Goal: Information Seeking & Learning: Learn about a topic

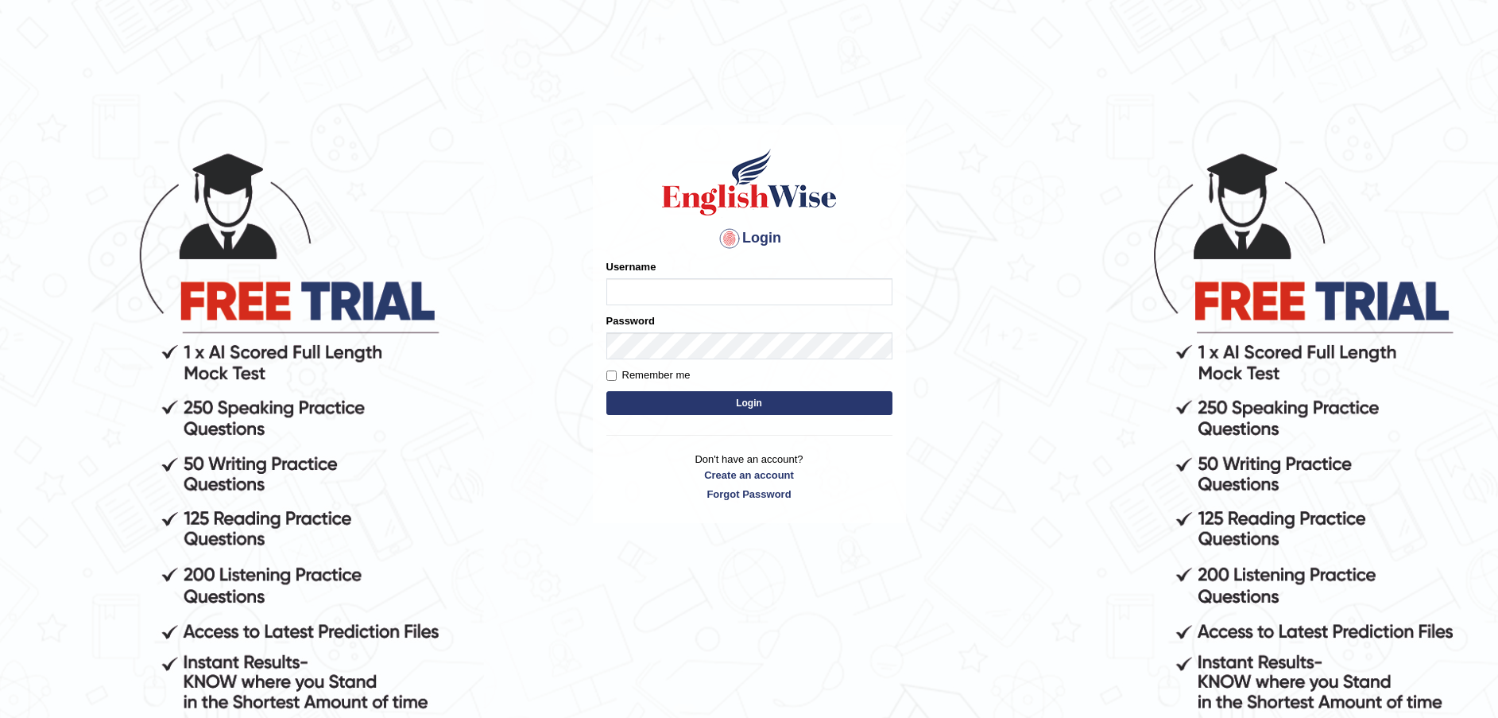
type input "Fatimah"
click at [743, 401] on button "Login" at bounding box center [749, 403] width 286 height 24
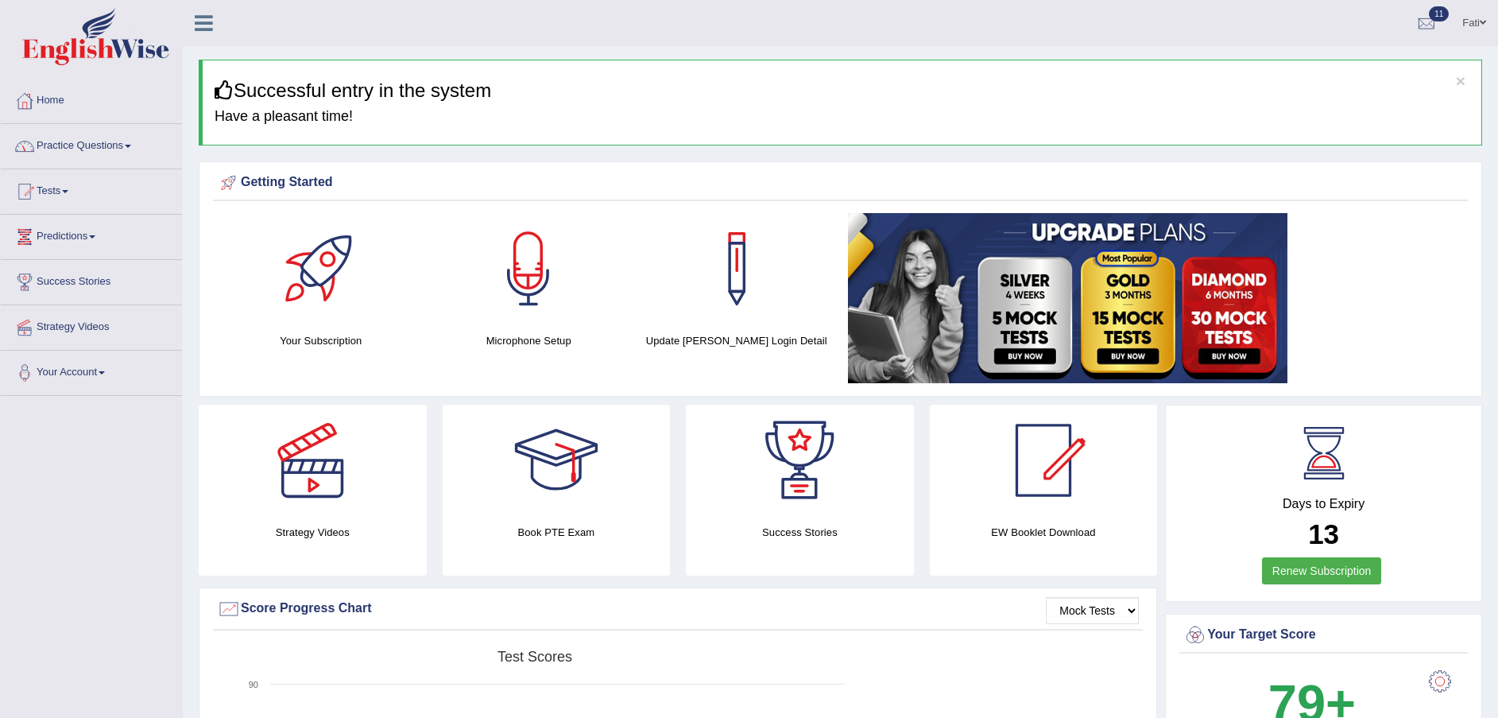
click at [77, 149] on link "Practice Questions" at bounding box center [91, 144] width 181 height 40
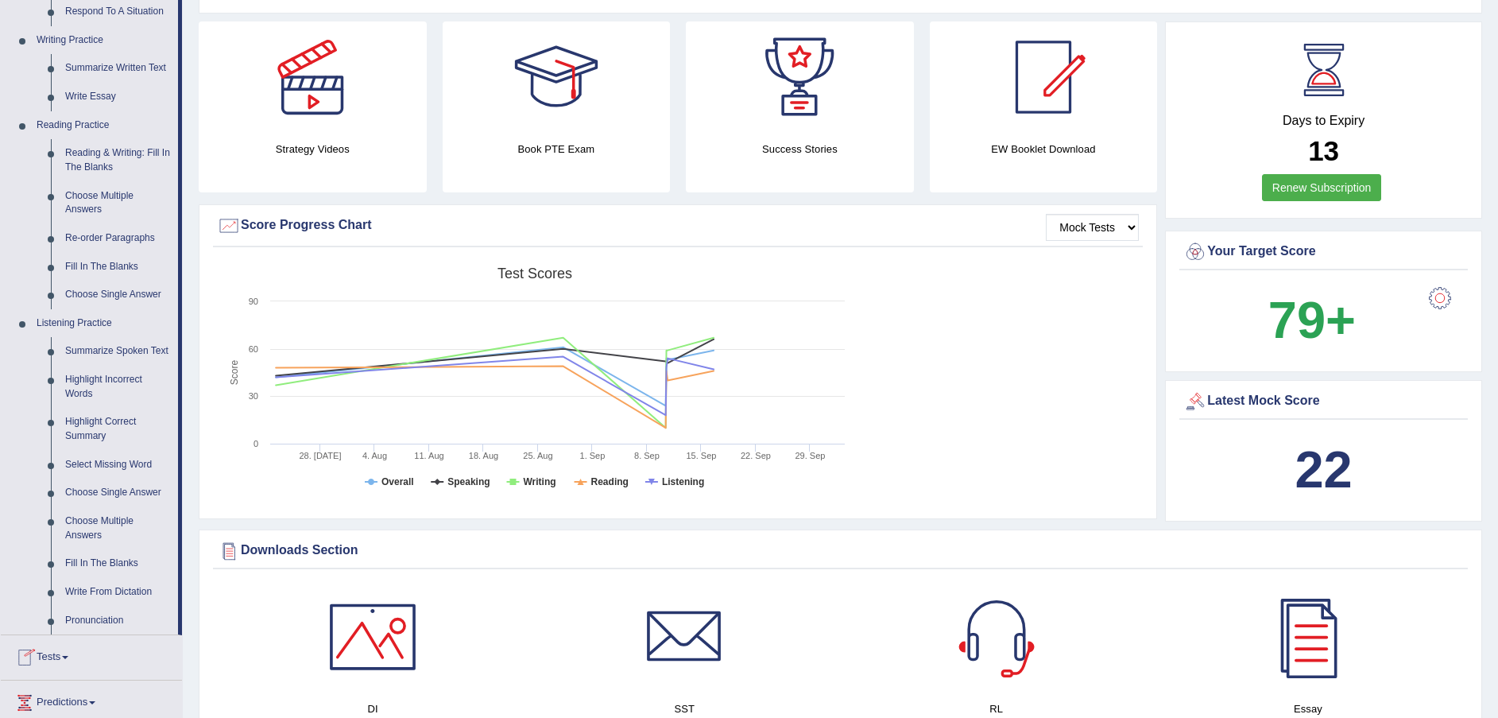
scroll to position [238, 0]
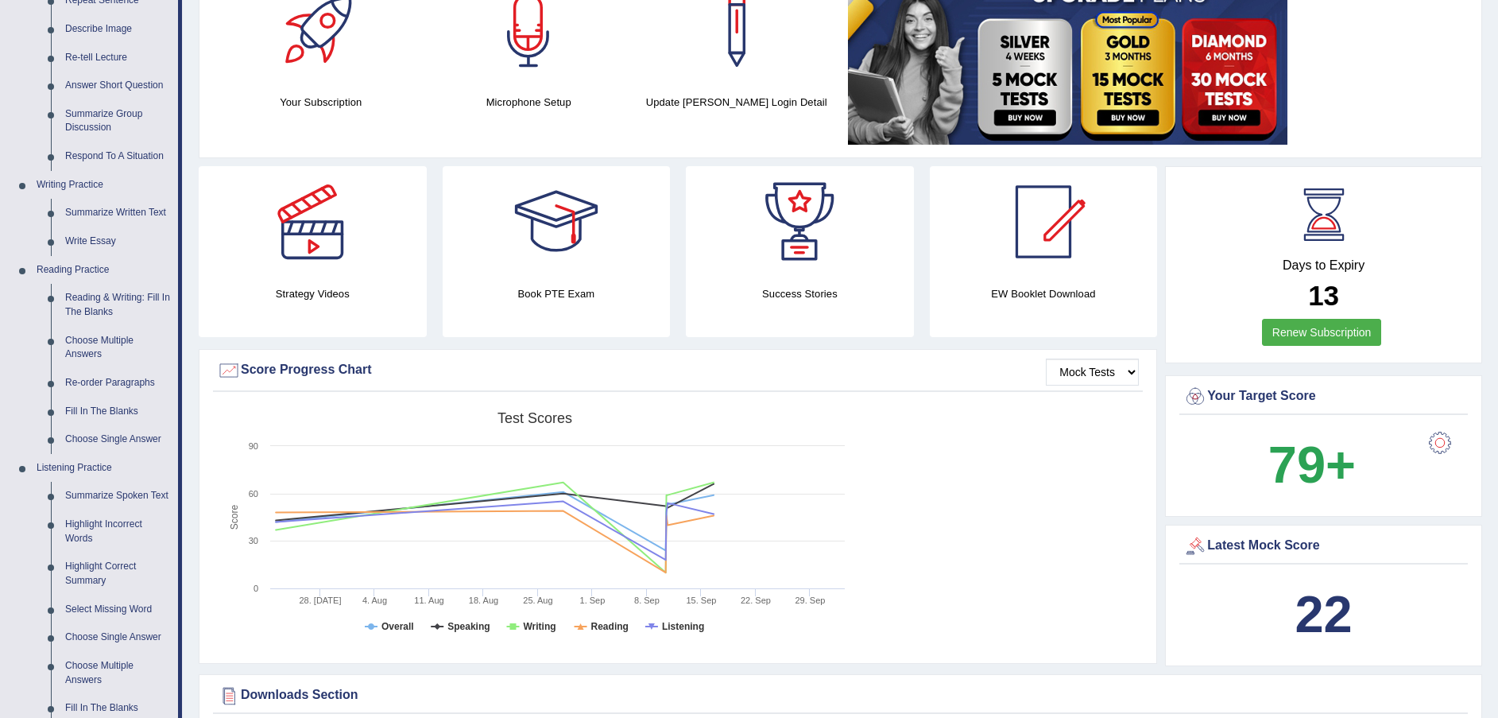
click at [99, 411] on link "Fill In The Blanks" at bounding box center [118, 411] width 120 height 29
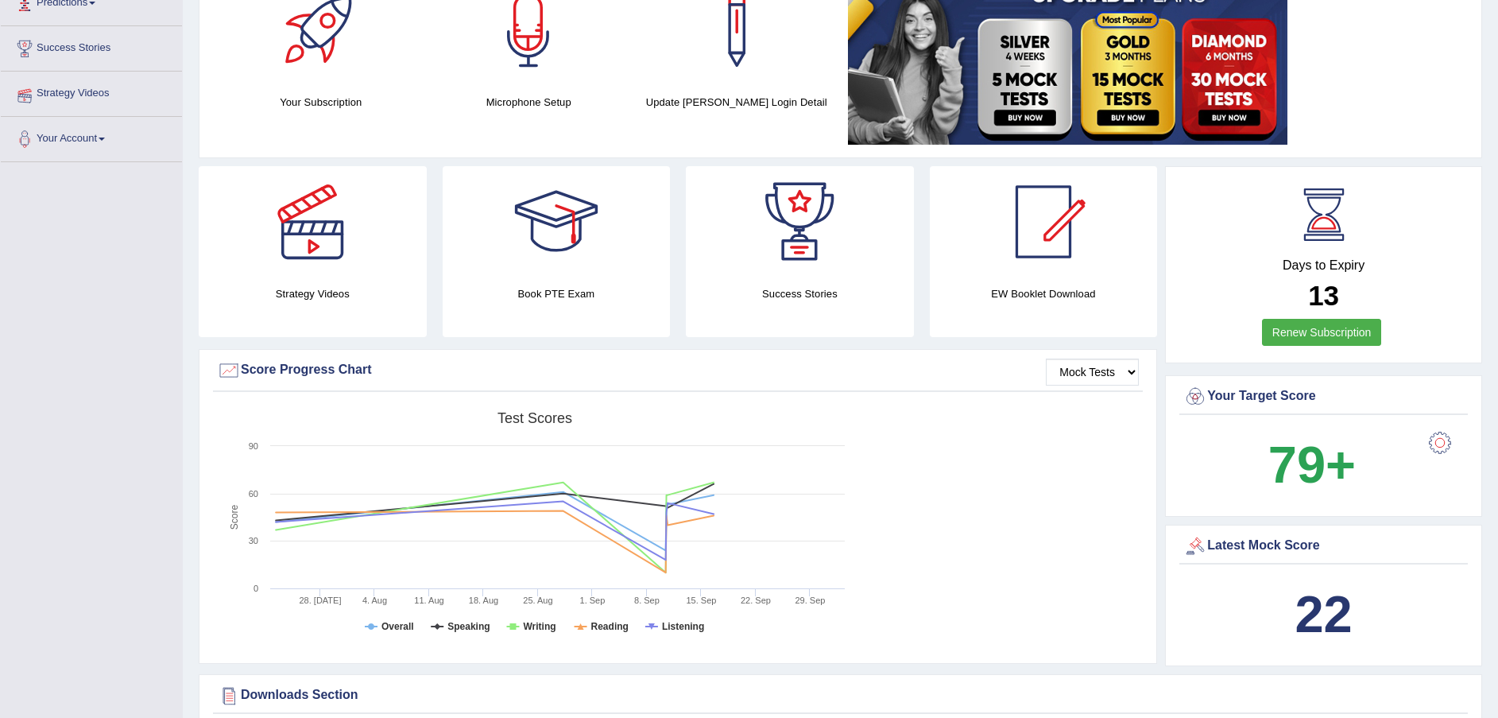
scroll to position [282, 0]
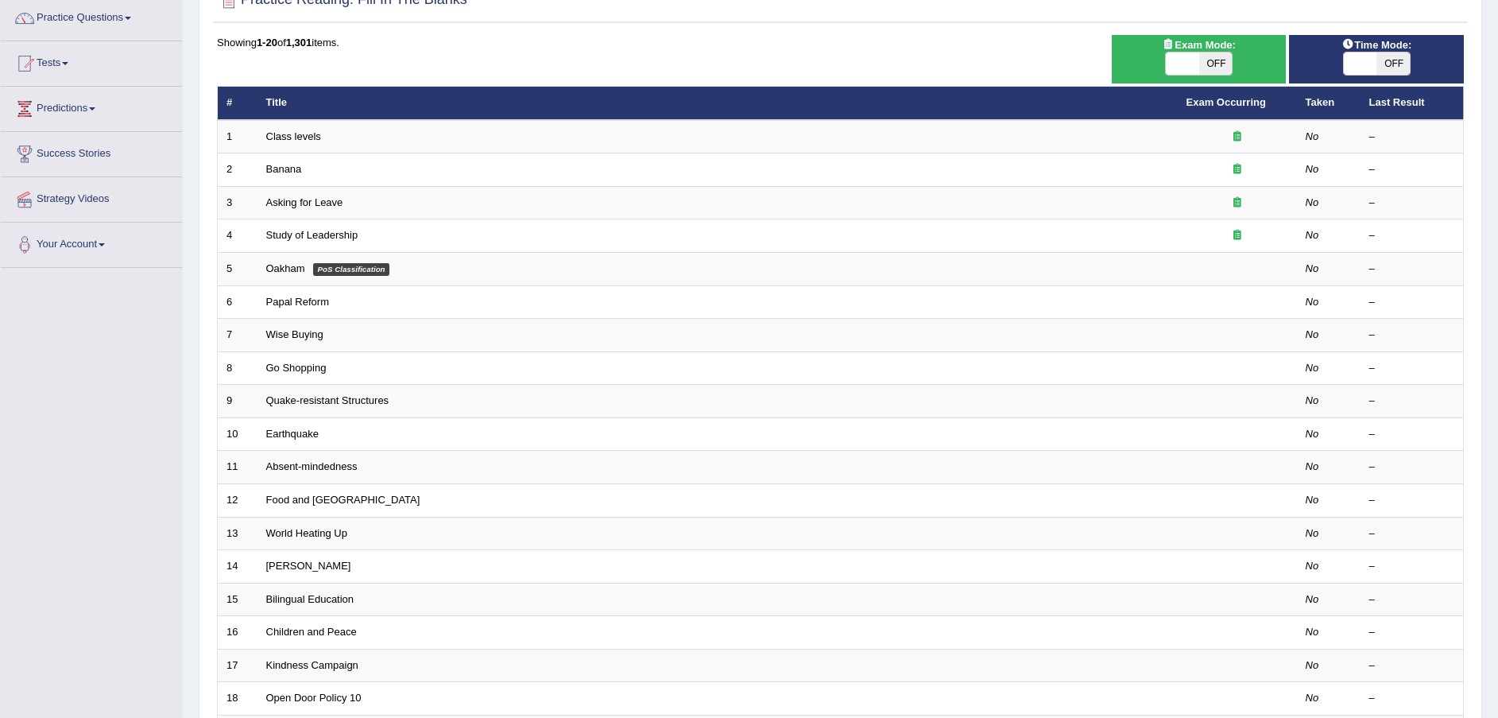
scroll to position [96, 0]
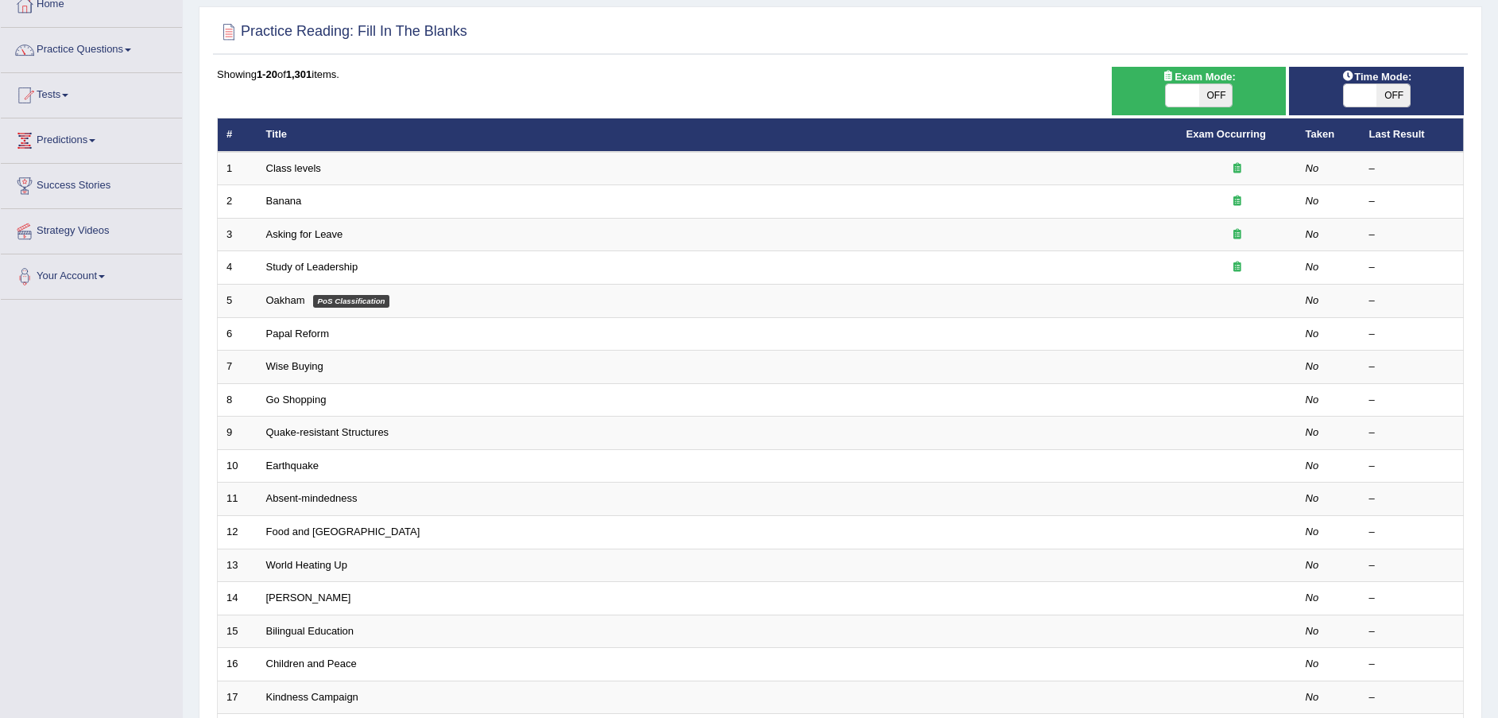
click at [1202, 91] on span "OFF" at bounding box center [1215, 95] width 33 height 22
checkbox input "true"
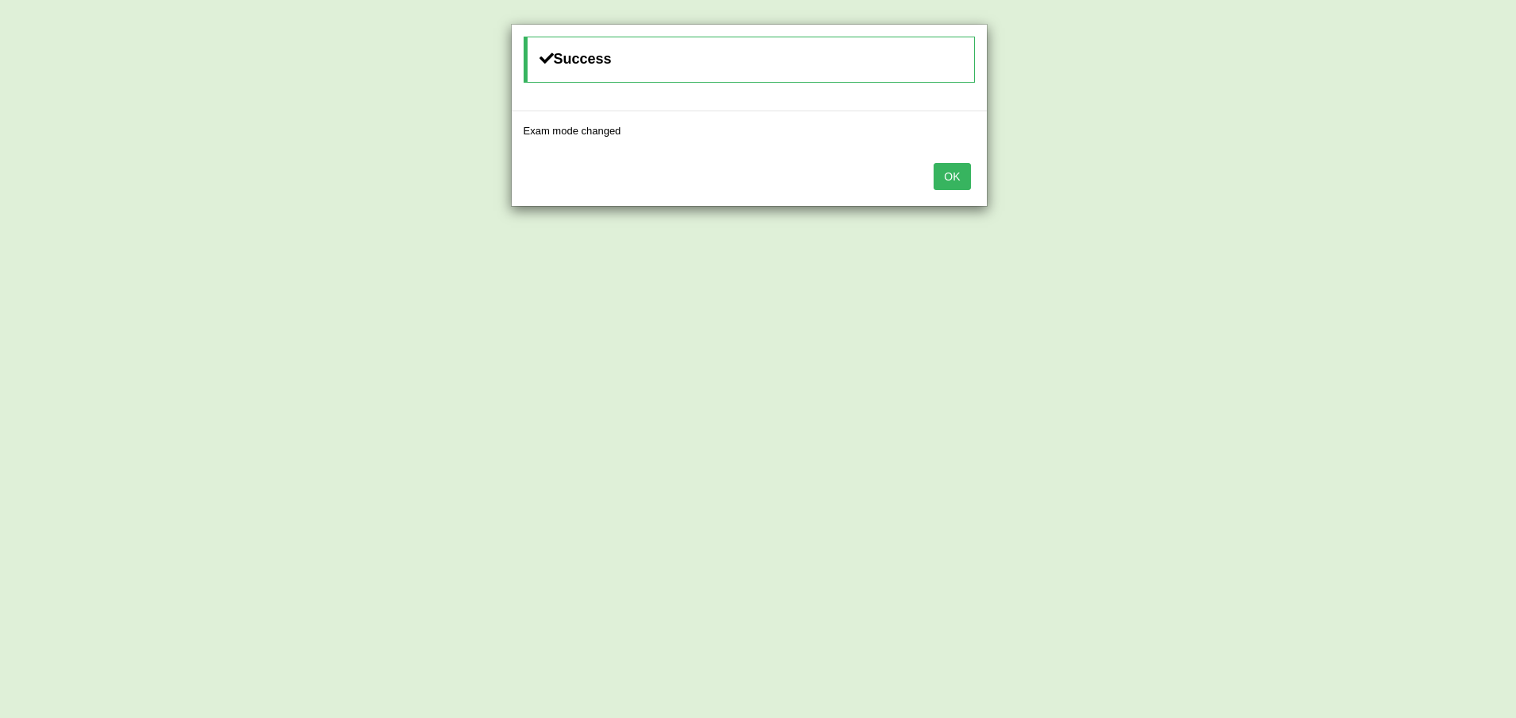
click at [954, 177] on button "OK" at bounding box center [952, 176] width 37 height 27
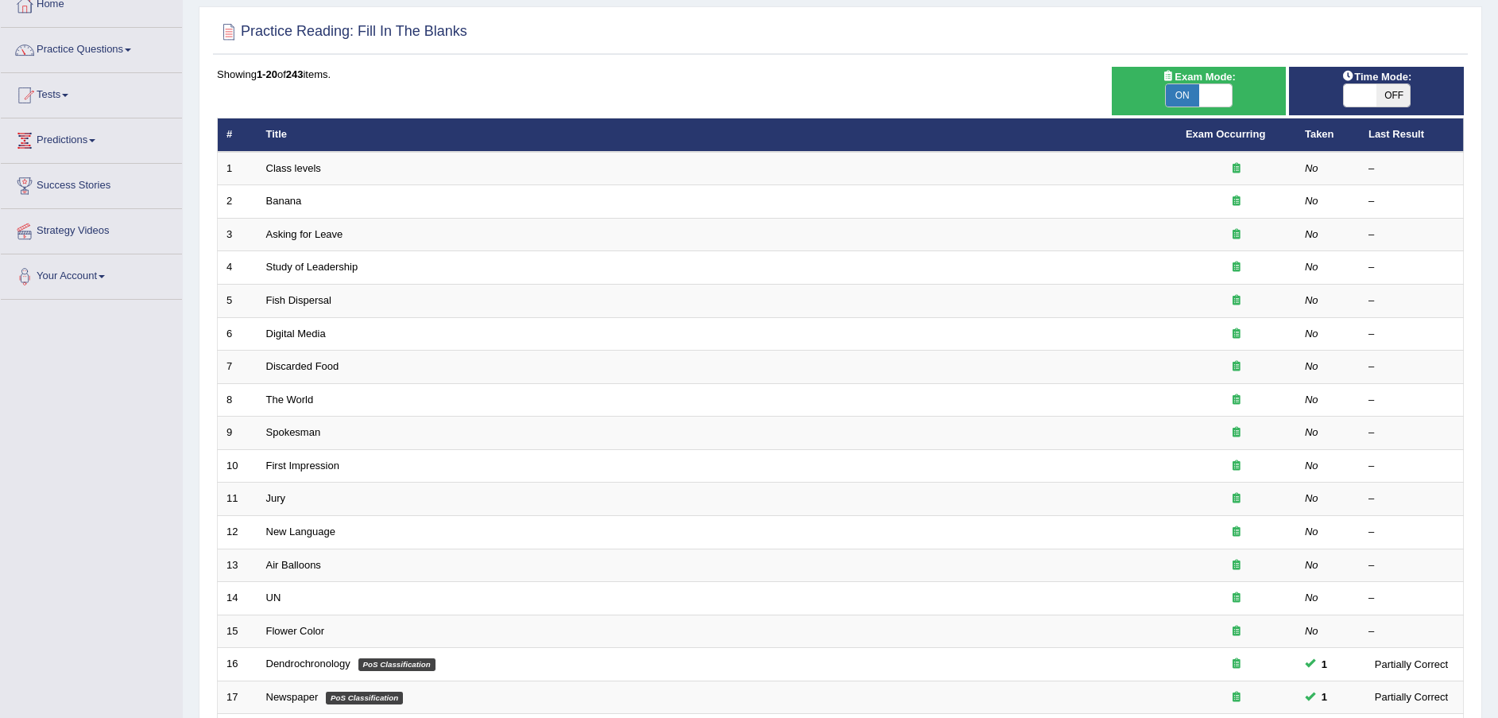
click at [1384, 95] on span "OFF" at bounding box center [1392, 95] width 33 height 22
checkbox input "true"
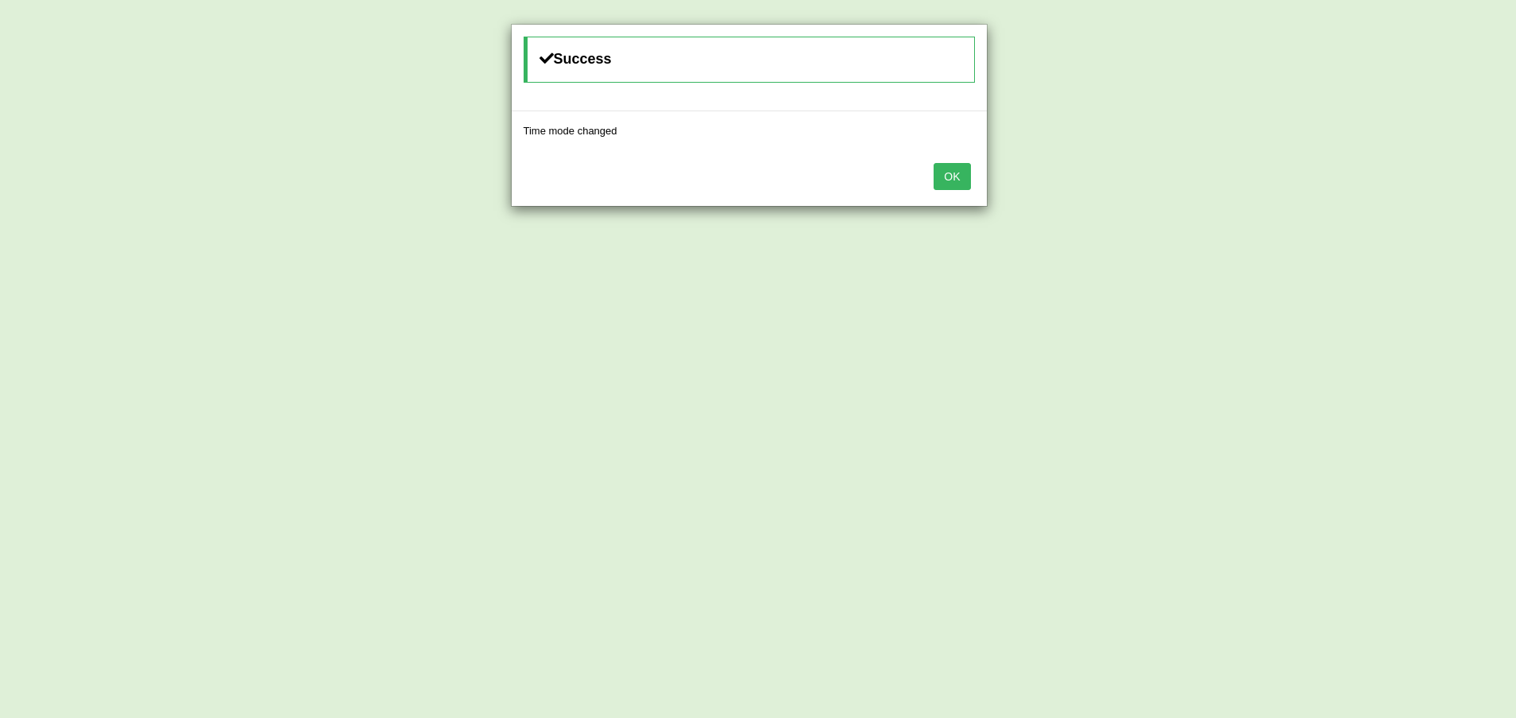
click at [946, 177] on button "OK" at bounding box center [952, 176] width 37 height 27
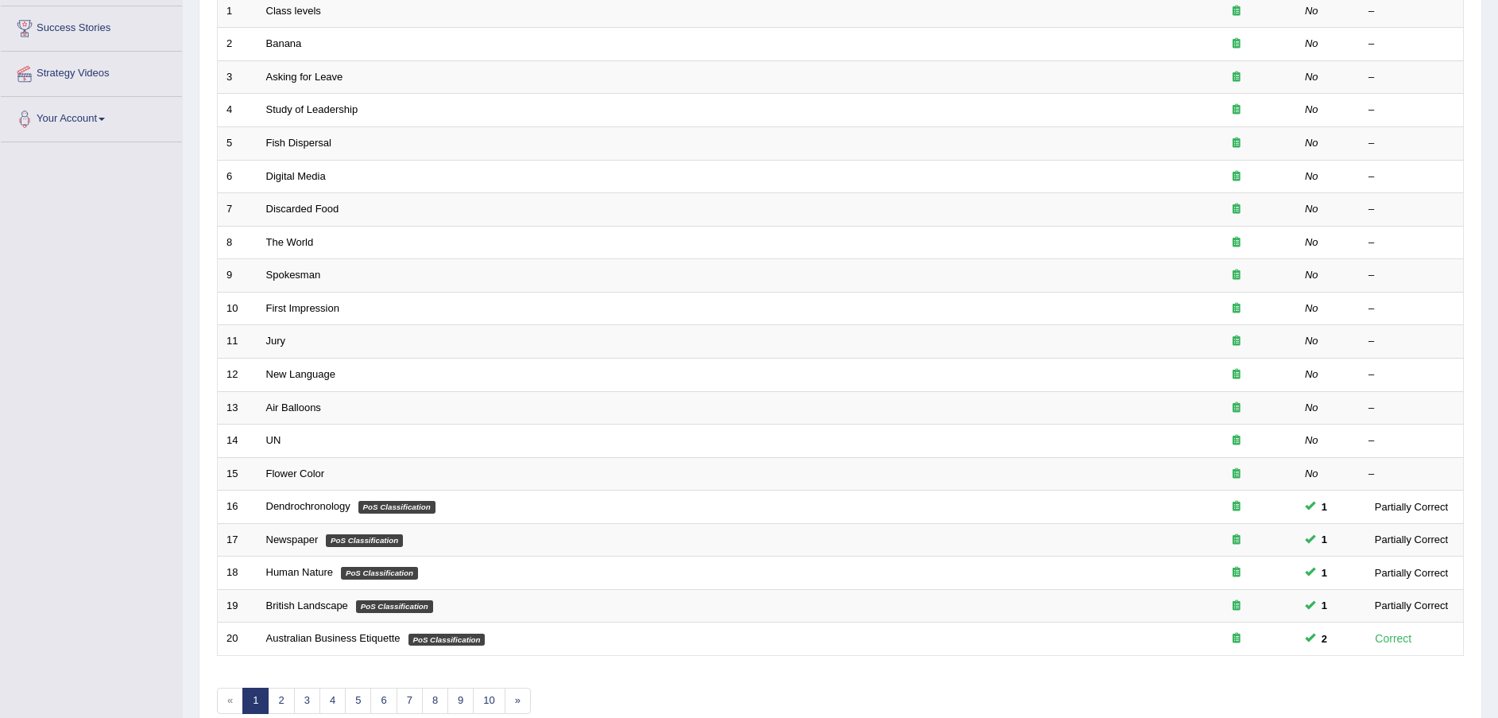
scroll to position [335, 0]
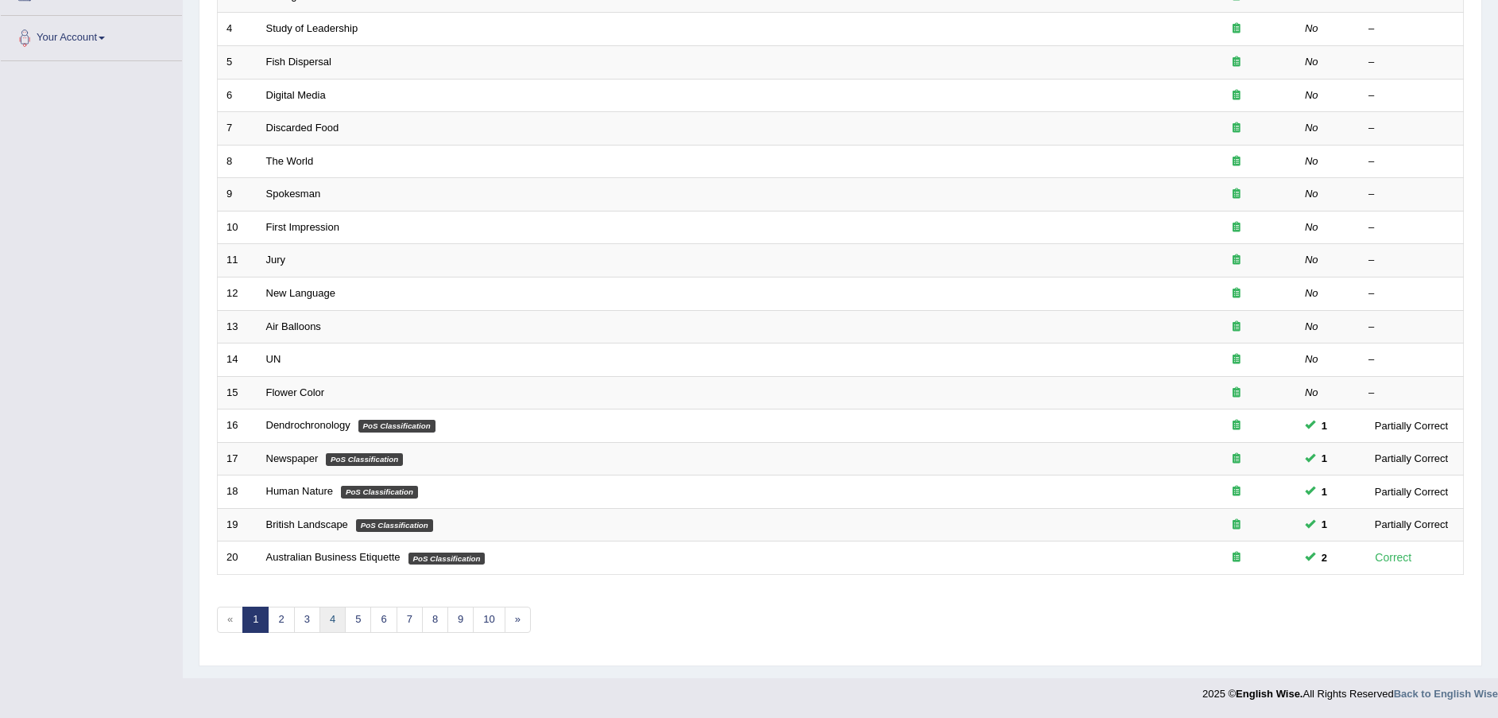
click at [325, 616] on link "4" at bounding box center [332, 619] width 26 height 26
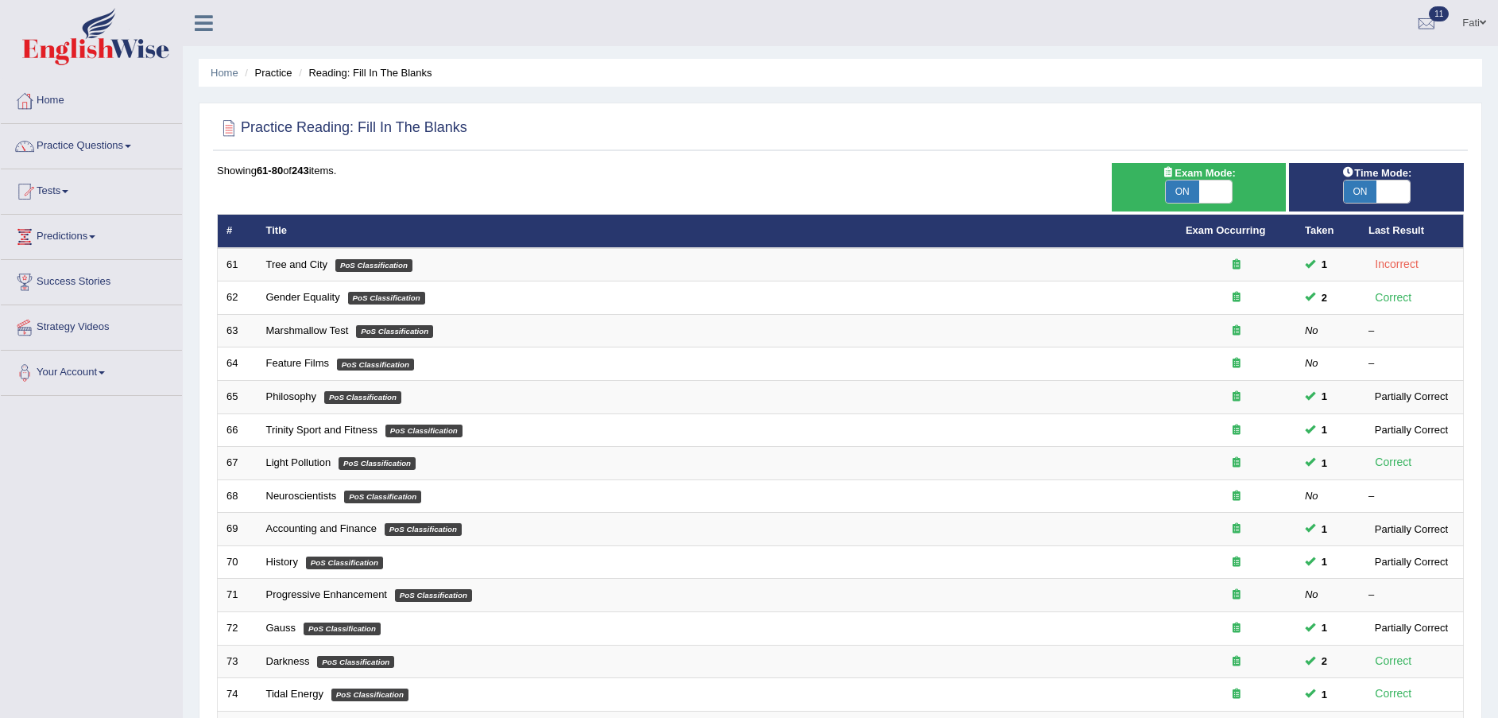
scroll to position [335, 0]
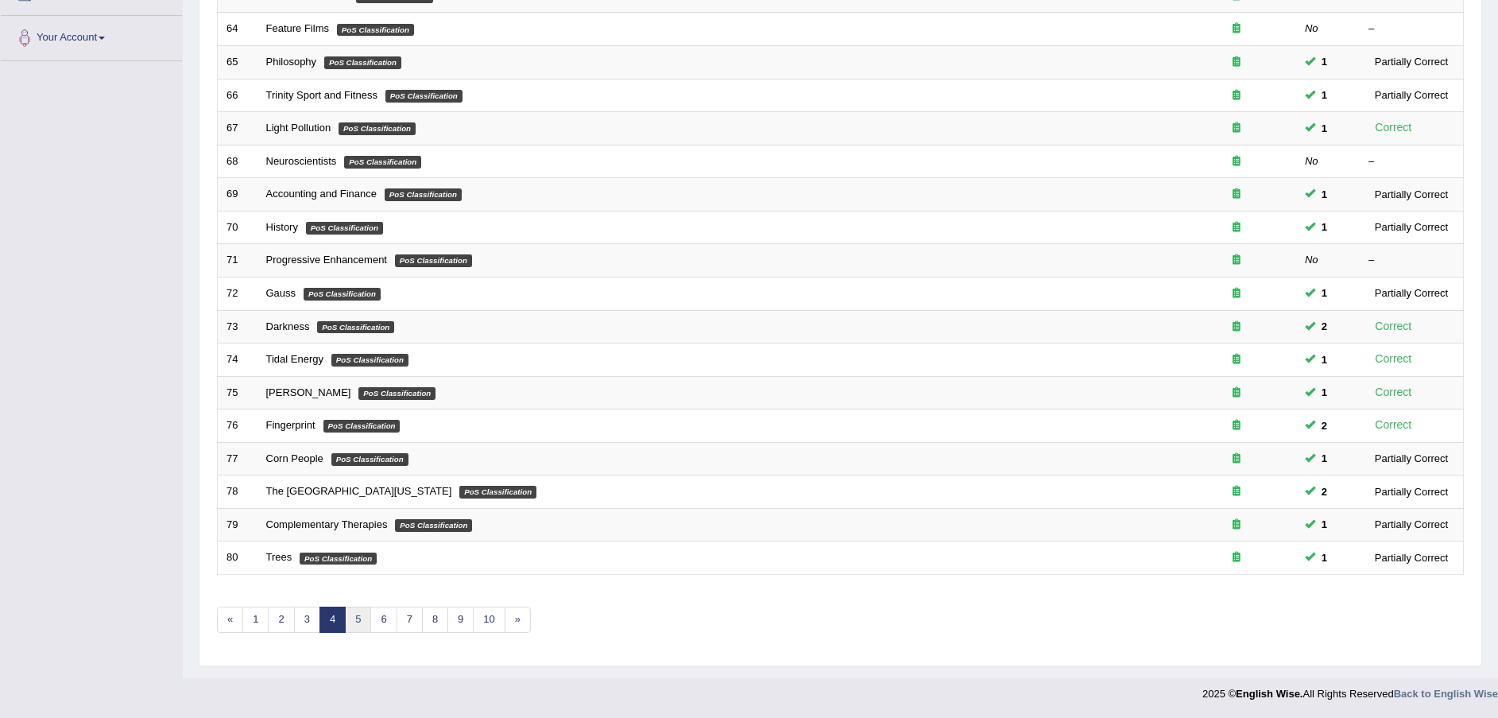
click at [356, 615] on link "5" at bounding box center [358, 619] width 26 height 26
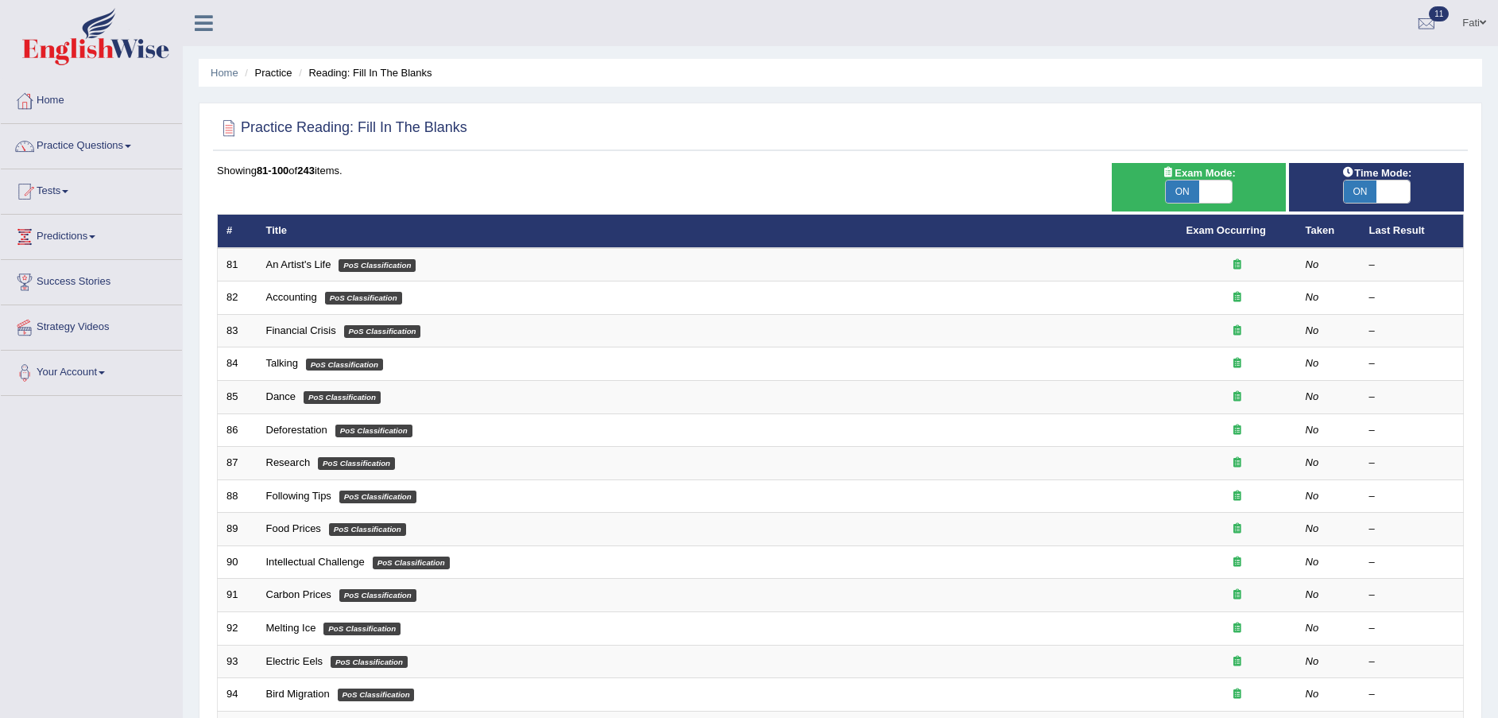
click at [305, 269] on link "An Artist's Life" at bounding box center [298, 264] width 65 height 12
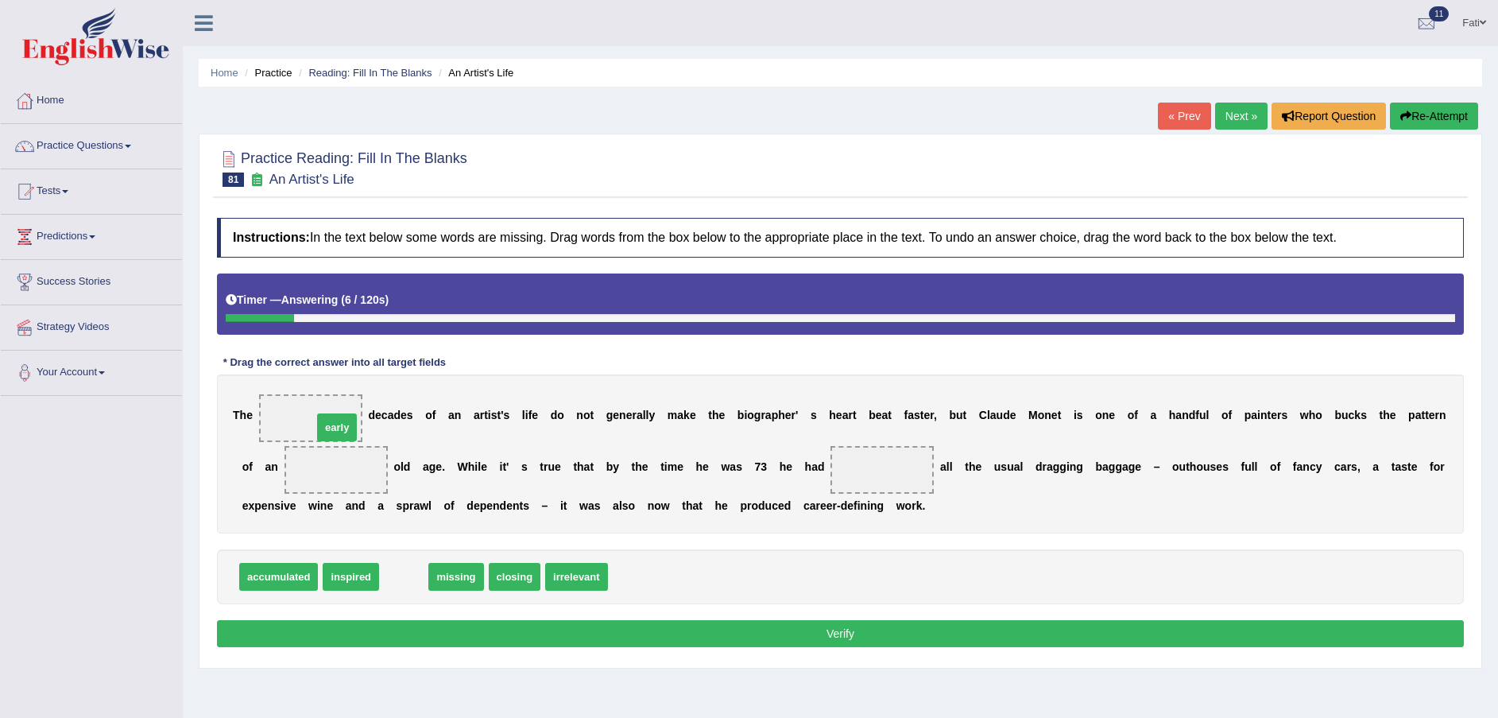
drag, startPoint x: 392, startPoint y: 579, endPoint x: 325, endPoint y: 429, distance: 163.6
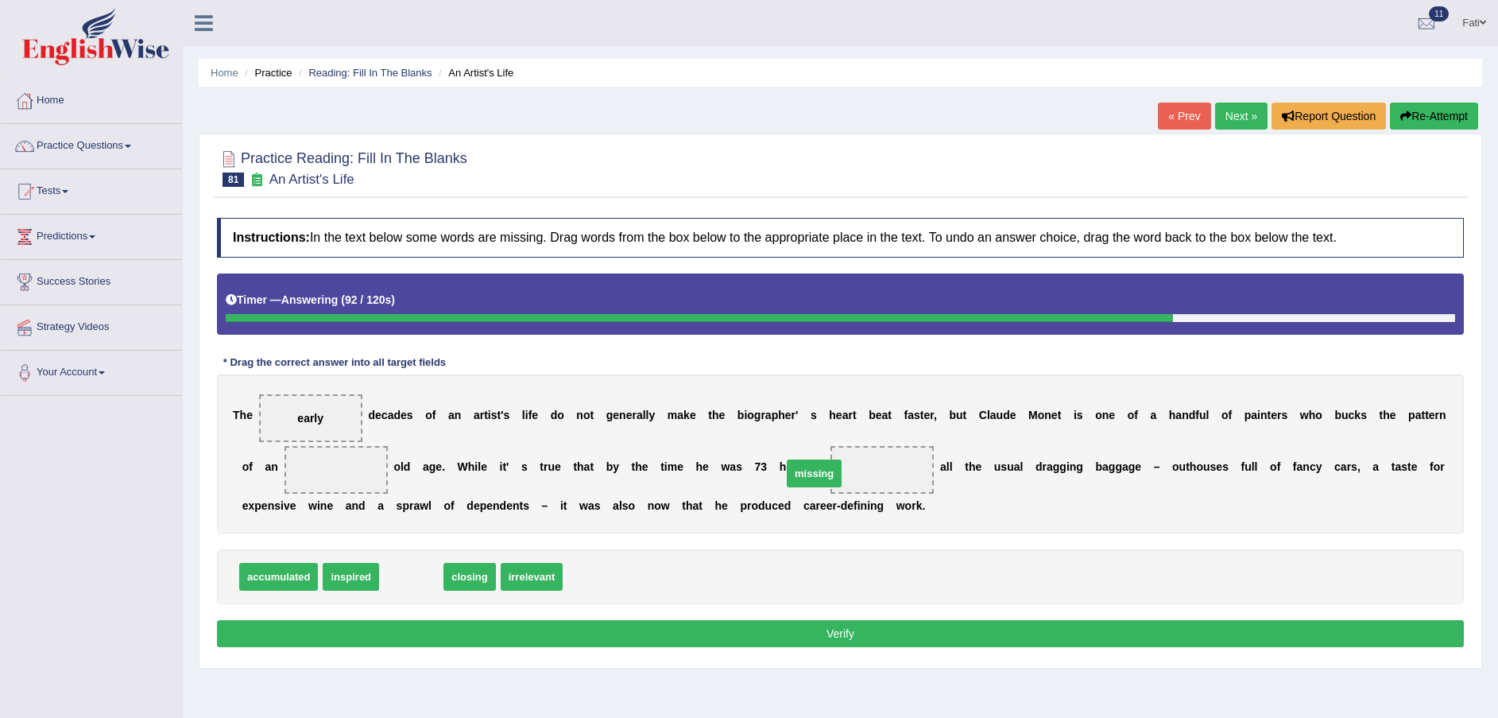
drag, startPoint x: 409, startPoint y: 583, endPoint x: 813, endPoint y: 479, distance: 416.7
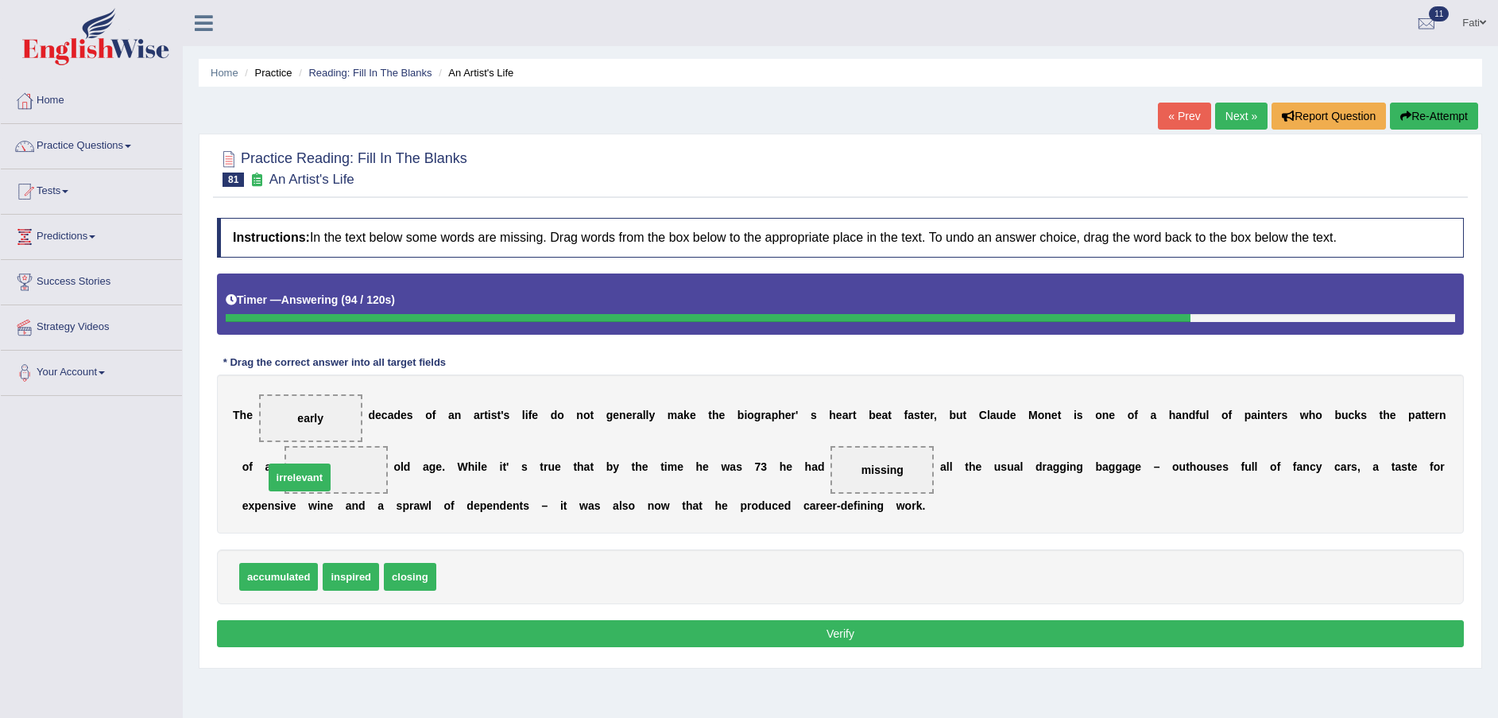
drag, startPoint x: 441, startPoint y: 583, endPoint x: 250, endPoint y: 482, distance: 215.4
click at [914, 624] on button "Verify" at bounding box center [840, 633] width 1247 height 27
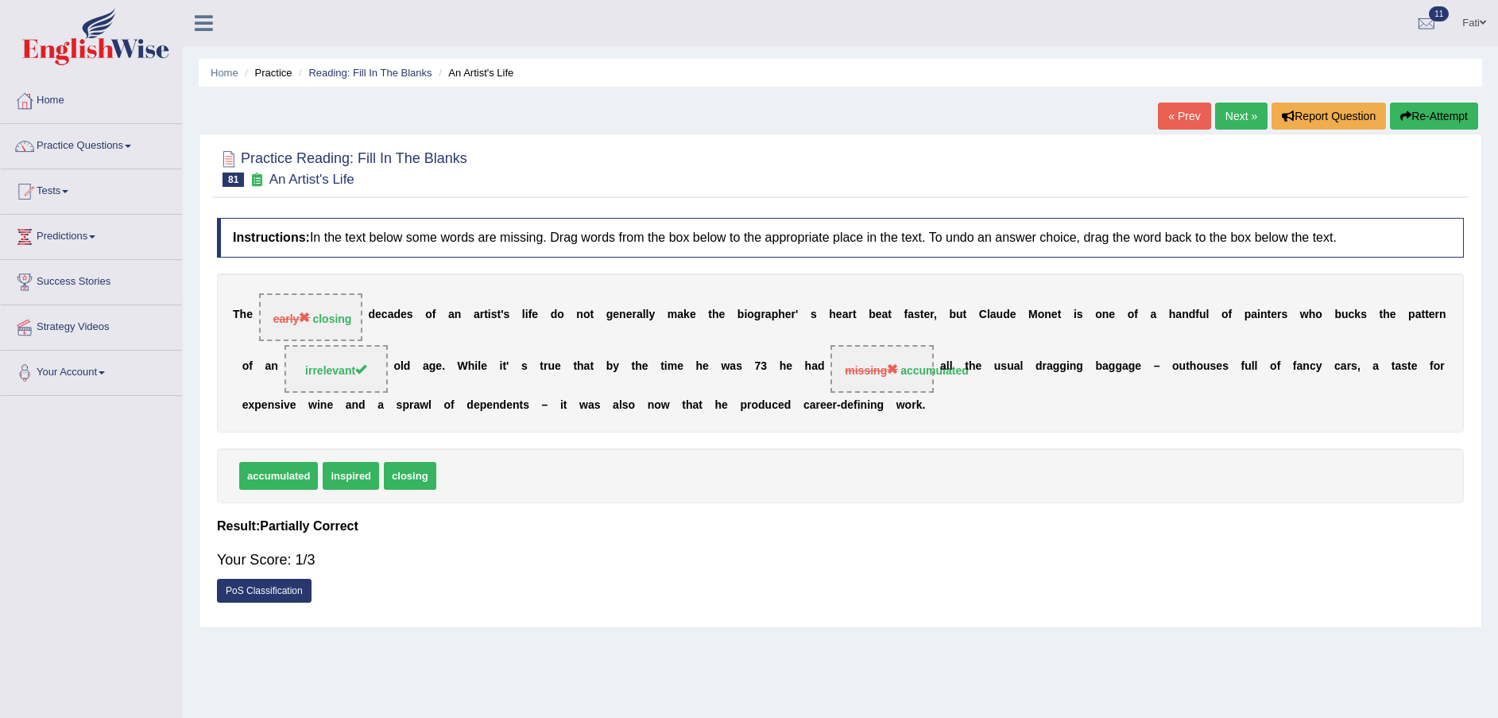
click at [1233, 118] on link "Next »" at bounding box center [1241, 116] width 52 height 27
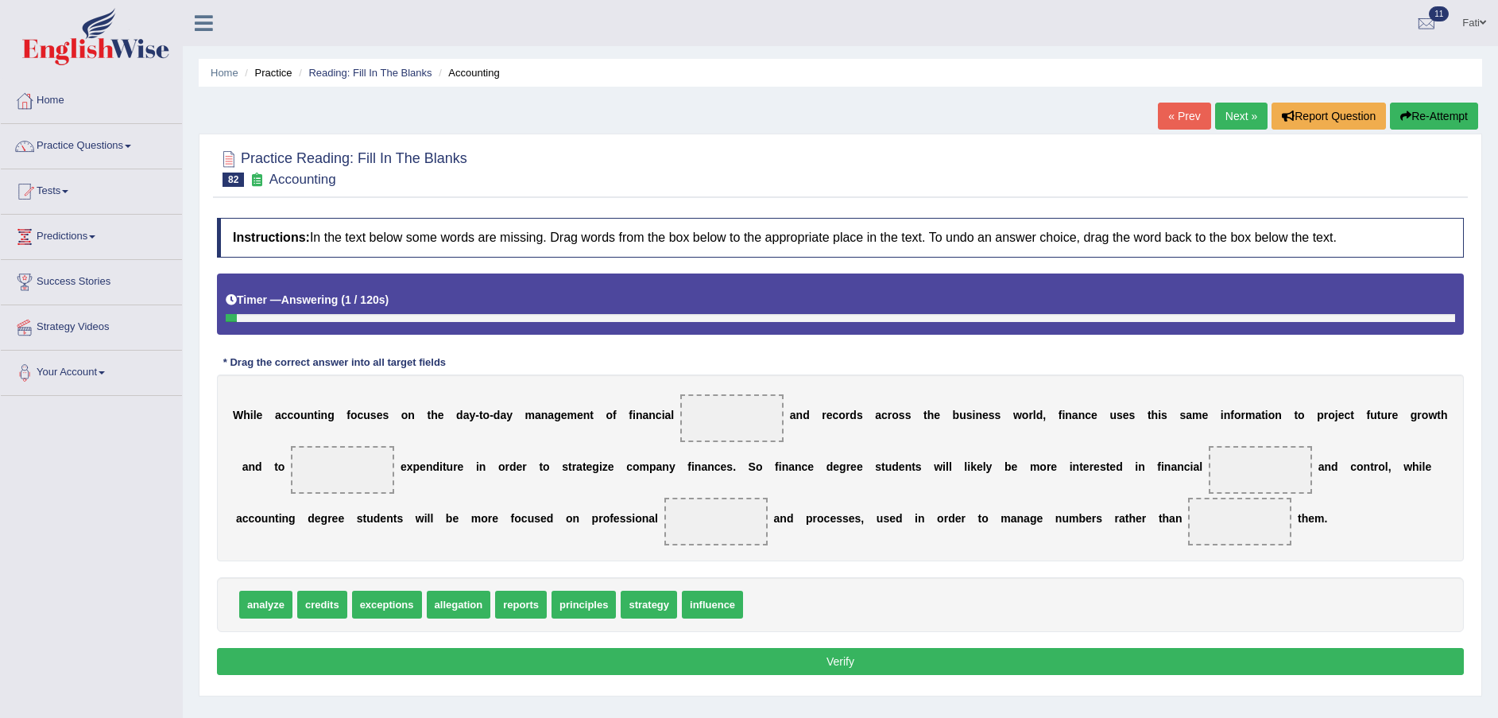
scroll to position [117, 0]
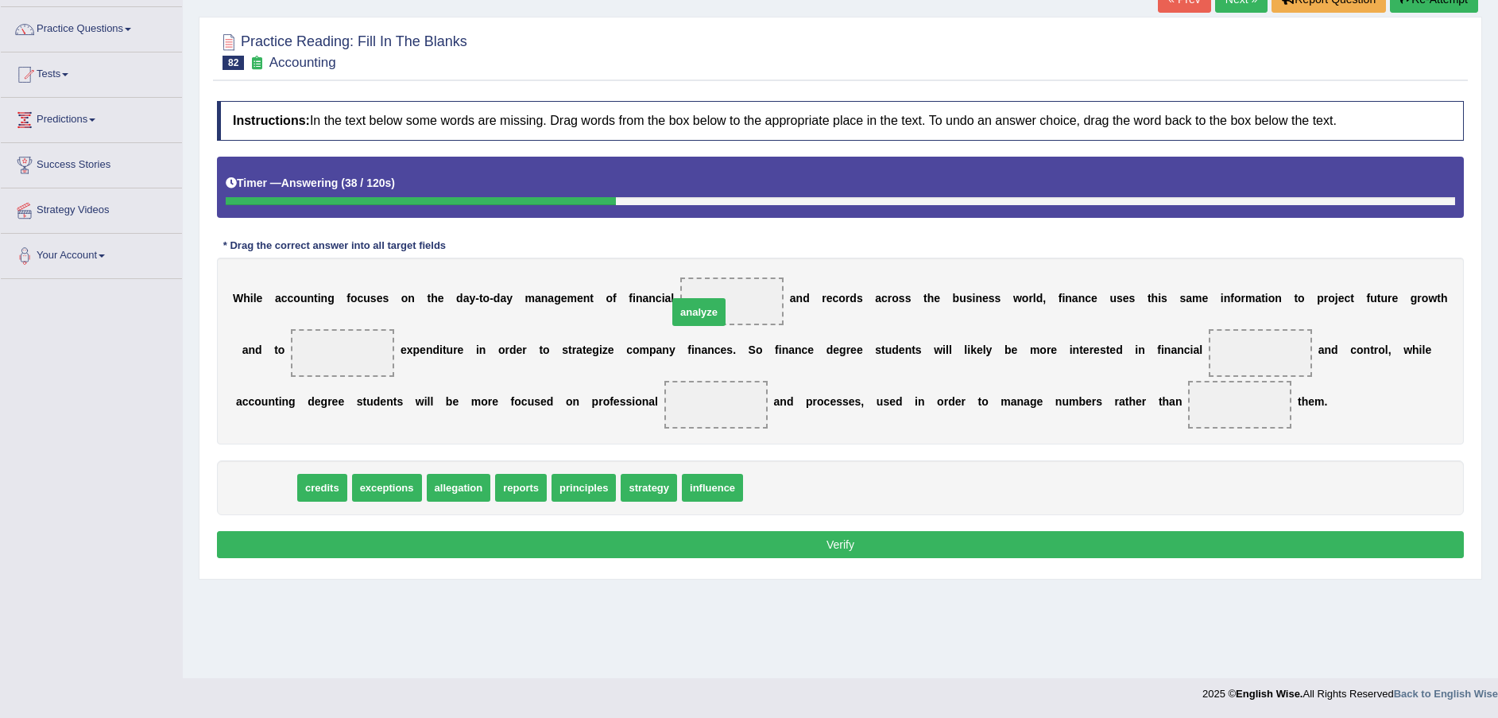
drag, startPoint x: 273, startPoint y: 488, endPoint x: 706, endPoint y: 312, distance: 467.4
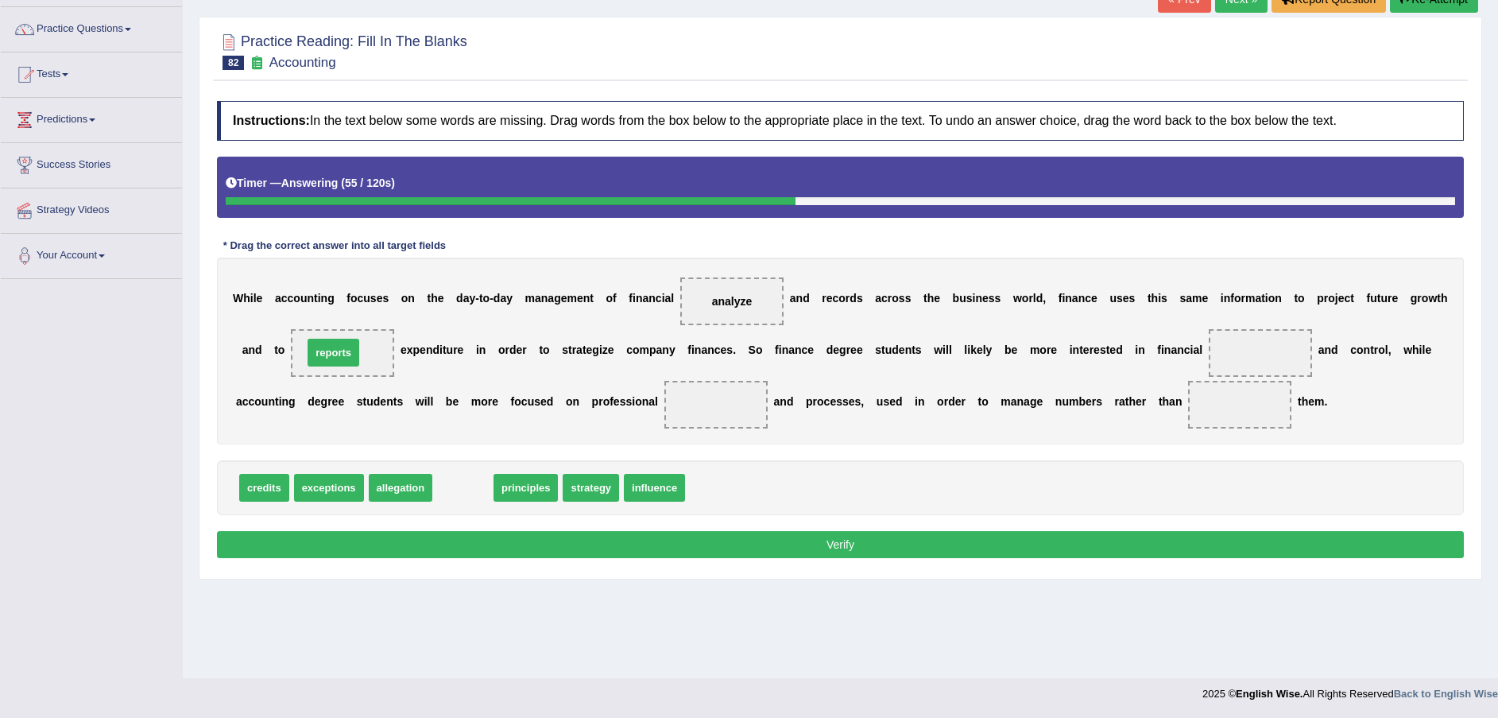
drag, startPoint x: 476, startPoint y: 496, endPoint x: 346, endPoint y: 361, distance: 187.2
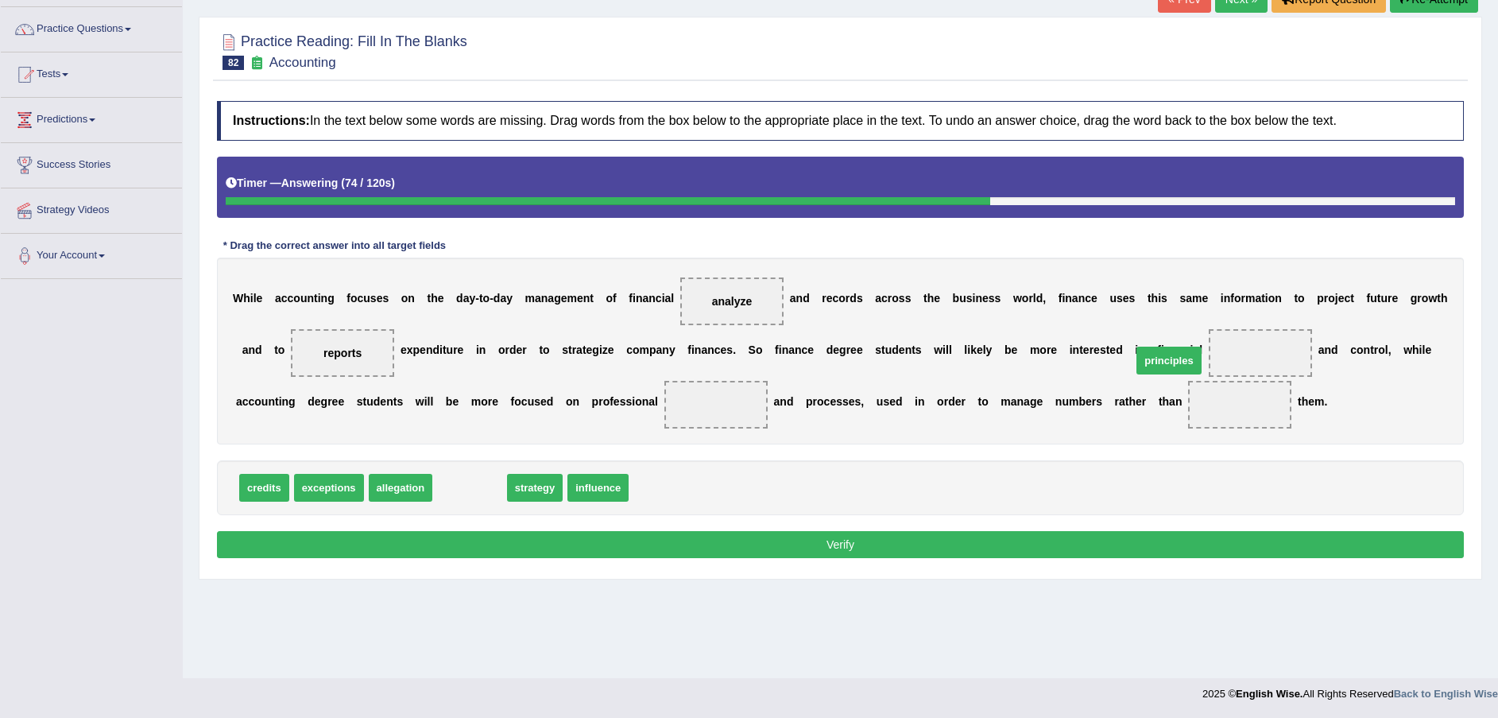
drag, startPoint x: 463, startPoint y: 484, endPoint x: 1162, endPoint y: 357, distance: 710.0
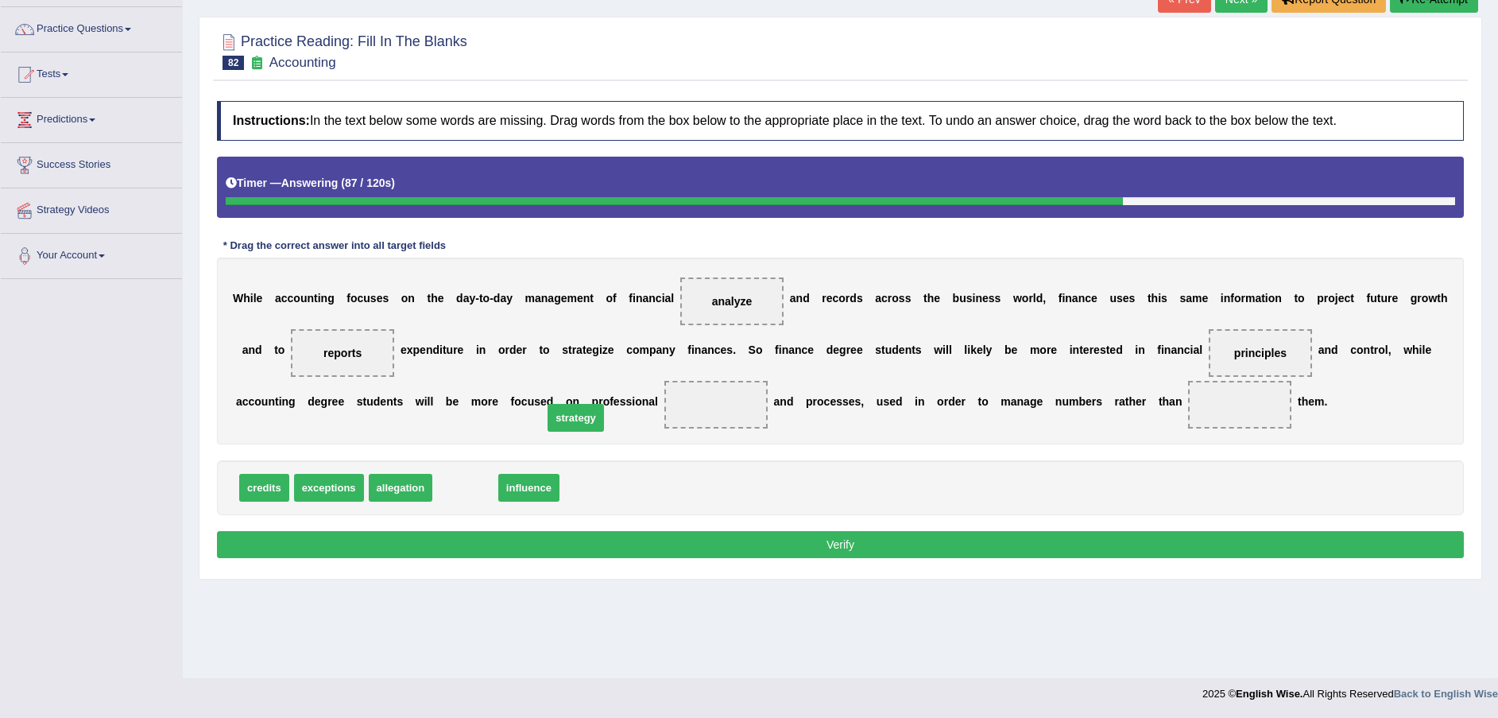
drag, startPoint x: 452, startPoint y: 489, endPoint x: 567, endPoint y: 413, distance: 137.8
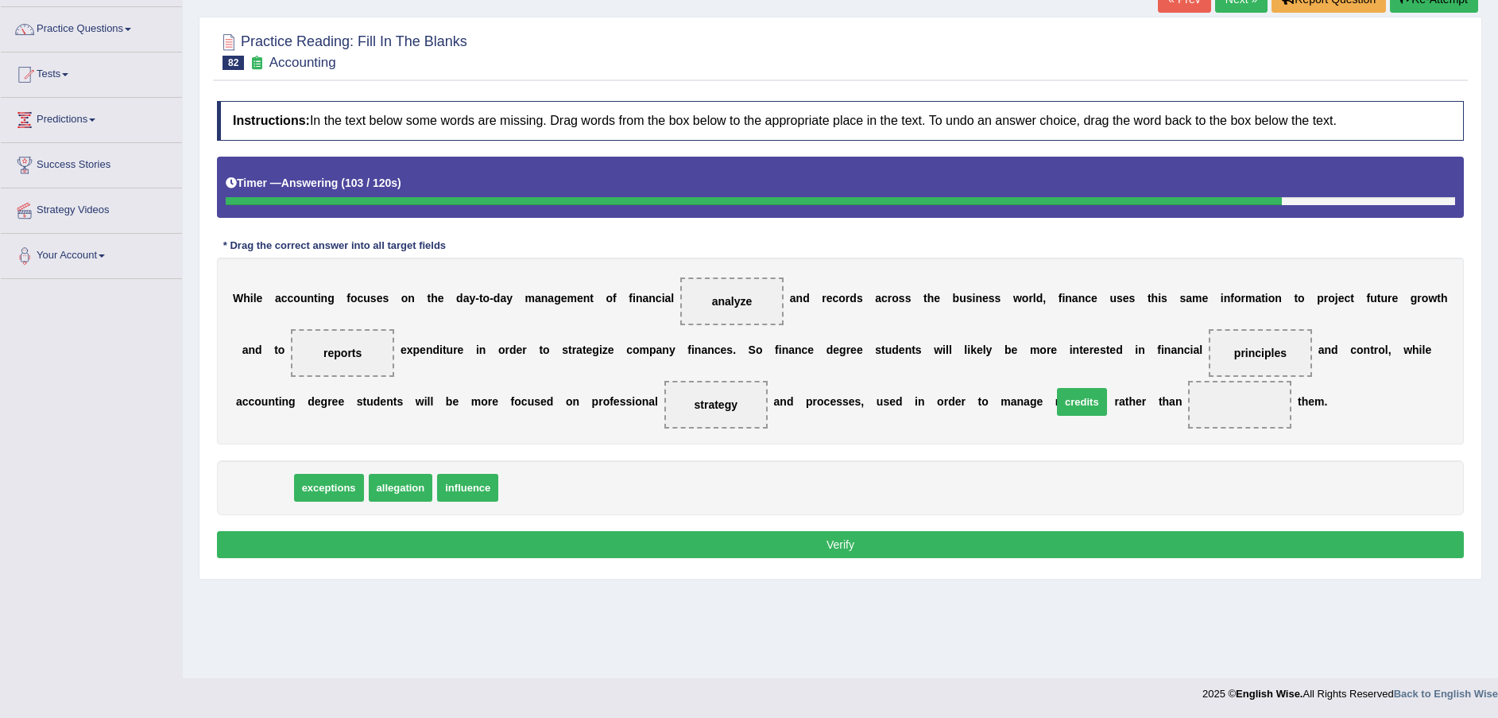
drag, startPoint x: 270, startPoint y: 489, endPoint x: 1087, endPoint y: 404, distance: 821.4
click at [1013, 541] on button "Verify" at bounding box center [840, 544] width 1247 height 27
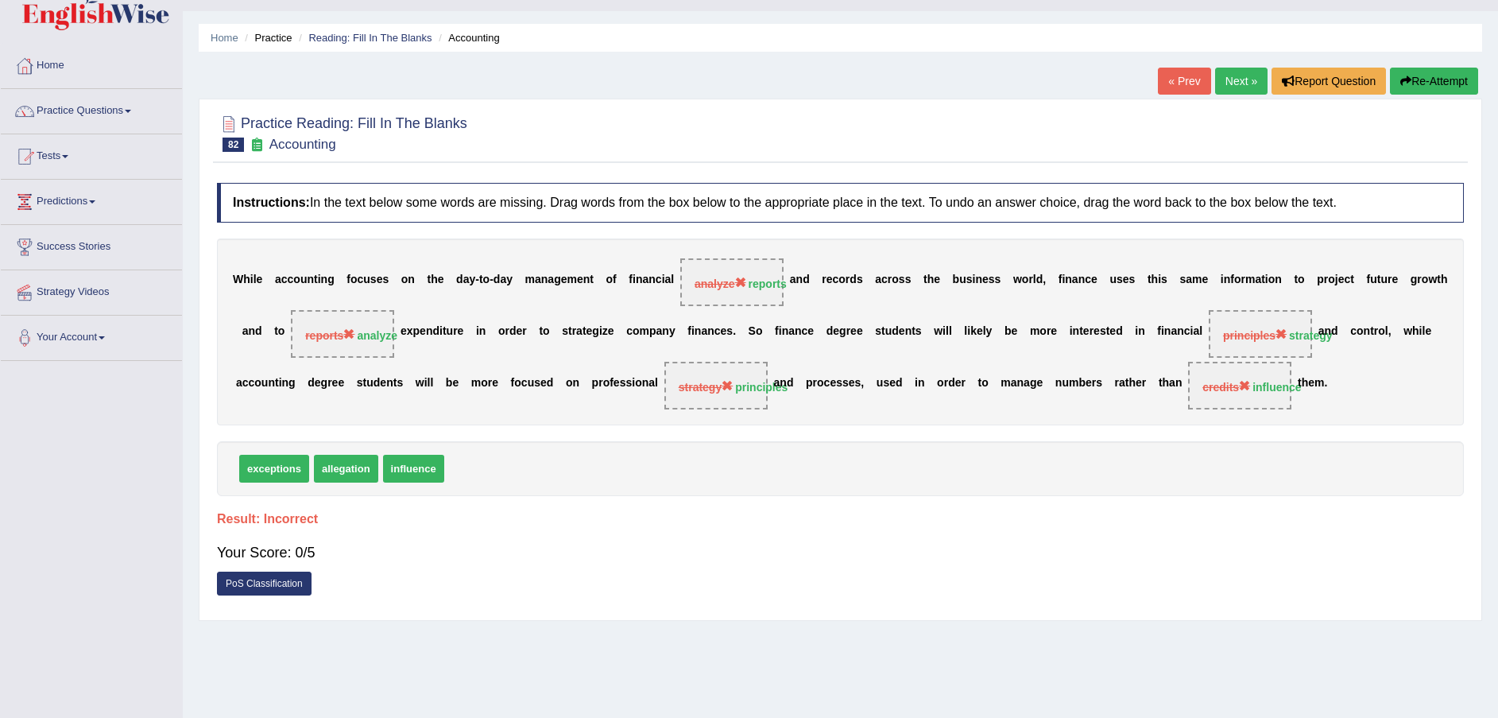
scroll to position [0, 0]
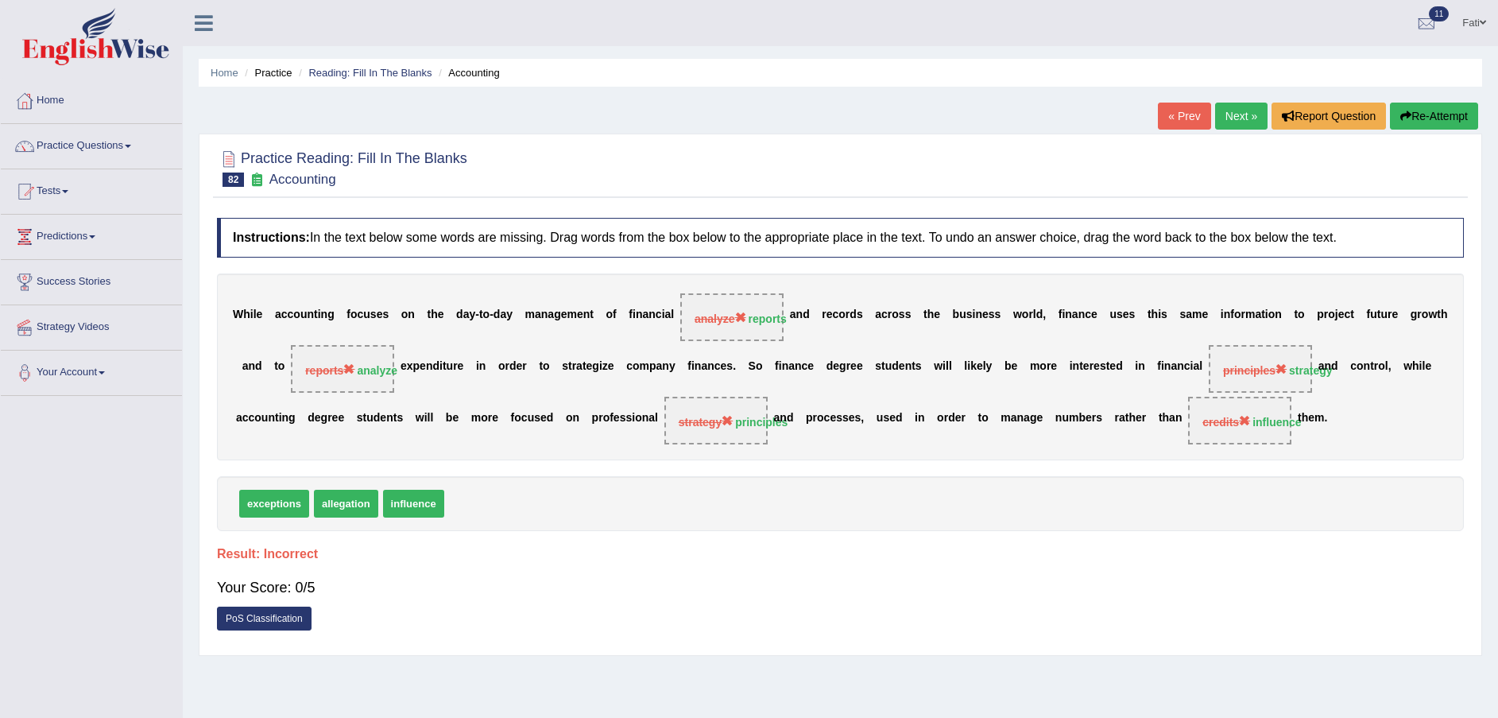
click at [1417, 128] on button "Re-Attempt" at bounding box center [1434, 116] width 88 height 27
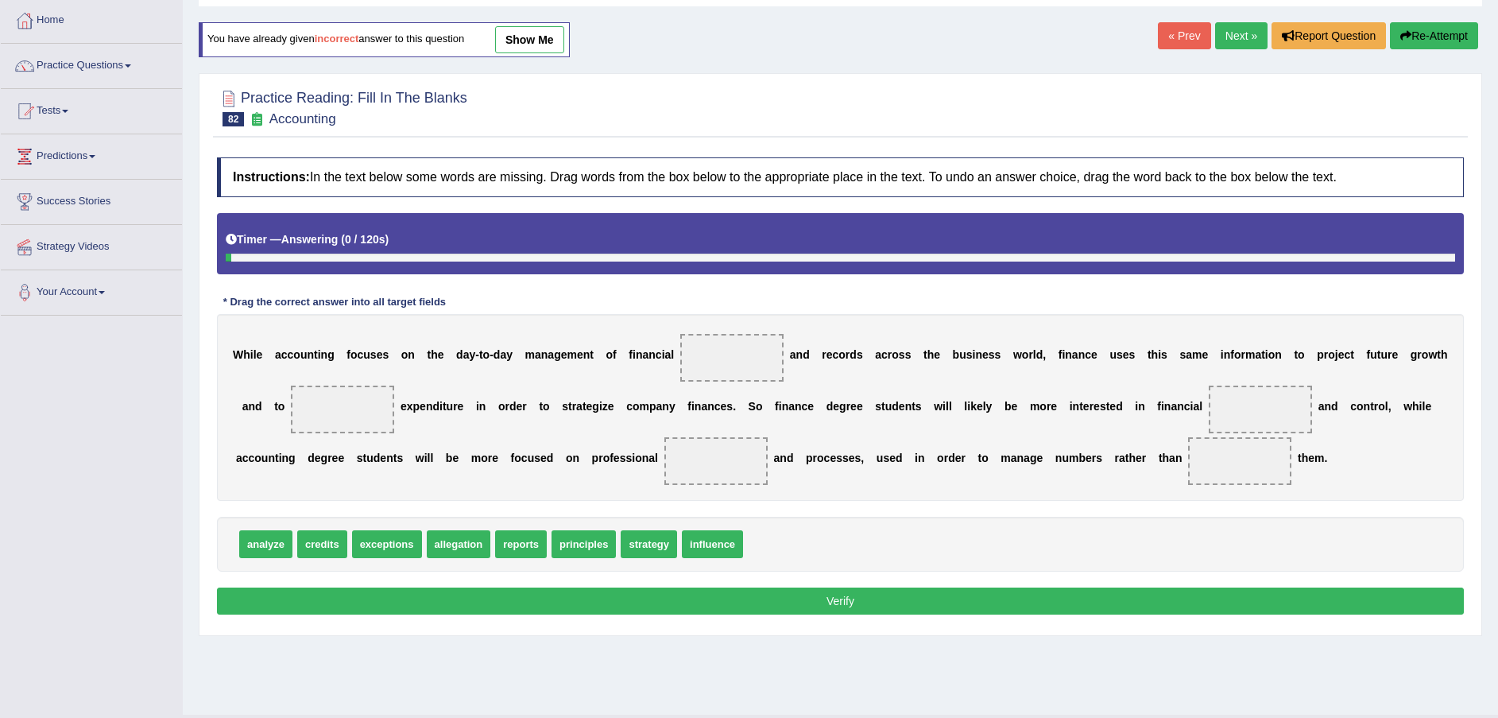
scroll to position [117, 0]
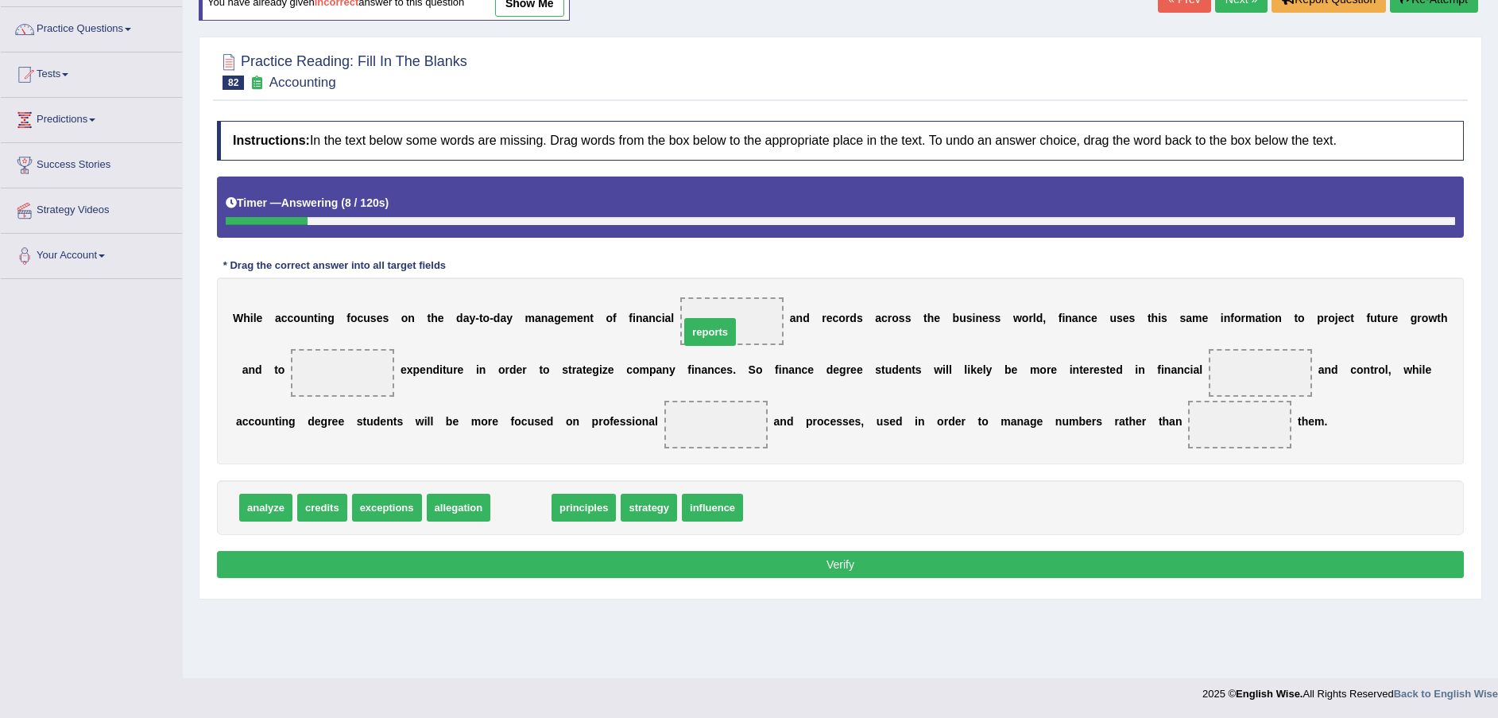
drag, startPoint x: 508, startPoint y: 505, endPoint x: 697, endPoint y: 331, distance: 257.6
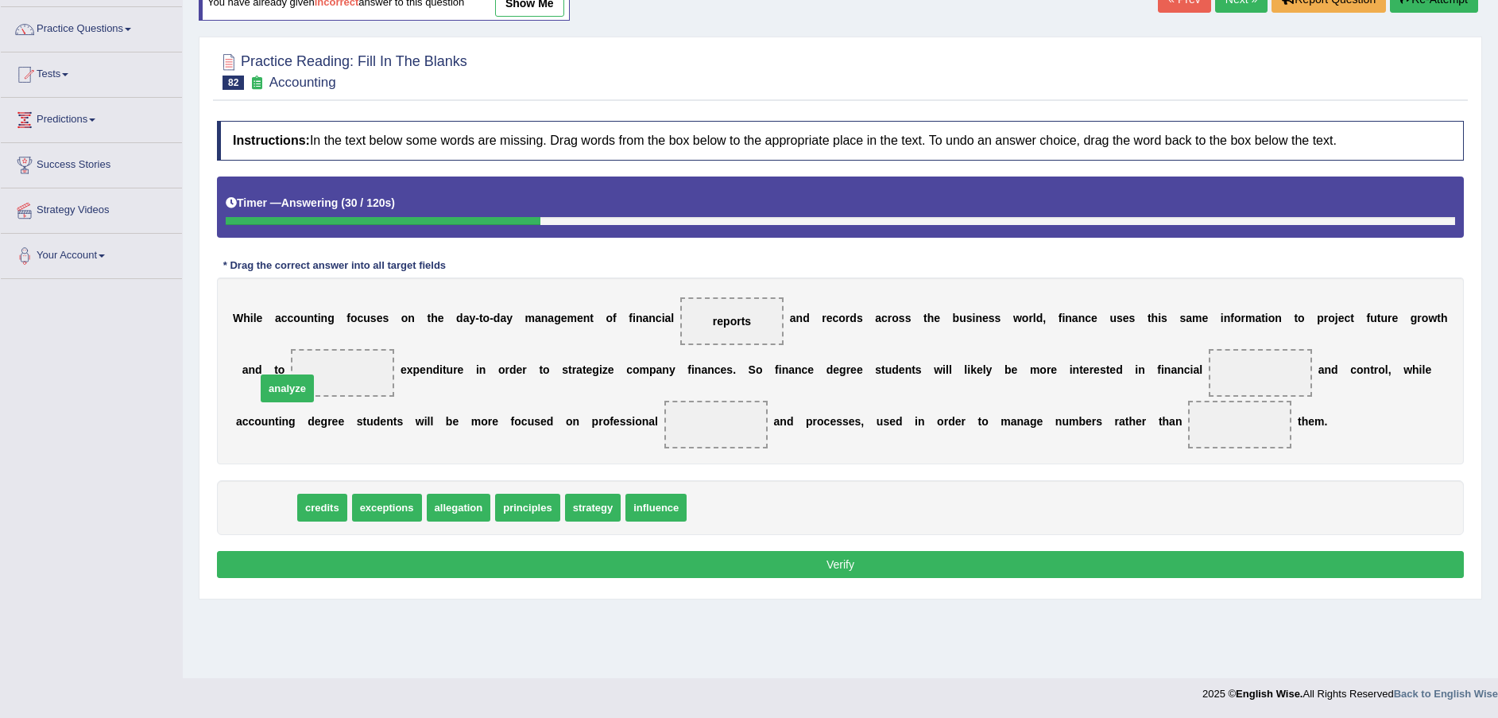
drag, startPoint x: 278, startPoint y: 479, endPoint x: 291, endPoint y: 388, distance: 92.3
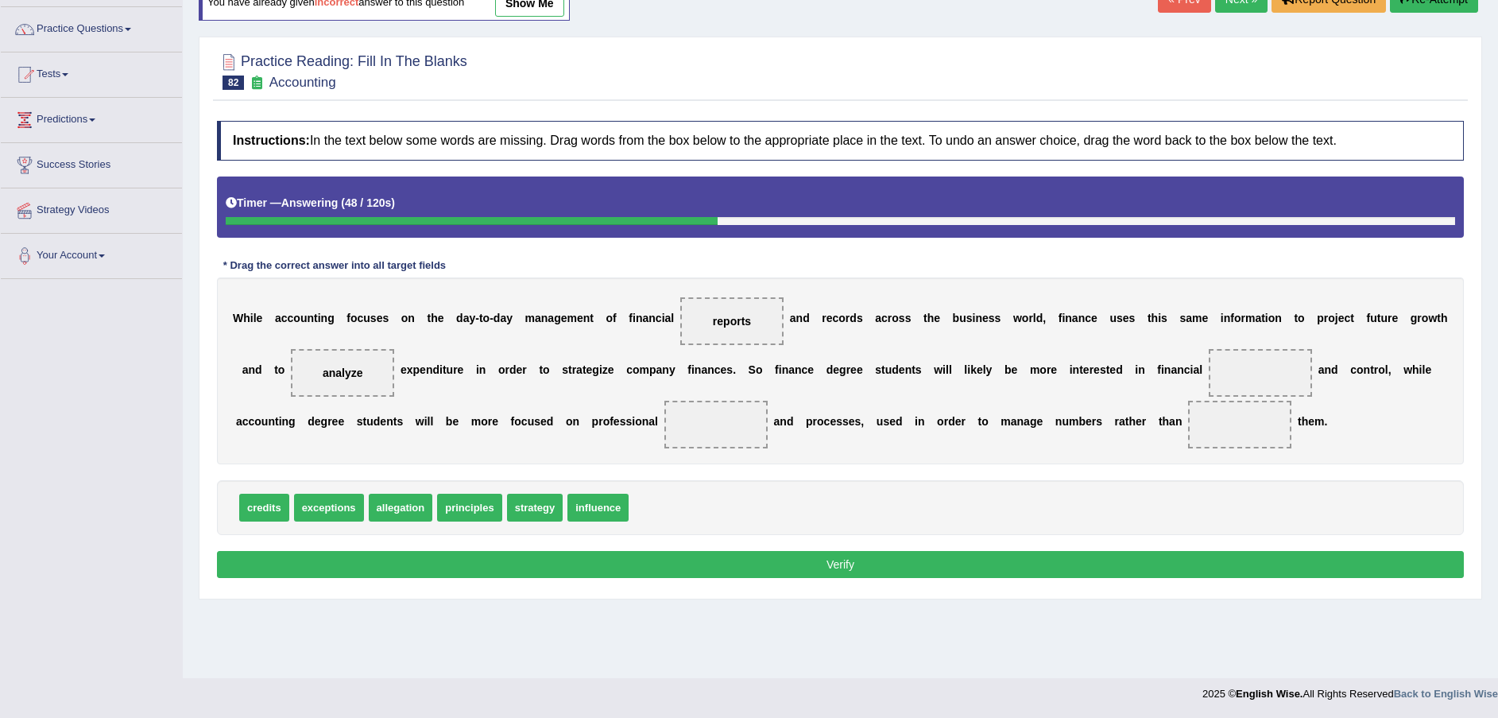
click at [277, 500] on span "credits" at bounding box center [264, 508] width 50 height 28
drag, startPoint x: 275, startPoint y: 508, endPoint x: 1173, endPoint y: 370, distance: 908.5
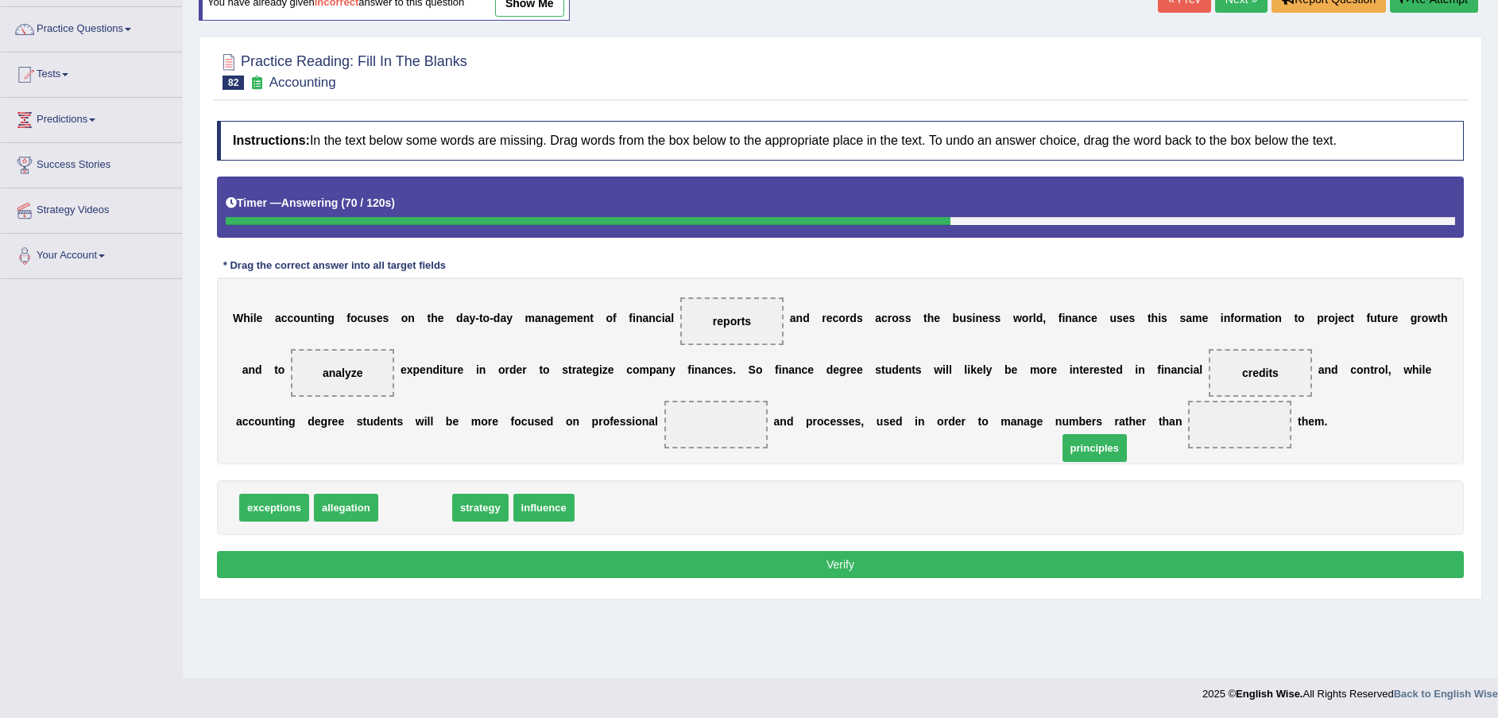
drag, startPoint x: 429, startPoint y: 508, endPoint x: 1109, endPoint y: 447, distance: 683.0
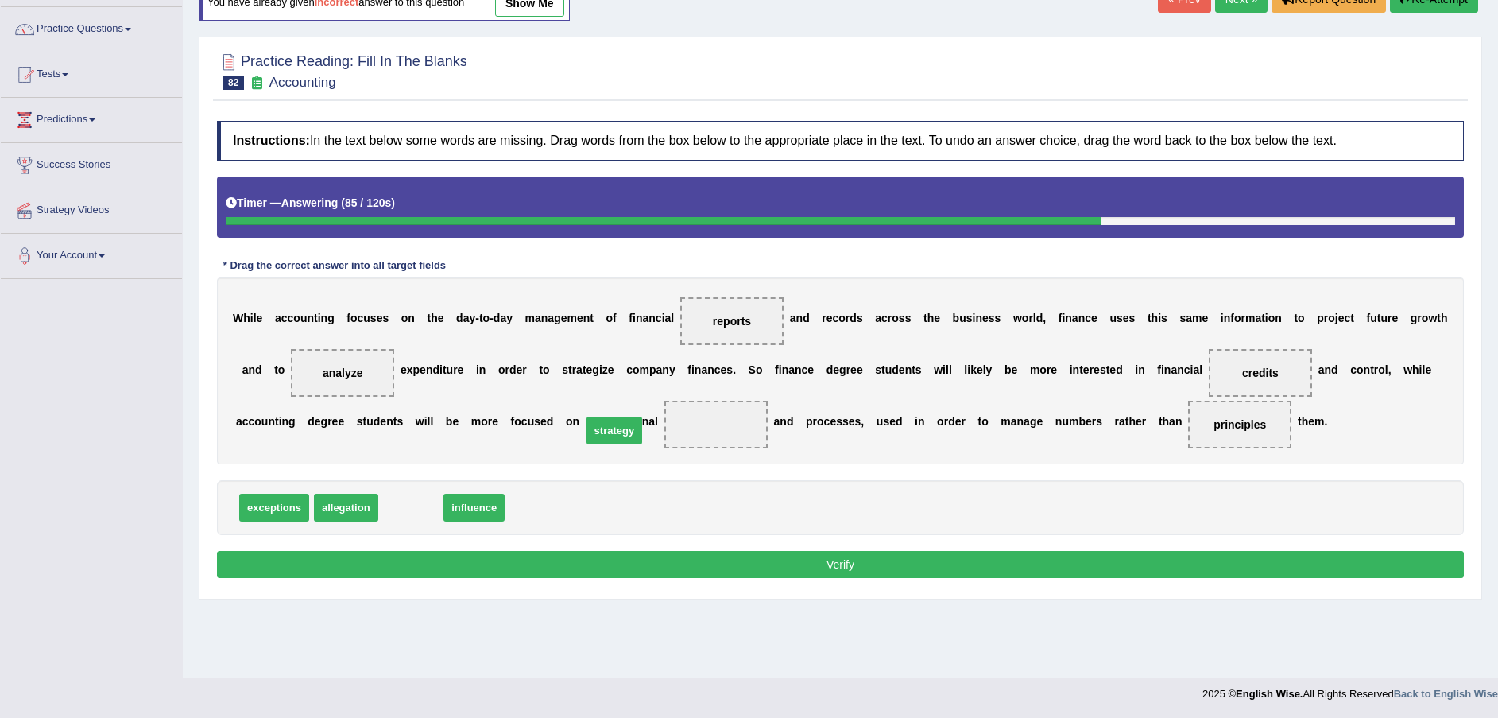
drag, startPoint x: 416, startPoint y: 507, endPoint x: 619, endPoint y: 430, distance: 217.6
drag, startPoint x: 1079, startPoint y: 431, endPoint x: 709, endPoint y: 484, distance: 374.1
click at [709, 484] on div "Instructions: In the text below some words are missing. Drag words from the box…" at bounding box center [840, 352] width 1255 height 478
drag, startPoint x: 397, startPoint y: 510, endPoint x: 1102, endPoint y: 418, distance: 711.7
click at [1021, 556] on button "Verify" at bounding box center [840, 564] width 1247 height 27
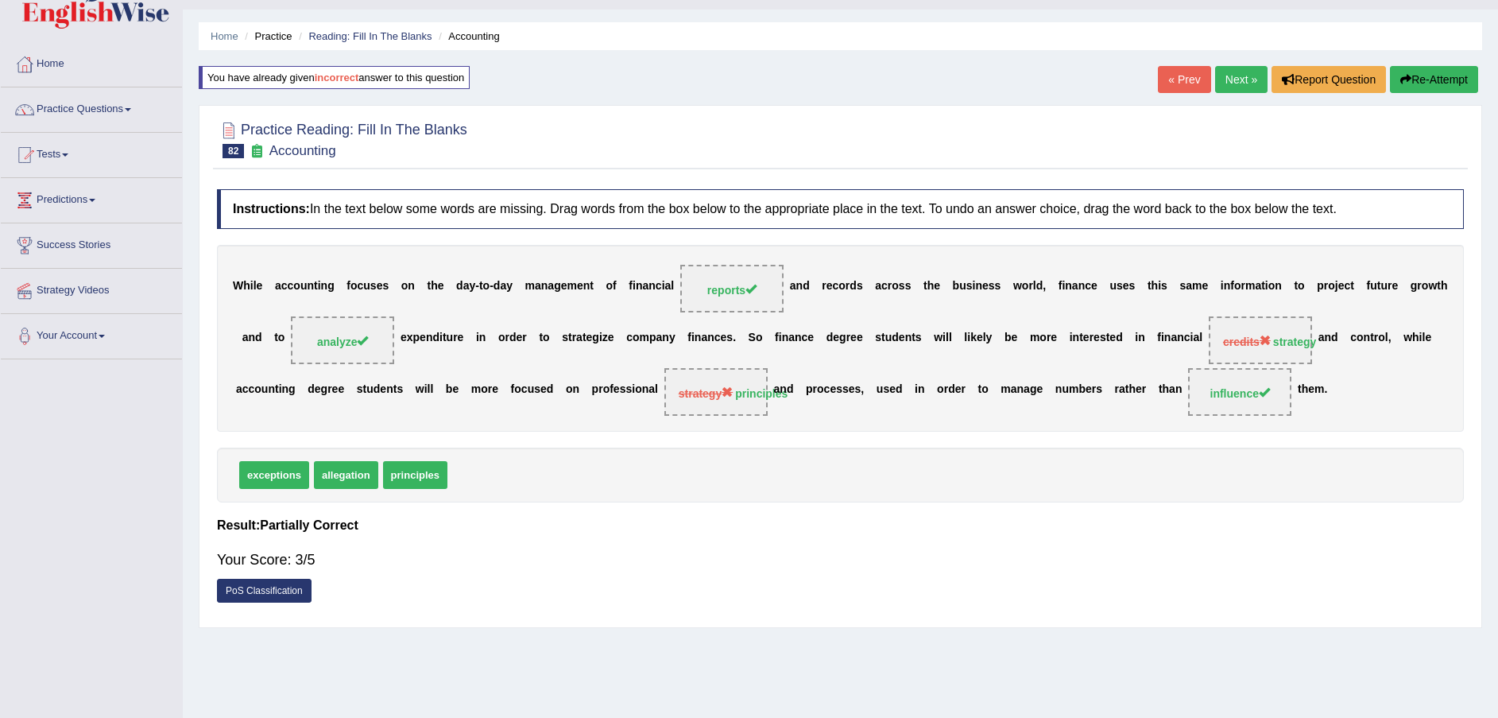
scroll to position [0, 0]
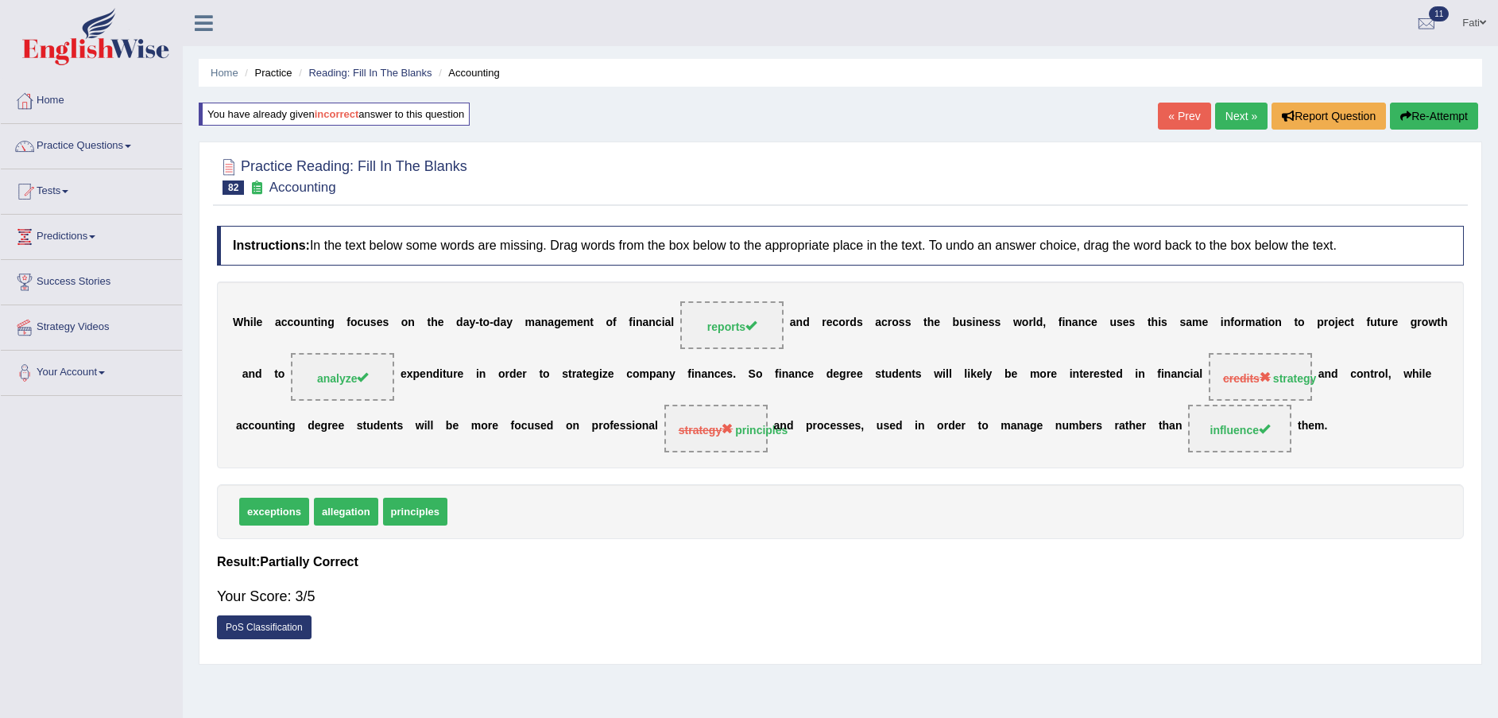
click at [1245, 123] on link "Next »" at bounding box center [1241, 116] width 52 height 27
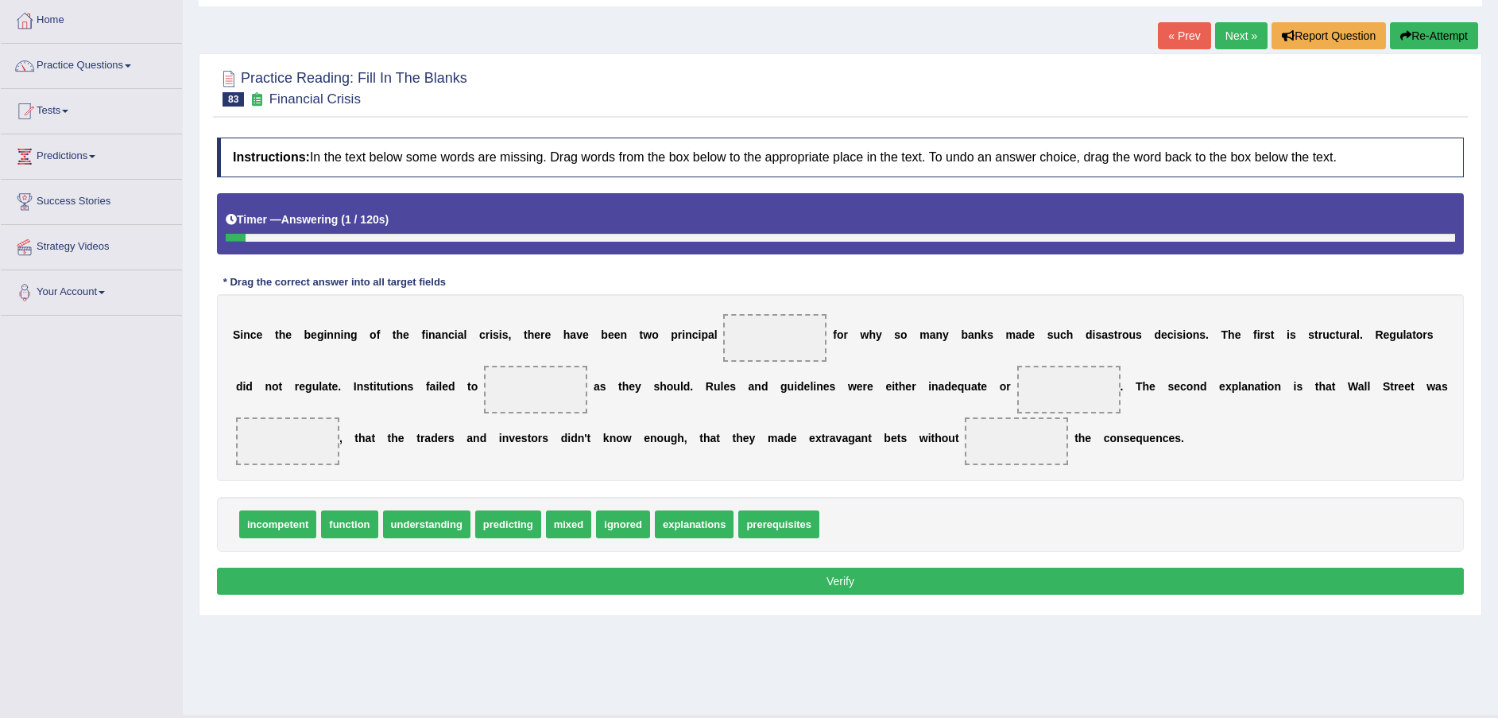
scroll to position [117, 0]
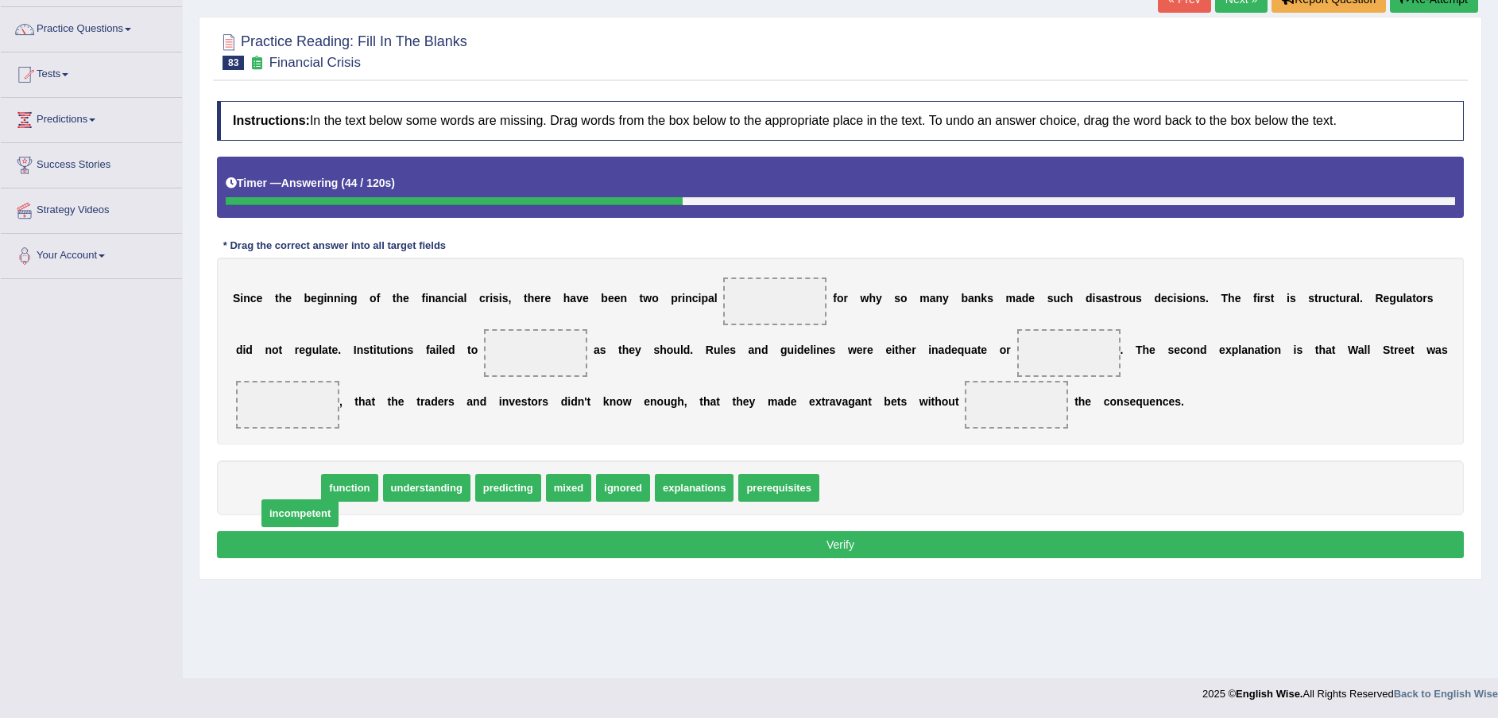
drag, startPoint x: 291, startPoint y: 494, endPoint x: 302, endPoint y: 507, distance: 17.5
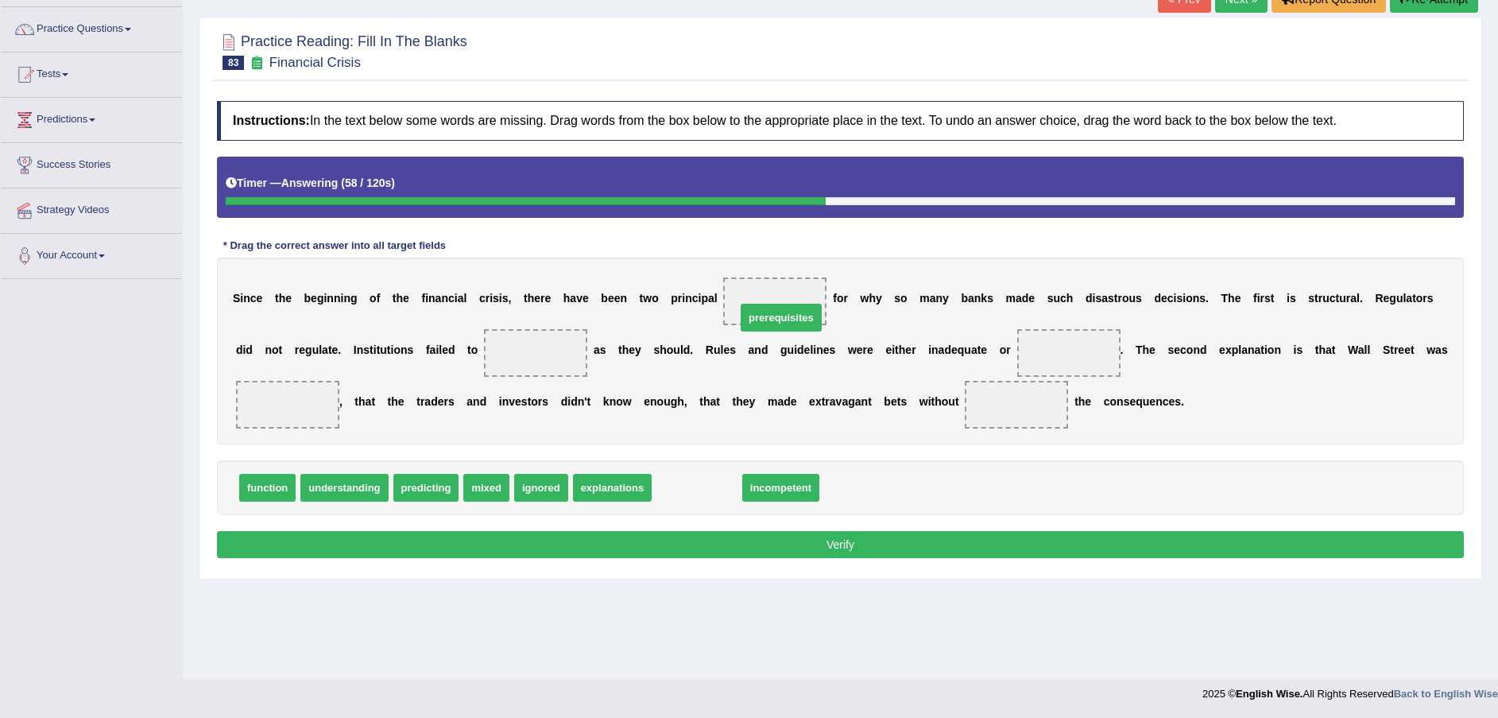
drag, startPoint x: 686, startPoint y: 492, endPoint x: 770, endPoint y: 321, distance: 190.5
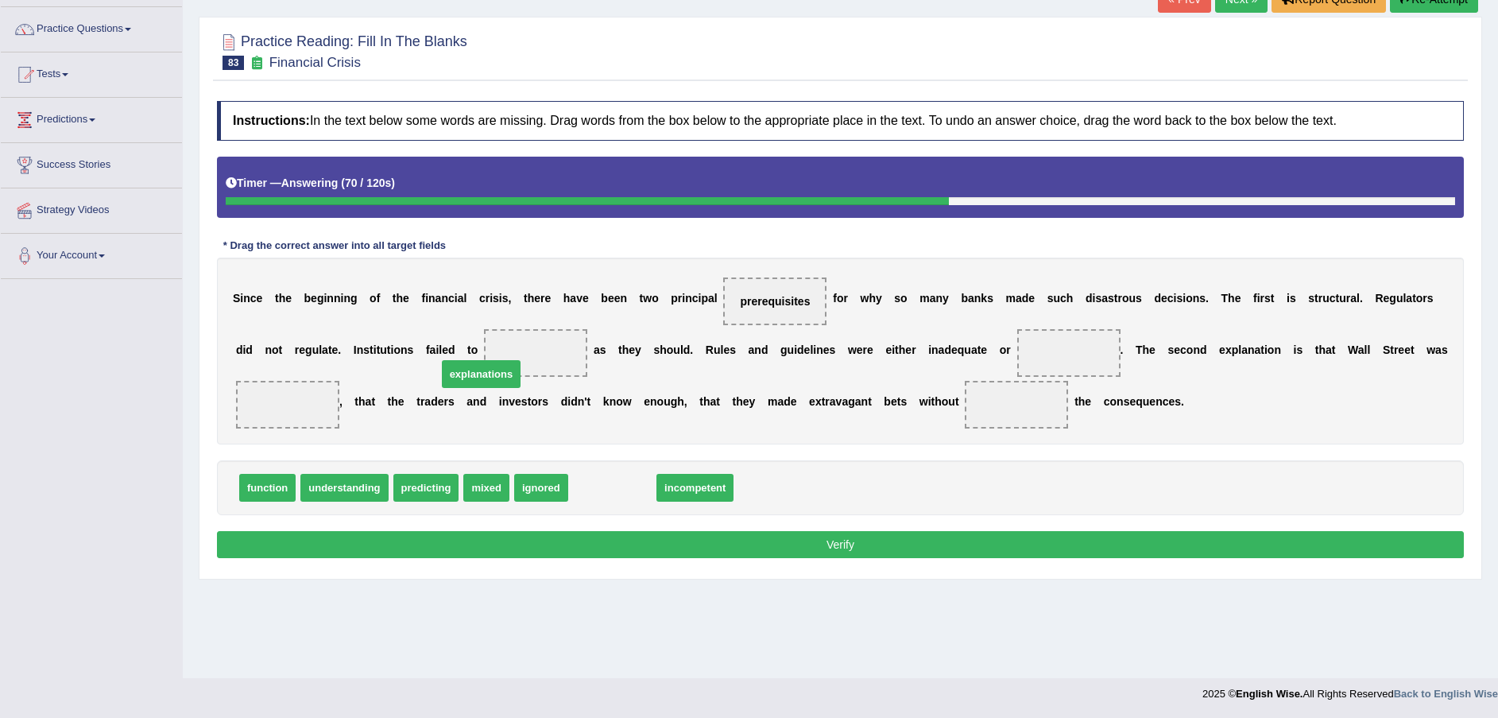
drag, startPoint x: 600, startPoint y: 495, endPoint x: 469, endPoint y: 381, distance: 173.5
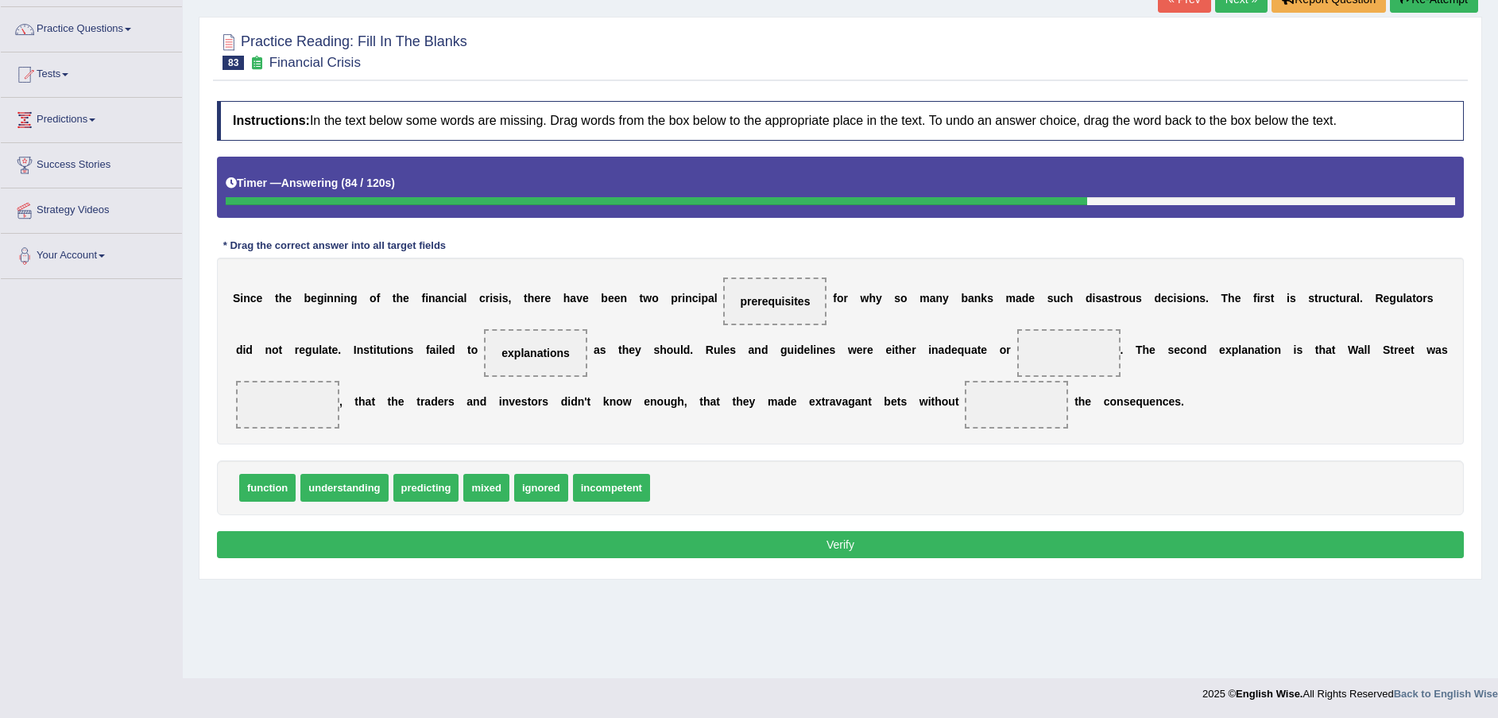
click at [628, 492] on span "incompetent" at bounding box center [611, 488] width 77 height 28
drag, startPoint x: 620, startPoint y: 451, endPoint x: 932, endPoint y: 348, distance: 329.0
drag, startPoint x: 944, startPoint y: 350, endPoint x: 642, endPoint y: 494, distance: 334.2
drag, startPoint x: 545, startPoint y: 497, endPoint x: 1004, endPoint y: 368, distance: 476.3
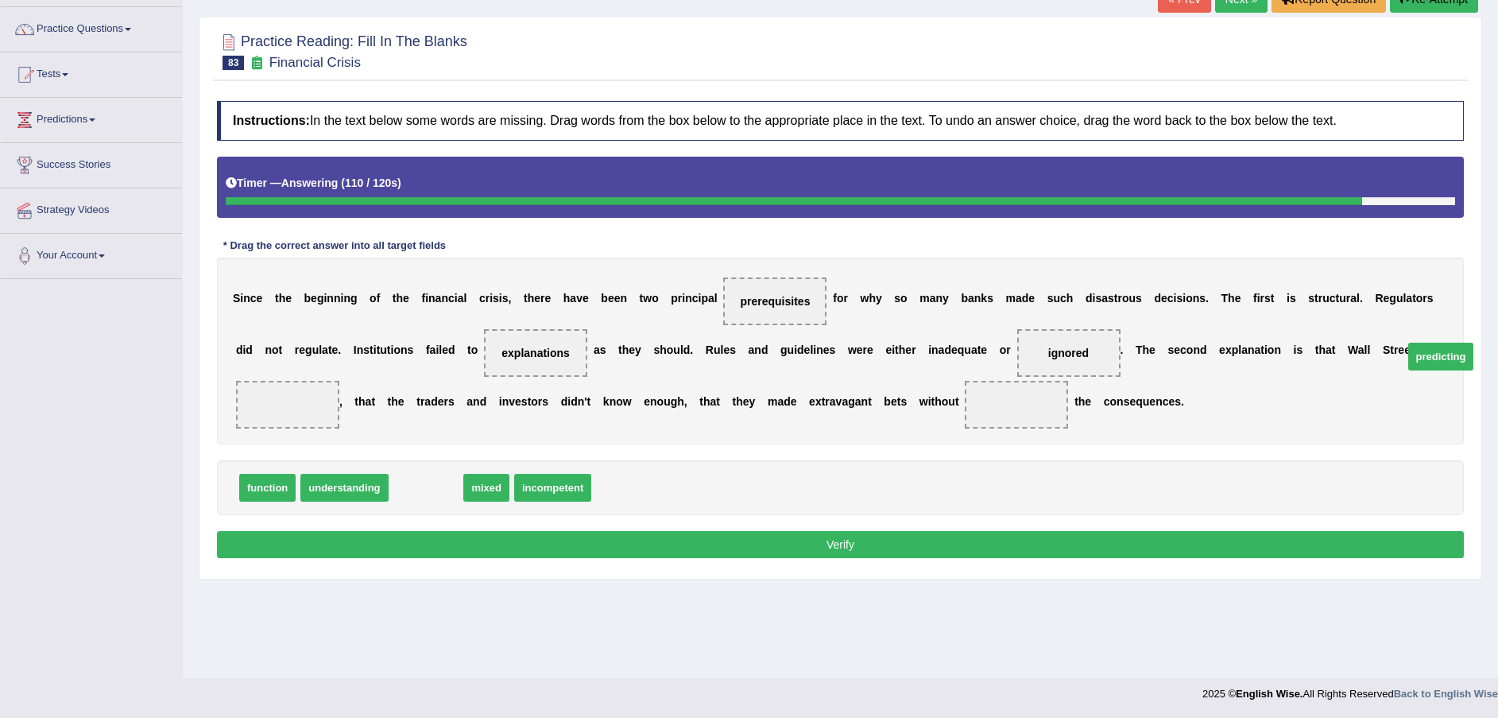
drag, startPoint x: 412, startPoint y: 486, endPoint x: 1427, endPoint y: 355, distance: 1023.3
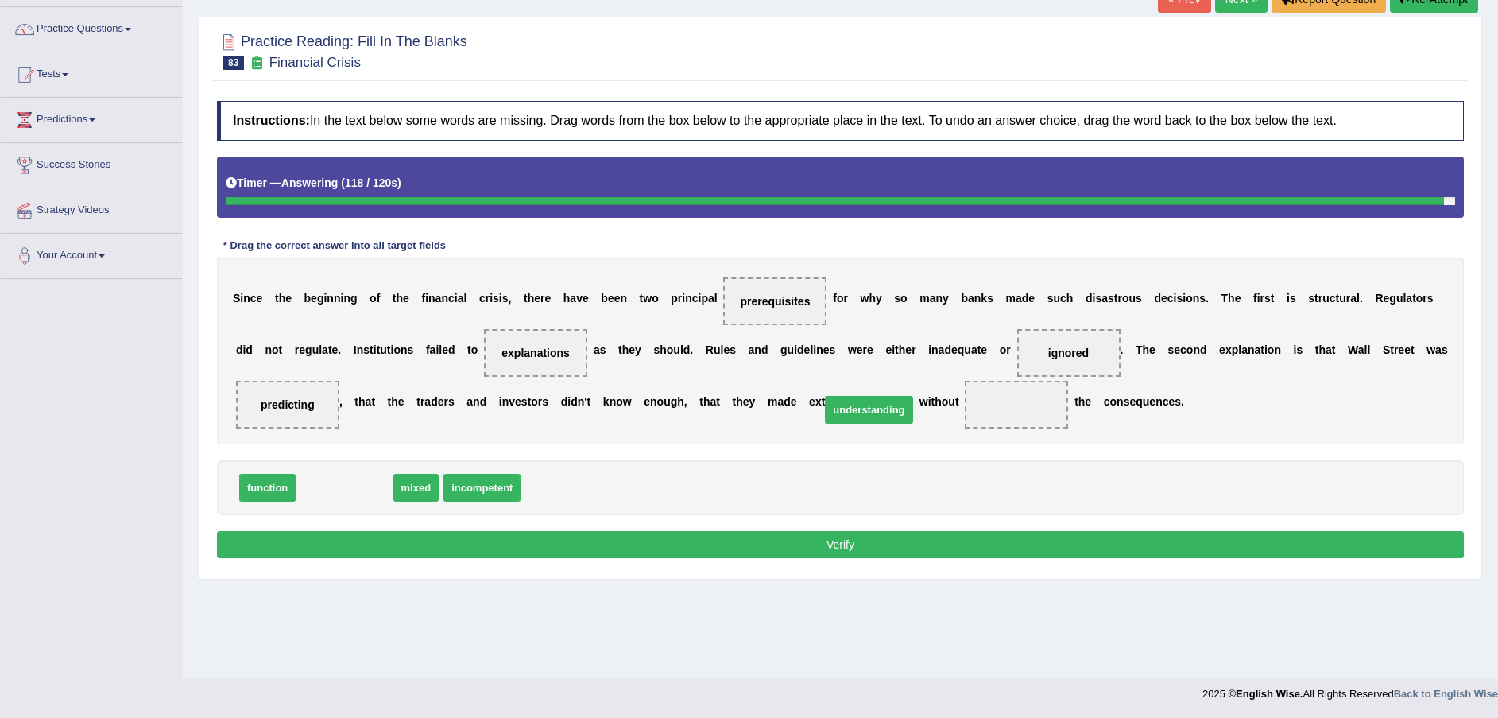
drag, startPoint x: 327, startPoint y: 490, endPoint x: 846, endPoint y: 414, distance: 523.6
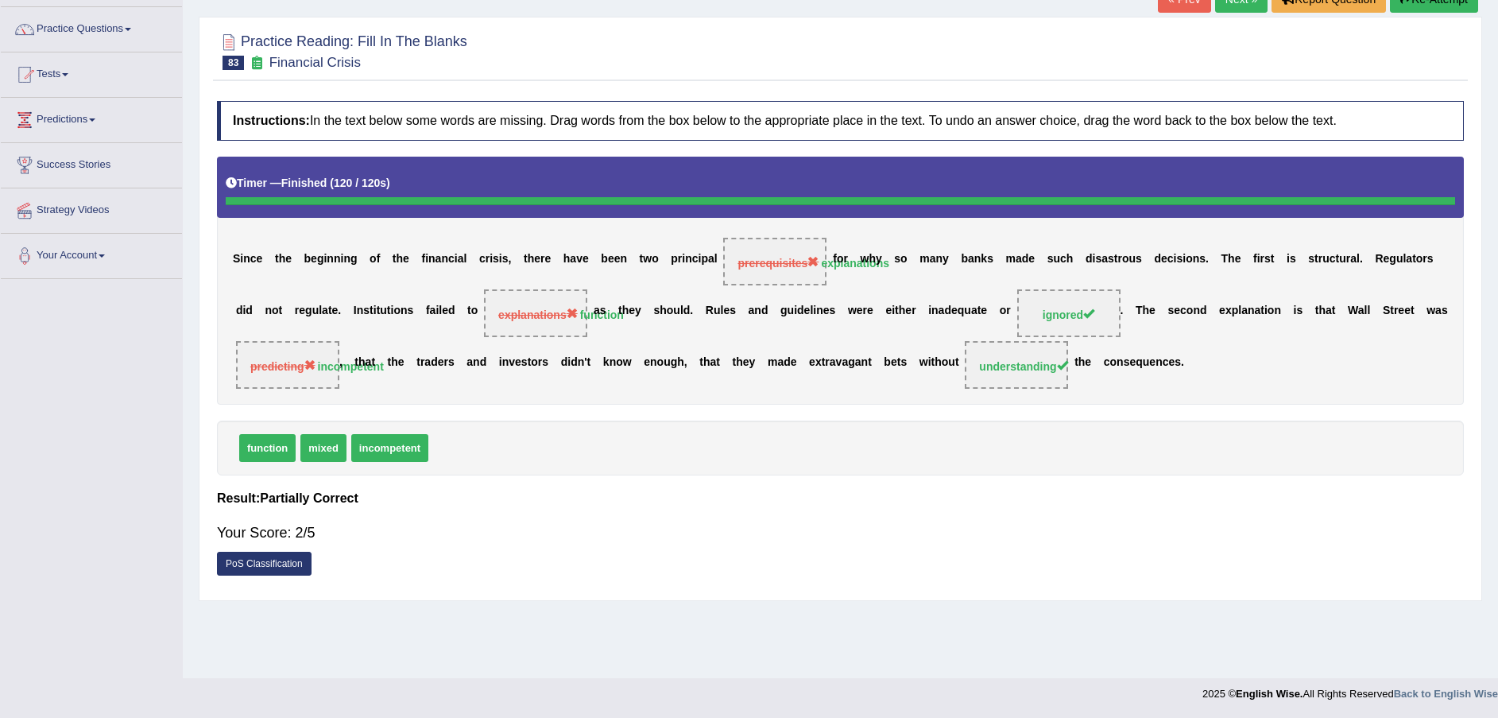
scroll to position [0, 0]
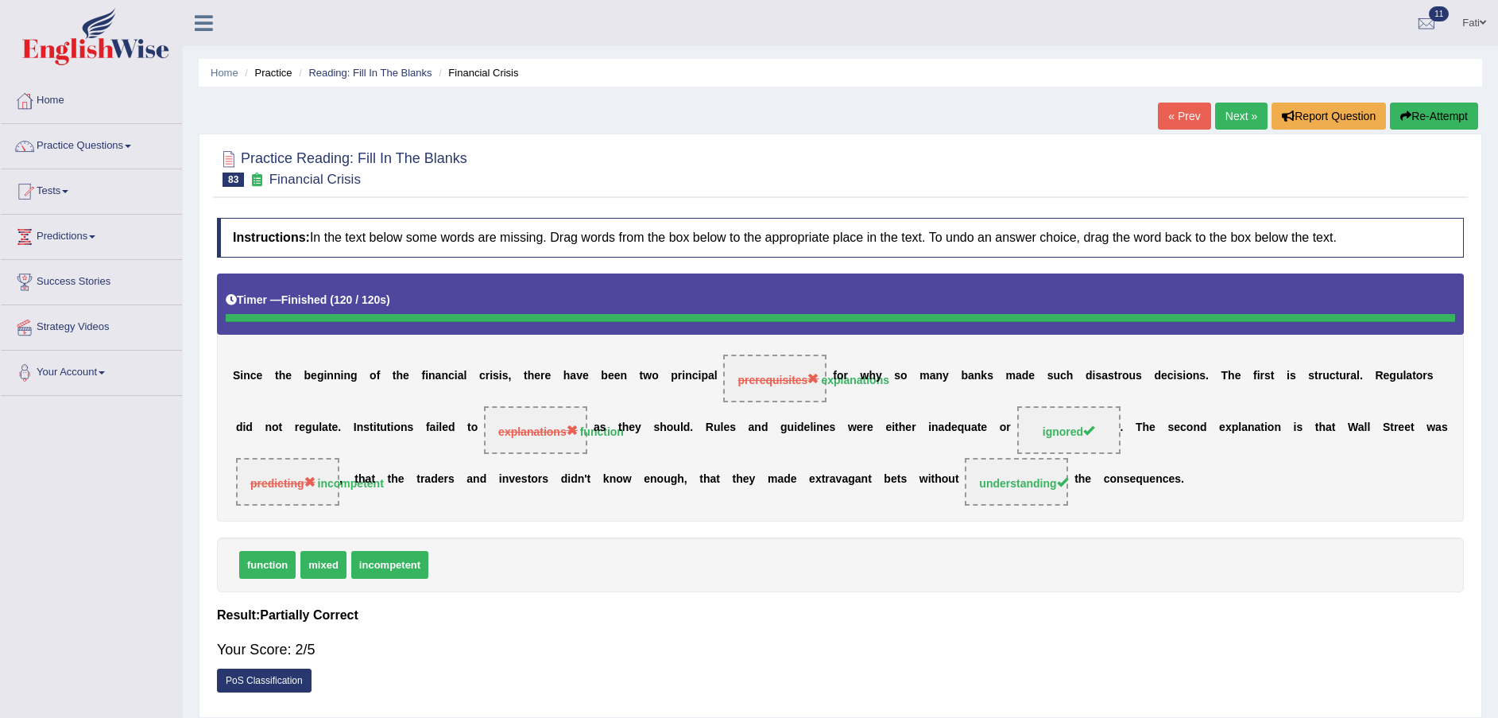
click at [1425, 116] on button "Re-Attempt" at bounding box center [1434, 116] width 88 height 27
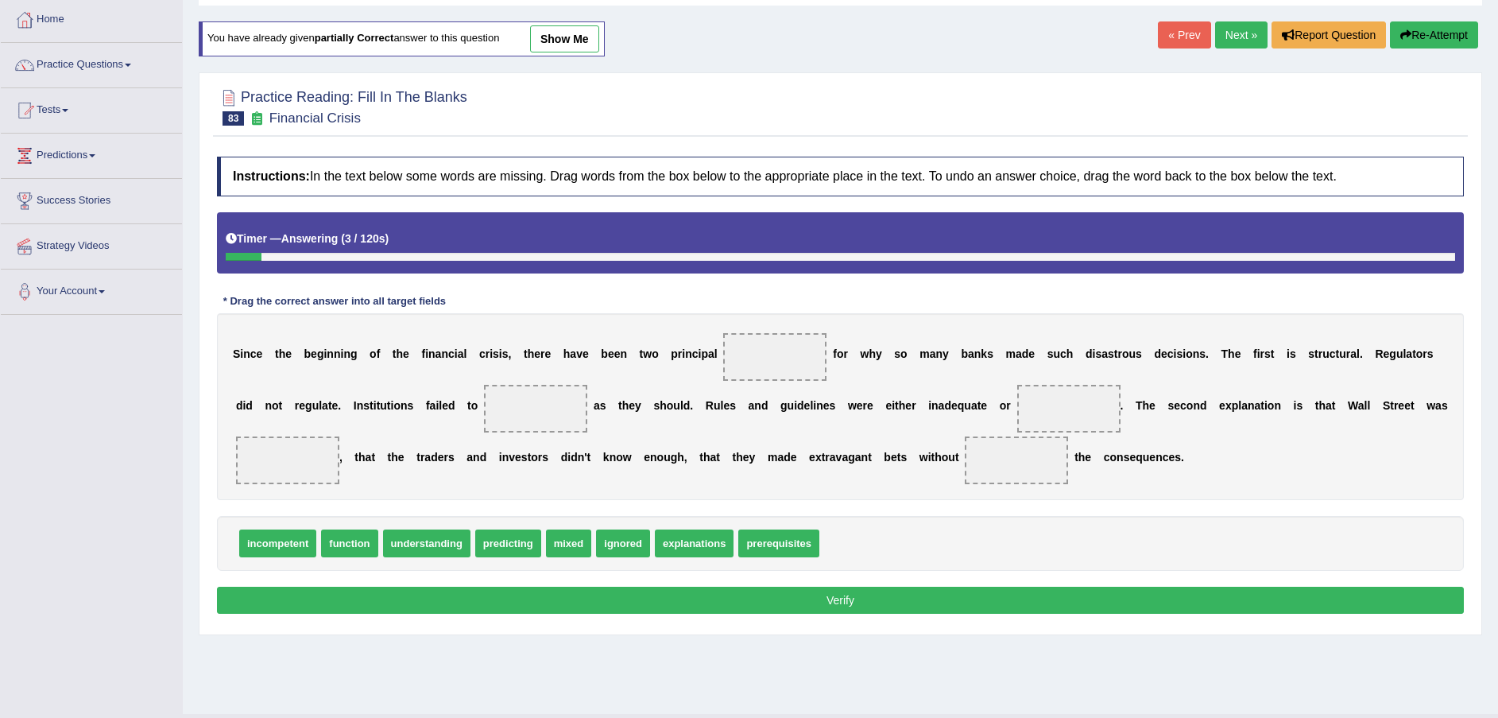
scroll to position [117, 0]
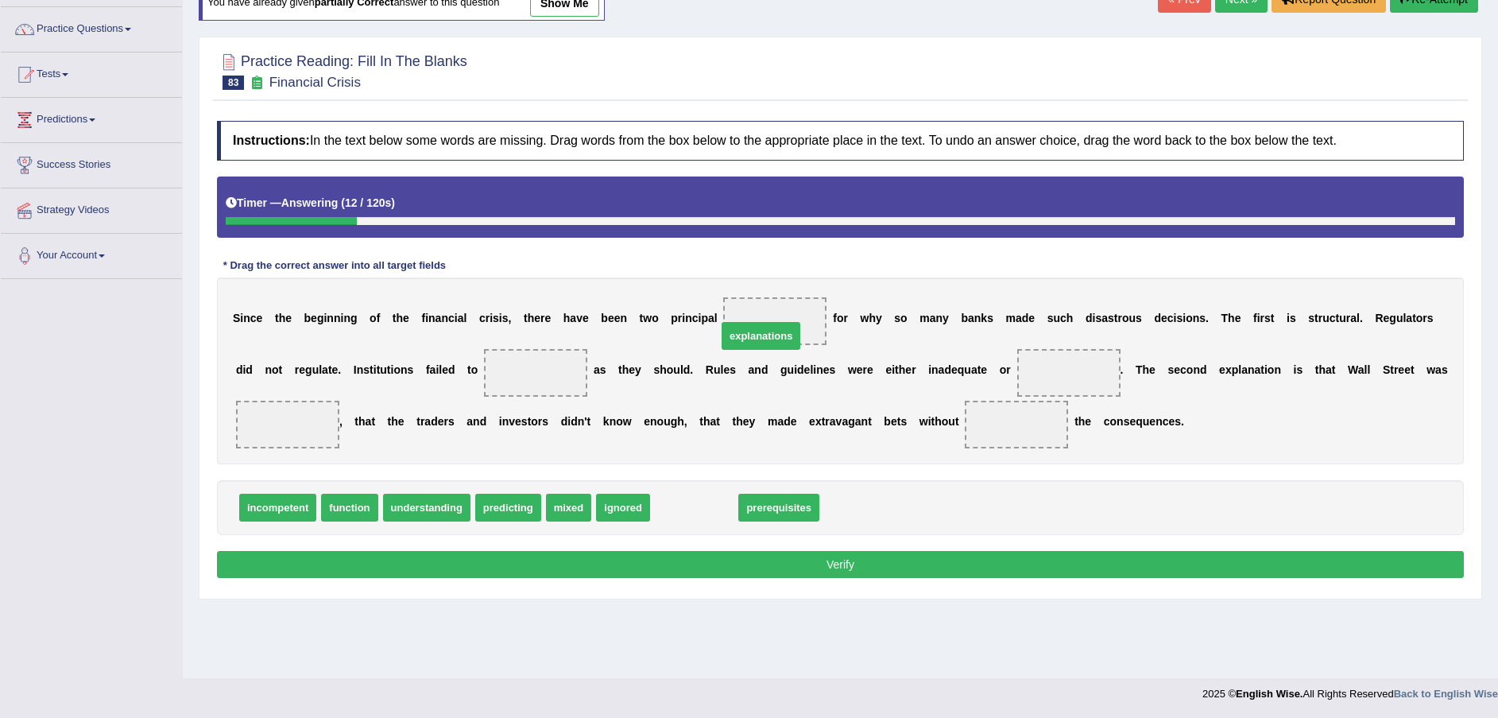
drag, startPoint x: 679, startPoint y: 509, endPoint x: 745, endPoint y: 338, distance: 184.2
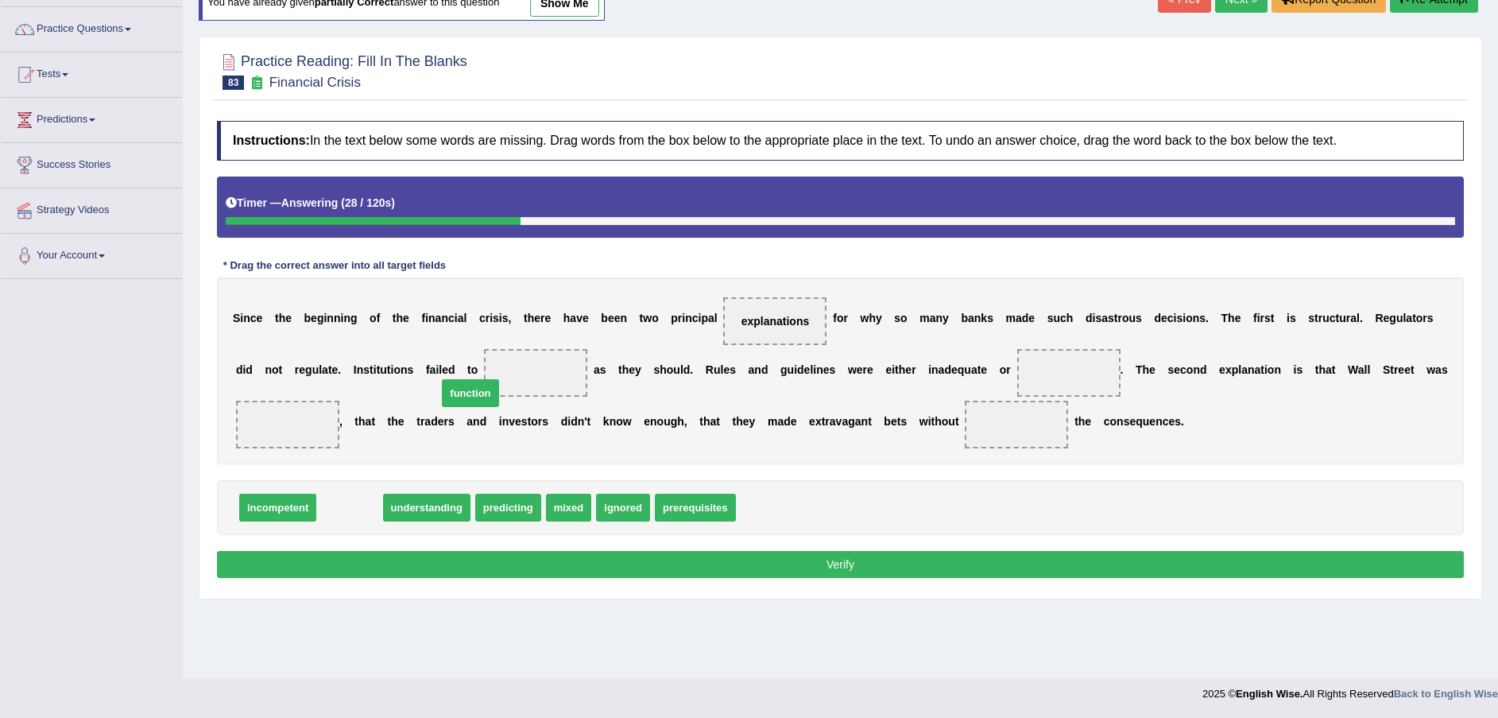
drag, startPoint x: 347, startPoint y: 505, endPoint x: 468, endPoint y: 390, distance: 166.4
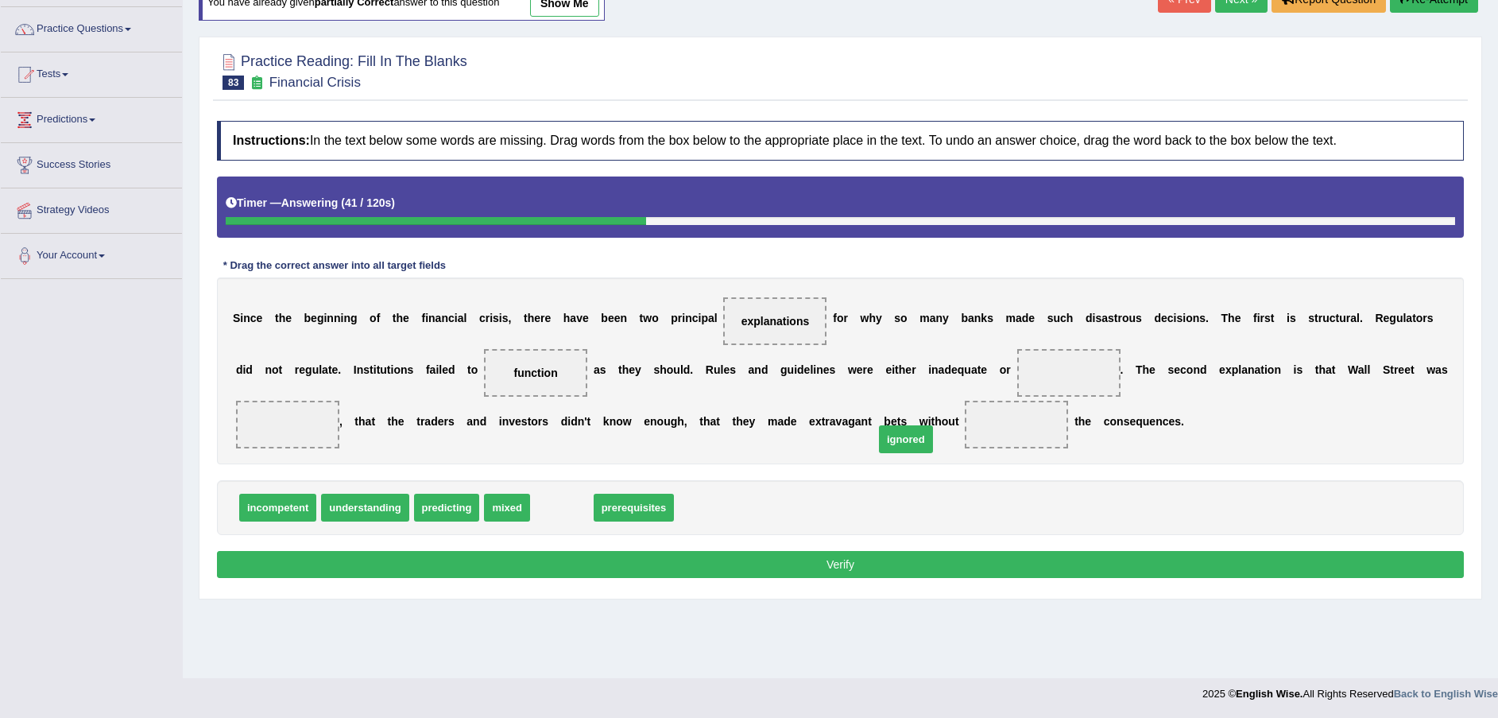
drag, startPoint x: 559, startPoint y: 503, endPoint x: 959, endPoint y: 401, distance: 413.3
click at [933, 425] on span "ignored" at bounding box center [906, 439] width 54 height 28
drag, startPoint x: 549, startPoint y: 513, endPoint x: 954, endPoint y: 394, distance: 422.5
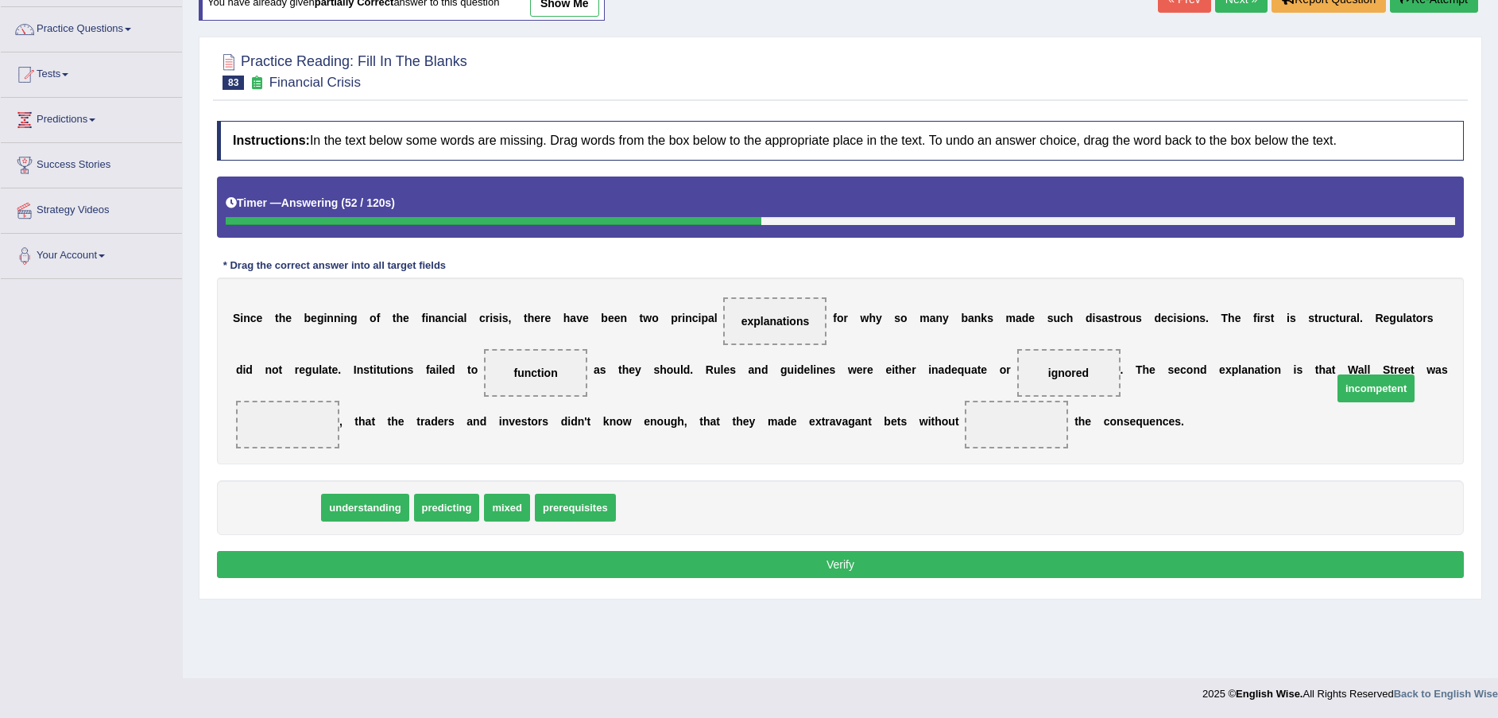
drag, startPoint x: 296, startPoint y: 515, endPoint x: 1395, endPoint y: 396, distance: 1104.8
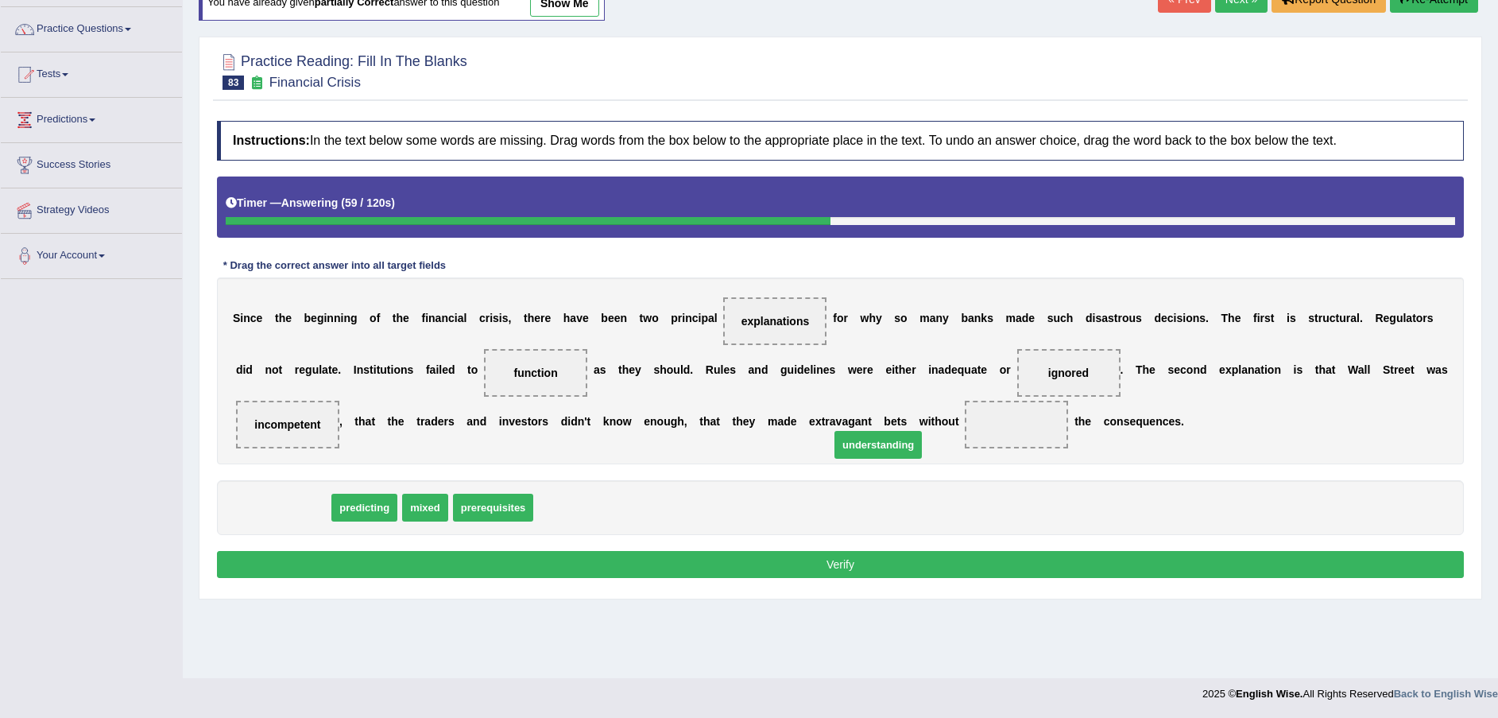
drag, startPoint x: 253, startPoint y: 507, endPoint x: 842, endPoint y: 439, distance: 593.5
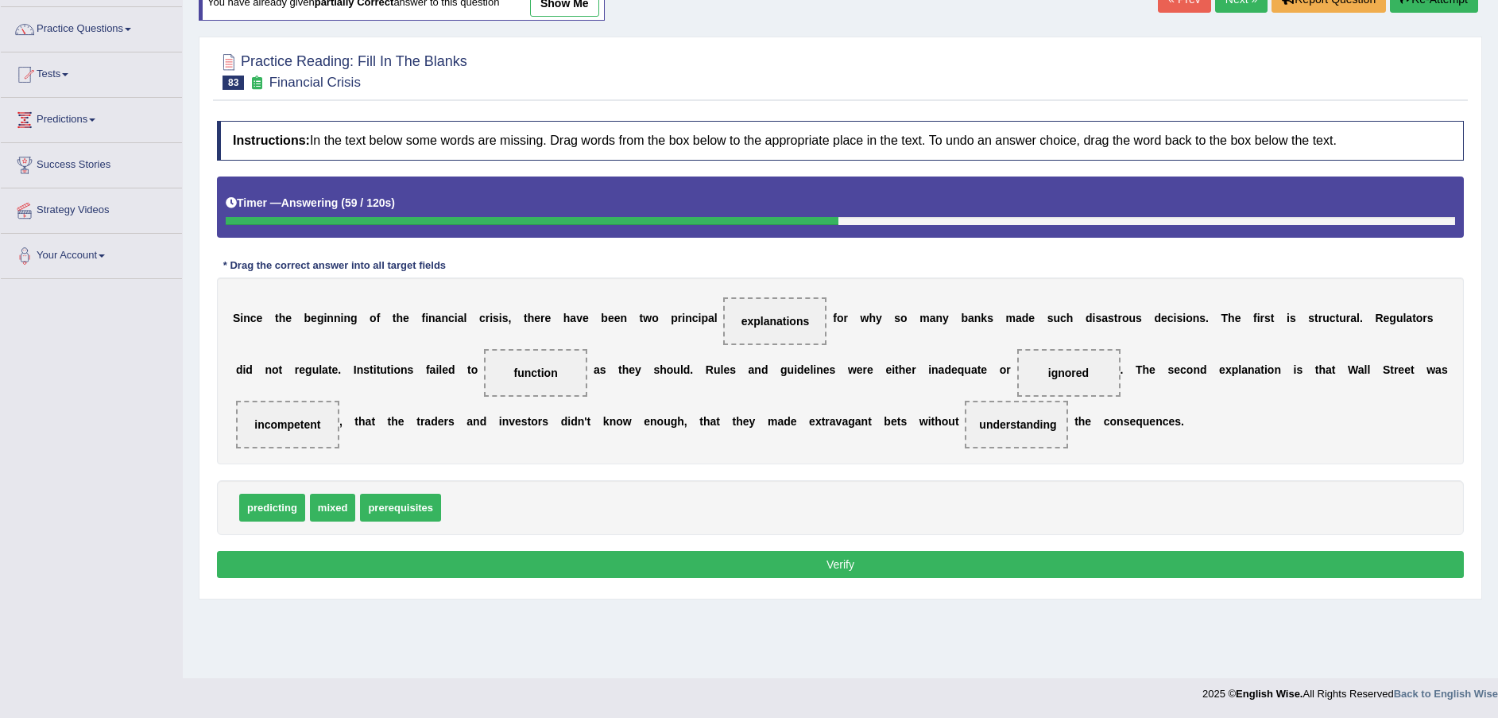
click at [813, 559] on button "Verify" at bounding box center [840, 564] width 1247 height 27
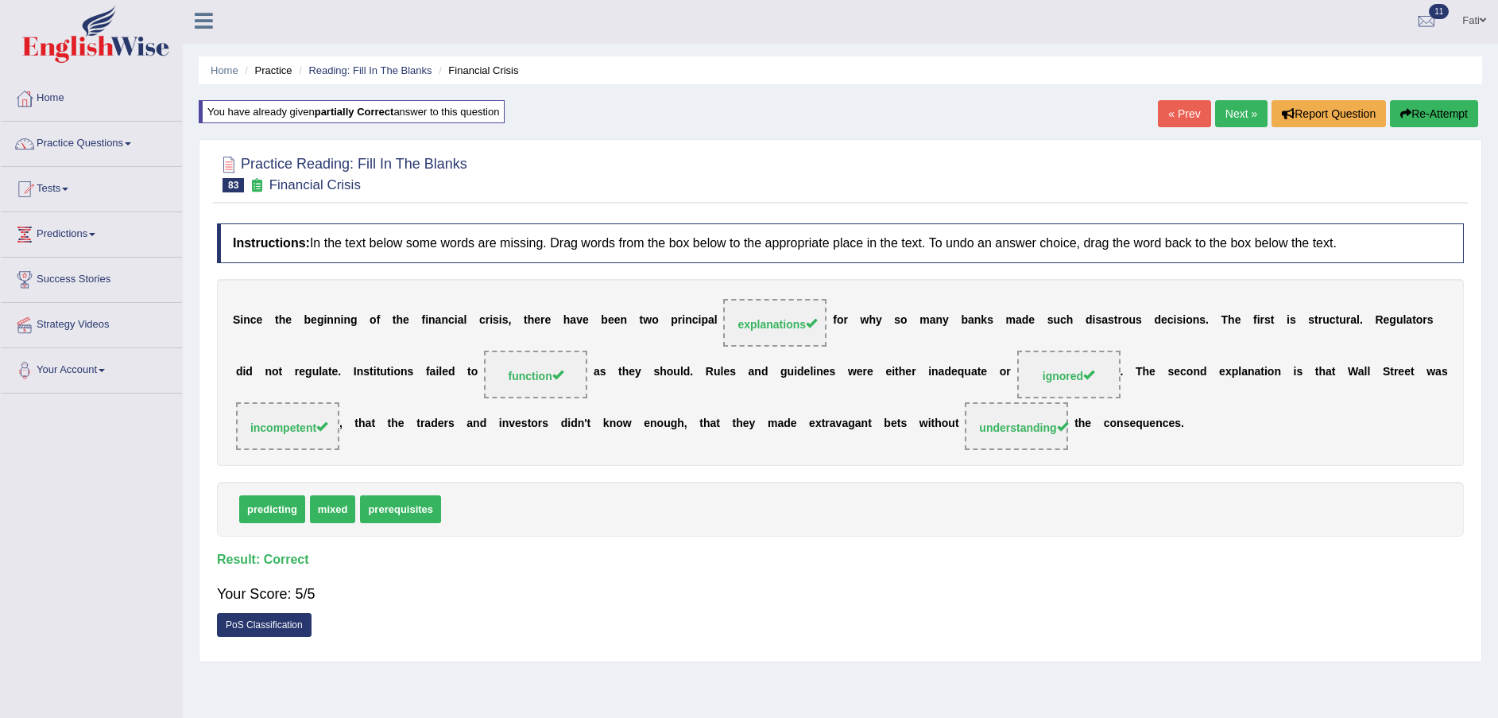
scroll to position [0, 0]
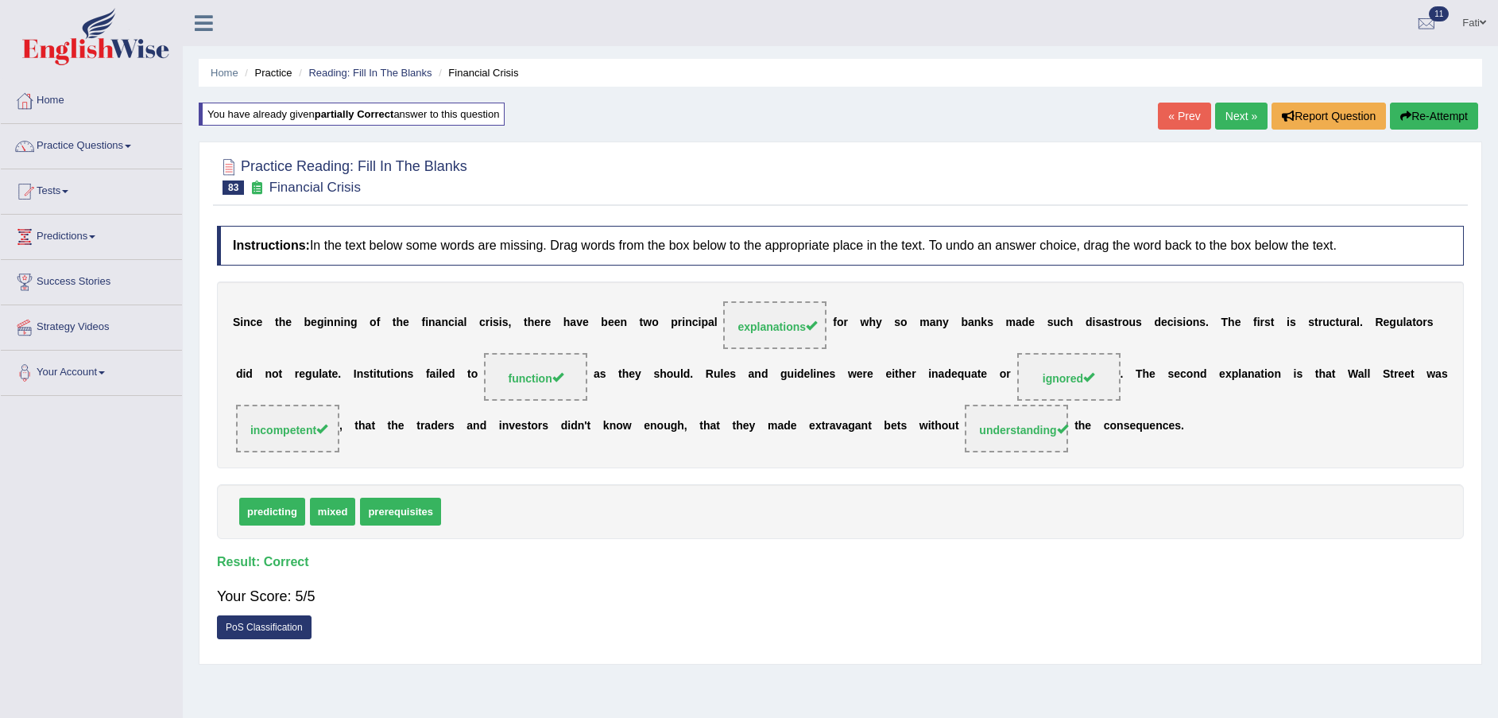
click at [1240, 127] on link "Next »" at bounding box center [1241, 116] width 52 height 27
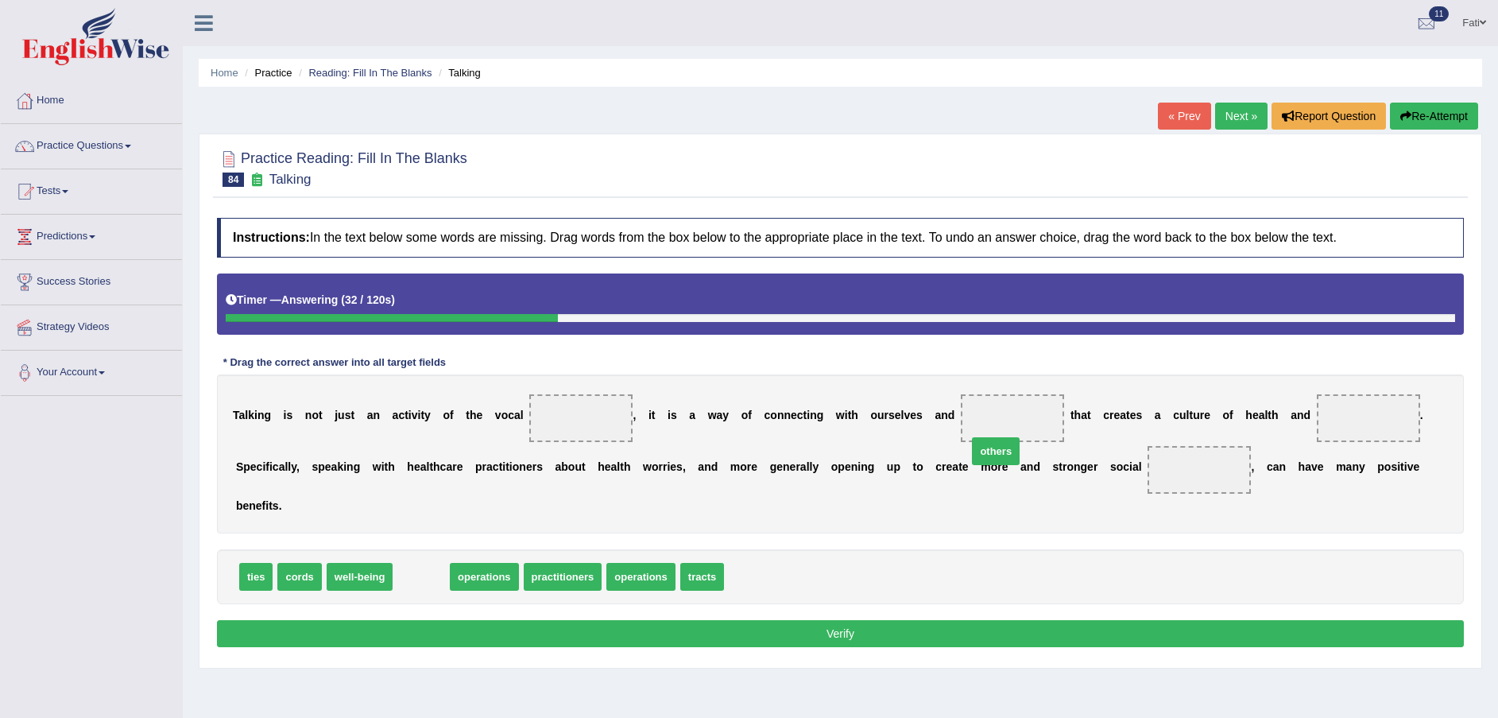
drag, startPoint x: 422, startPoint y: 547, endPoint x: 997, endPoint y: 421, distance: 588.1
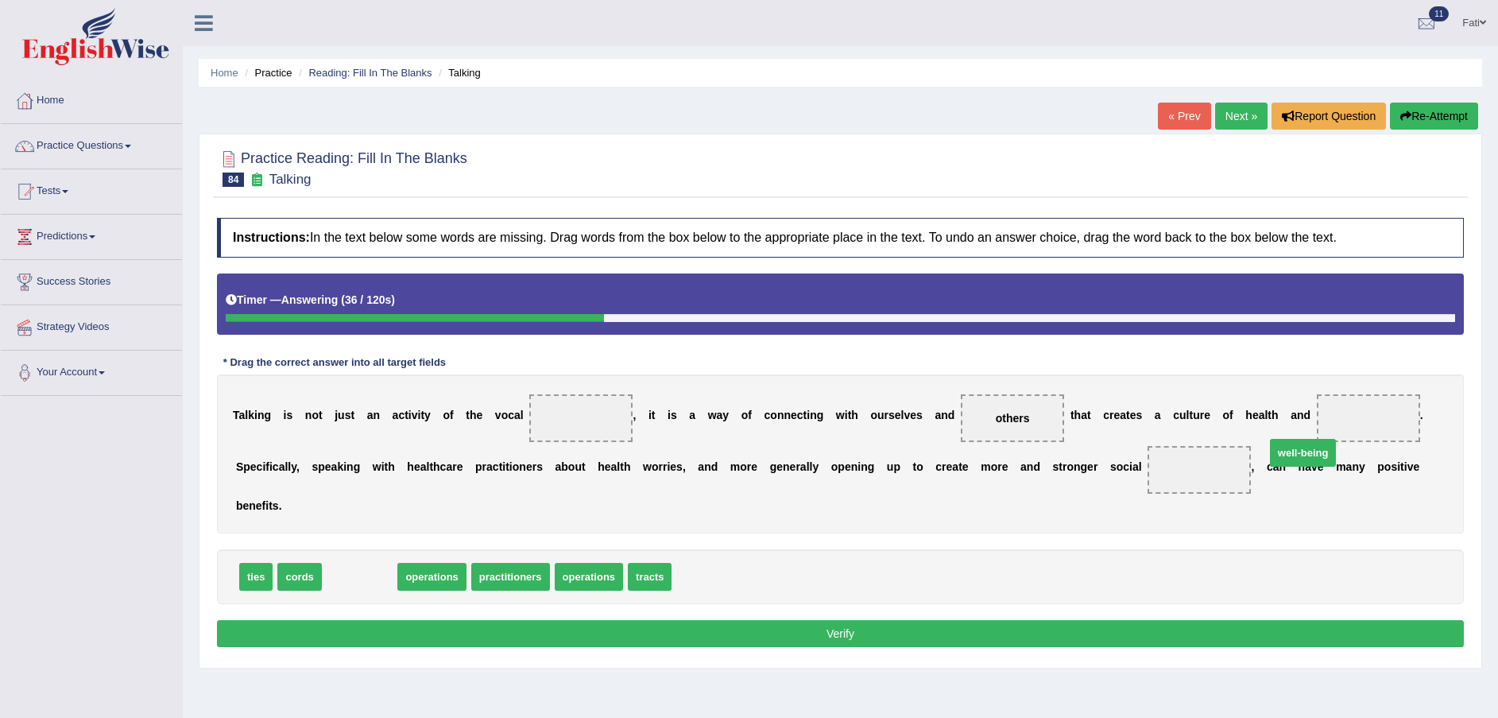
drag, startPoint x: 361, startPoint y: 552, endPoint x: 1303, endPoint y: 428, distance: 950.7
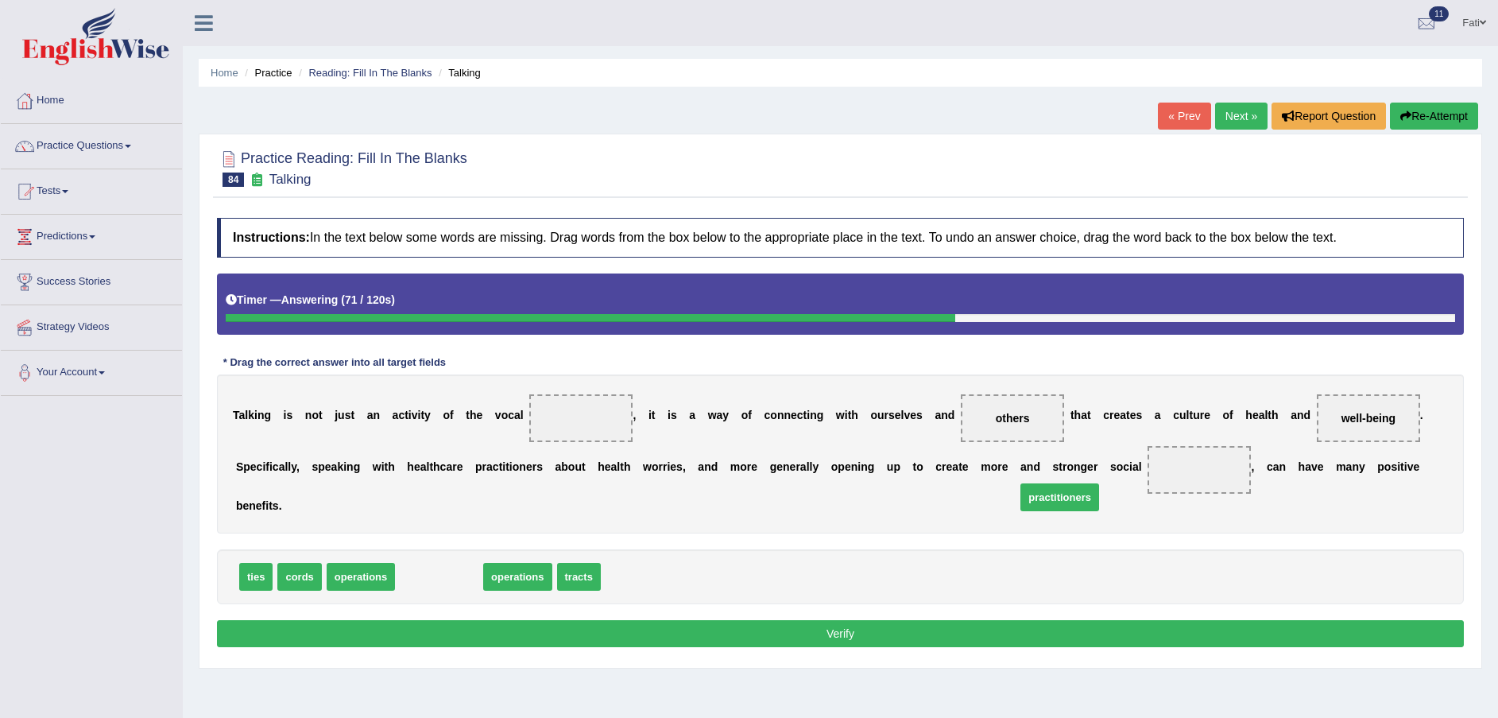
drag, startPoint x: 437, startPoint y: 558, endPoint x: 1057, endPoint y: 479, distance: 624.9
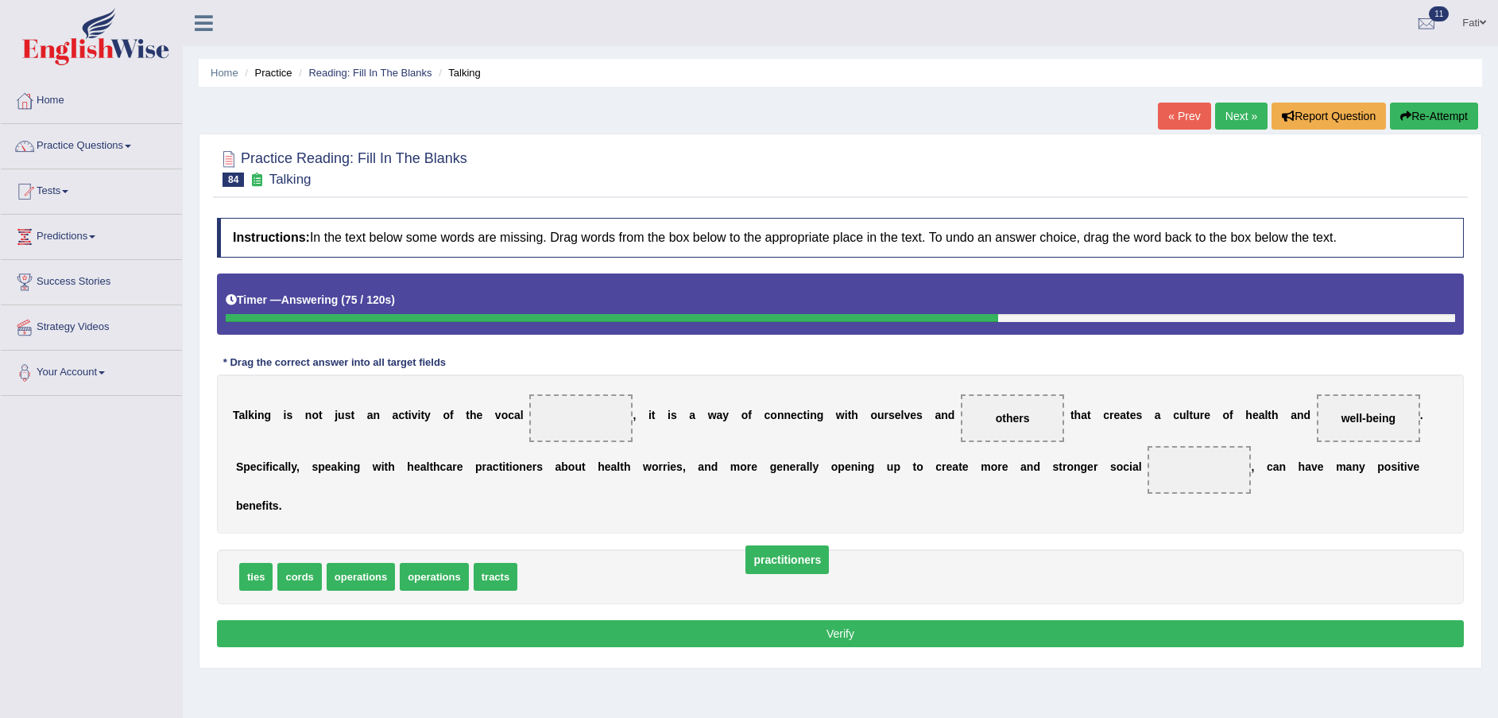
drag, startPoint x: 1037, startPoint y: 471, endPoint x: 621, endPoint y: 561, distance: 426.0
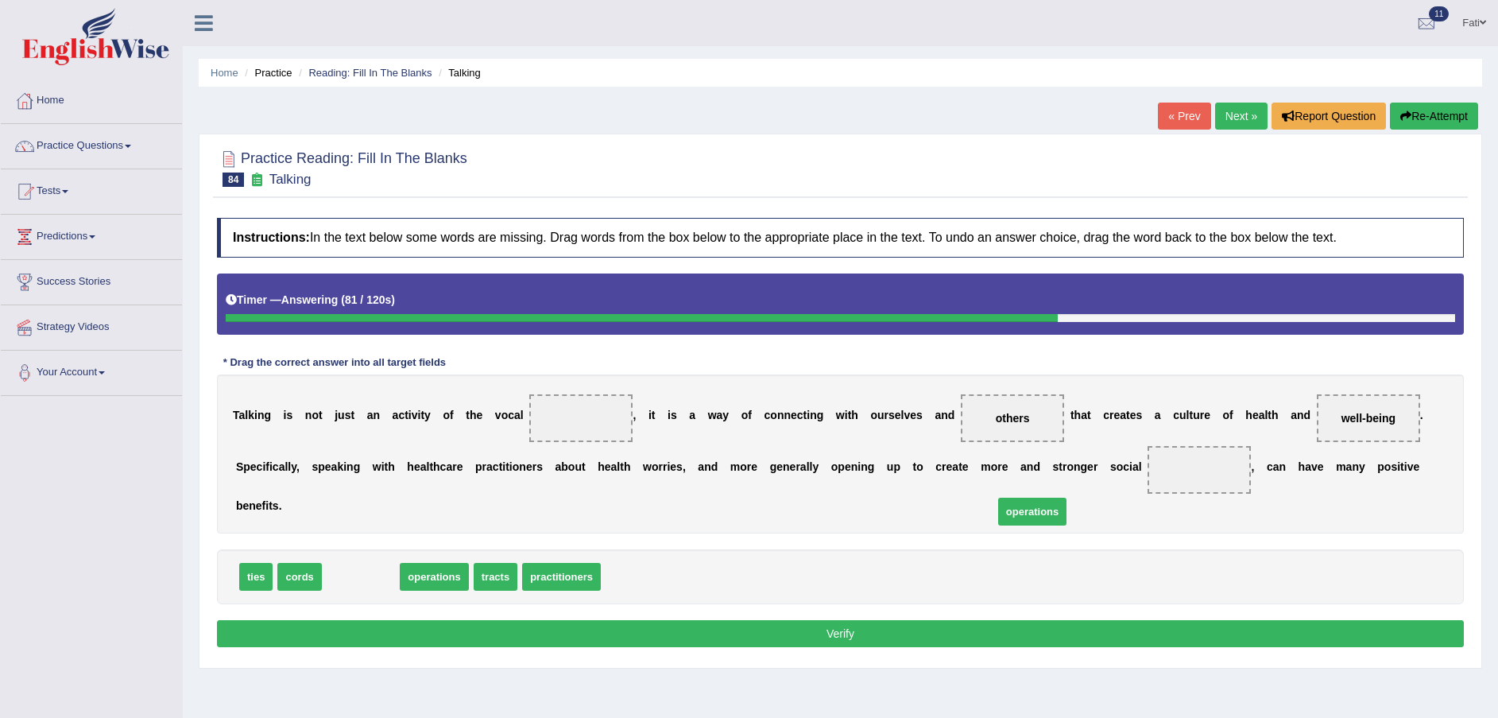
drag, startPoint x: 370, startPoint y: 556, endPoint x: 1041, endPoint y: 490, distance: 673.9
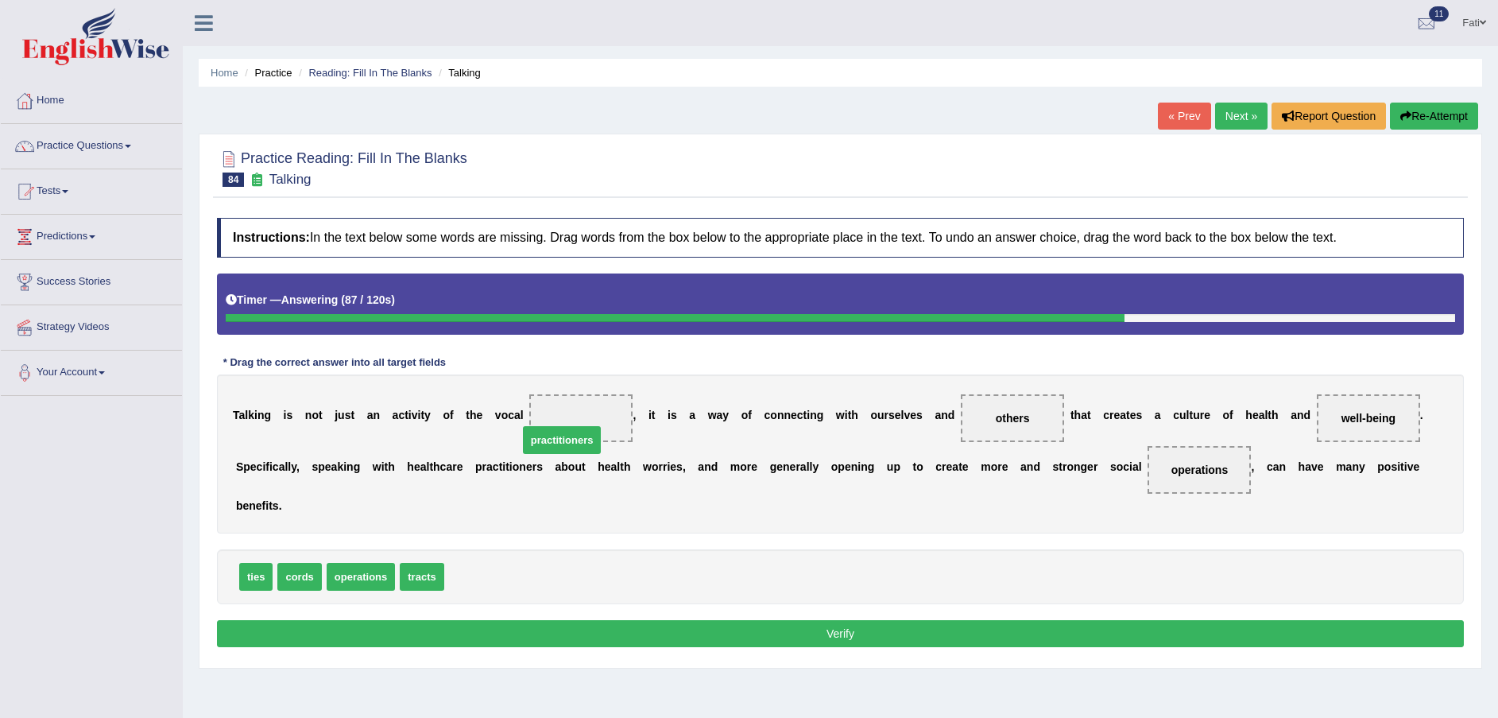
drag, startPoint x: 465, startPoint y: 550, endPoint x: 539, endPoint y: 413, distance: 155.4
click at [697, 620] on button "Verify" at bounding box center [840, 633] width 1247 height 27
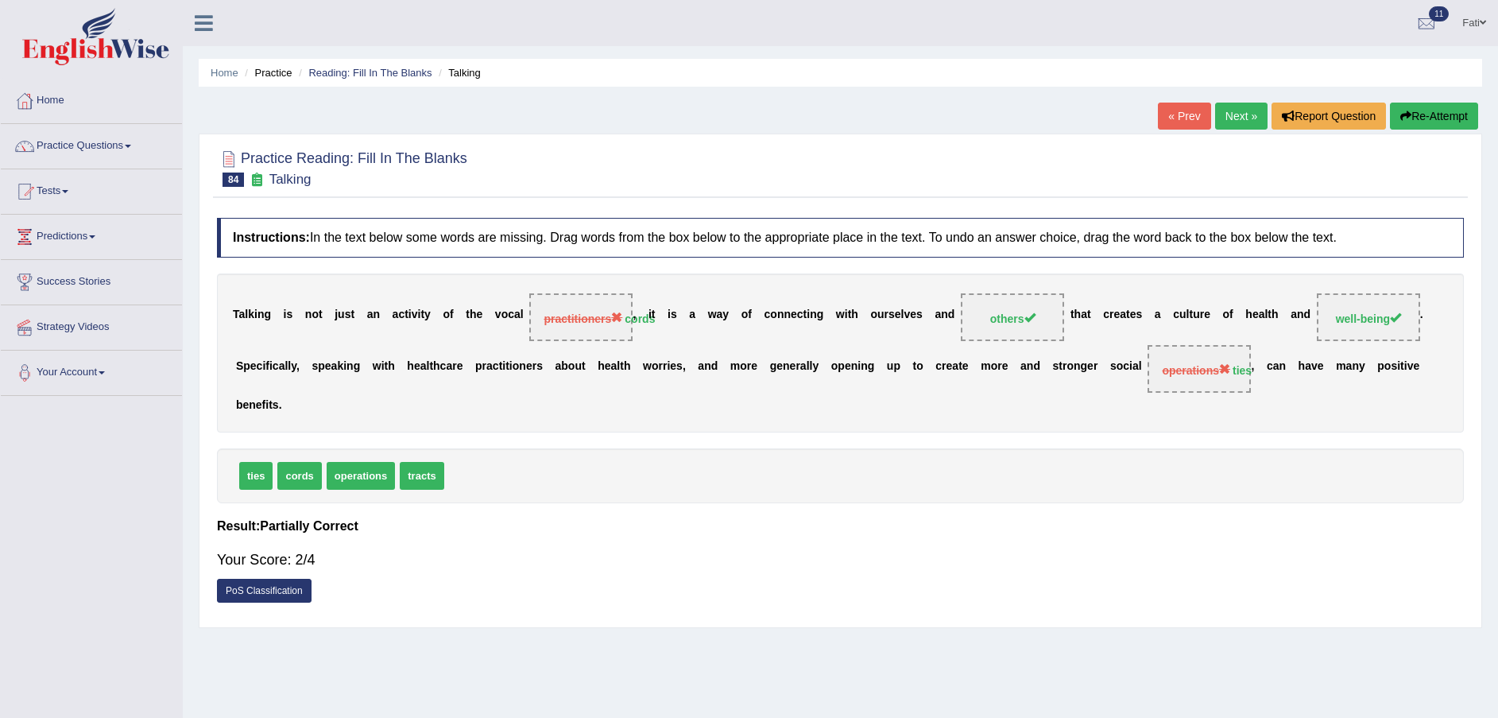
click at [1451, 118] on button "Re-Attempt" at bounding box center [1434, 116] width 88 height 27
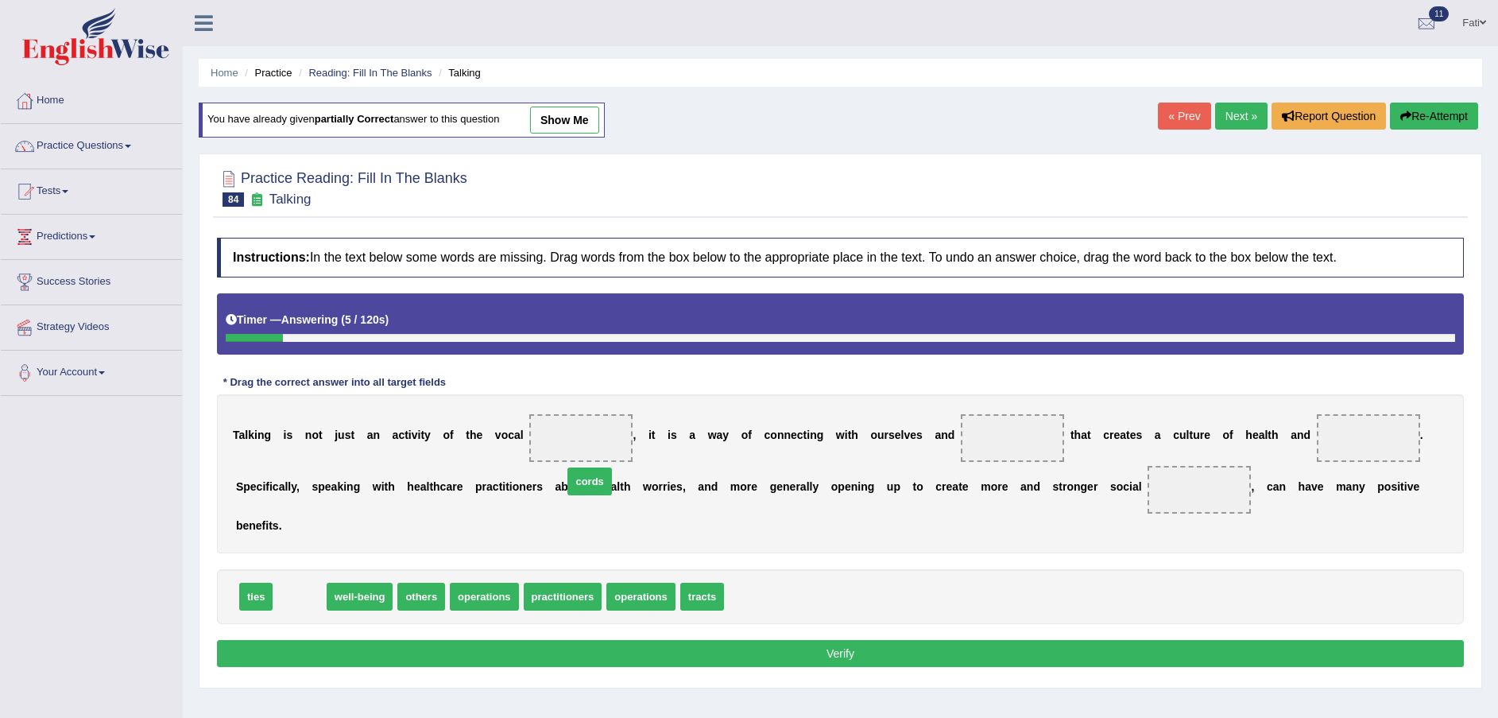
drag, startPoint x: 283, startPoint y: 572, endPoint x: 561, endPoint y: 439, distance: 308.5
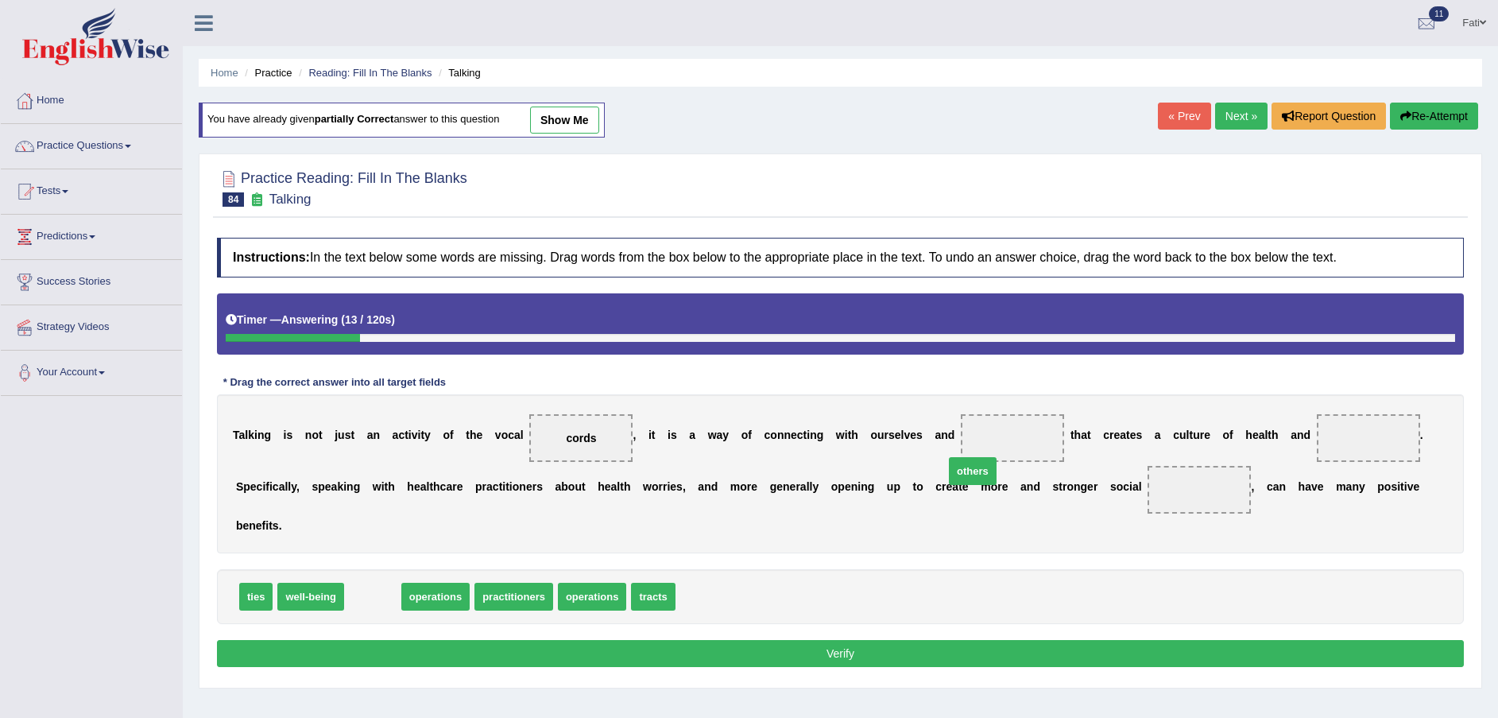
drag, startPoint x: 374, startPoint y: 579, endPoint x: 974, endPoint y: 453, distance: 613.0
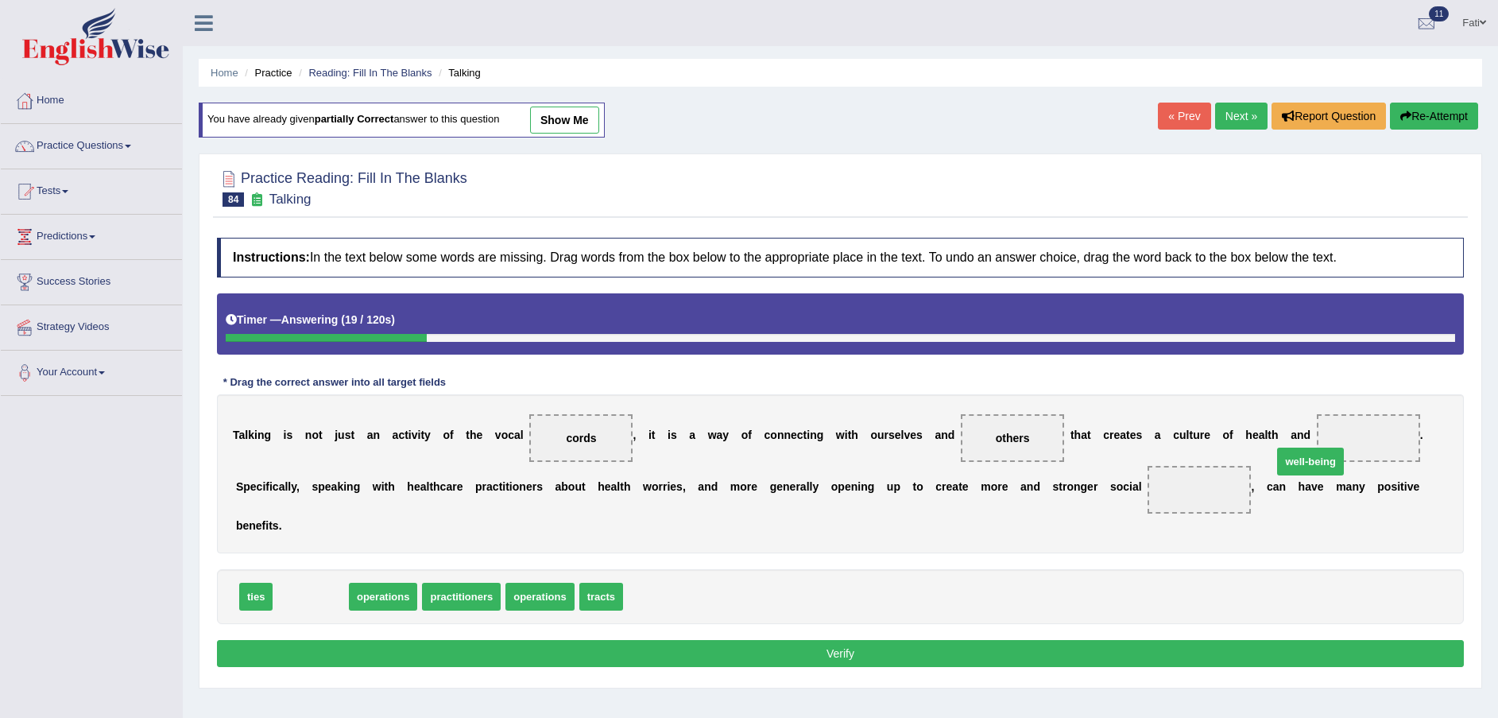
drag, startPoint x: 312, startPoint y: 580, endPoint x: 1314, endPoint y: 445, distance: 1010.4
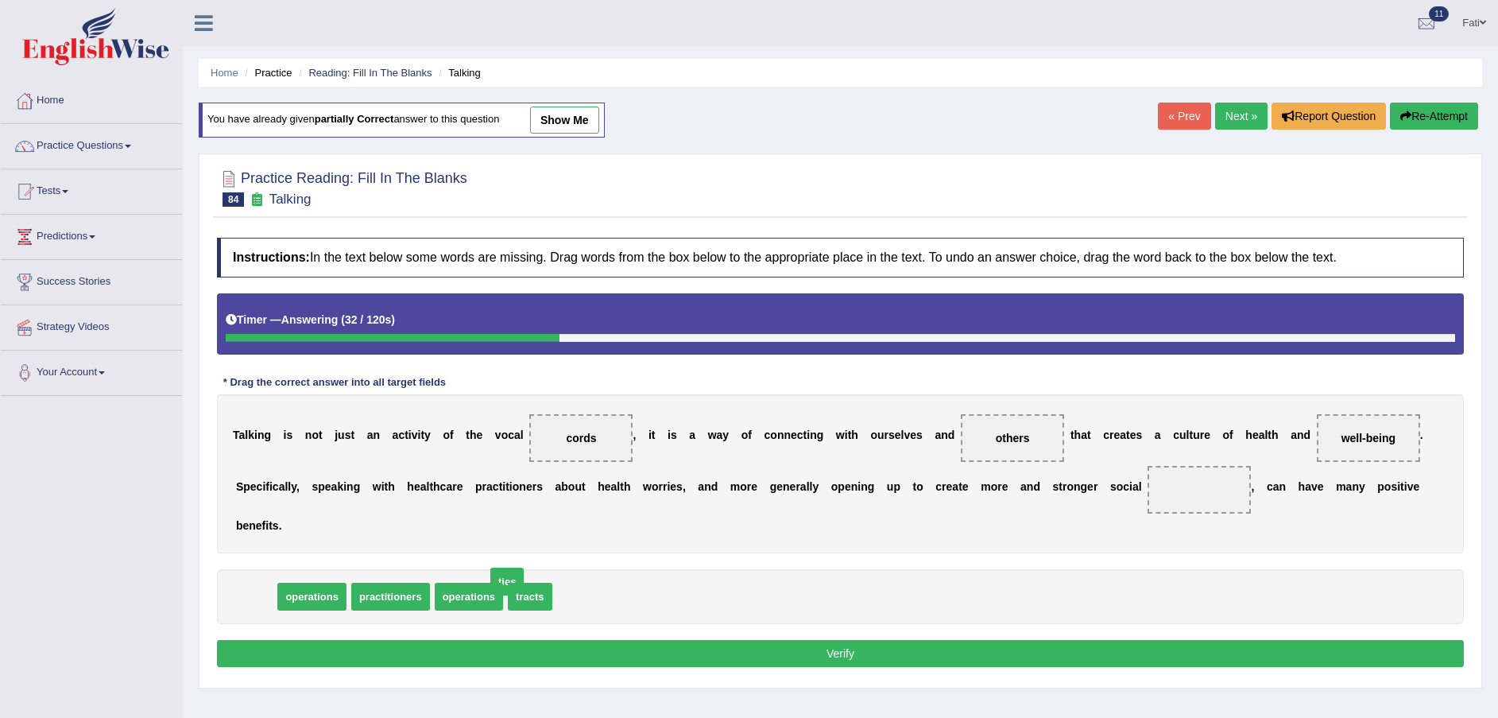
drag, startPoint x: 250, startPoint y: 579, endPoint x: 737, endPoint y: 528, distance: 489.0
drag, startPoint x: 687, startPoint y: 536, endPoint x: 1063, endPoint y: 489, distance: 379.6
click at [881, 640] on button "Verify" at bounding box center [840, 653] width 1247 height 27
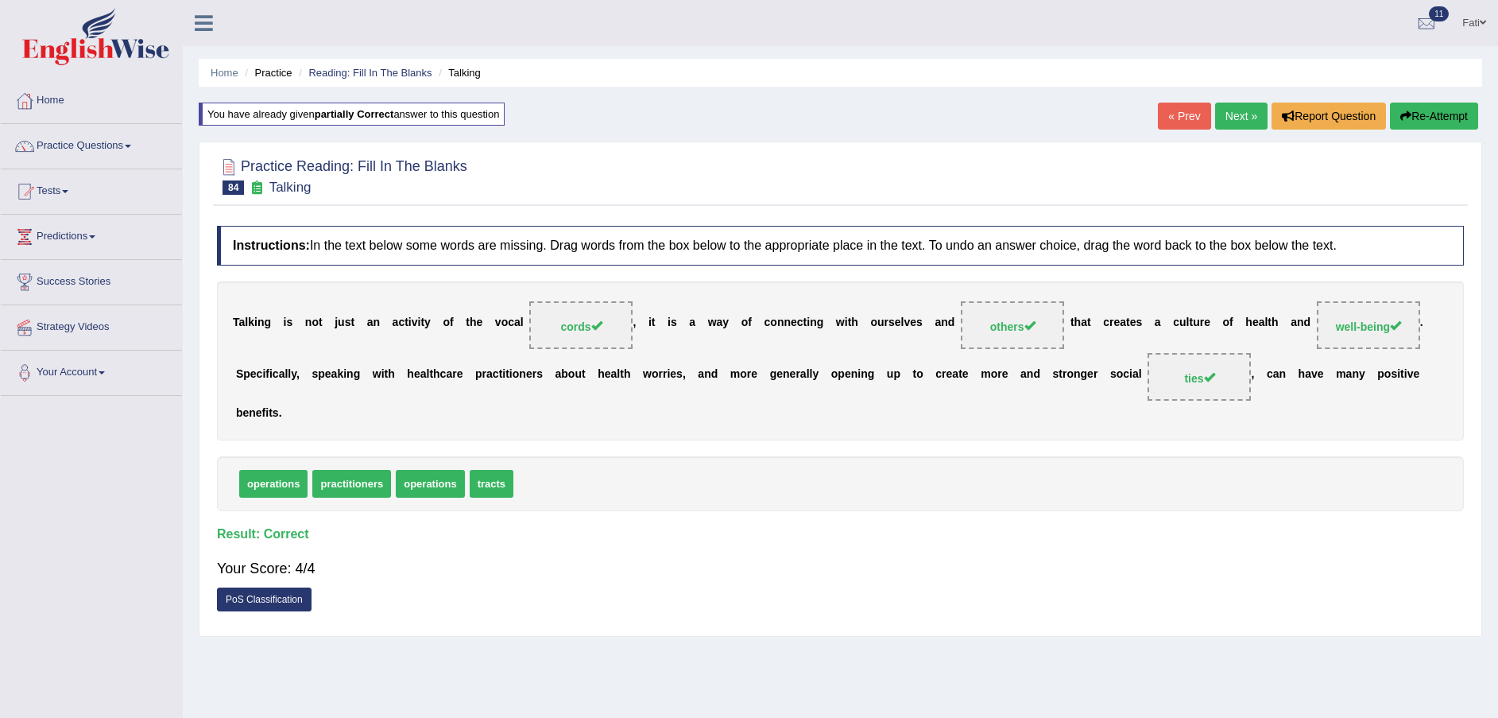
click at [1237, 121] on link "Next »" at bounding box center [1241, 116] width 52 height 27
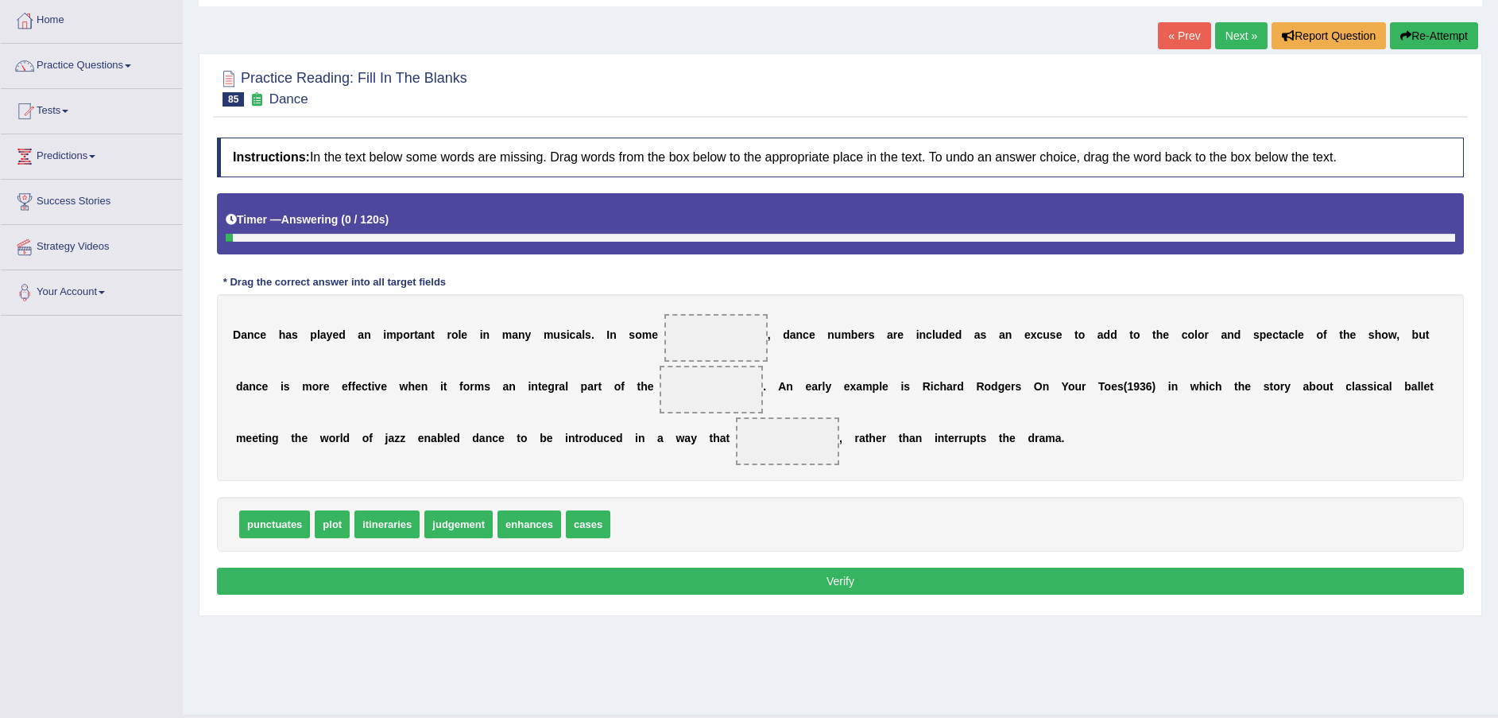
scroll to position [117, 0]
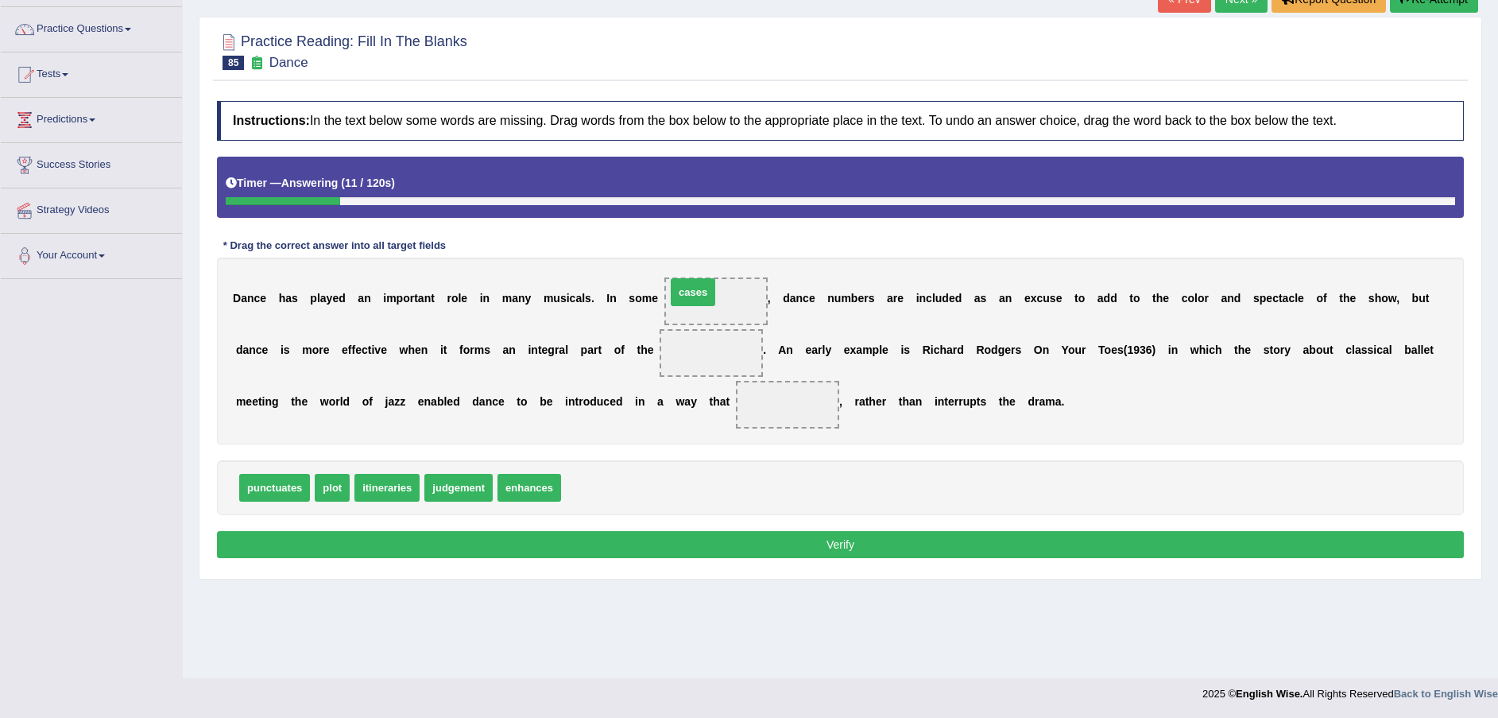
drag, startPoint x: 575, startPoint y: 490, endPoint x: 679, endPoint y: 305, distance: 211.7
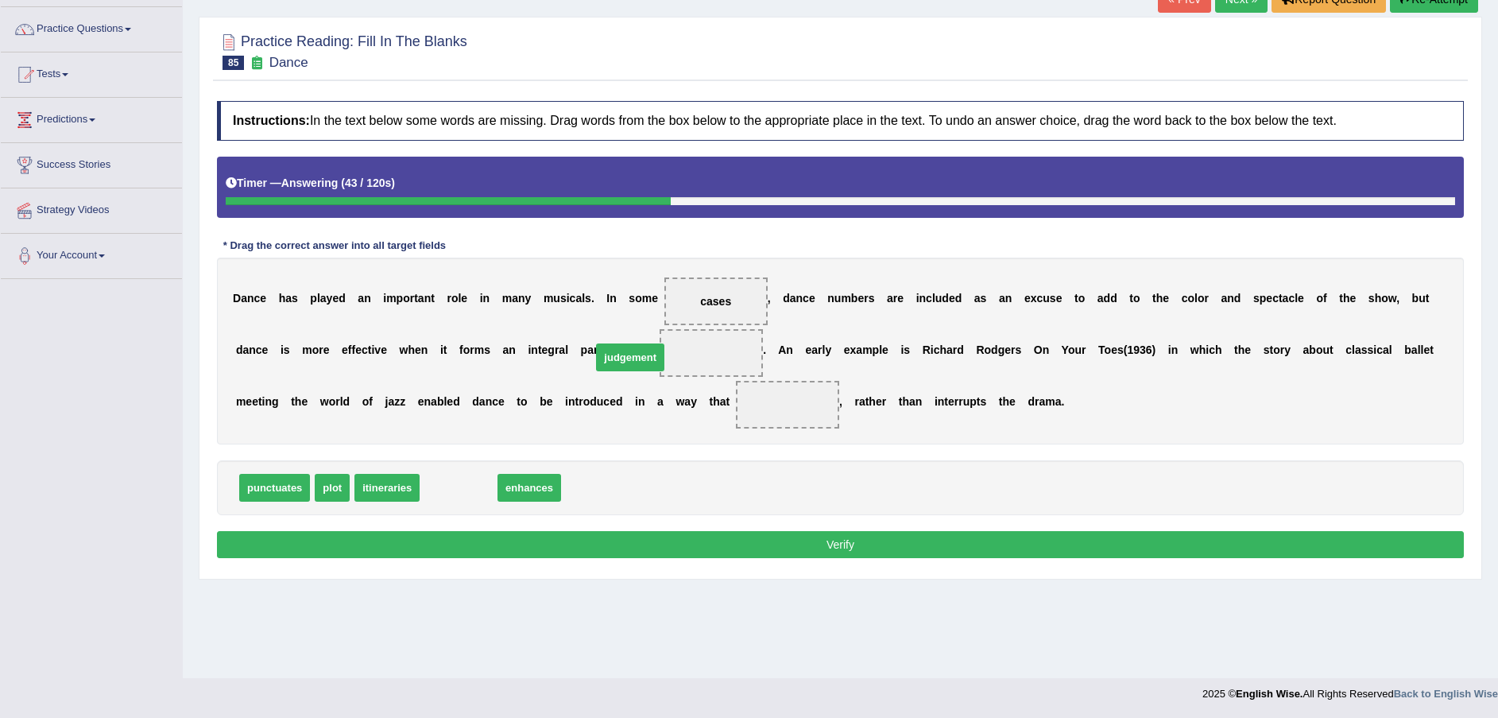
drag, startPoint x: 451, startPoint y: 490, endPoint x: 623, endPoint y: 360, distance: 216.2
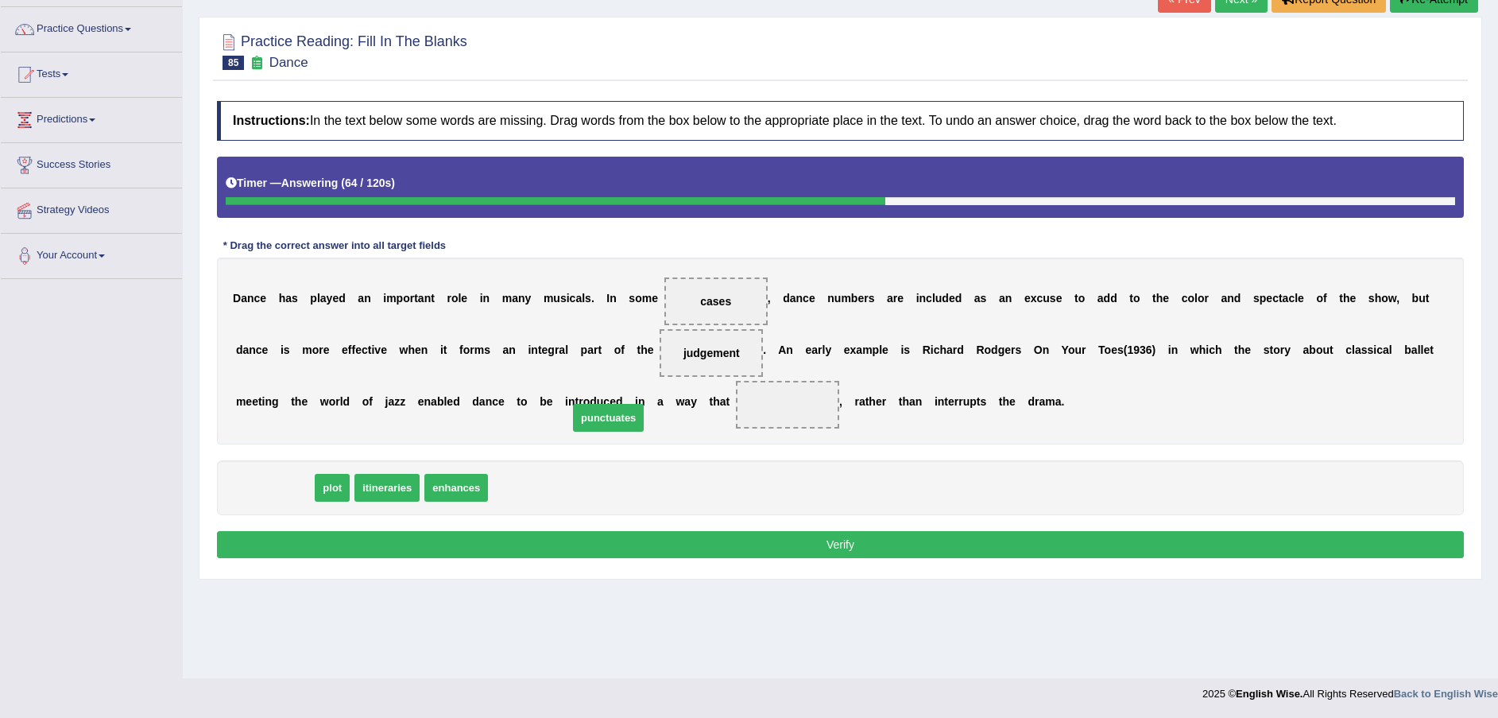
drag, startPoint x: 267, startPoint y: 492, endPoint x: 608, endPoint y: 416, distance: 349.2
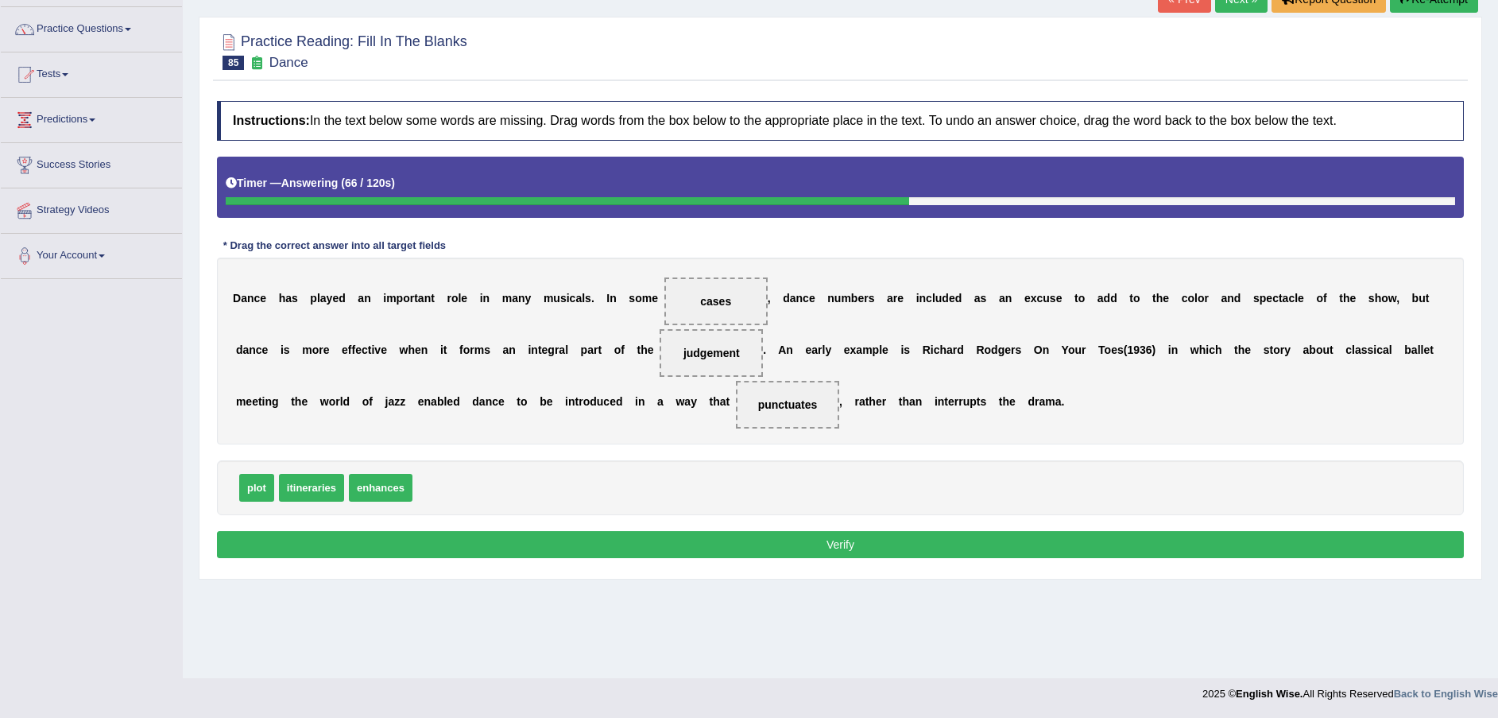
click at [713, 534] on button "Verify" at bounding box center [840, 544] width 1247 height 27
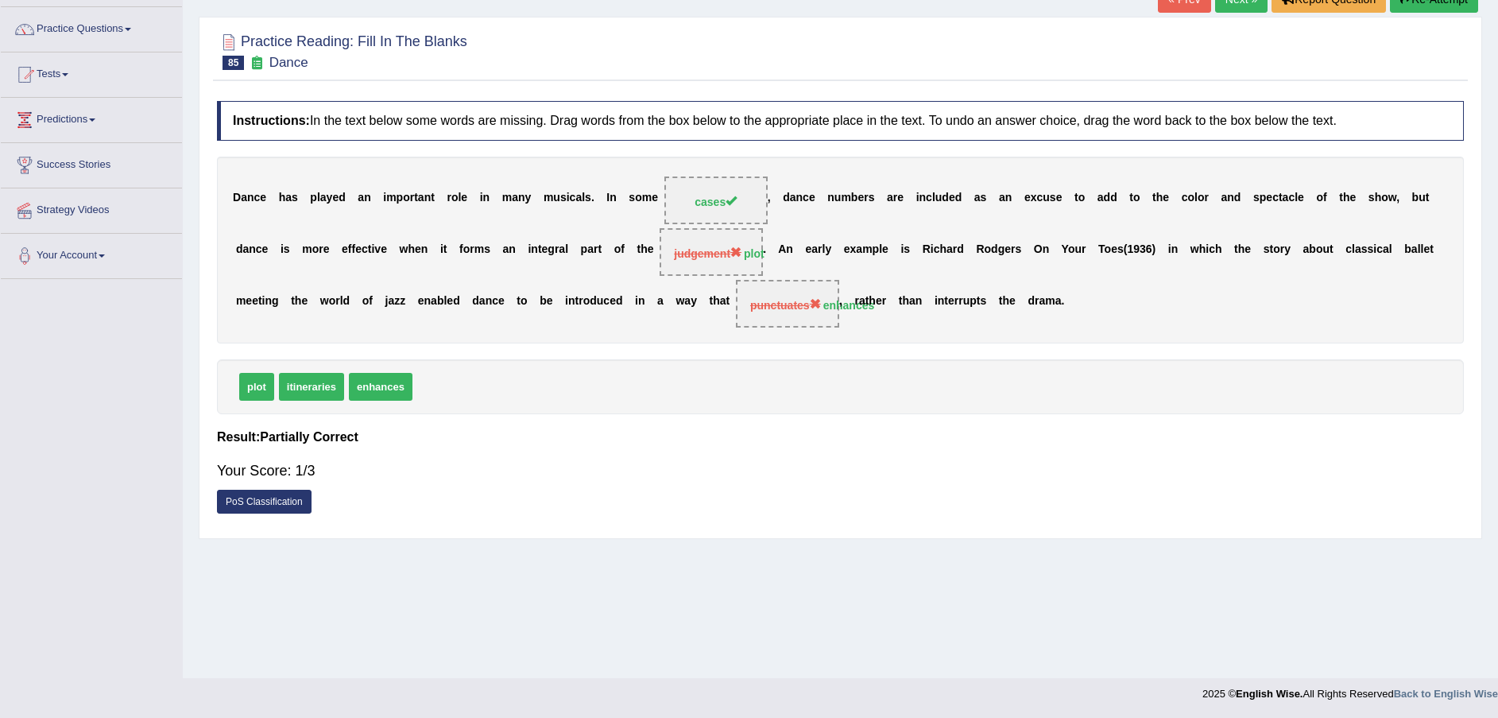
scroll to position [0, 0]
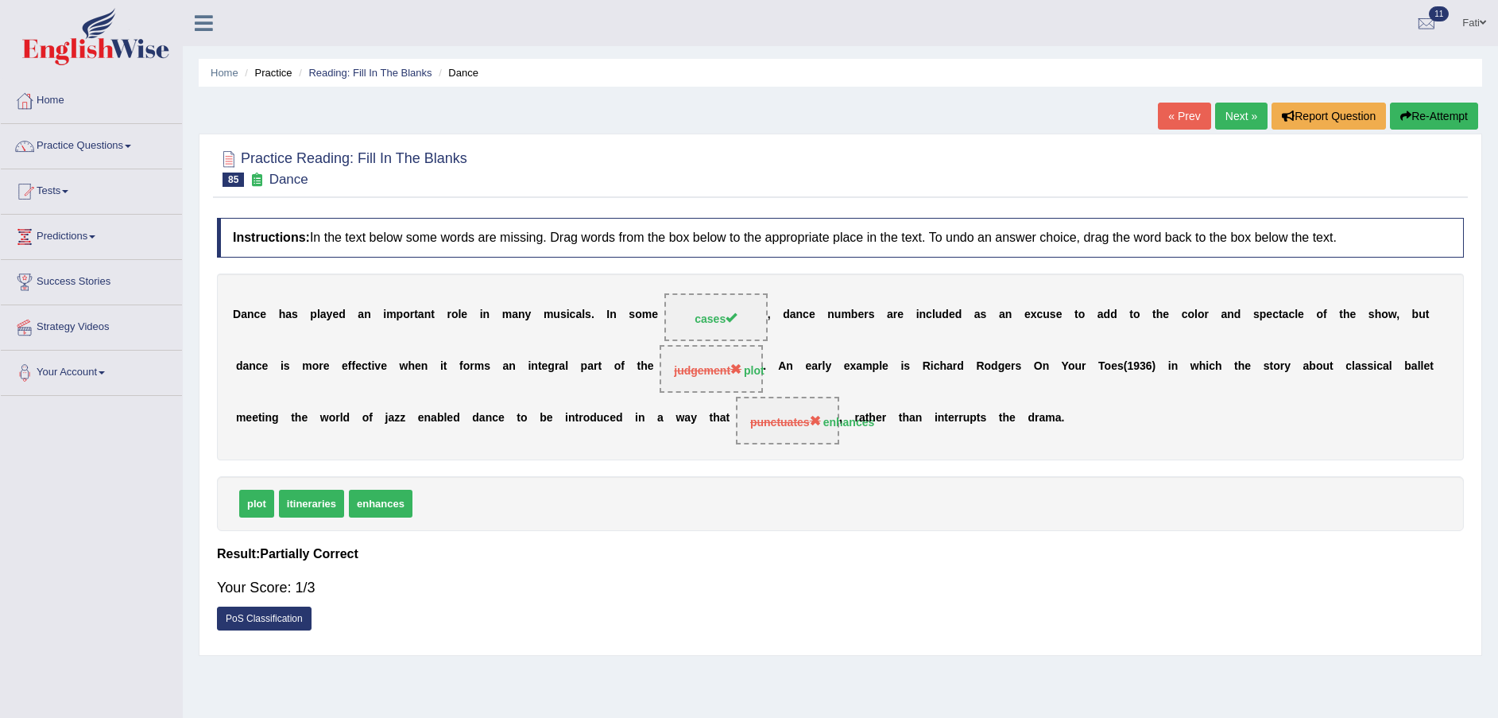
click at [1410, 112] on button "Re-Attempt" at bounding box center [1434, 116] width 88 height 27
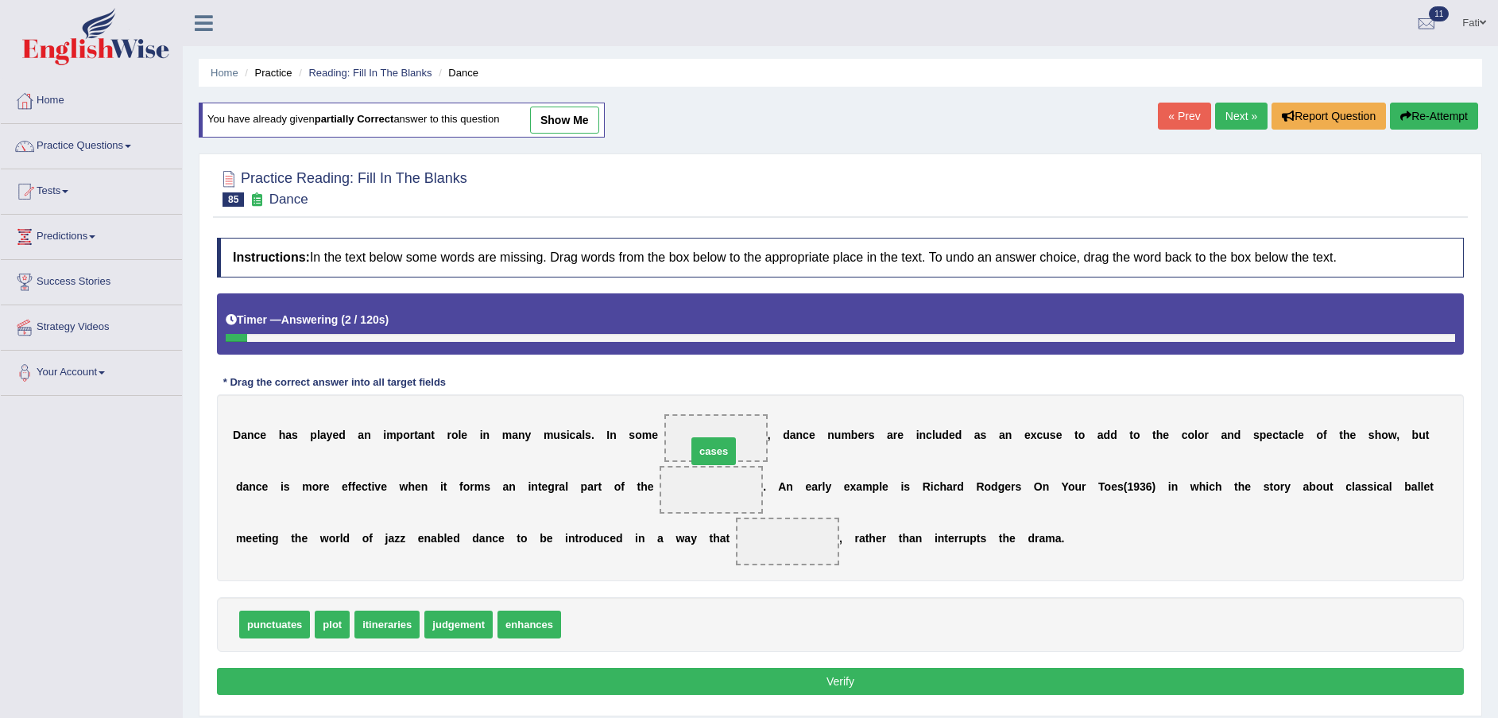
drag, startPoint x: 583, startPoint y: 621, endPoint x: 708, endPoint y: 448, distance: 214.0
drag, startPoint x: 331, startPoint y: 626, endPoint x: 645, endPoint y: 497, distance: 339.3
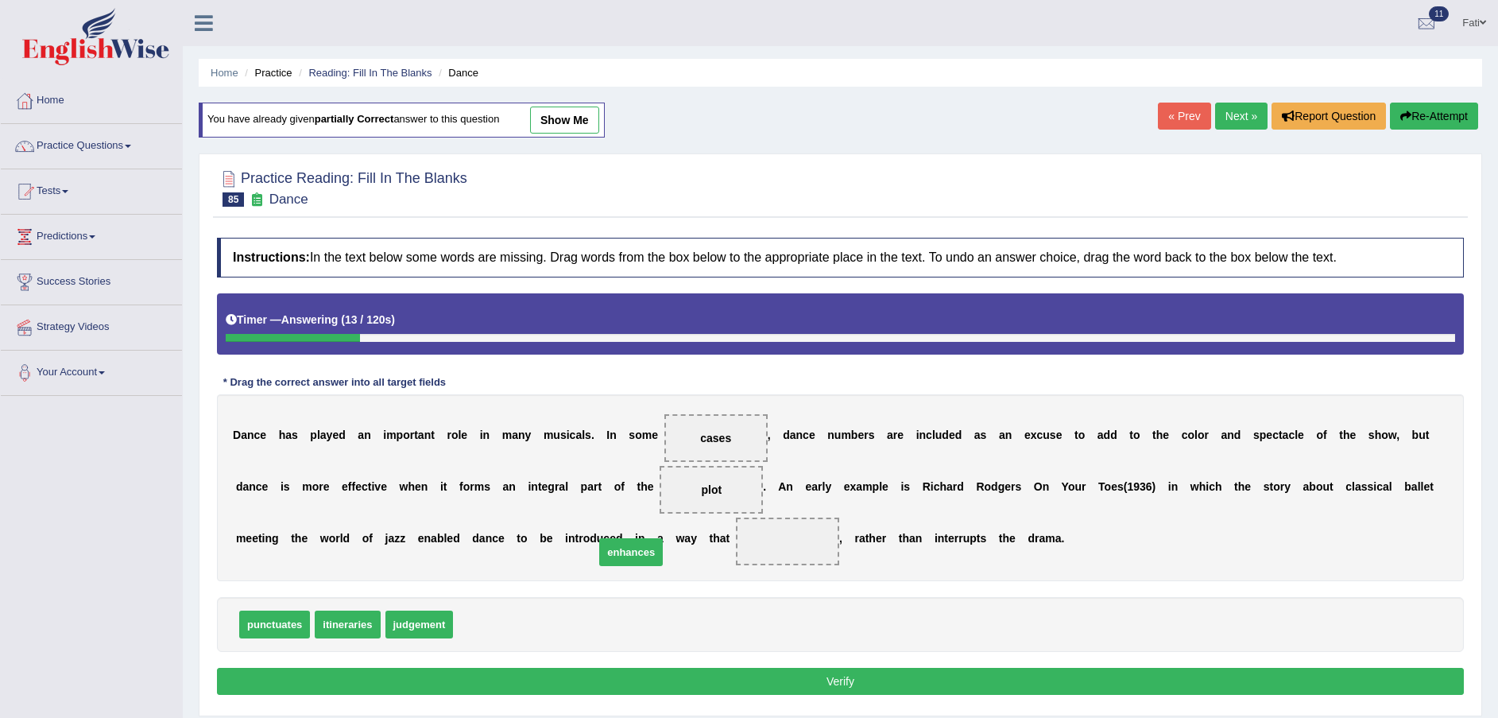
drag, startPoint x: 497, startPoint y: 621, endPoint x: 639, endPoint y: 549, distance: 158.9
click at [848, 684] on button "Verify" at bounding box center [840, 681] width 1247 height 27
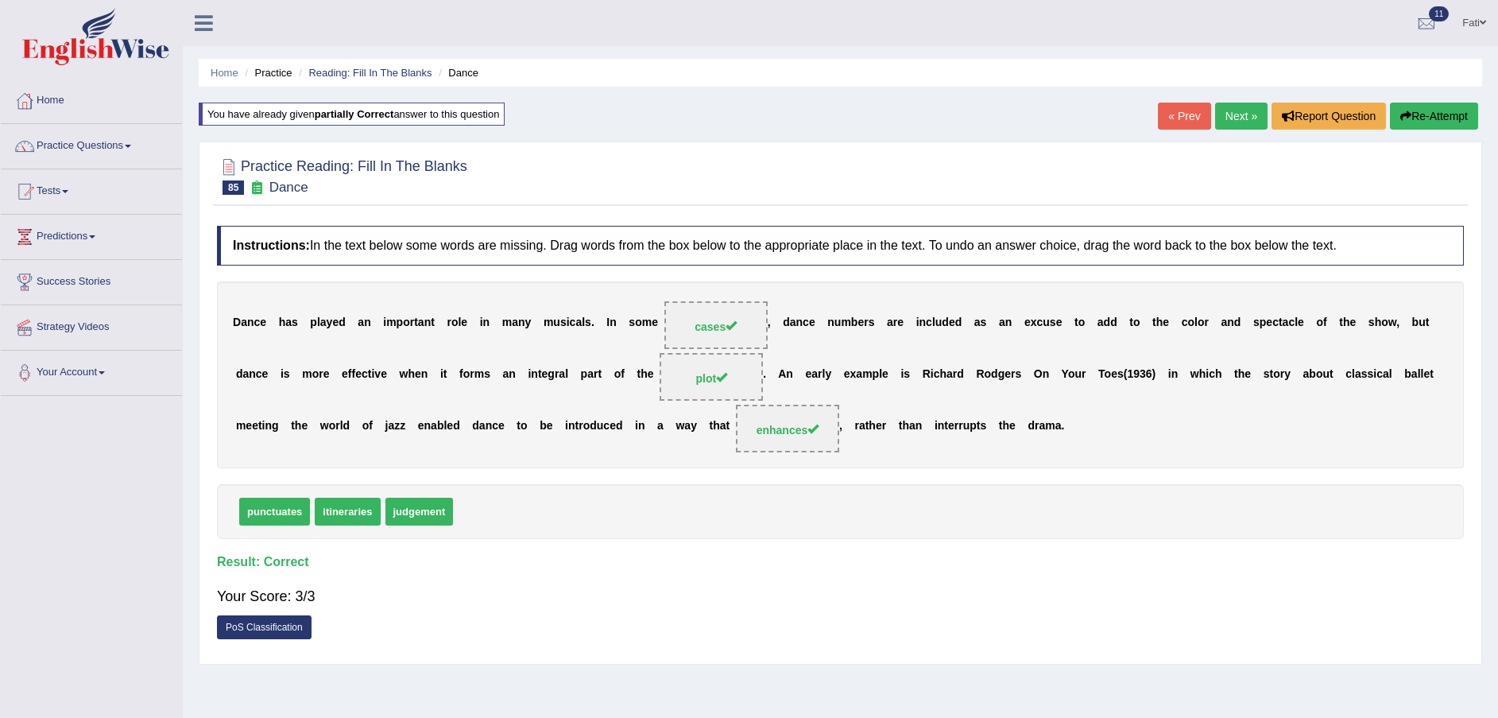
click at [1229, 114] on link "Next »" at bounding box center [1241, 116] width 52 height 27
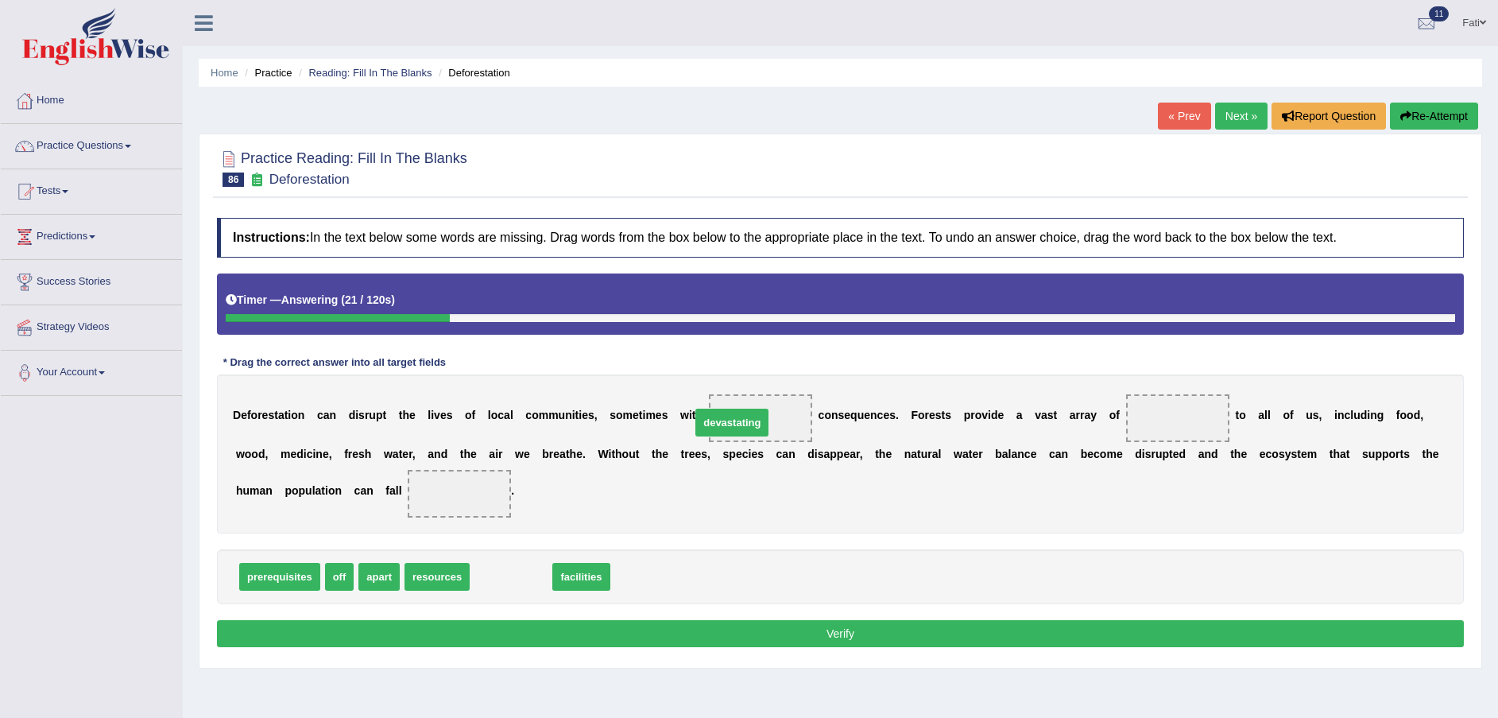
drag, startPoint x: 509, startPoint y: 581, endPoint x: 730, endPoint y: 427, distance: 269.4
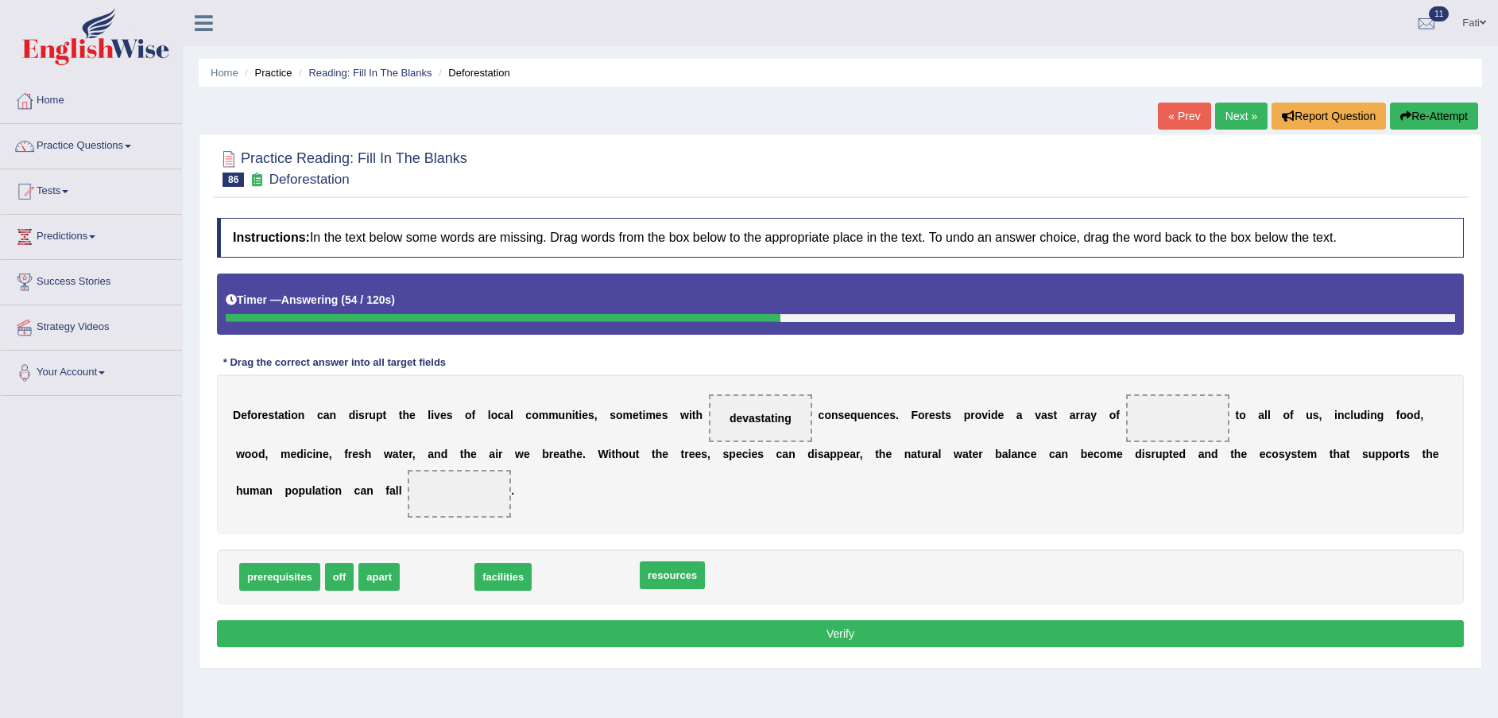
drag, startPoint x: 453, startPoint y: 574, endPoint x: 687, endPoint y: 575, distance: 234.4
drag, startPoint x: 376, startPoint y: 568, endPoint x: 1125, endPoint y: 416, distance: 764.0
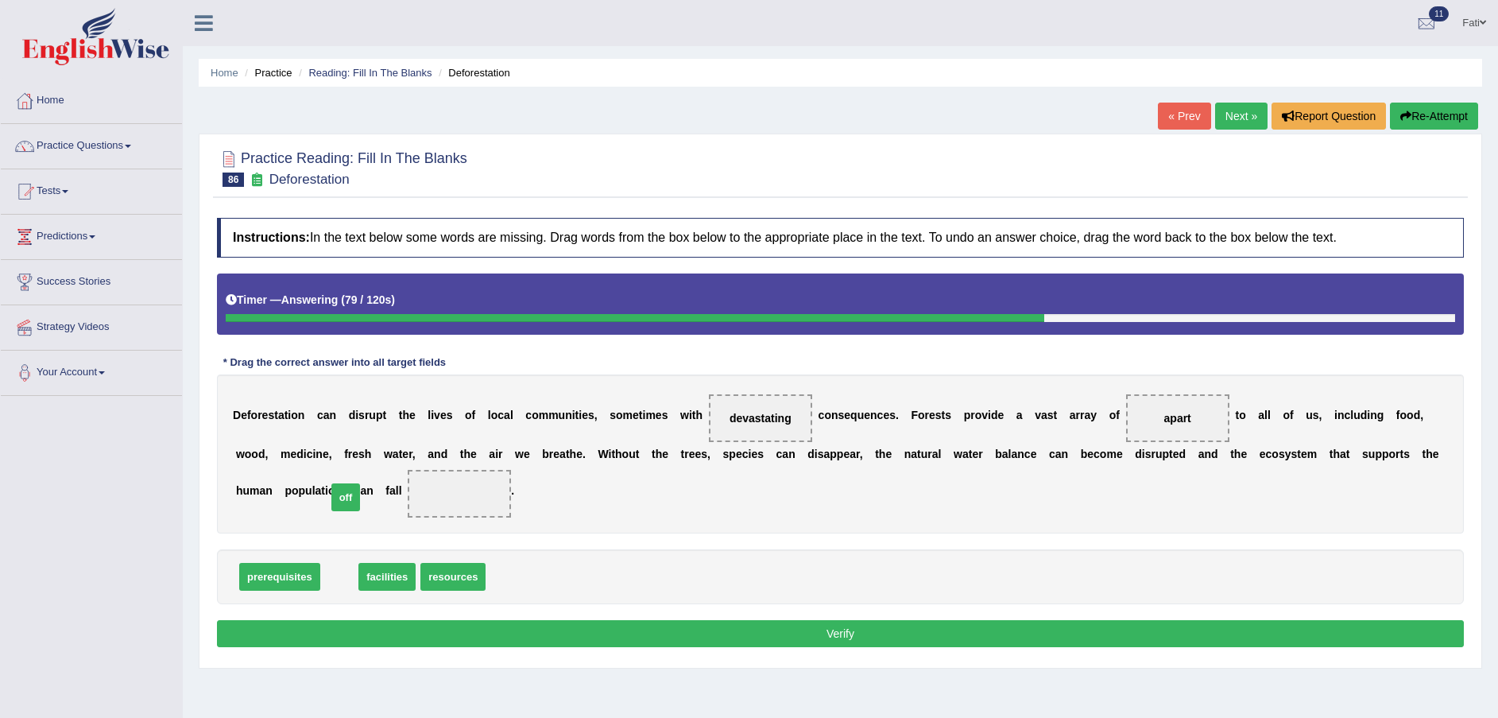
drag, startPoint x: 339, startPoint y: 575, endPoint x: 346, endPoint y: 494, distance: 80.6
click at [430, 620] on button "Verify" at bounding box center [840, 633] width 1247 height 27
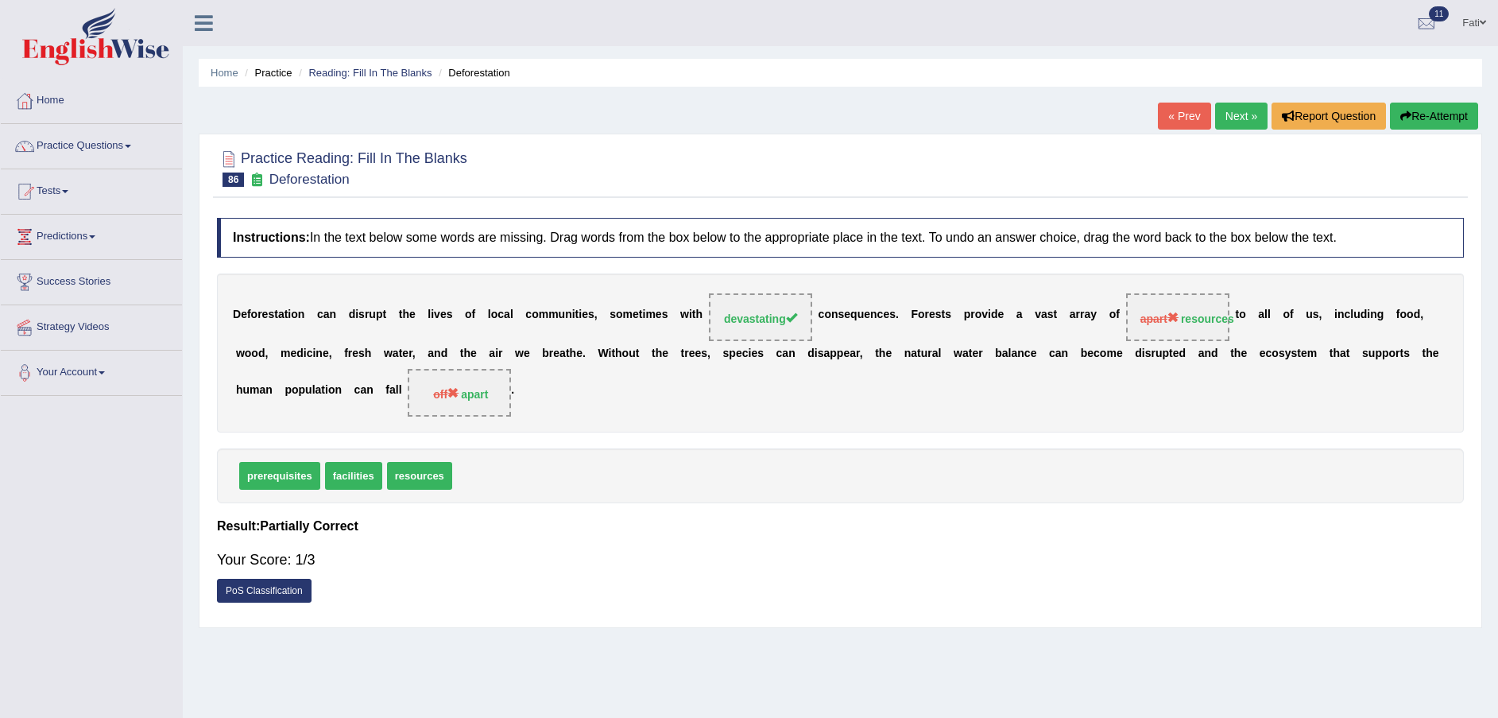
click at [1435, 118] on button "Re-Attempt" at bounding box center [1434, 116] width 88 height 27
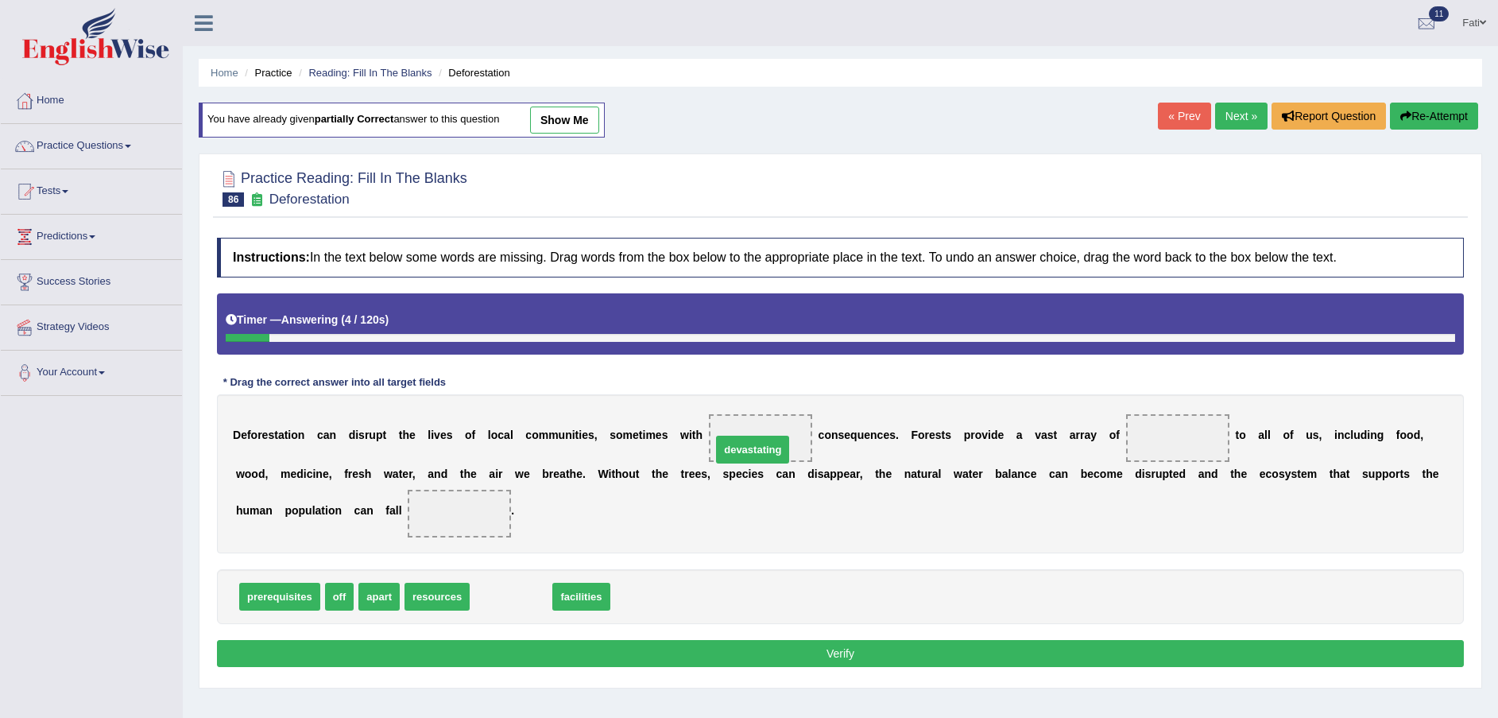
drag, startPoint x: 484, startPoint y: 596, endPoint x: 726, endPoint y: 449, distance: 283.5
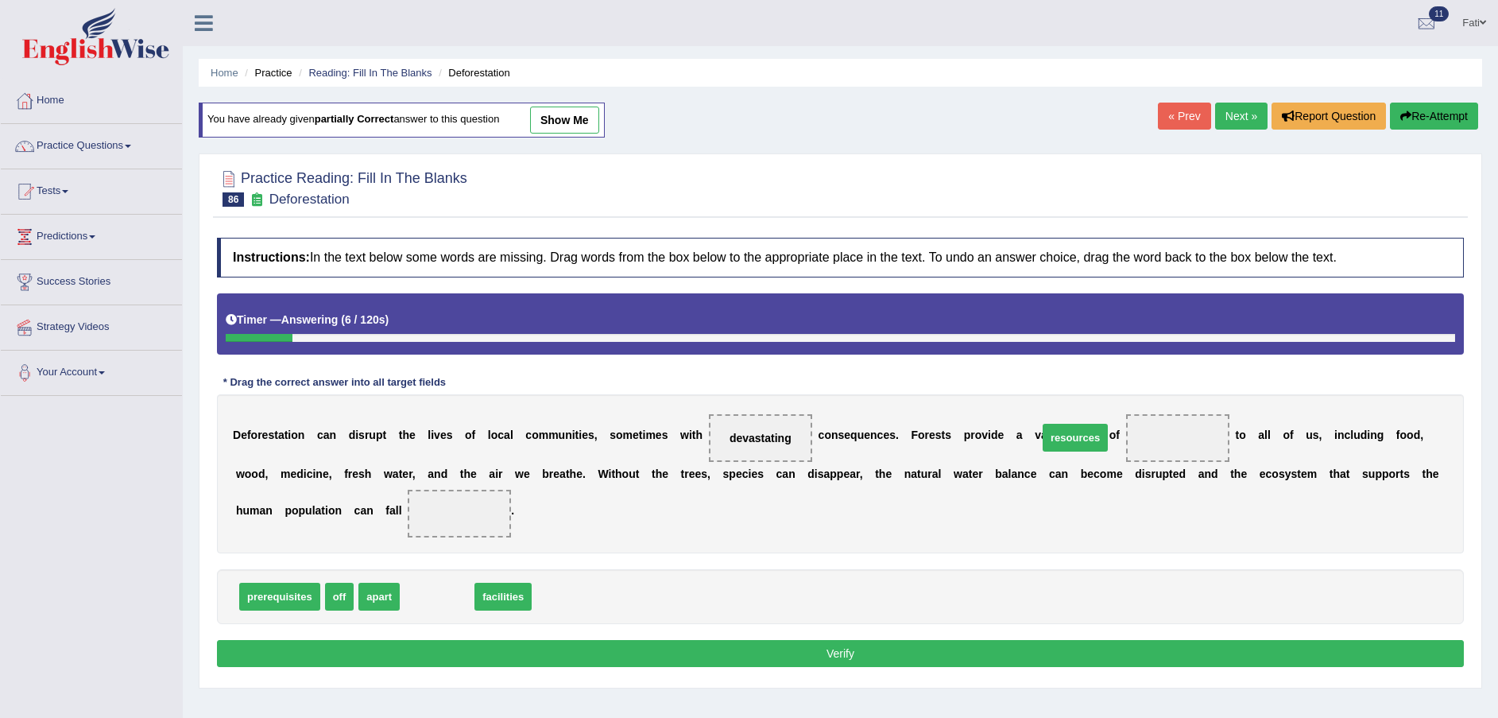
drag, startPoint x: 439, startPoint y: 597, endPoint x: 1118, endPoint y: 443, distance: 696.0
drag, startPoint x: 379, startPoint y: 598, endPoint x: 374, endPoint y: 482, distance: 116.1
click at [548, 653] on button "Verify" at bounding box center [840, 653] width 1247 height 27
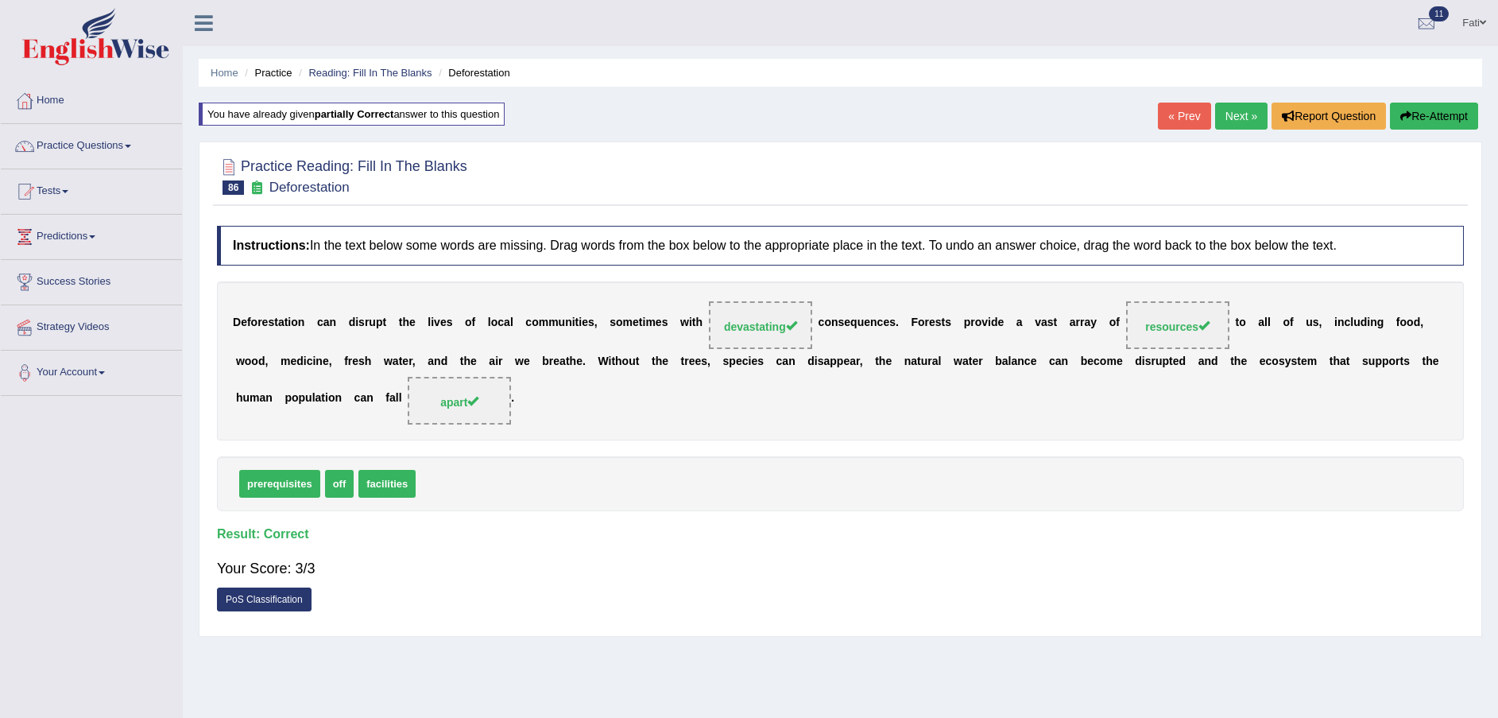
click at [1234, 108] on link "Next »" at bounding box center [1241, 116] width 52 height 27
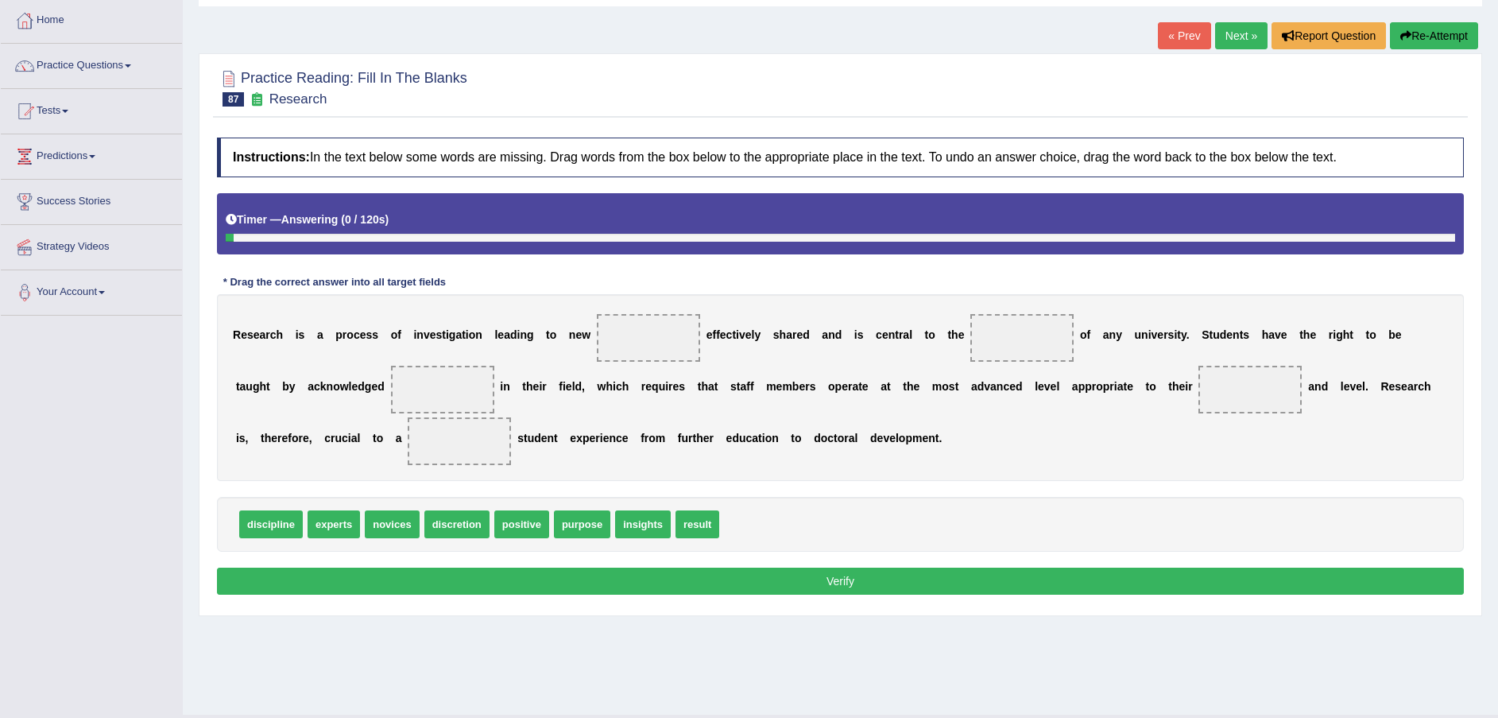
scroll to position [117, 0]
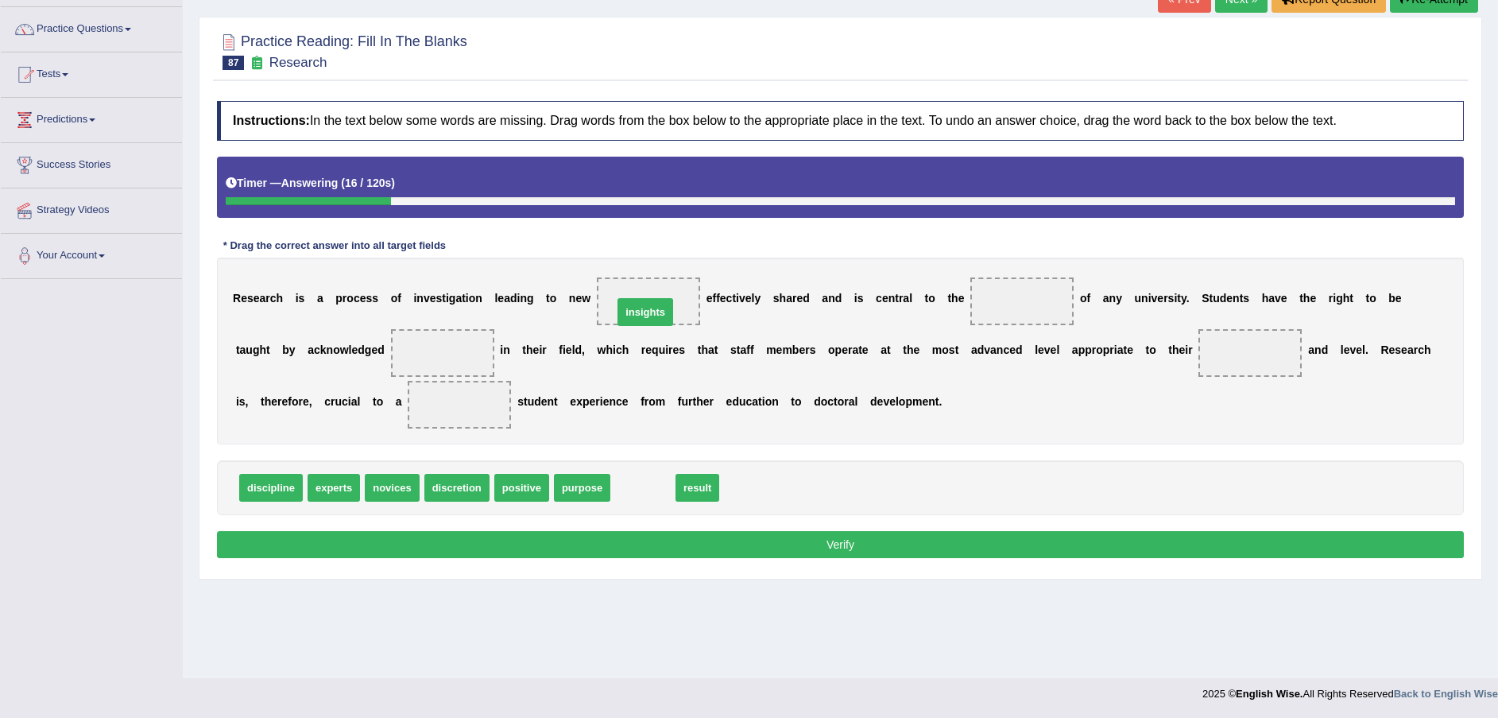
drag, startPoint x: 630, startPoint y: 490, endPoint x: 633, endPoint y: 315, distance: 175.6
drag, startPoint x: 625, startPoint y: 292, endPoint x: 633, endPoint y: 319, distance: 27.4
click at [633, 319] on span "insights" at bounding box center [648, 301] width 103 height 48
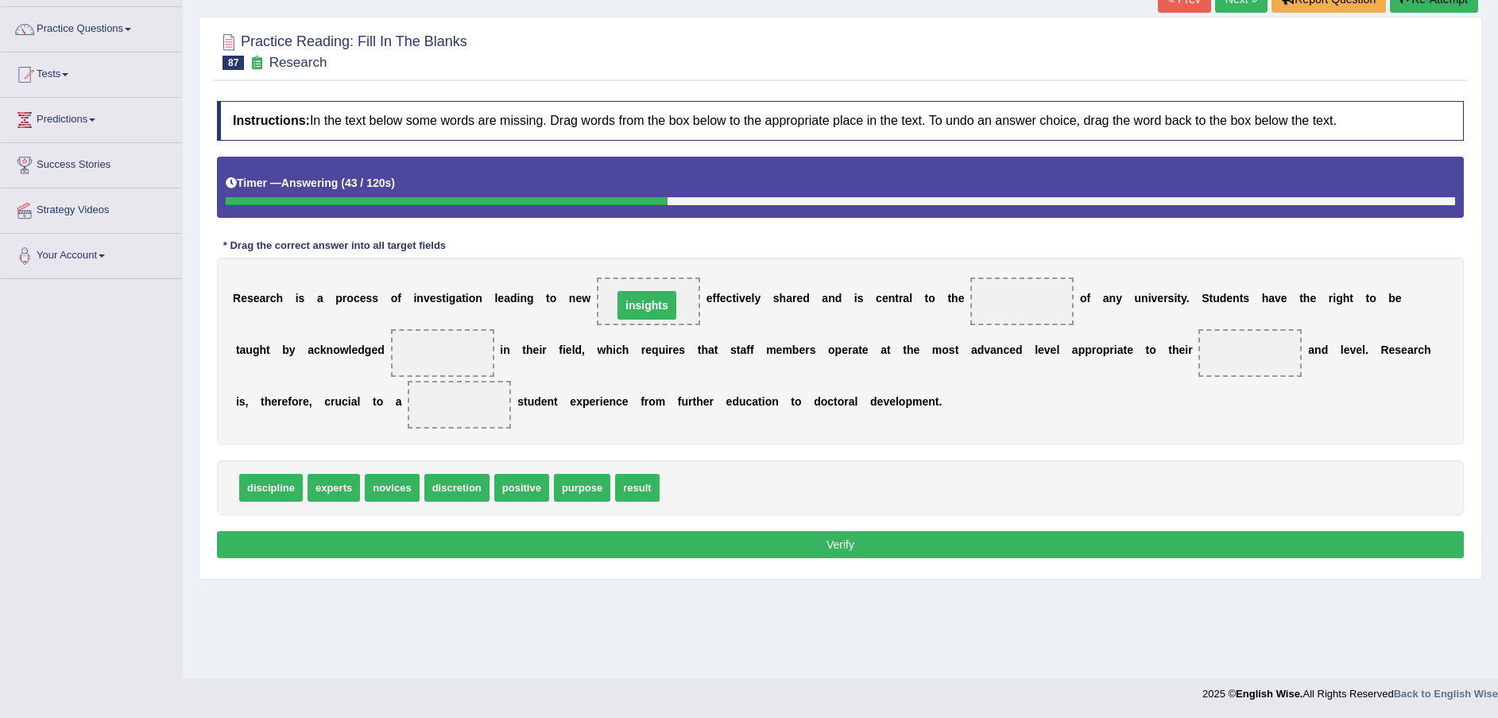
drag, startPoint x: 623, startPoint y: 299, endPoint x: 603, endPoint y: 374, distance: 77.3
drag, startPoint x: 563, startPoint y: 490, endPoint x: 611, endPoint y: 305, distance: 191.4
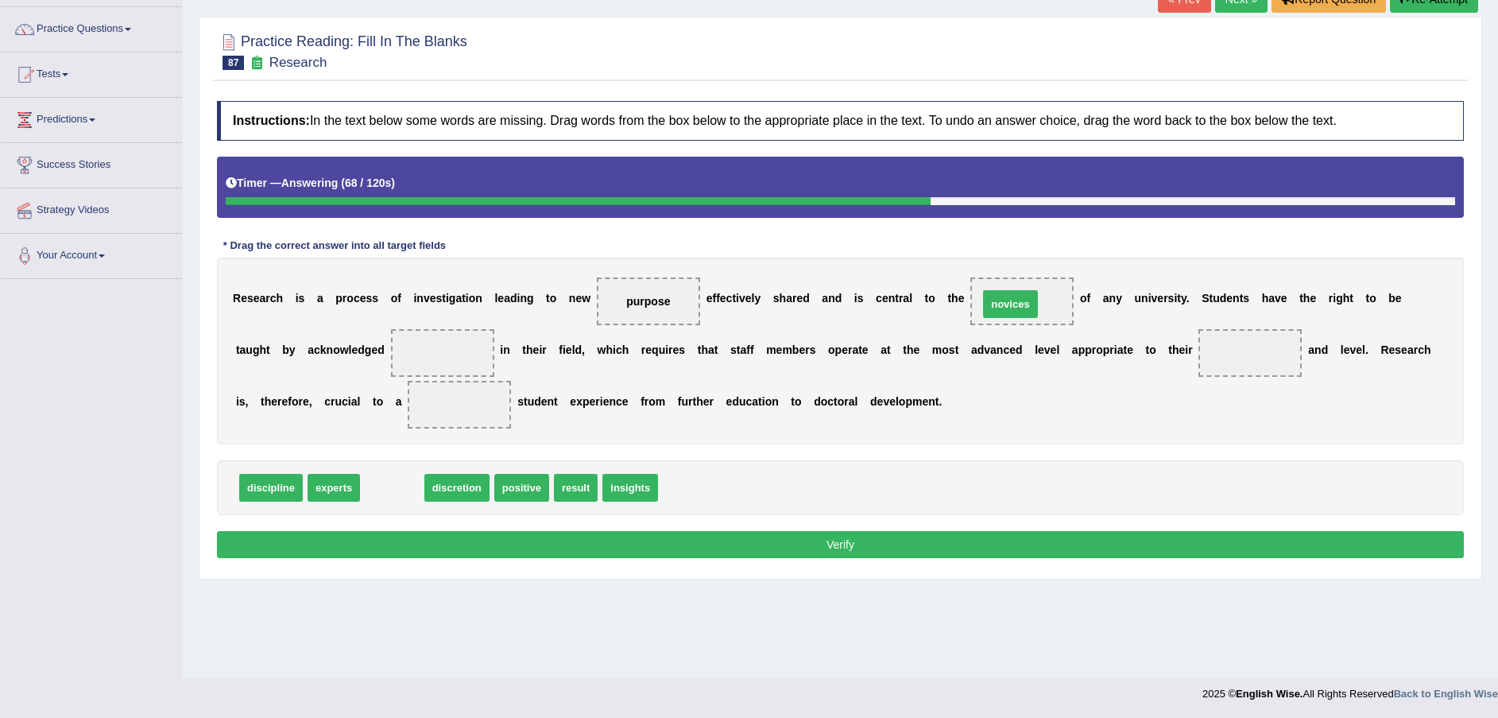
drag, startPoint x: 389, startPoint y: 492, endPoint x: 1003, endPoint y: 312, distance: 639.3
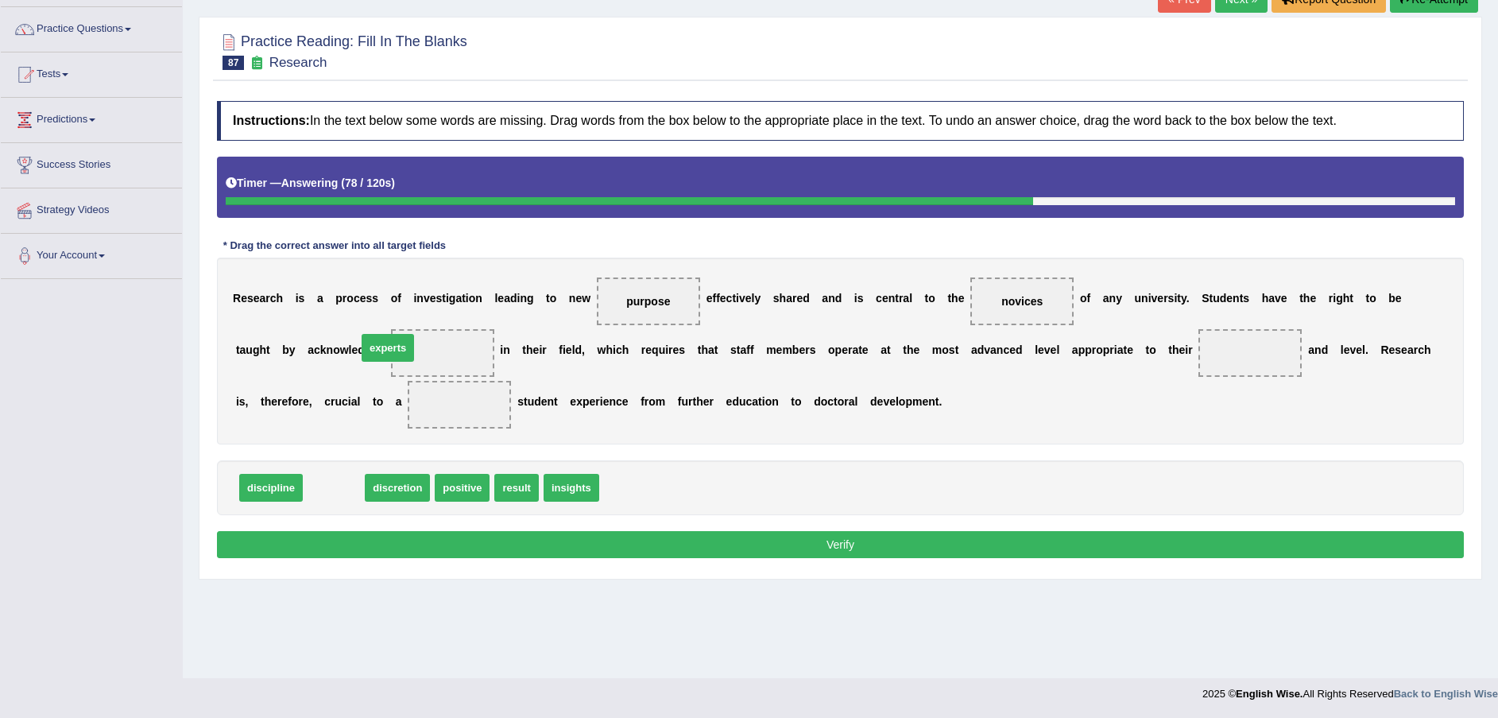
drag, startPoint x: 321, startPoint y: 493, endPoint x: 375, endPoint y: 353, distance: 149.9
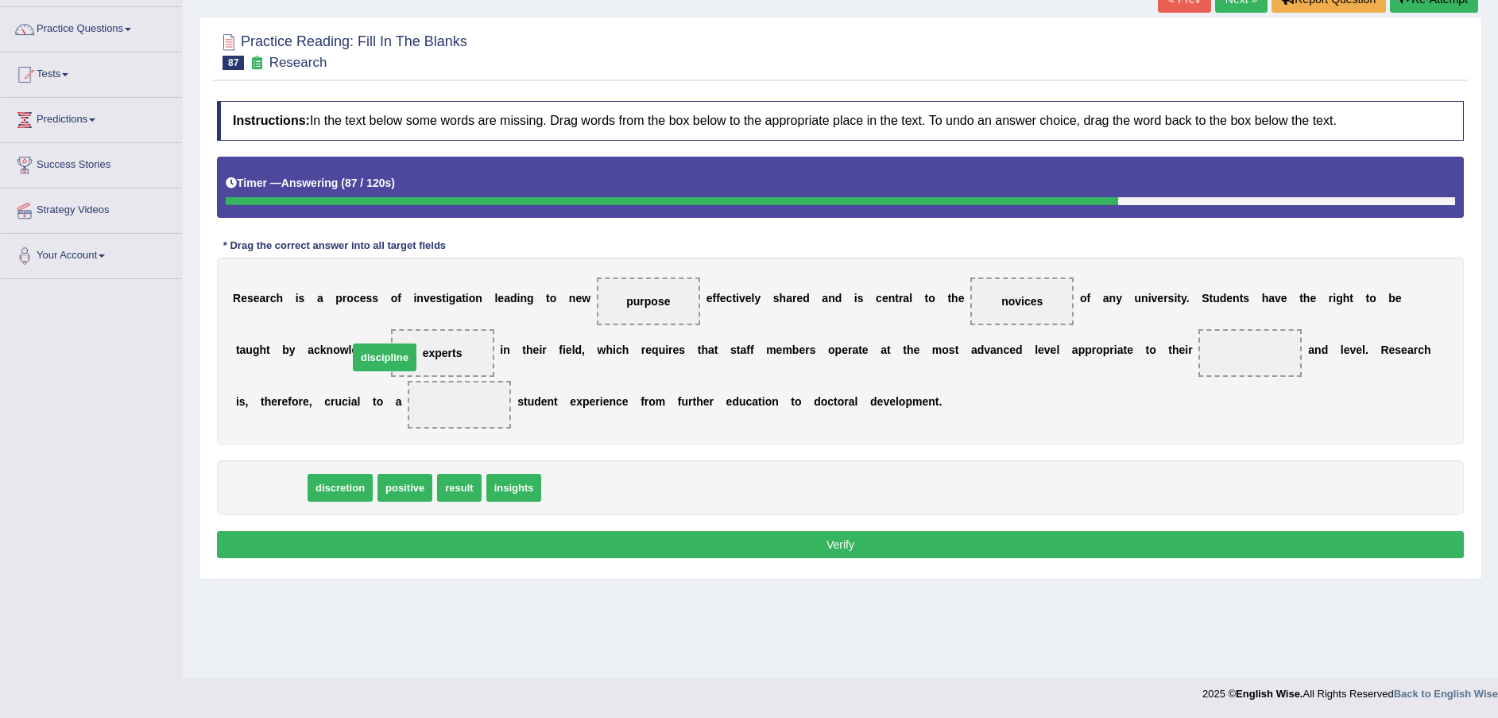
drag, startPoint x: 260, startPoint y: 485, endPoint x: 374, endPoint y: 354, distance: 172.9
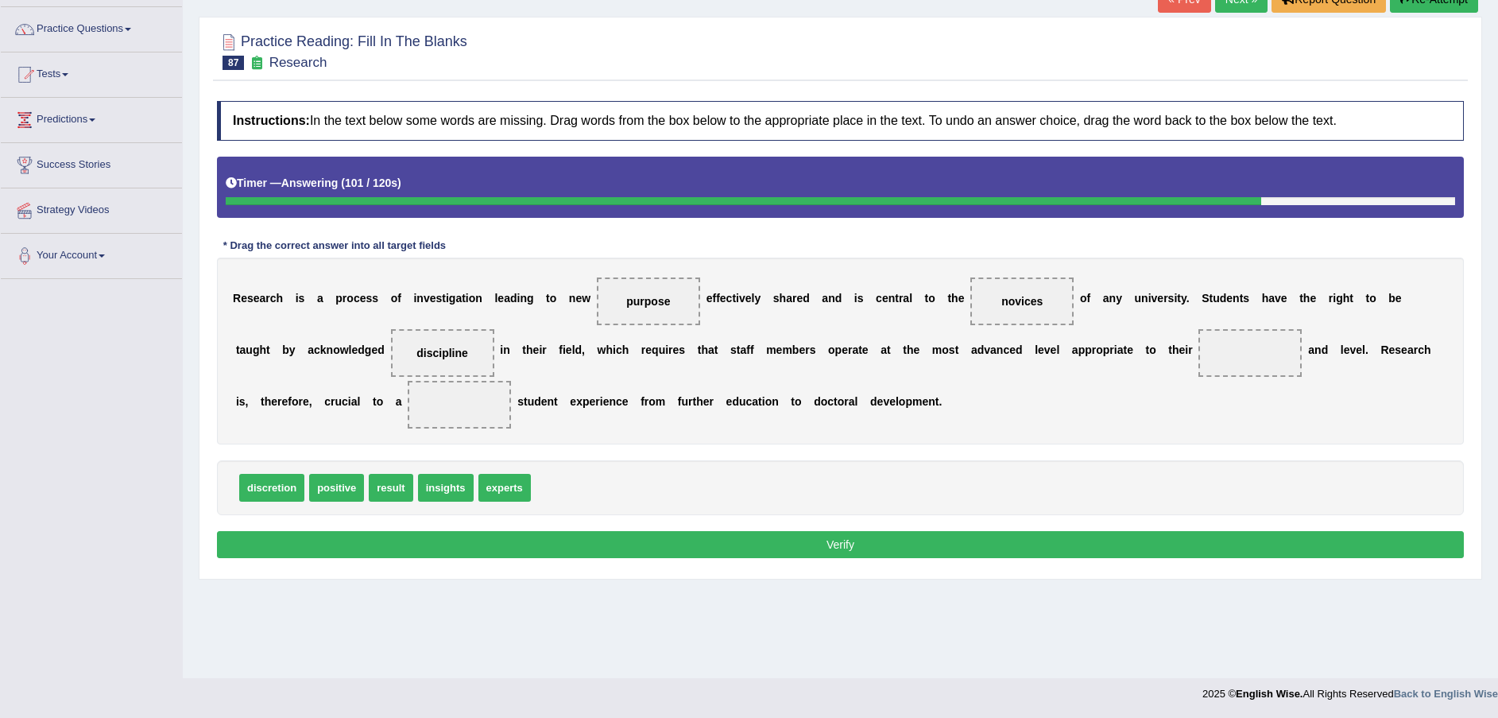
click at [279, 488] on span "discretion" at bounding box center [271, 488] width 65 height 28
drag, startPoint x: 427, startPoint y: 484, endPoint x: 1121, endPoint y: 363, distance: 704.2
drag, startPoint x: 434, startPoint y: 475, endPoint x: 408, endPoint y: 369, distance: 109.7
click at [417, 465] on span "experts" at bounding box center [443, 479] width 52 height 28
drag, startPoint x: 419, startPoint y: 491, endPoint x: 362, endPoint y: 346, distance: 155.3
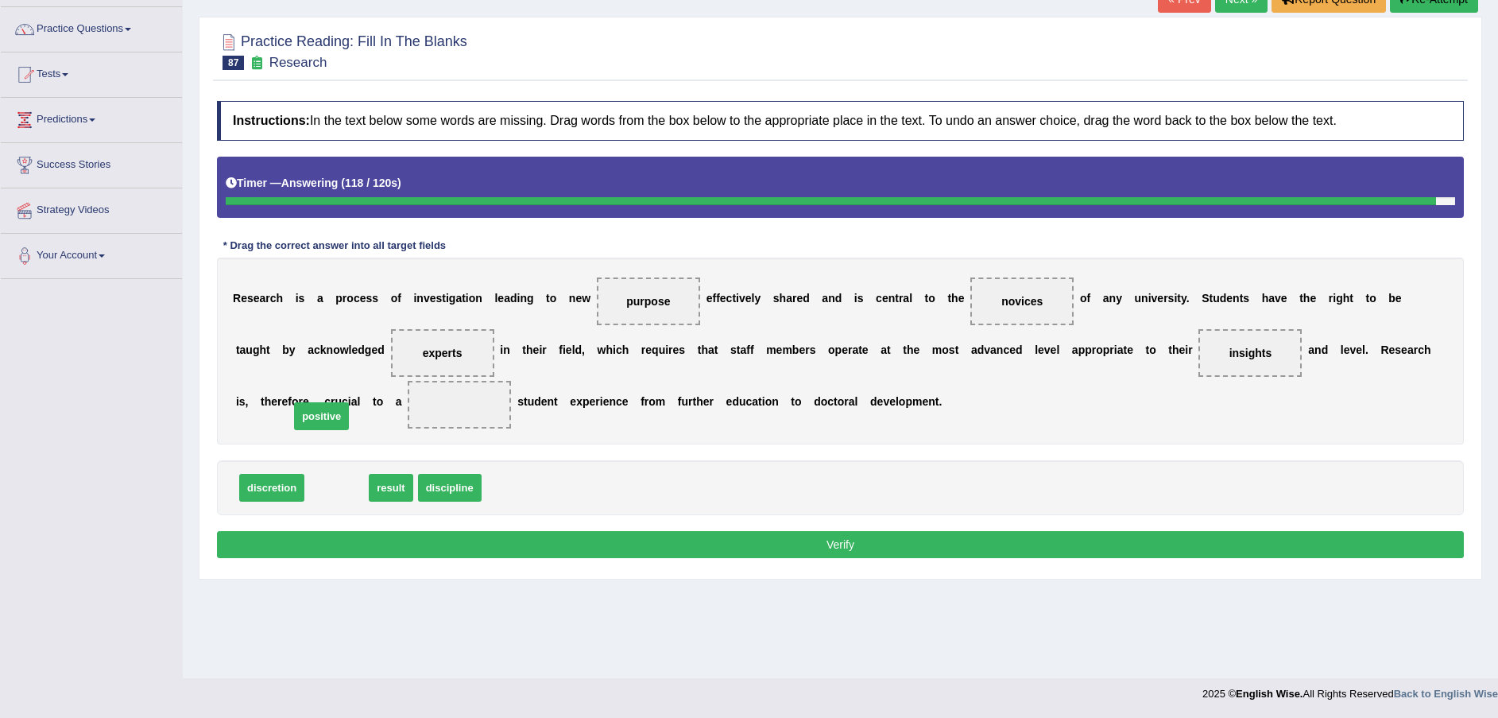
drag, startPoint x: 332, startPoint y: 491, endPoint x: 317, endPoint y: 420, distance: 72.3
click at [466, 548] on button "Verify" at bounding box center [840, 544] width 1247 height 27
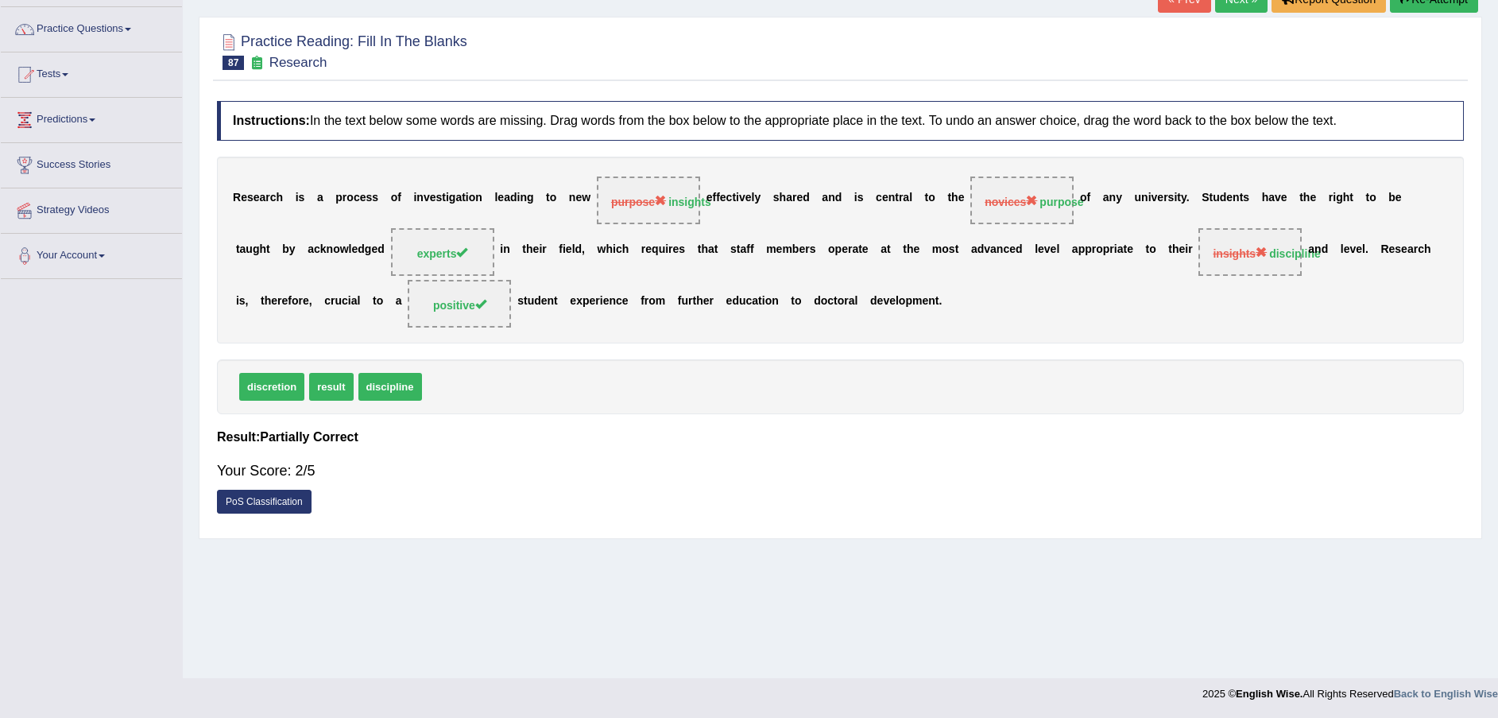
scroll to position [0, 0]
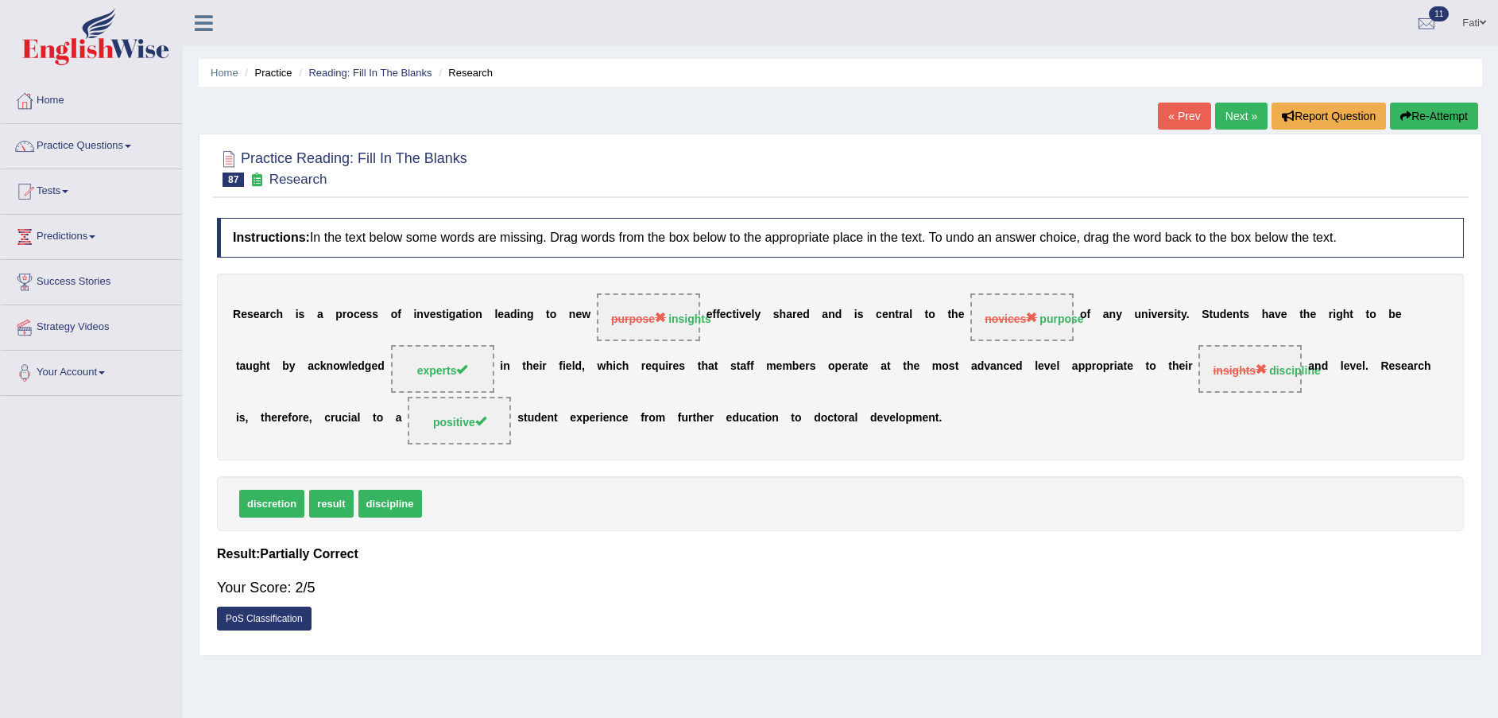
click at [1427, 126] on button "Re-Attempt" at bounding box center [1434, 116] width 88 height 27
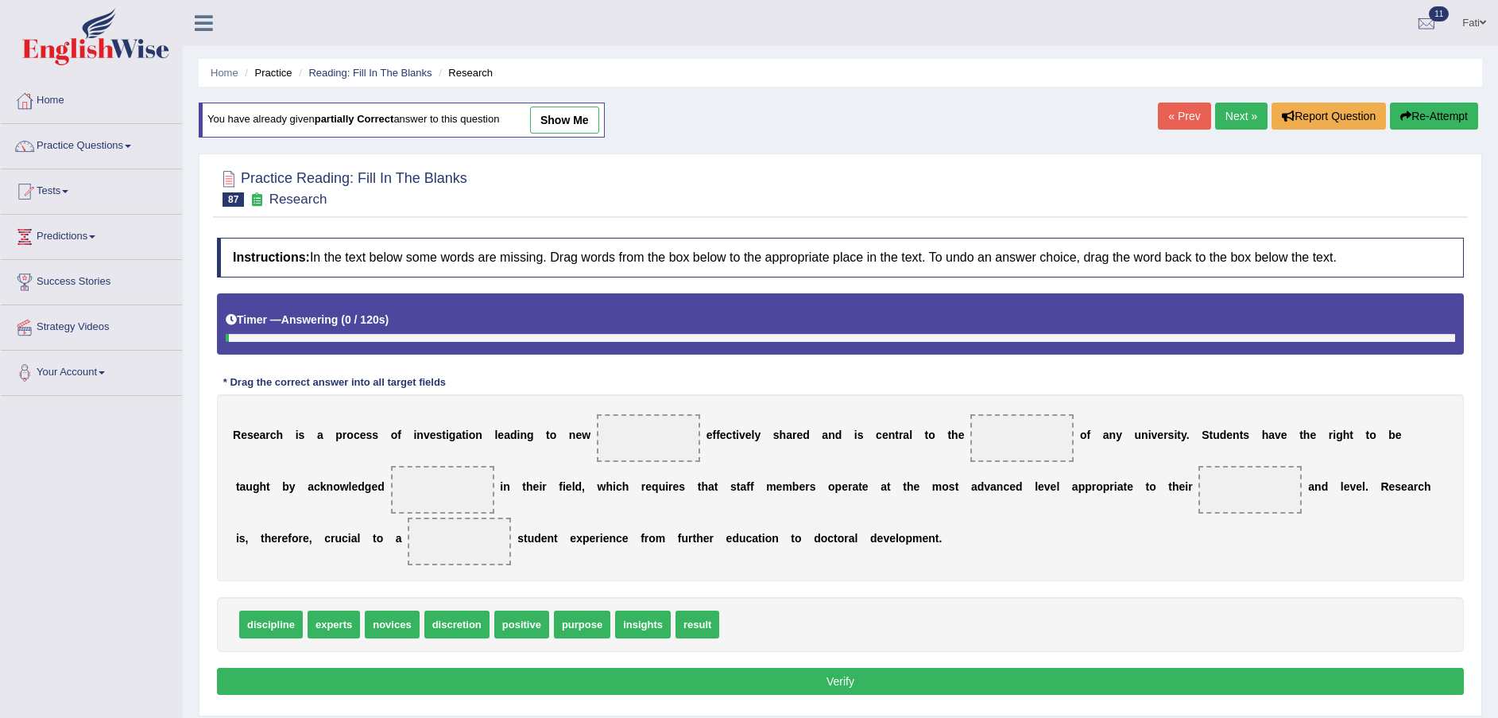
scroll to position [117, 0]
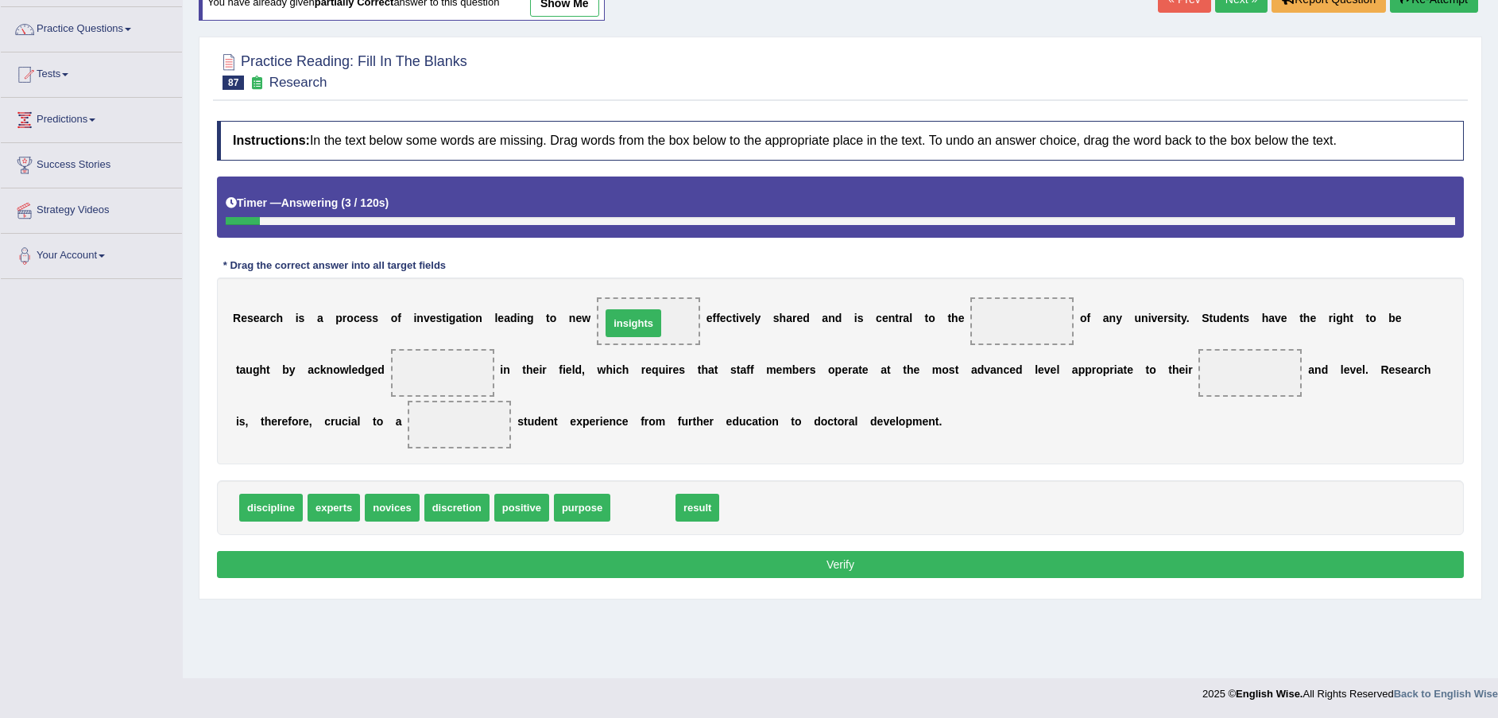
drag, startPoint x: 643, startPoint y: 505, endPoint x: 633, endPoint y: 320, distance: 184.6
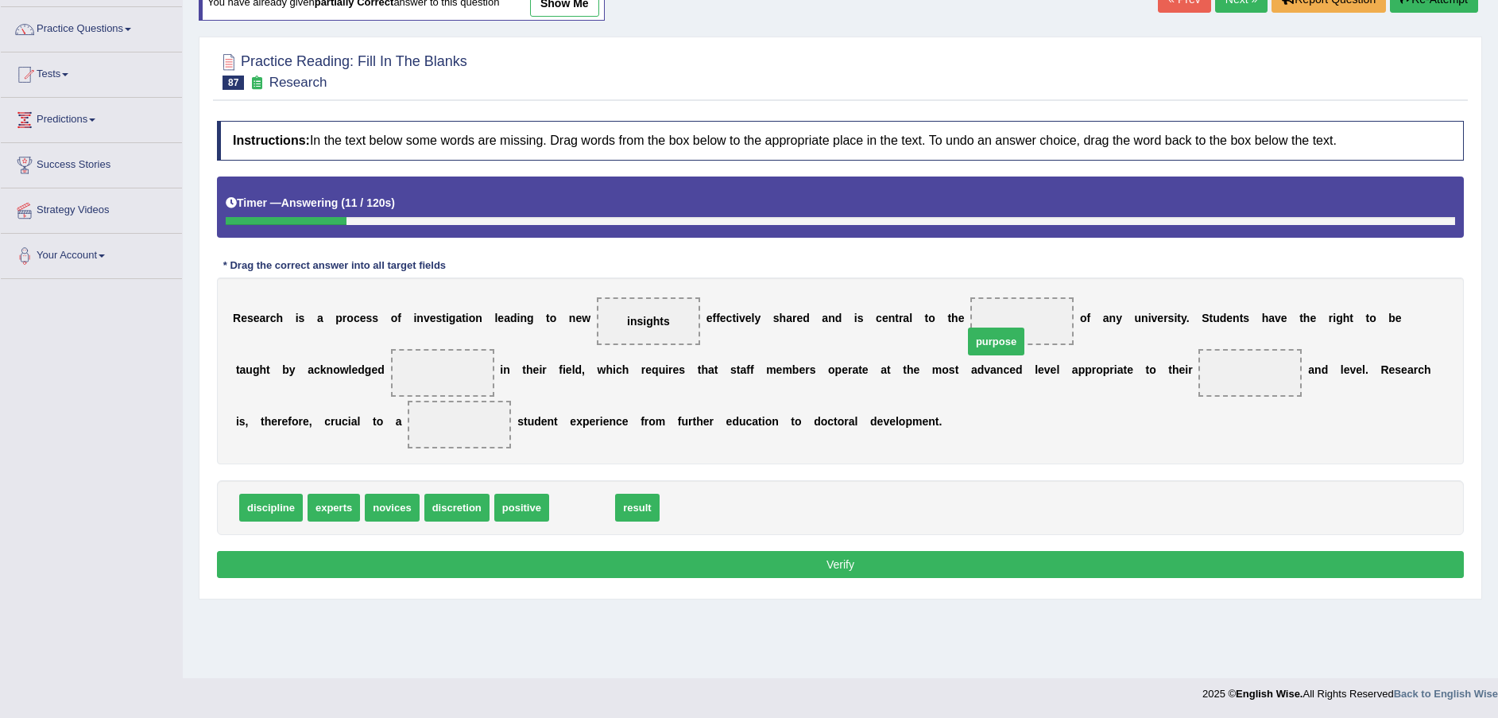
drag, startPoint x: 564, startPoint y: 509, endPoint x: 978, endPoint y: 343, distance: 446.1
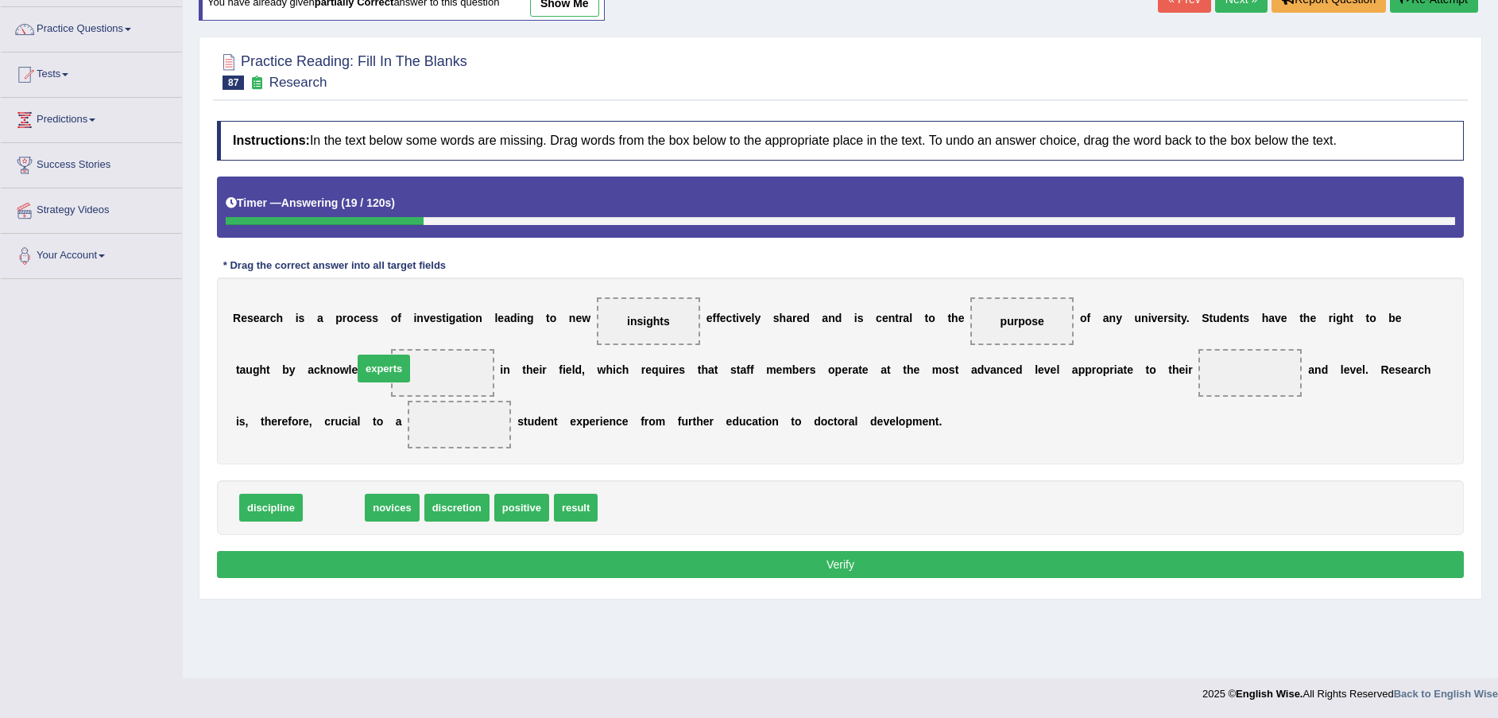
drag, startPoint x: 320, startPoint y: 496, endPoint x: 370, endPoint y: 357, distance: 147.8
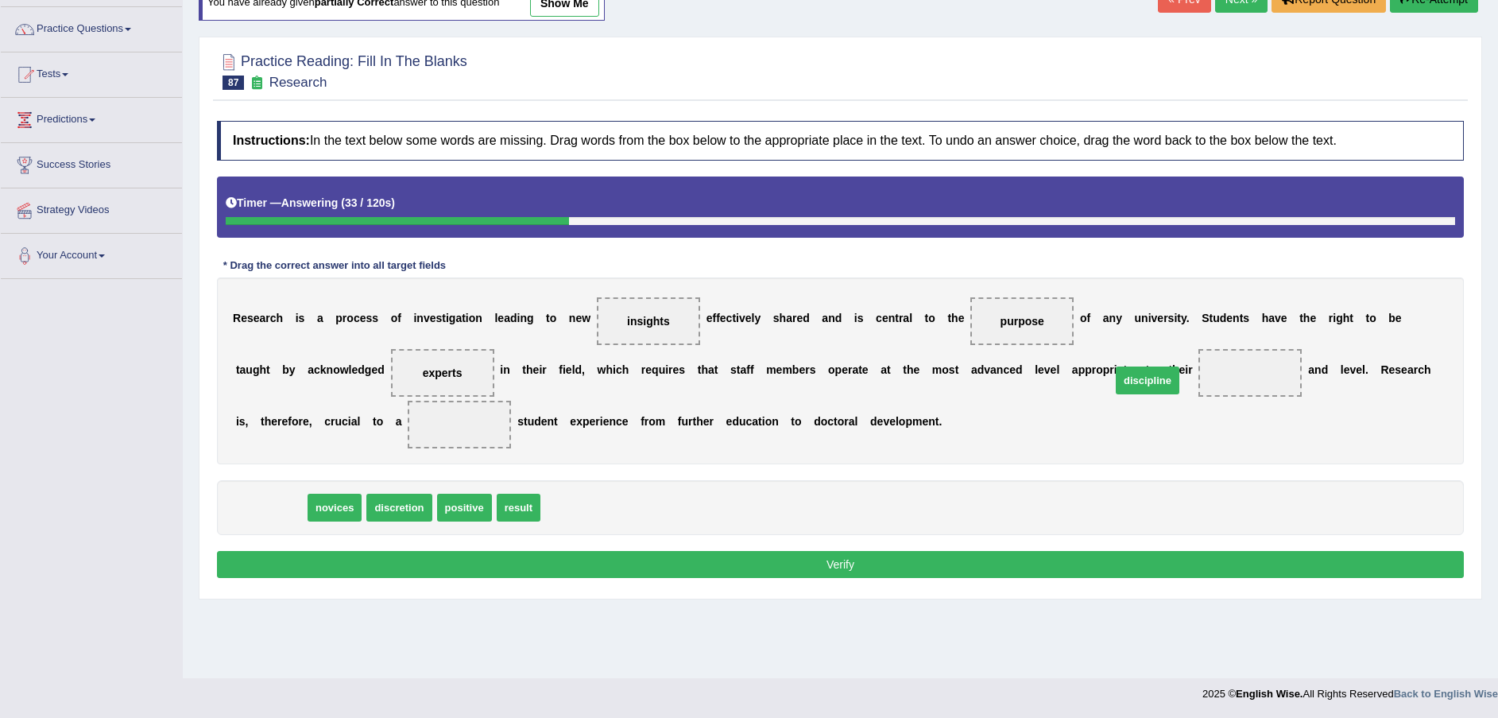
drag, startPoint x: 261, startPoint y: 504, endPoint x: 1135, endPoint y: 369, distance: 884.6
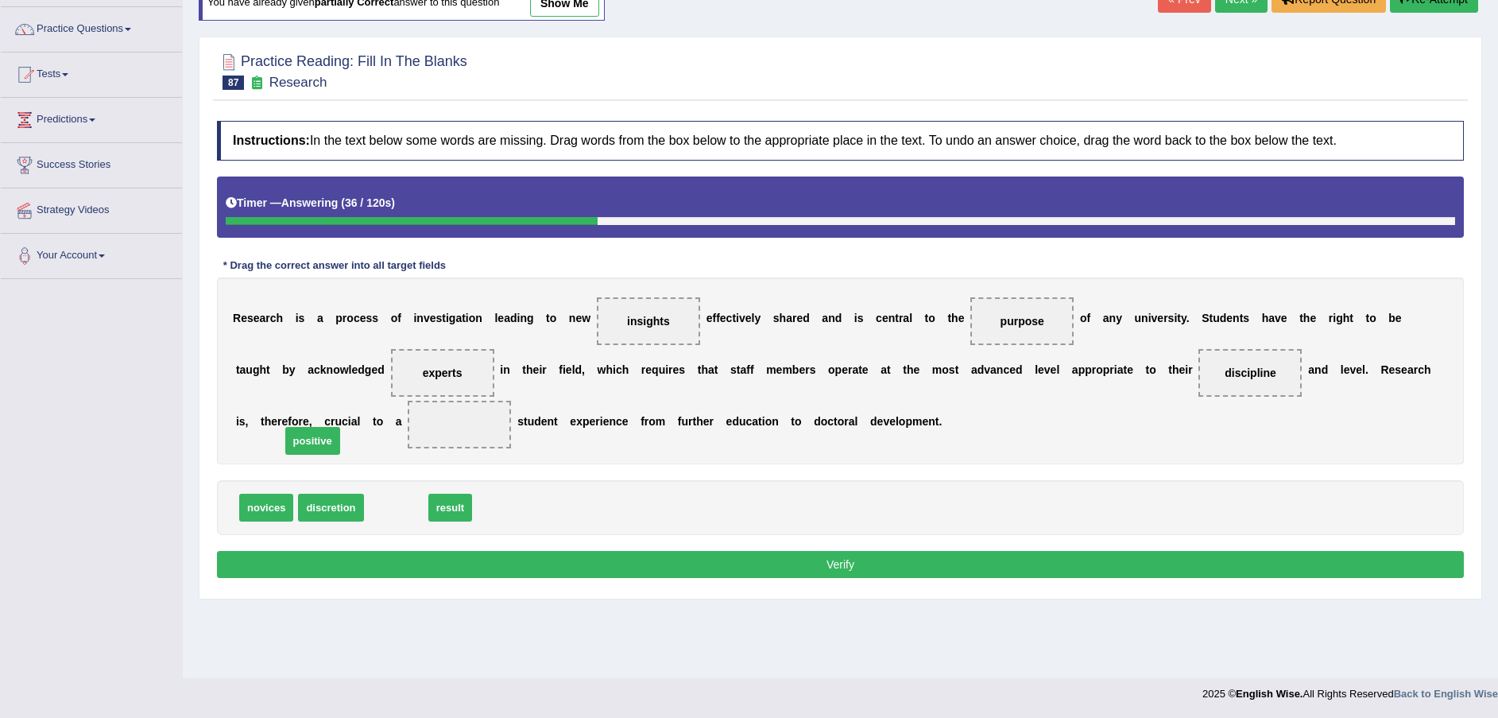
drag, startPoint x: 382, startPoint y: 505, endPoint x: 299, endPoint y: 439, distance: 106.9
click at [568, 559] on button "Verify" at bounding box center [840, 564] width 1247 height 27
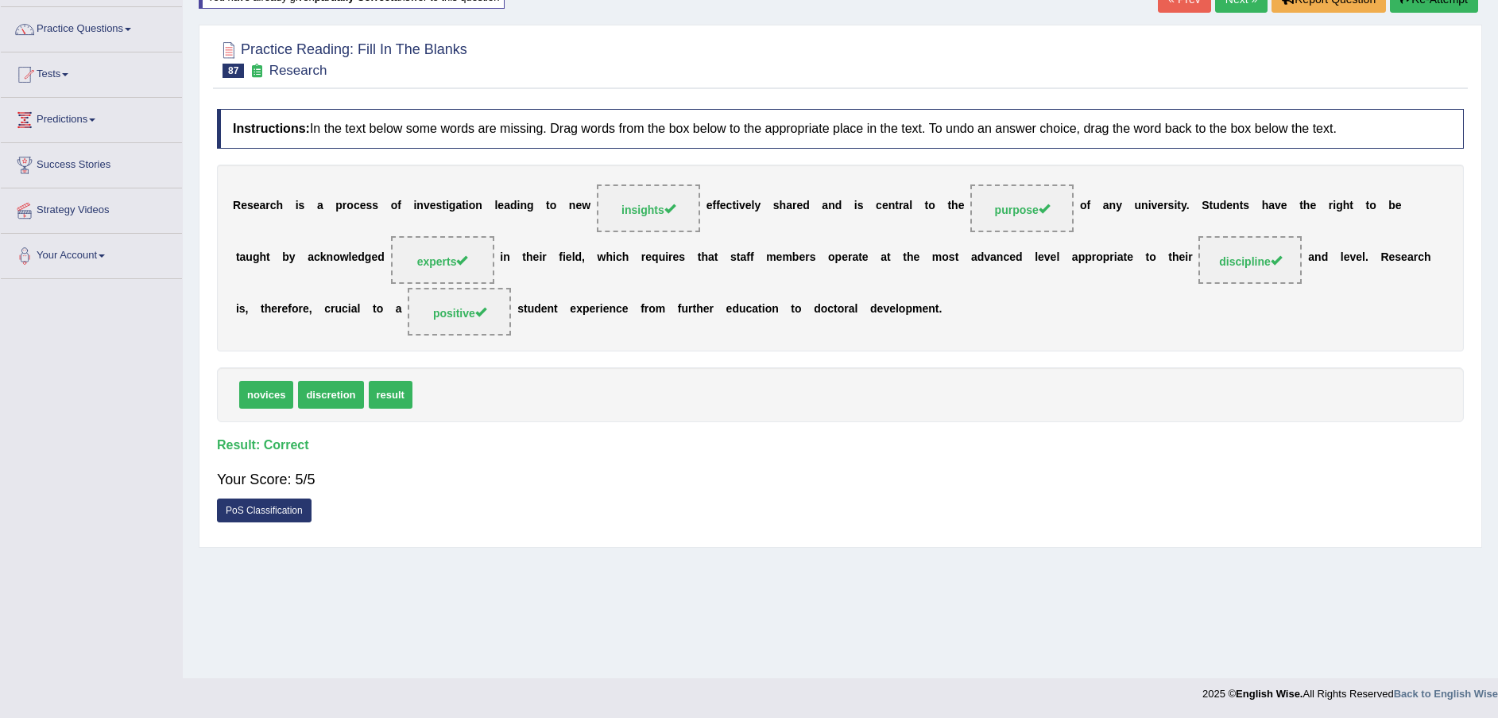
scroll to position [0, 0]
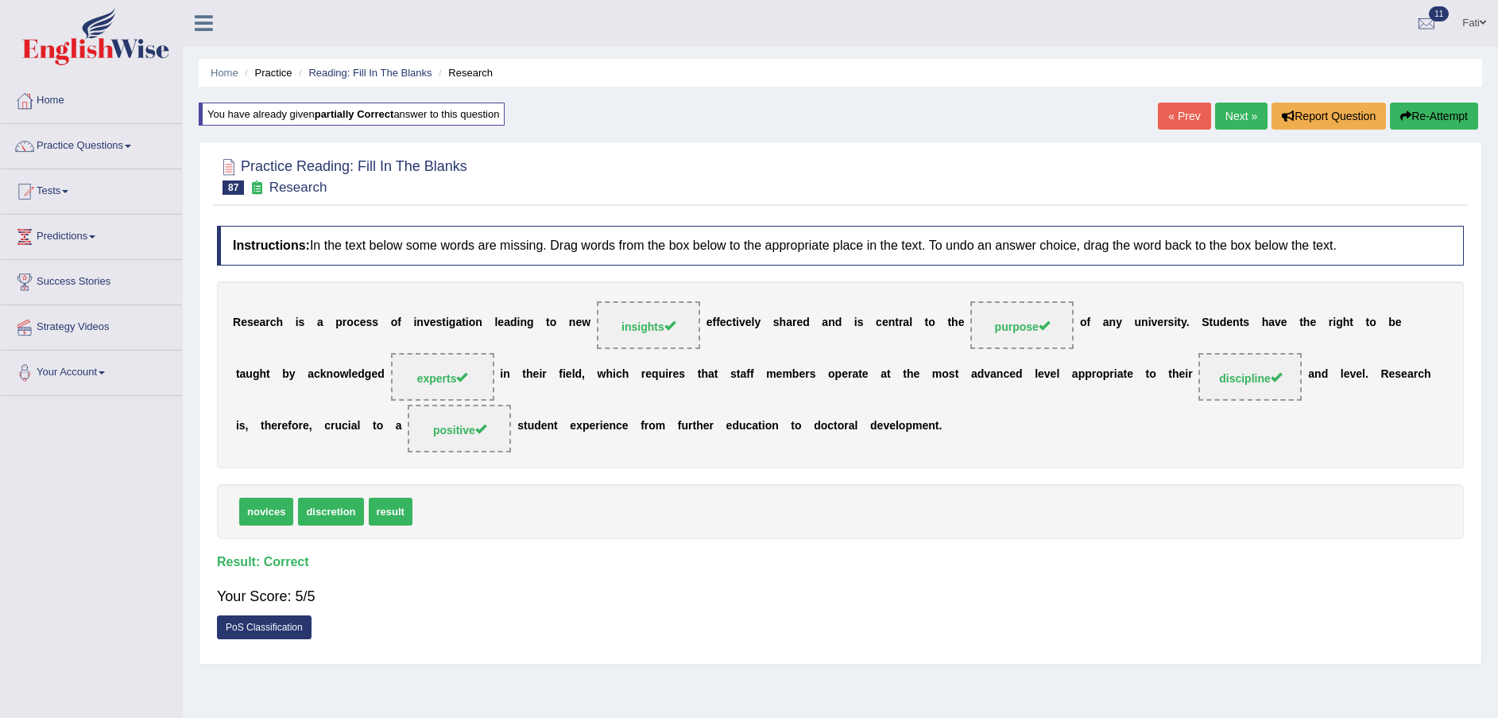
click at [1233, 107] on link "Next »" at bounding box center [1241, 116] width 52 height 27
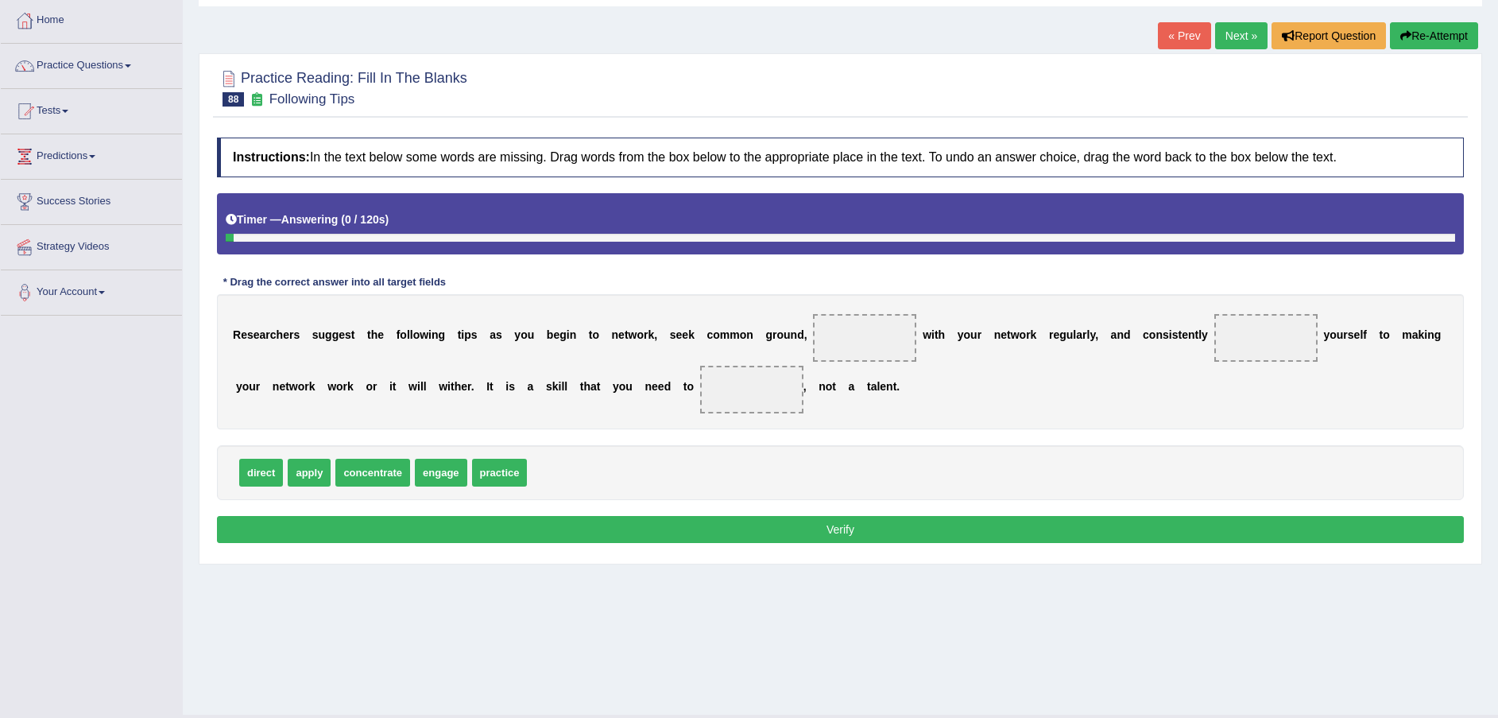
scroll to position [117, 0]
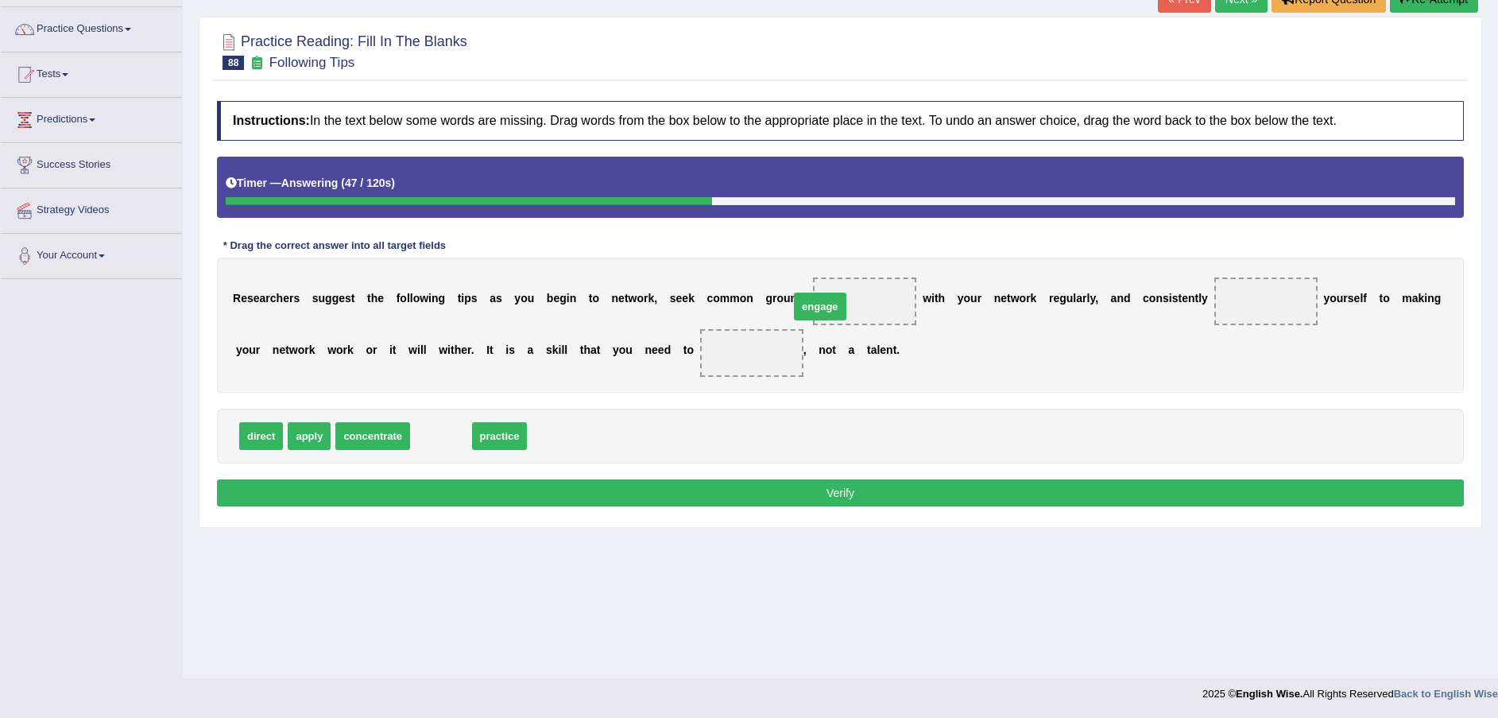
drag, startPoint x: 425, startPoint y: 438, endPoint x: 804, endPoint y: 308, distance: 400.6
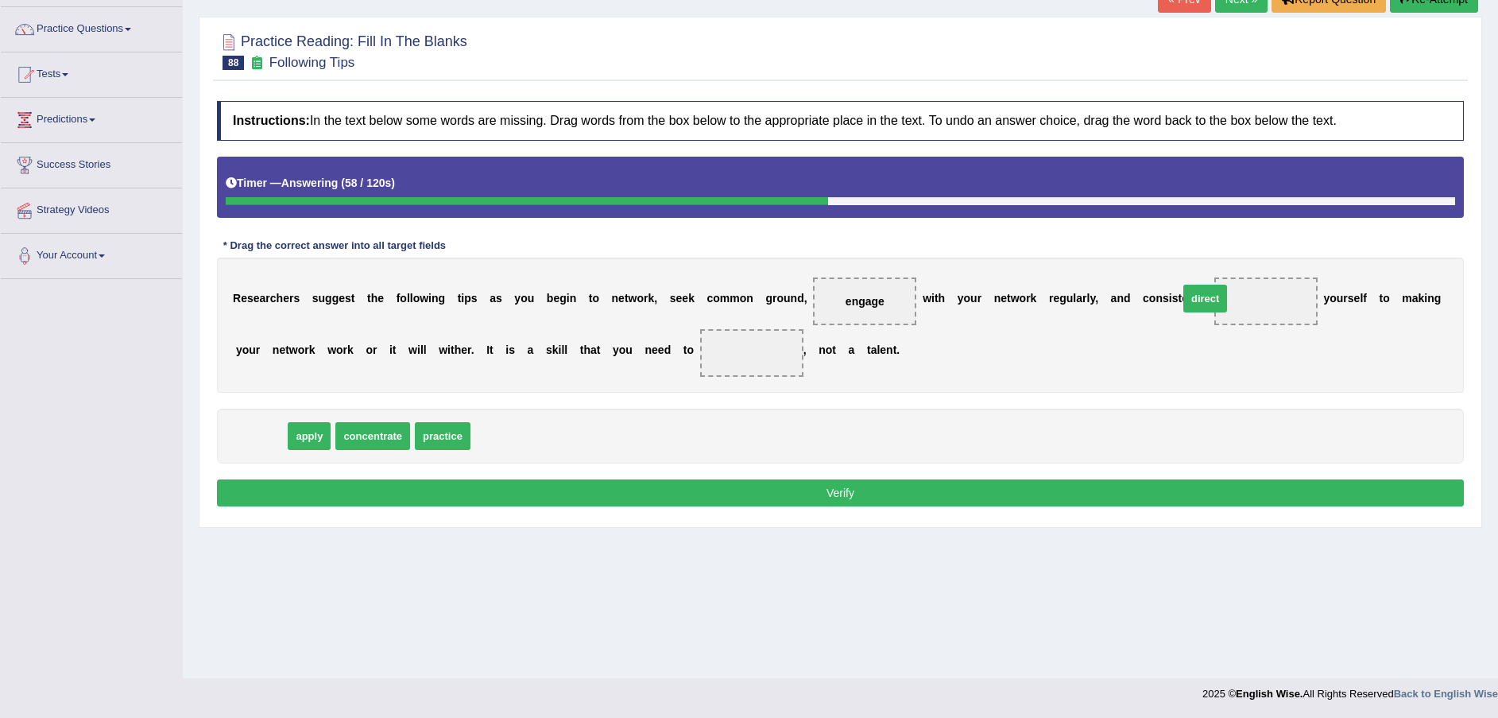
drag, startPoint x: 268, startPoint y: 439, endPoint x: 1211, endPoint y: 302, distance: 953.3
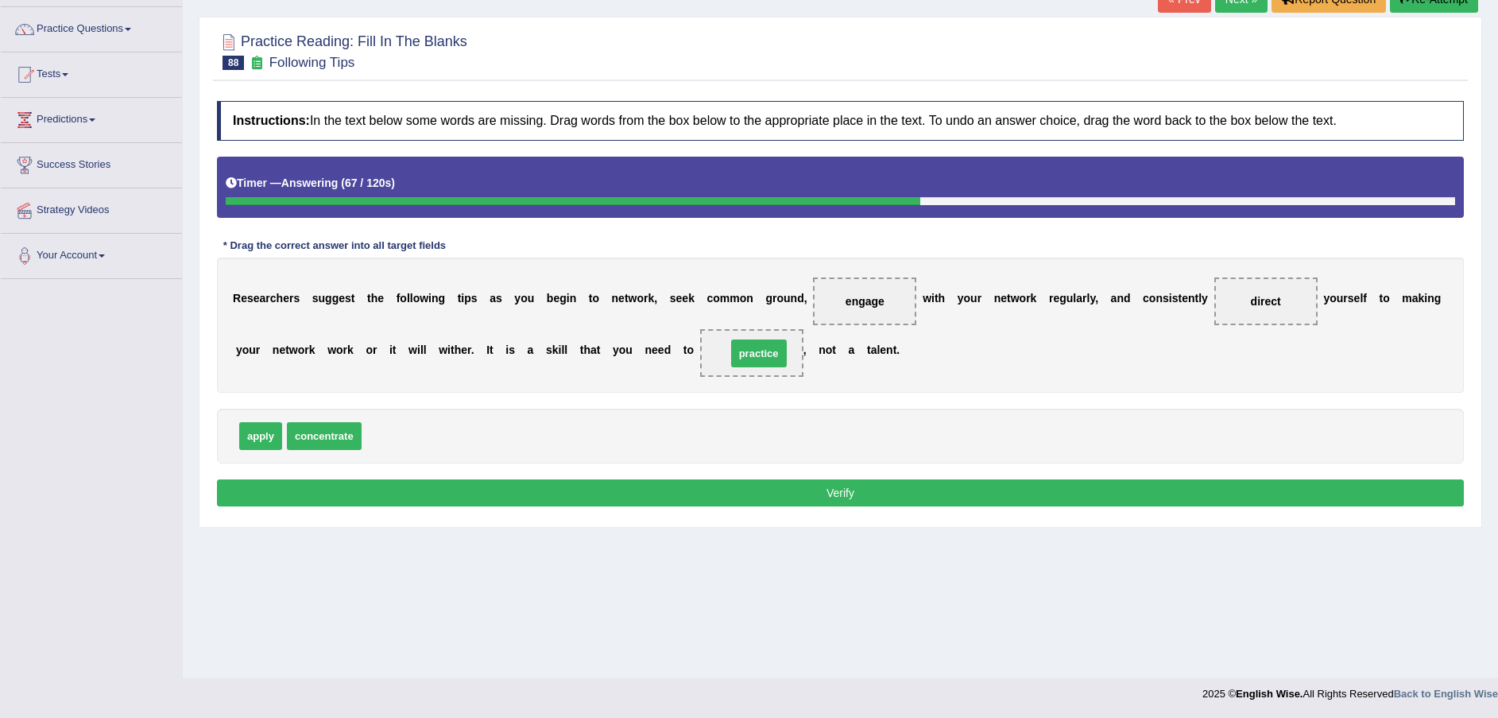
drag, startPoint x: 381, startPoint y: 429, endPoint x: 745, endPoint y: 346, distance: 374.0
click at [698, 489] on button "Verify" at bounding box center [840, 492] width 1247 height 27
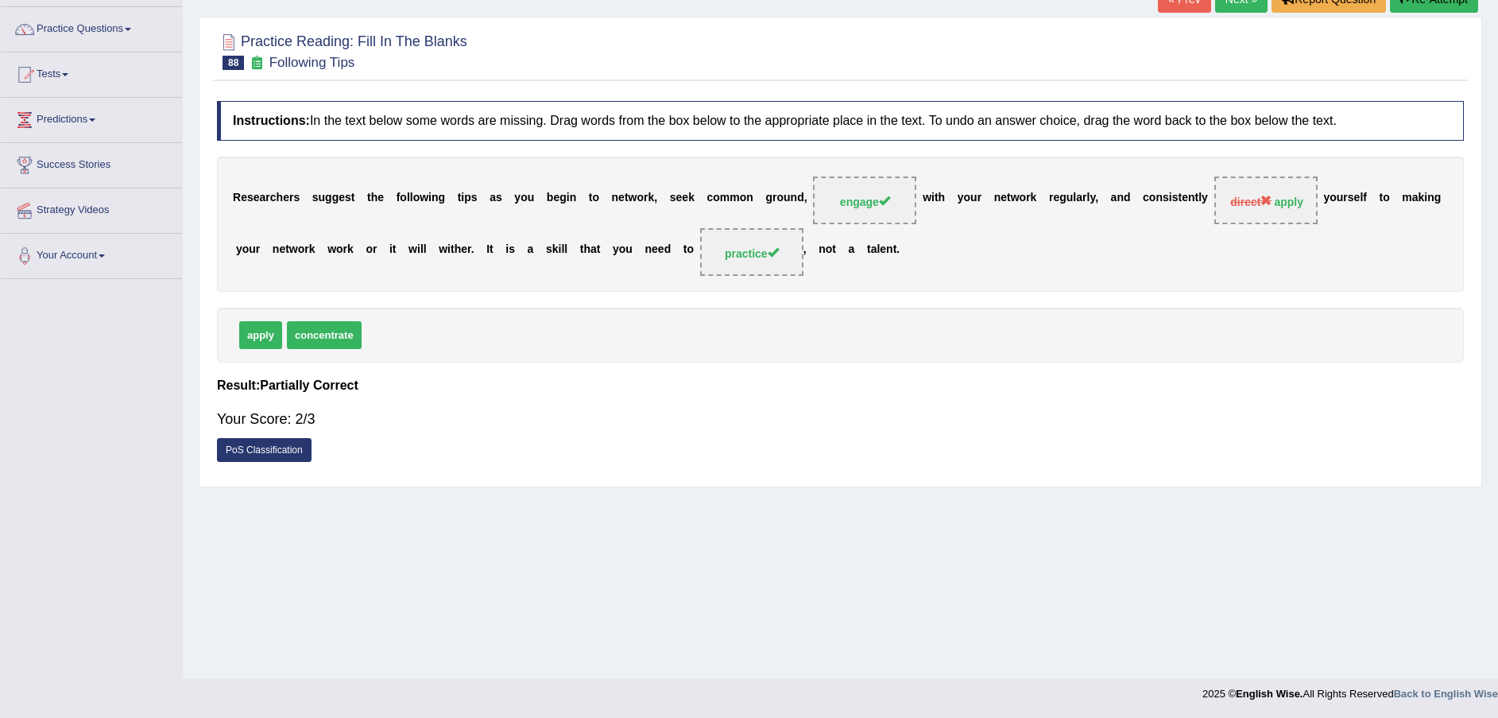
scroll to position [0, 0]
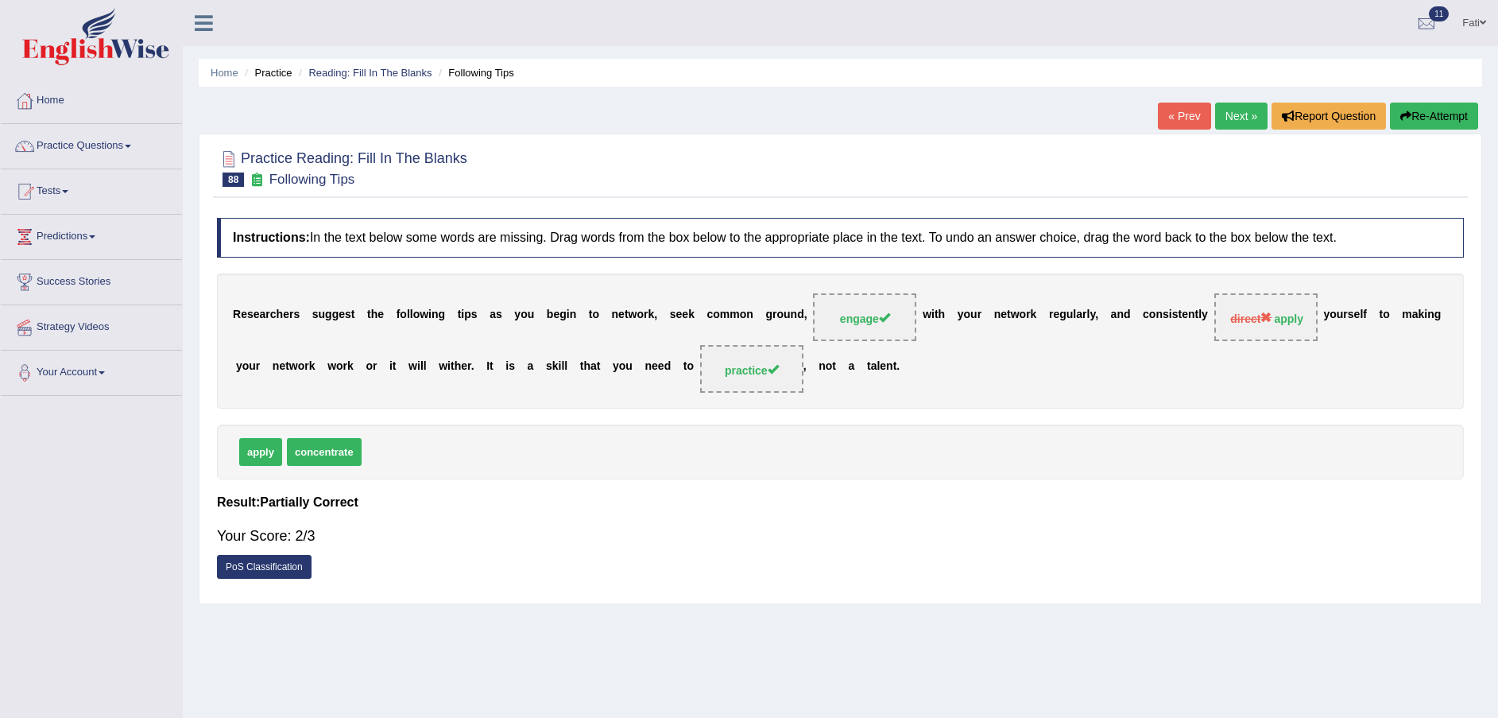
click at [1246, 127] on link "Next »" at bounding box center [1241, 116] width 52 height 27
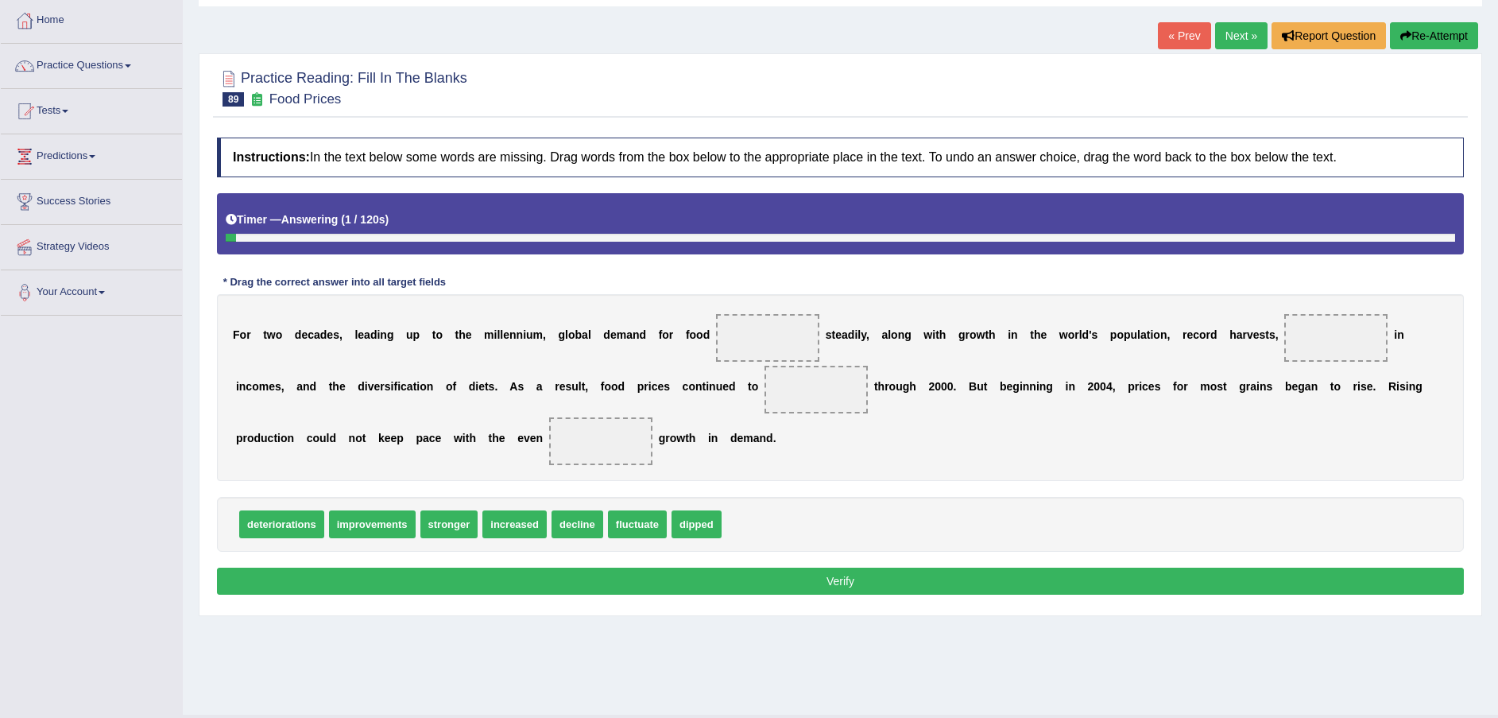
scroll to position [117, 0]
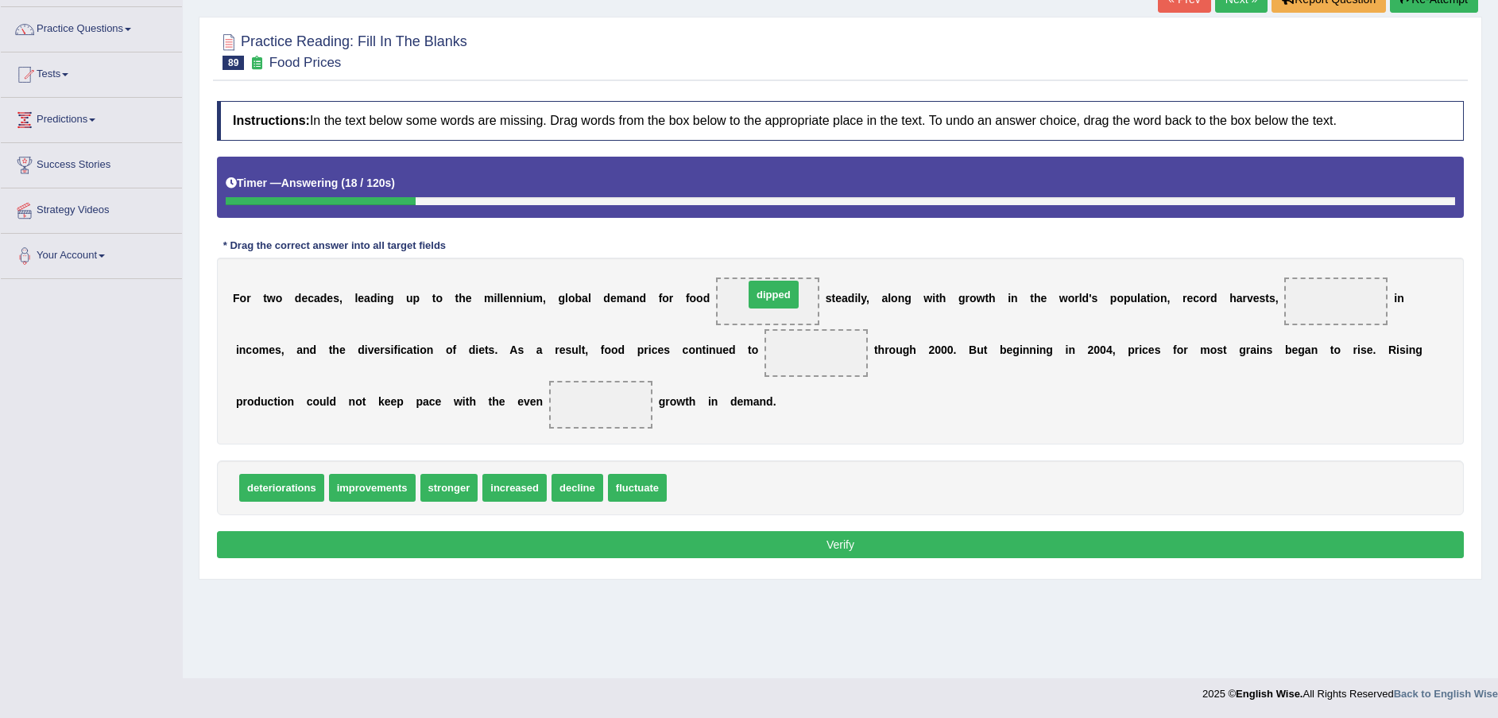
drag, startPoint x: 696, startPoint y: 474, endPoint x: 763, endPoint y: 297, distance: 188.6
click at [557, 494] on span "decline" at bounding box center [578, 488] width 52 height 28
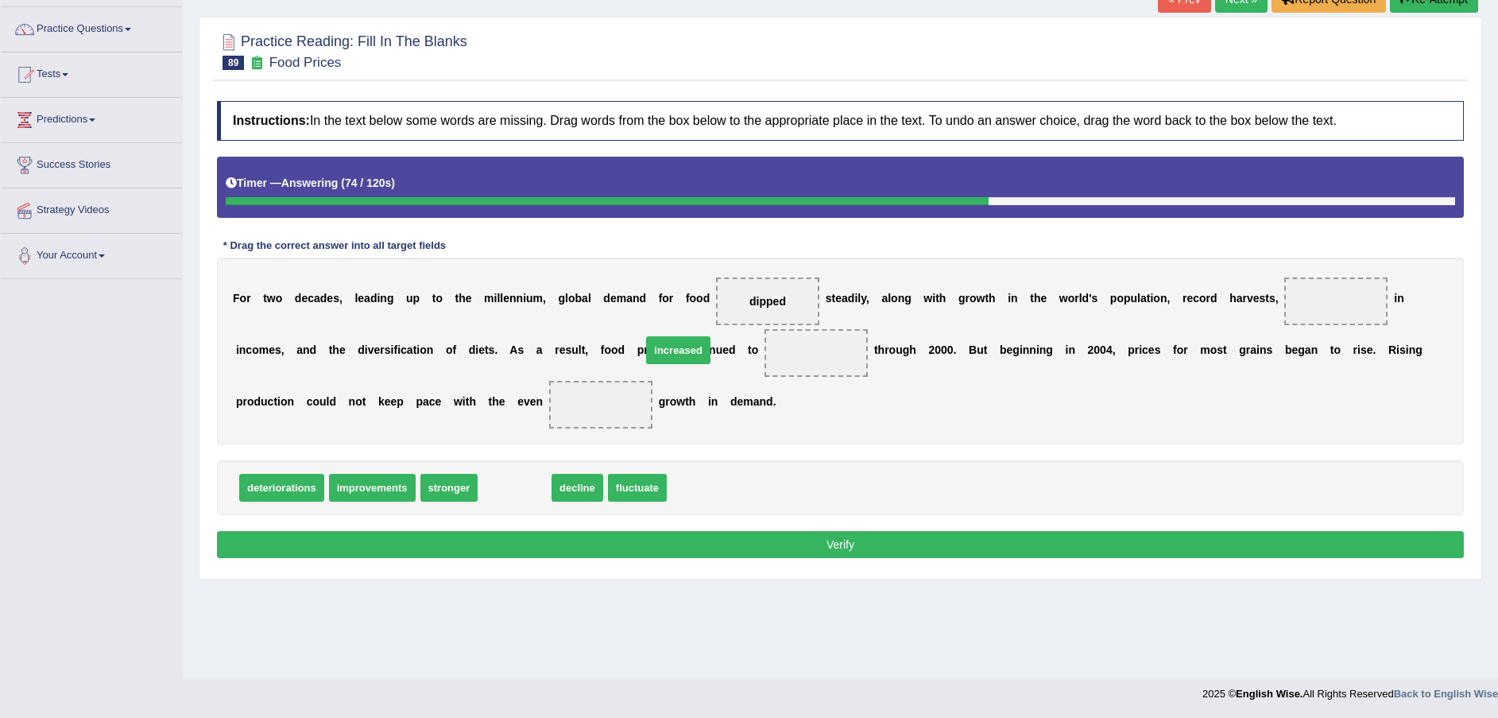
drag, startPoint x: 506, startPoint y: 494, endPoint x: 670, endPoint y: 356, distance: 214.3
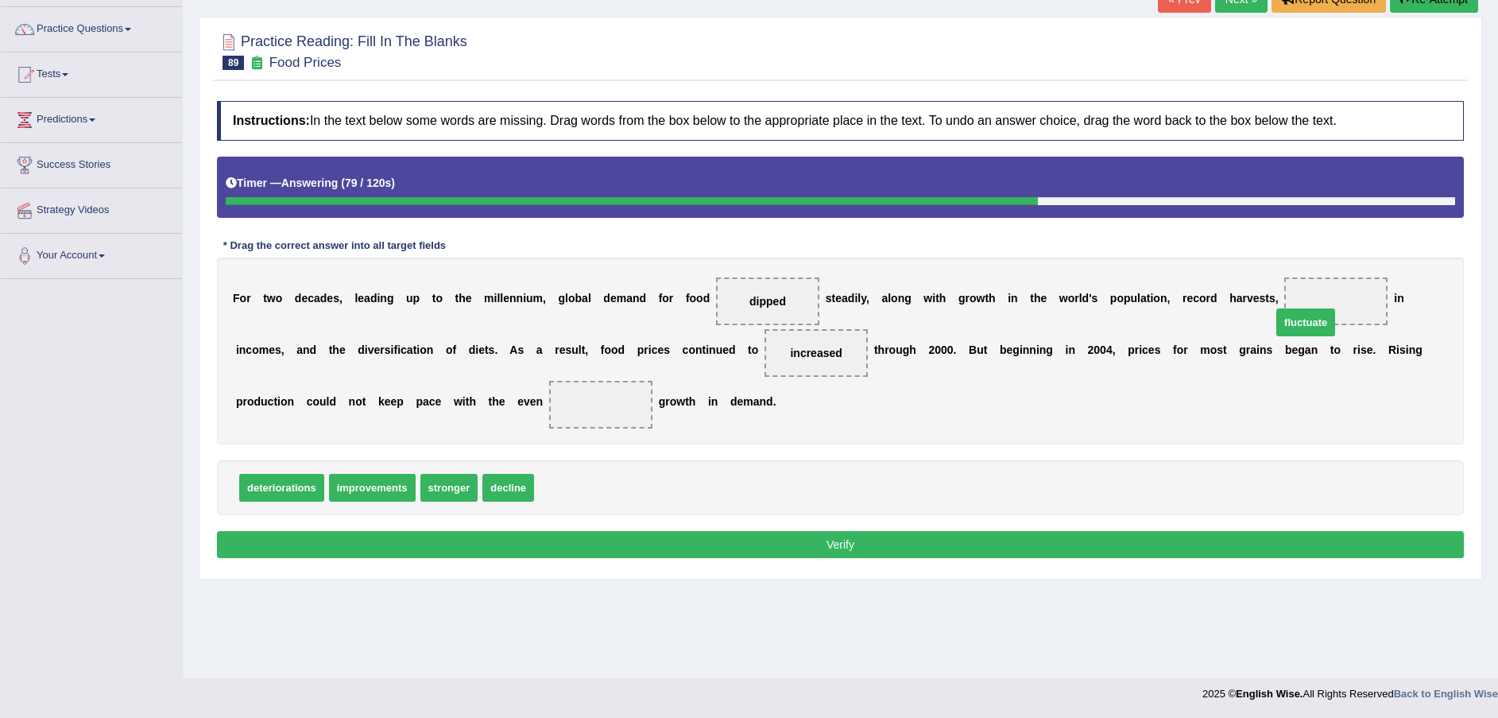
drag, startPoint x: 559, startPoint y: 486, endPoint x: 1296, endPoint y: 322, distance: 755.6
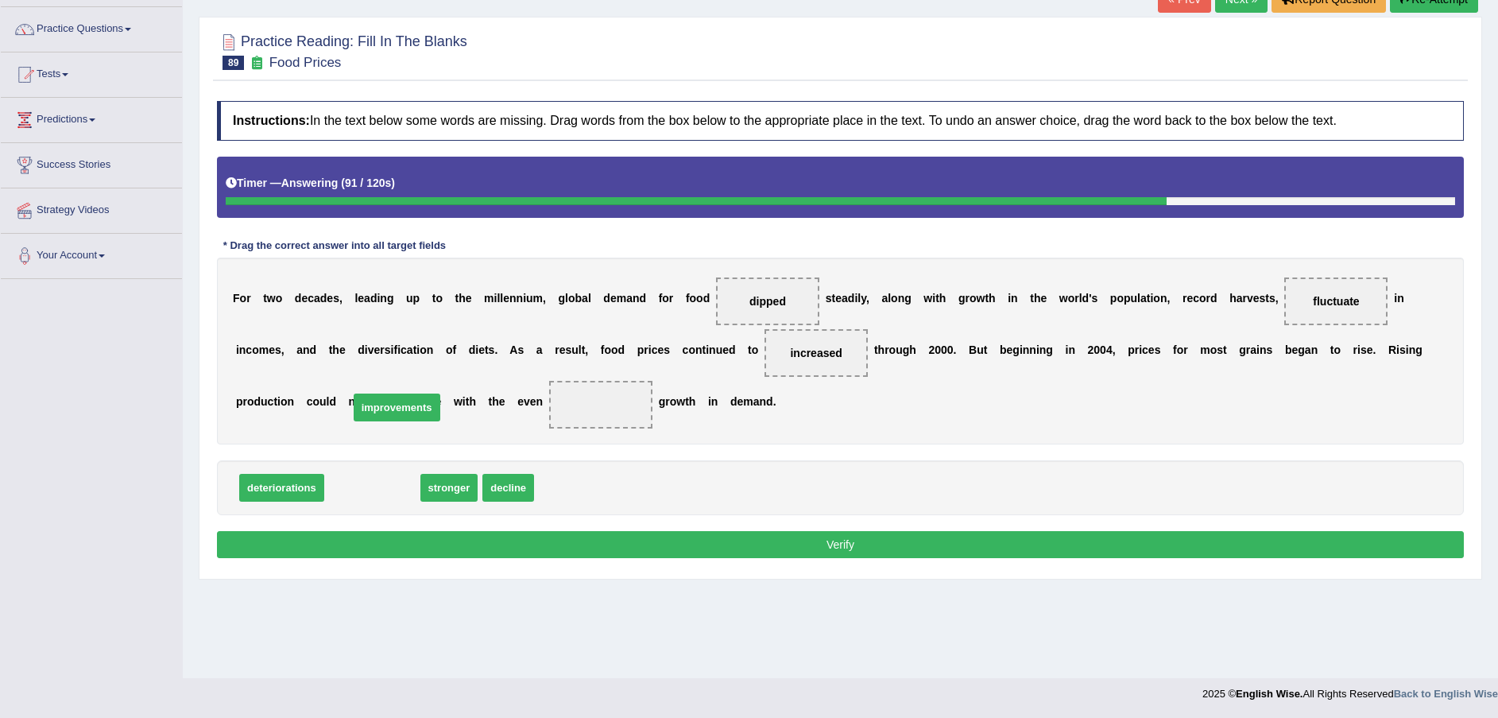
drag, startPoint x: 374, startPoint y: 487, endPoint x: 398, endPoint y: 407, distance: 84.0
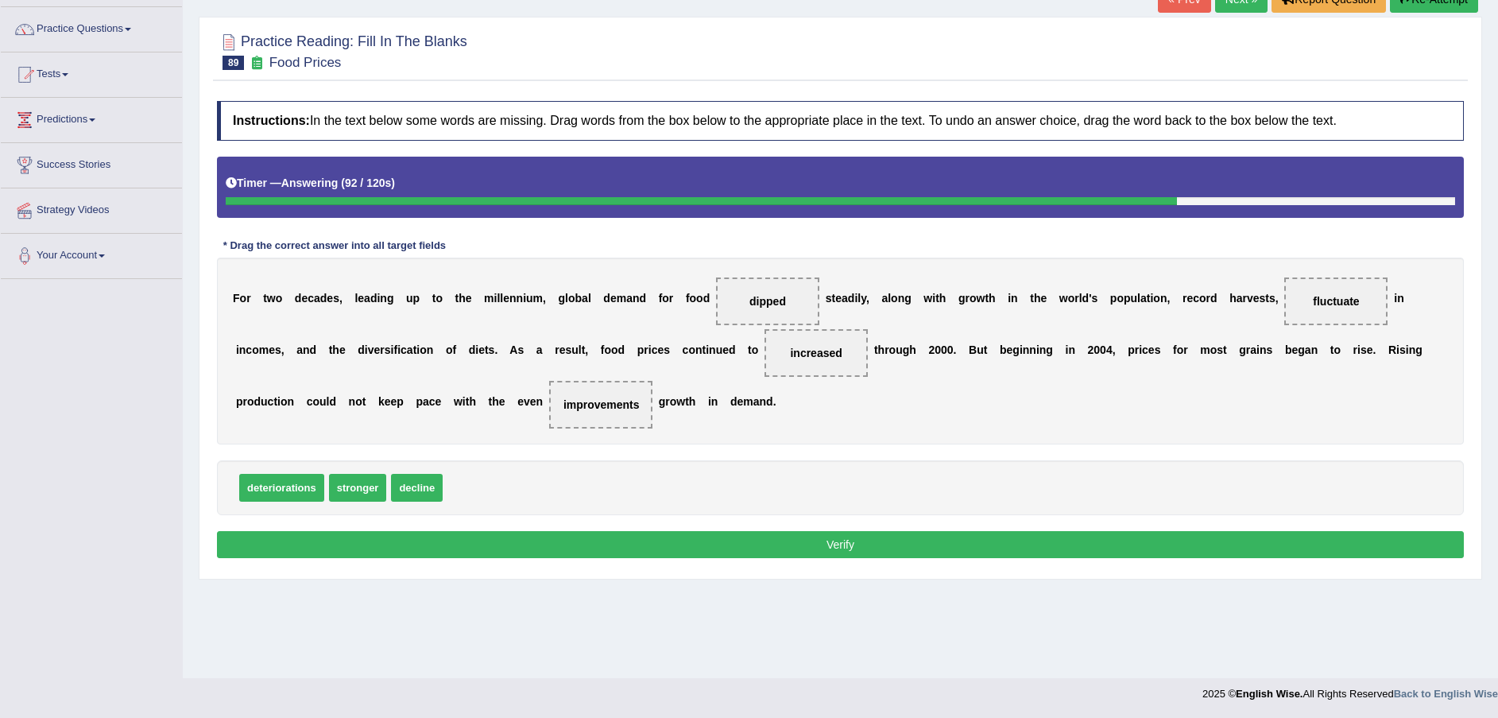
click at [405, 540] on button "Verify" at bounding box center [840, 544] width 1247 height 27
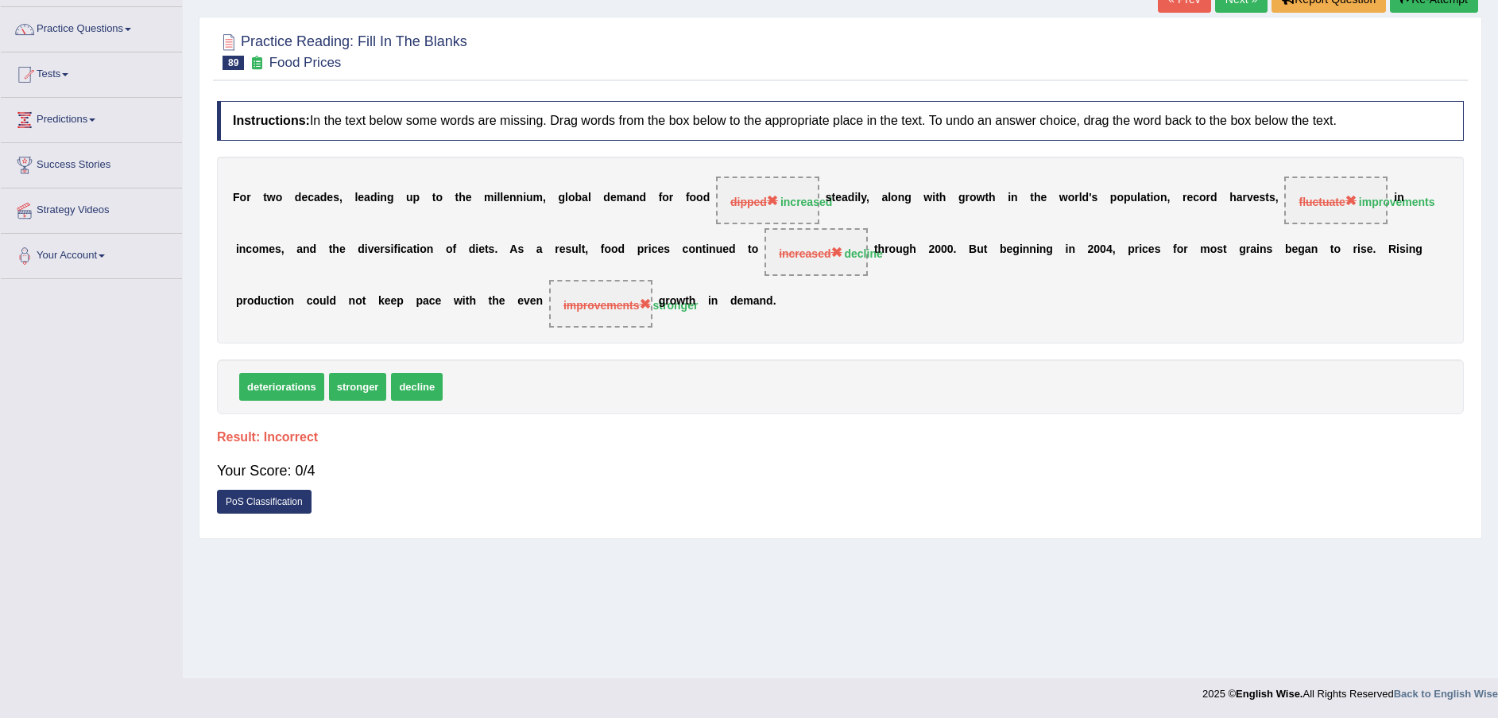
scroll to position [0, 0]
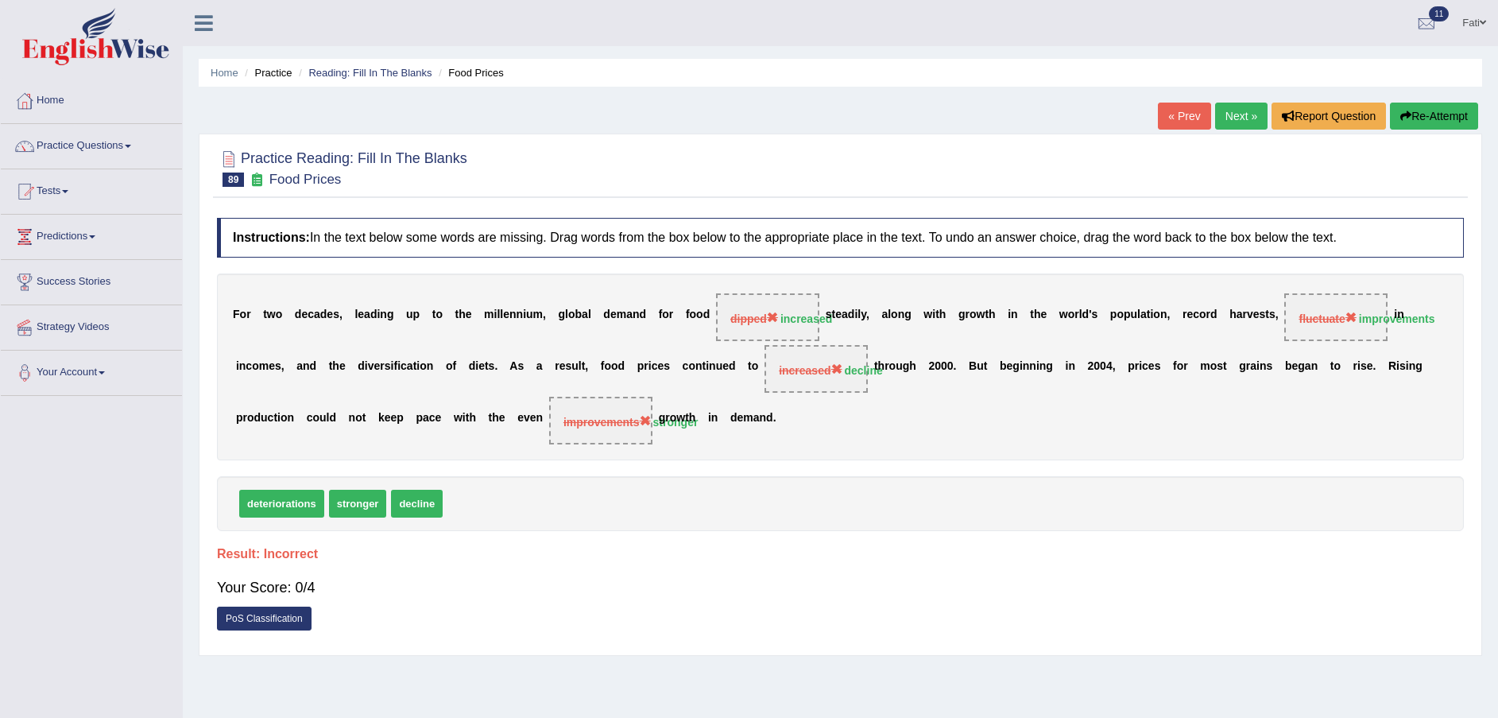
click at [1434, 110] on button "Re-Attempt" at bounding box center [1434, 116] width 88 height 27
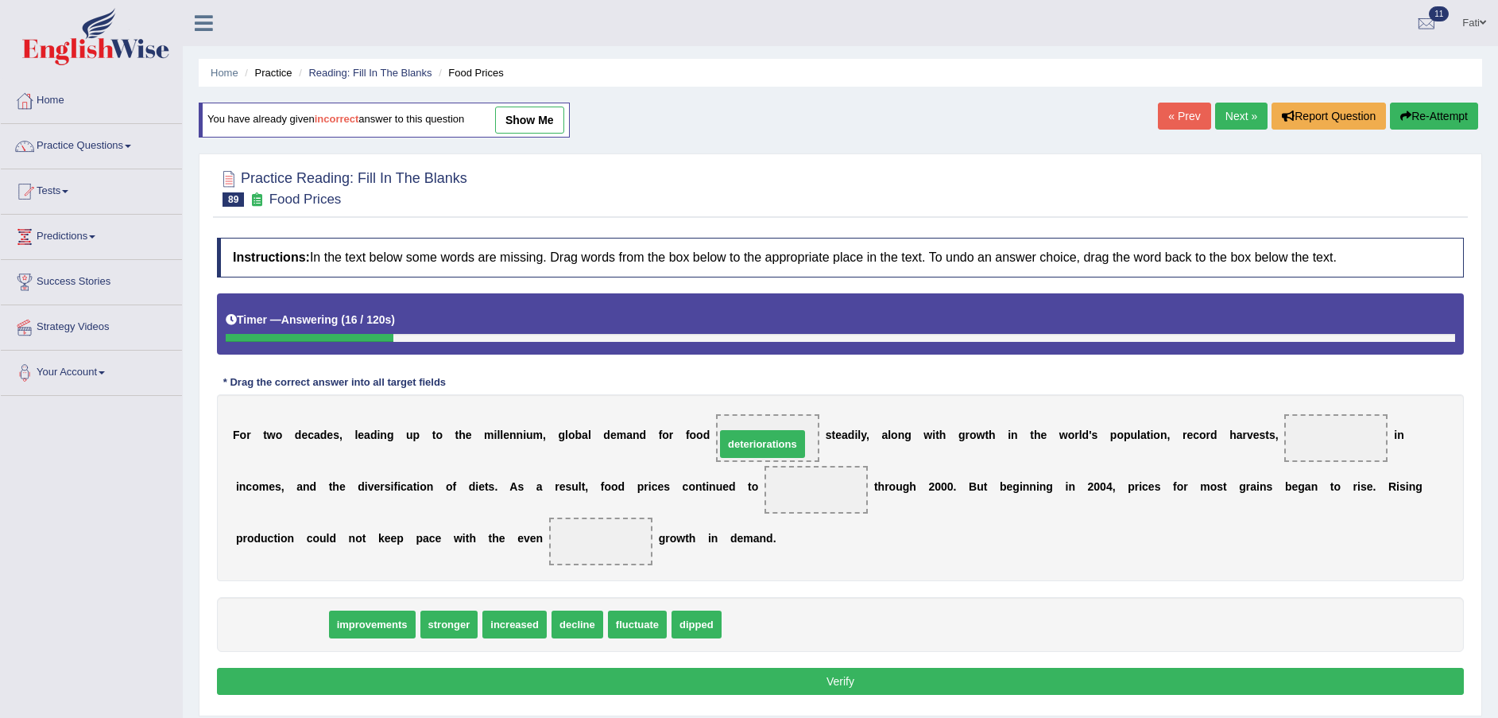
drag, startPoint x: 282, startPoint y: 620, endPoint x: 763, endPoint y: 439, distance: 513.5
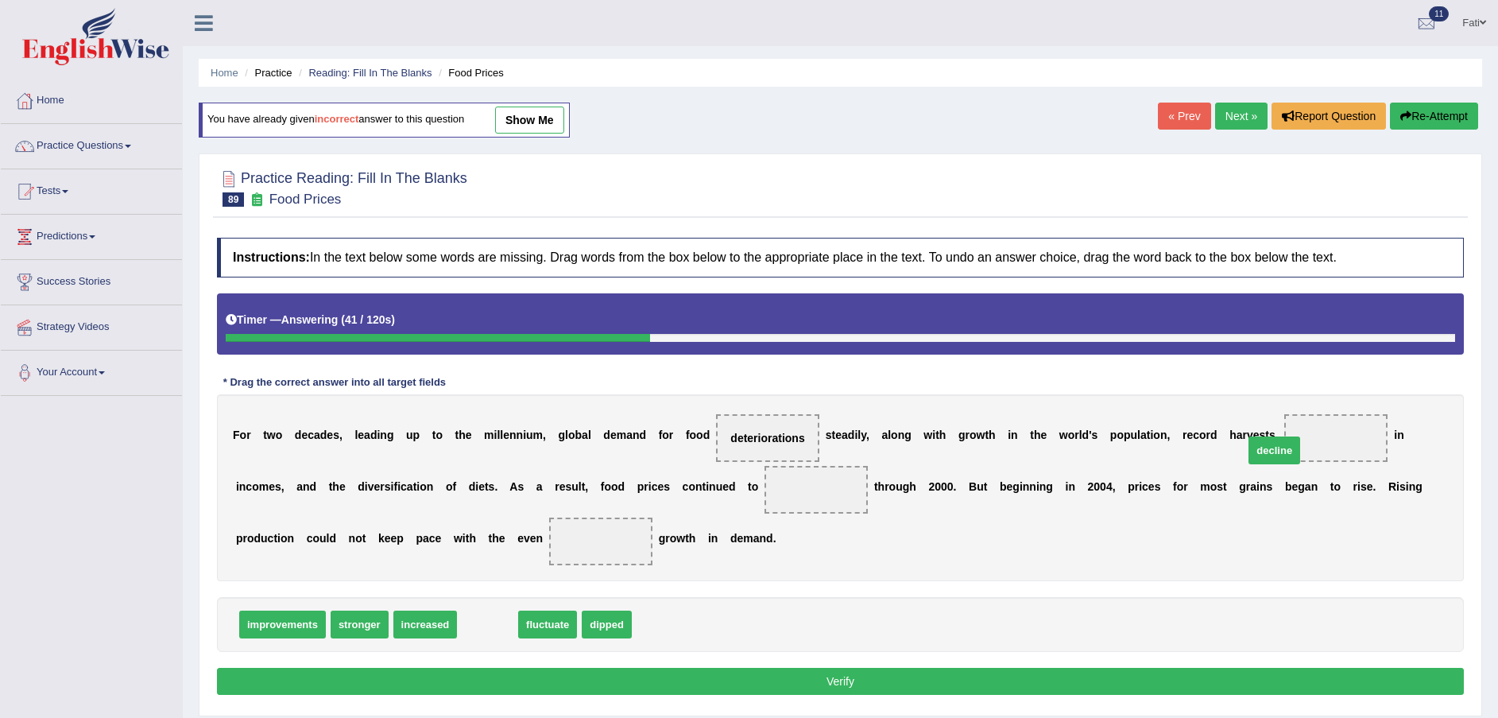
drag, startPoint x: 486, startPoint y: 625, endPoint x: 1272, endPoint y: 451, distance: 805.8
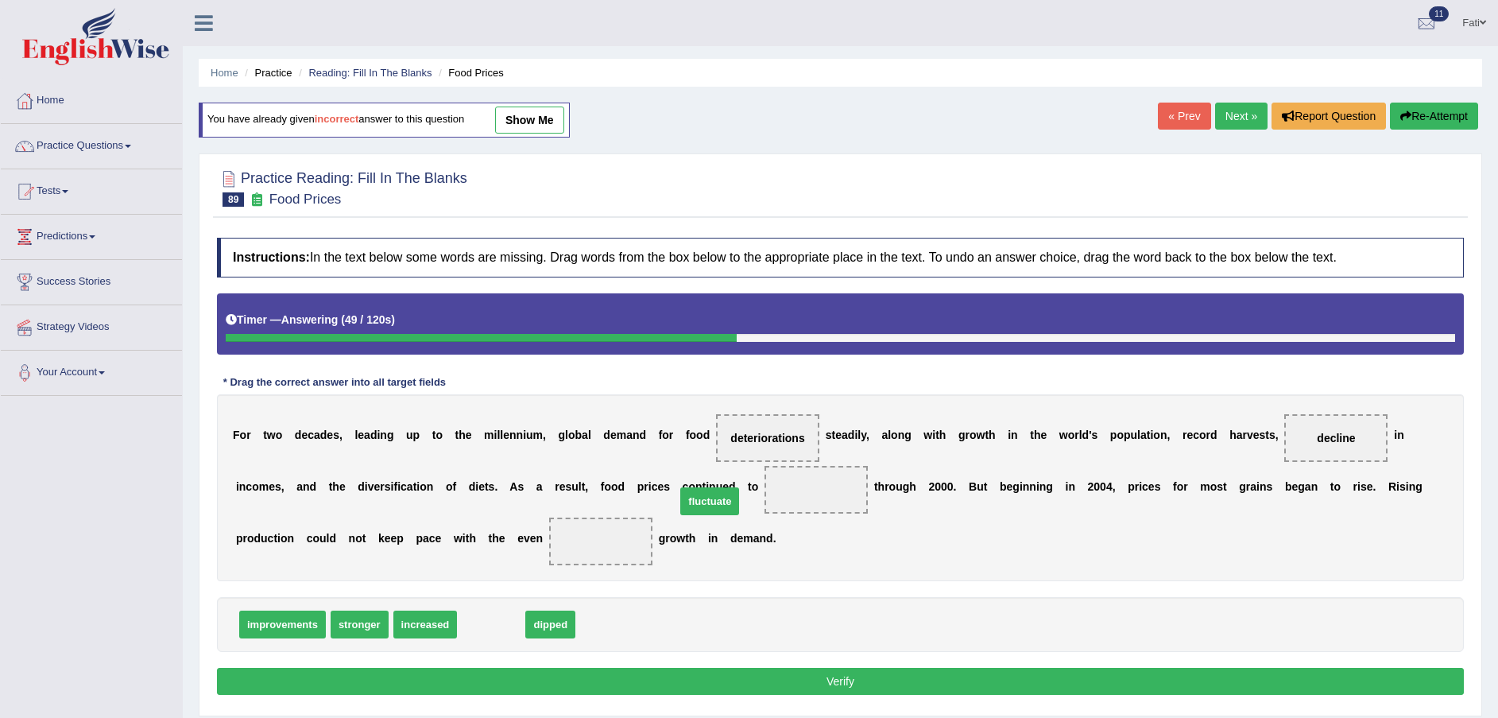
drag, startPoint x: 487, startPoint y: 625, endPoint x: 705, endPoint y: 502, distance: 249.8
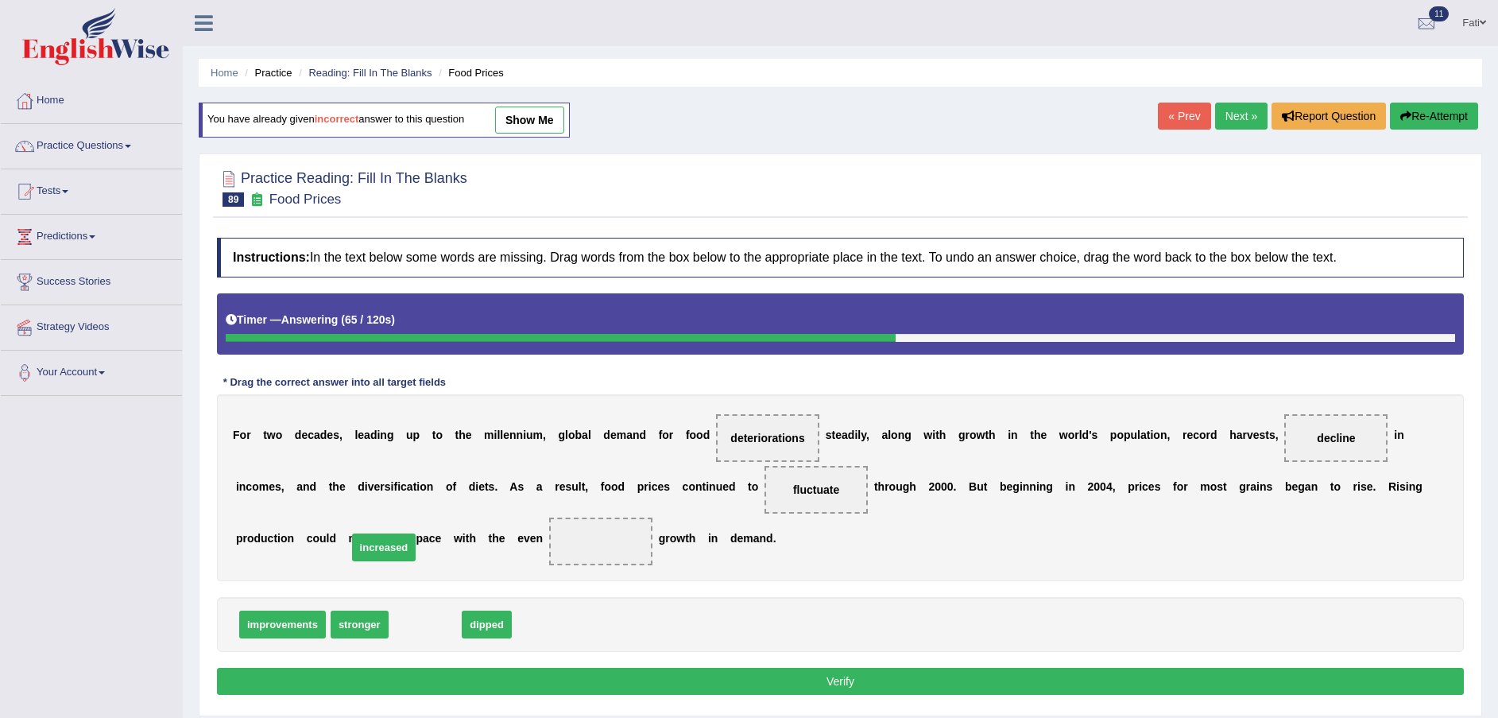
drag, startPoint x: 435, startPoint y: 625, endPoint x: 393, endPoint y: 548, distance: 87.5
click at [553, 677] on button "Verify" at bounding box center [840, 681] width 1247 height 27
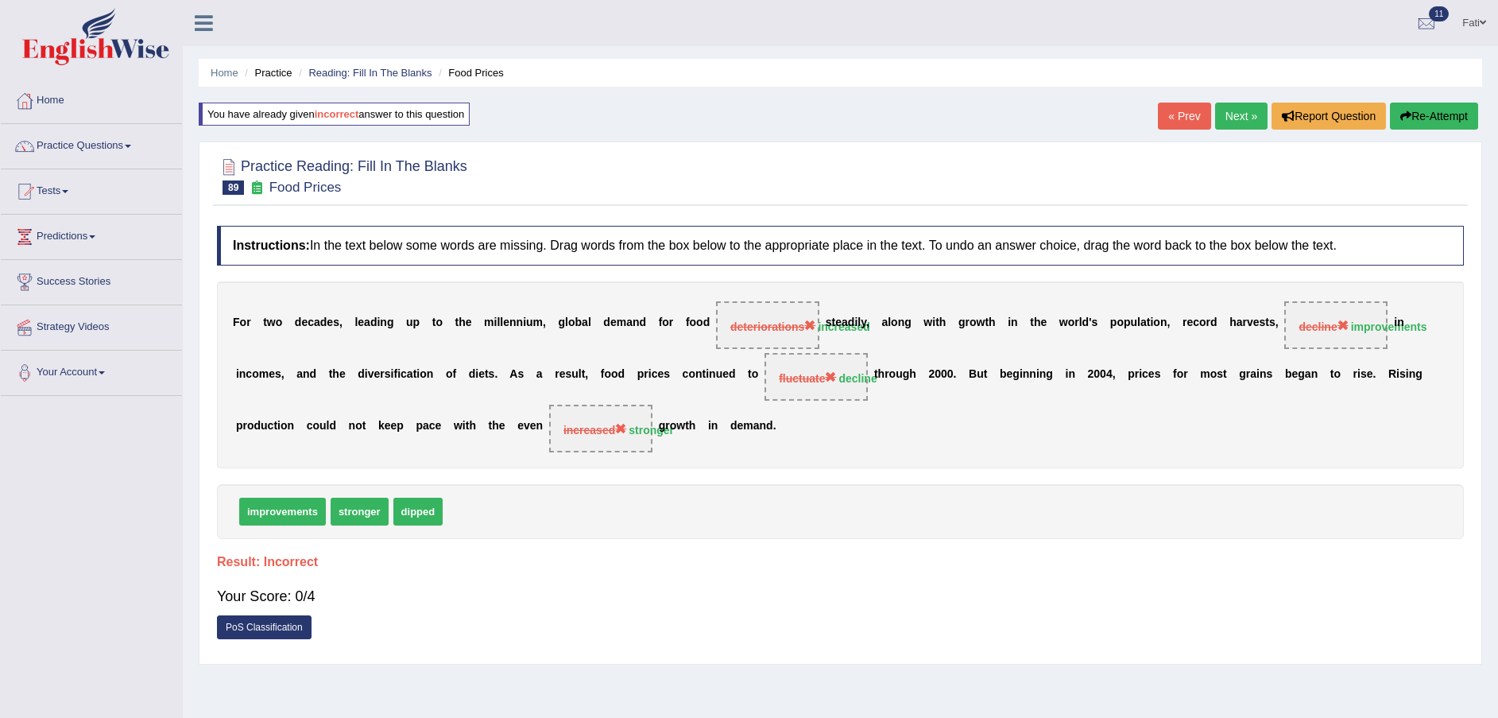
click at [1447, 109] on button "Re-Attempt" at bounding box center [1434, 116] width 88 height 27
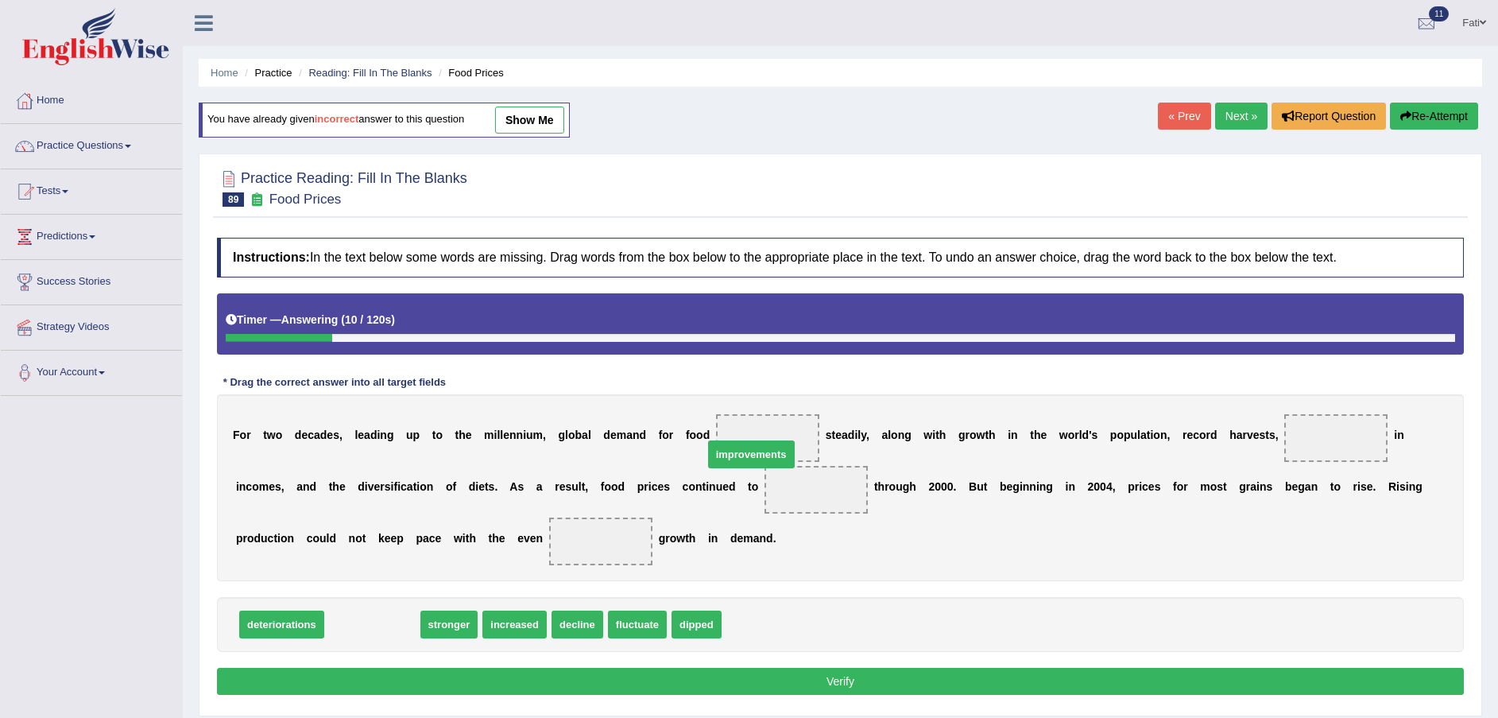
drag, startPoint x: 346, startPoint y: 615, endPoint x: 725, endPoint y: 446, distance: 415.2
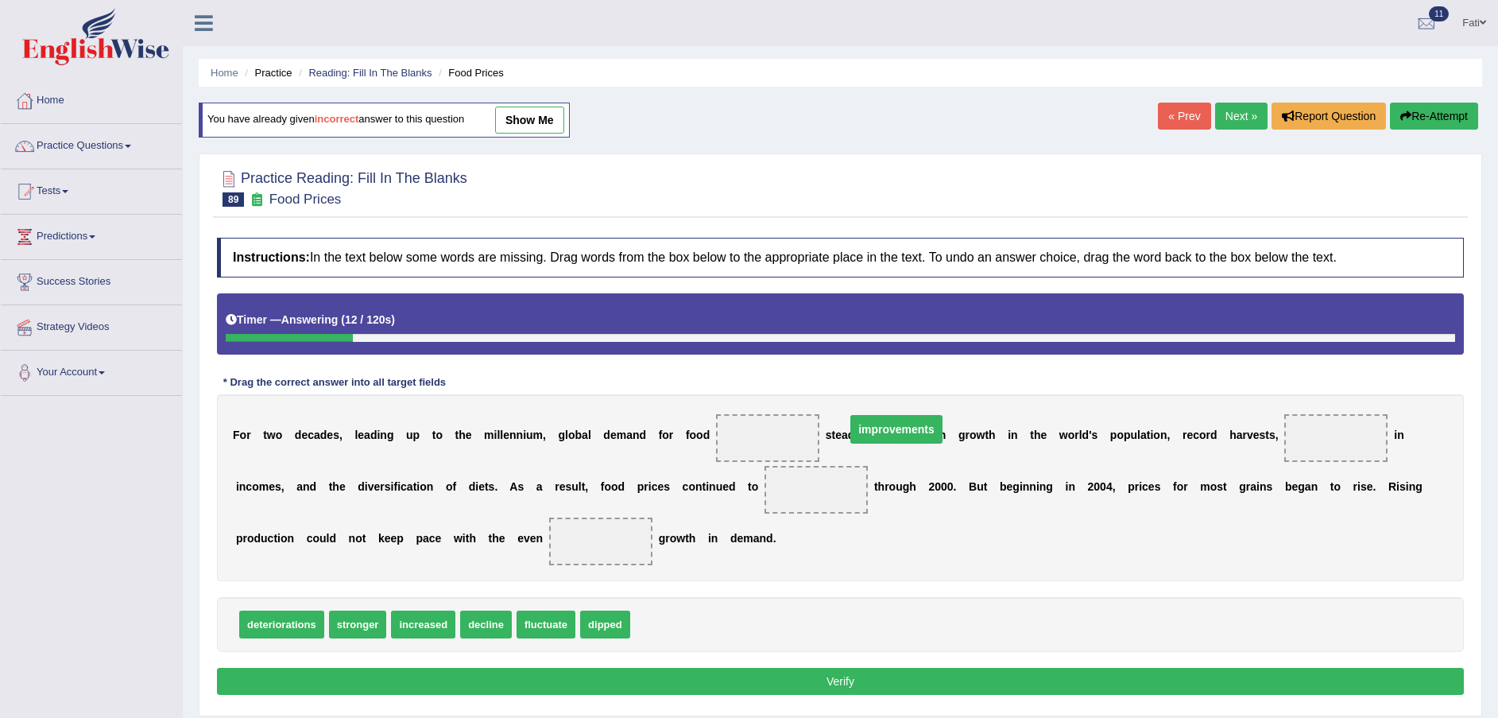
drag, startPoint x: 651, startPoint y: 492, endPoint x: 724, endPoint y: 432, distance: 94.8
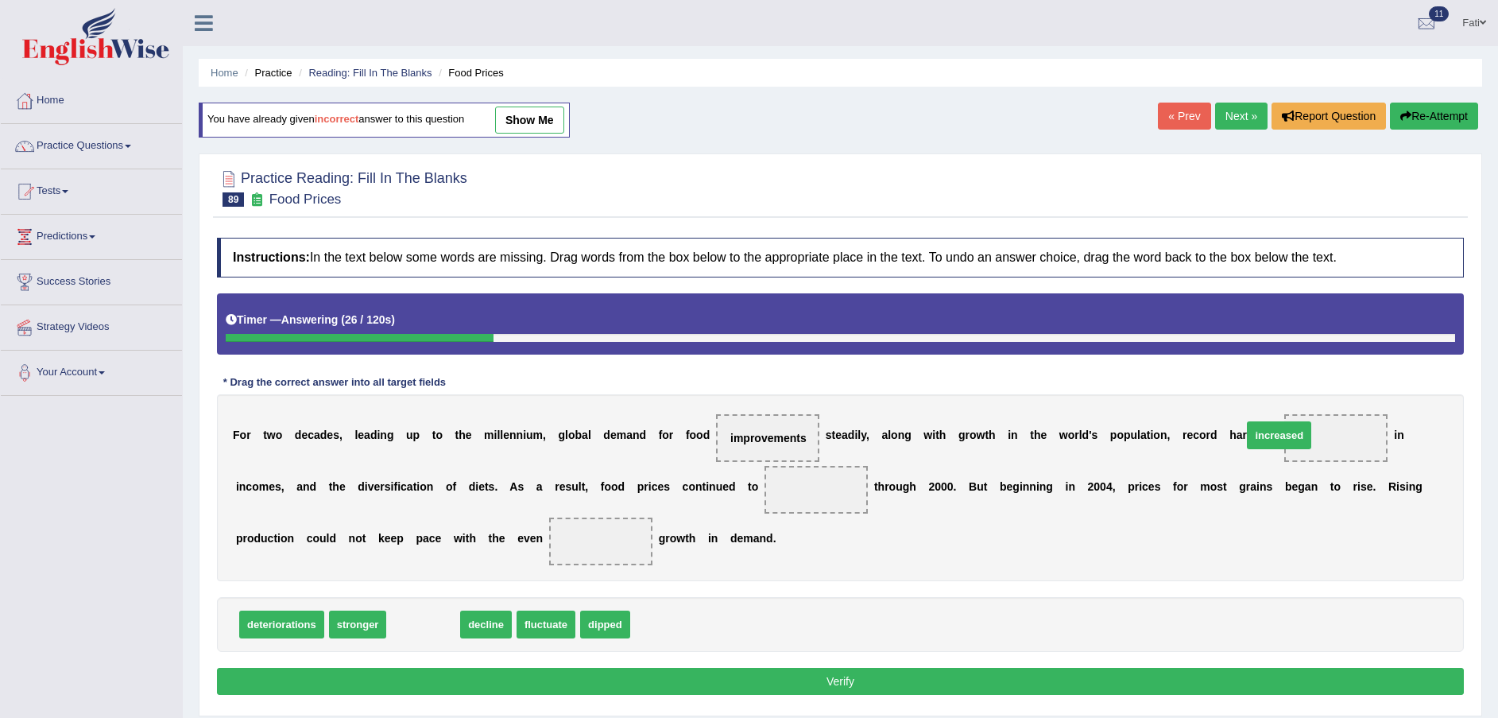
drag, startPoint x: 438, startPoint y: 621, endPoint x: 1294, endPoint y: 432, distance: 876.6
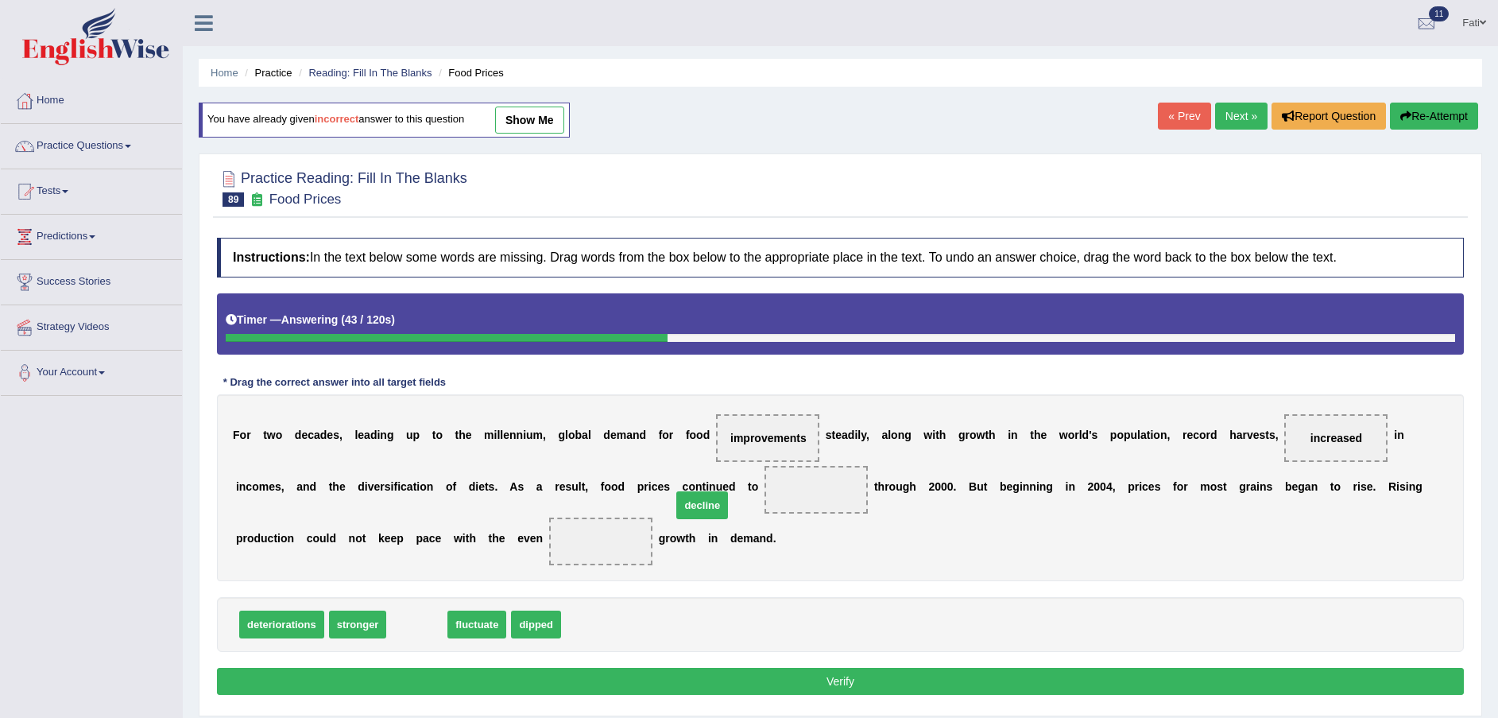
drag, startPoint x: 430, startPoint y: 622, endPoint x: 714, endPoint y: 503, distance: 308.5
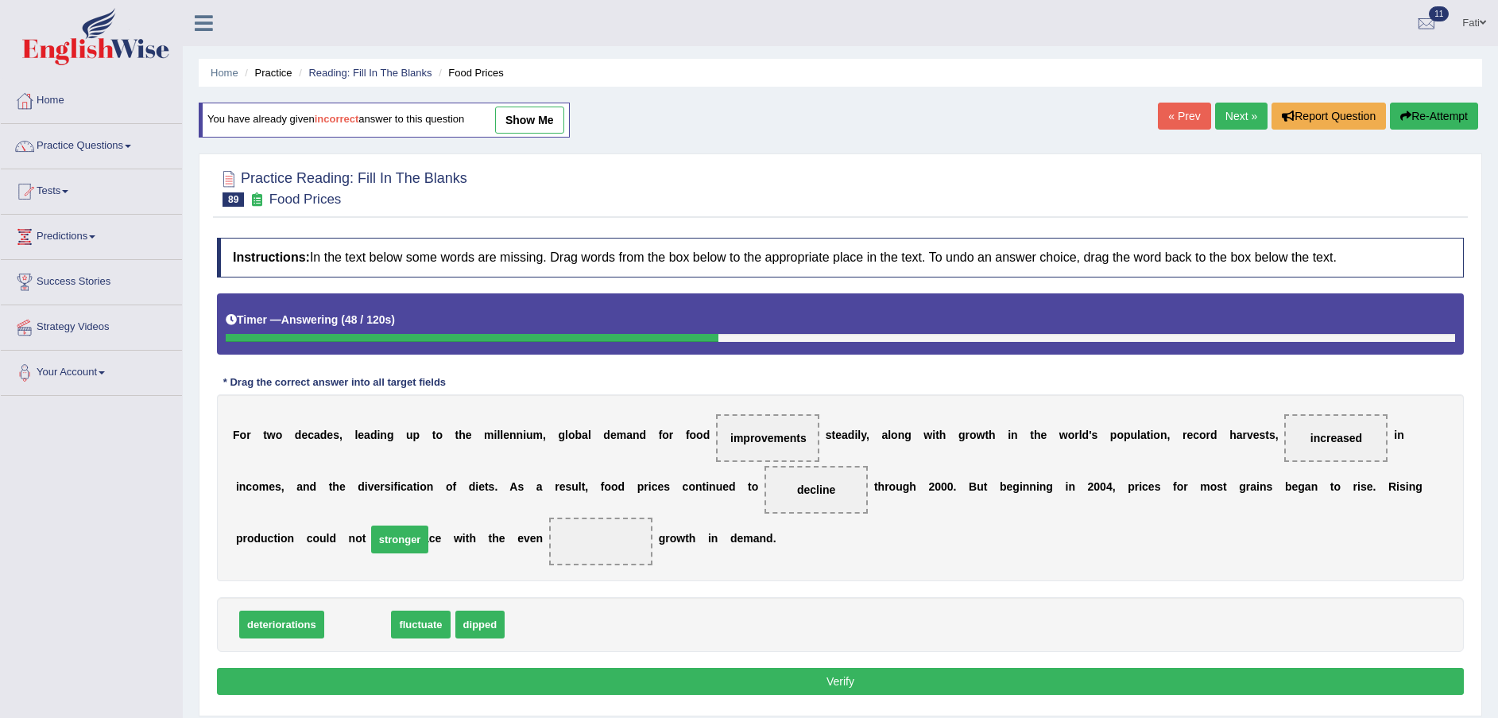
drag, startPoint x: 346, startPoint y: 623, endPoint x: 388, endPoint y: 538, distance: 94.5
click at [425, 679] on button "Verify" at bounding box center [840, 681] width 1247 height 27
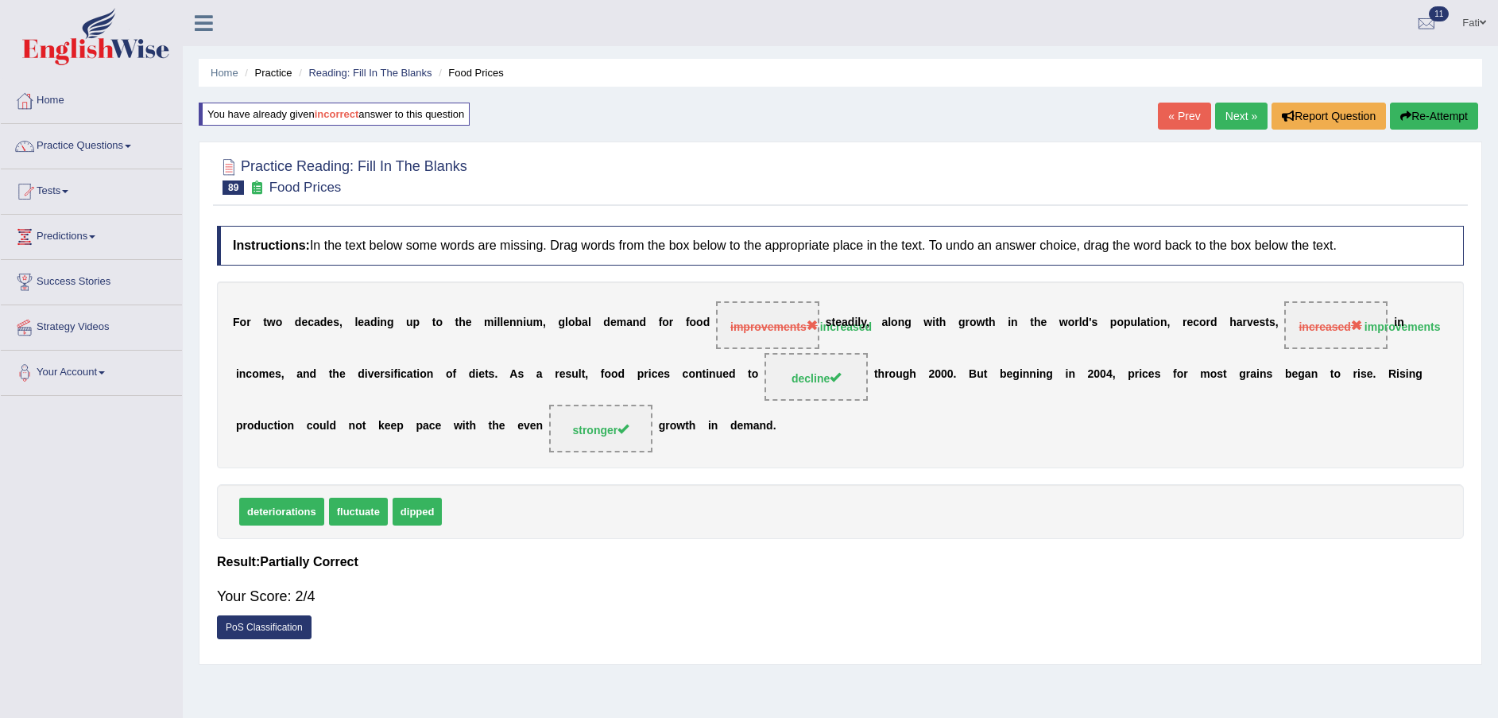
click at [1454, 107] on button "Re-Attempt" at bounding box center [1434, 116] width 88 height 27
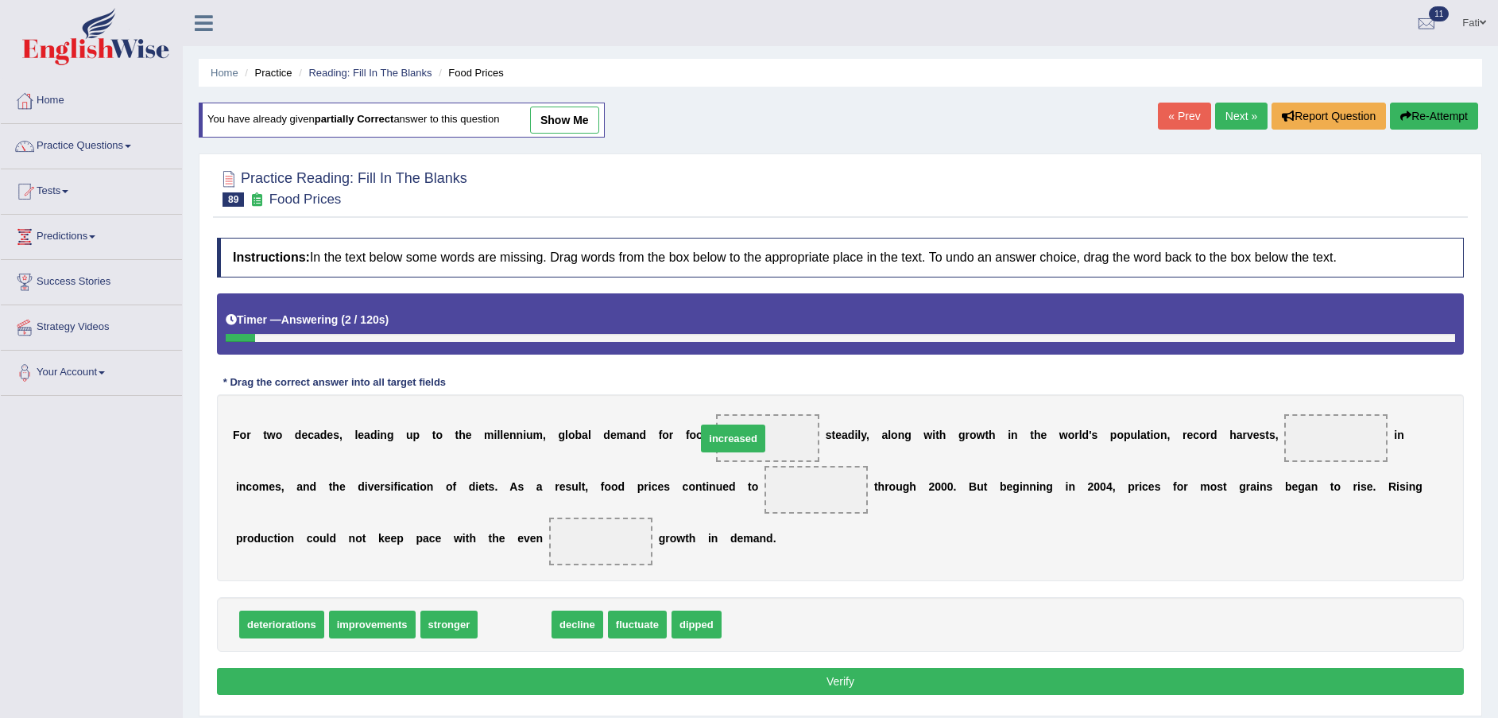
drag, startPoint x: 495, startPoint y: 620, endPoint x: 714, endPoint y: 435, distance: 286.4
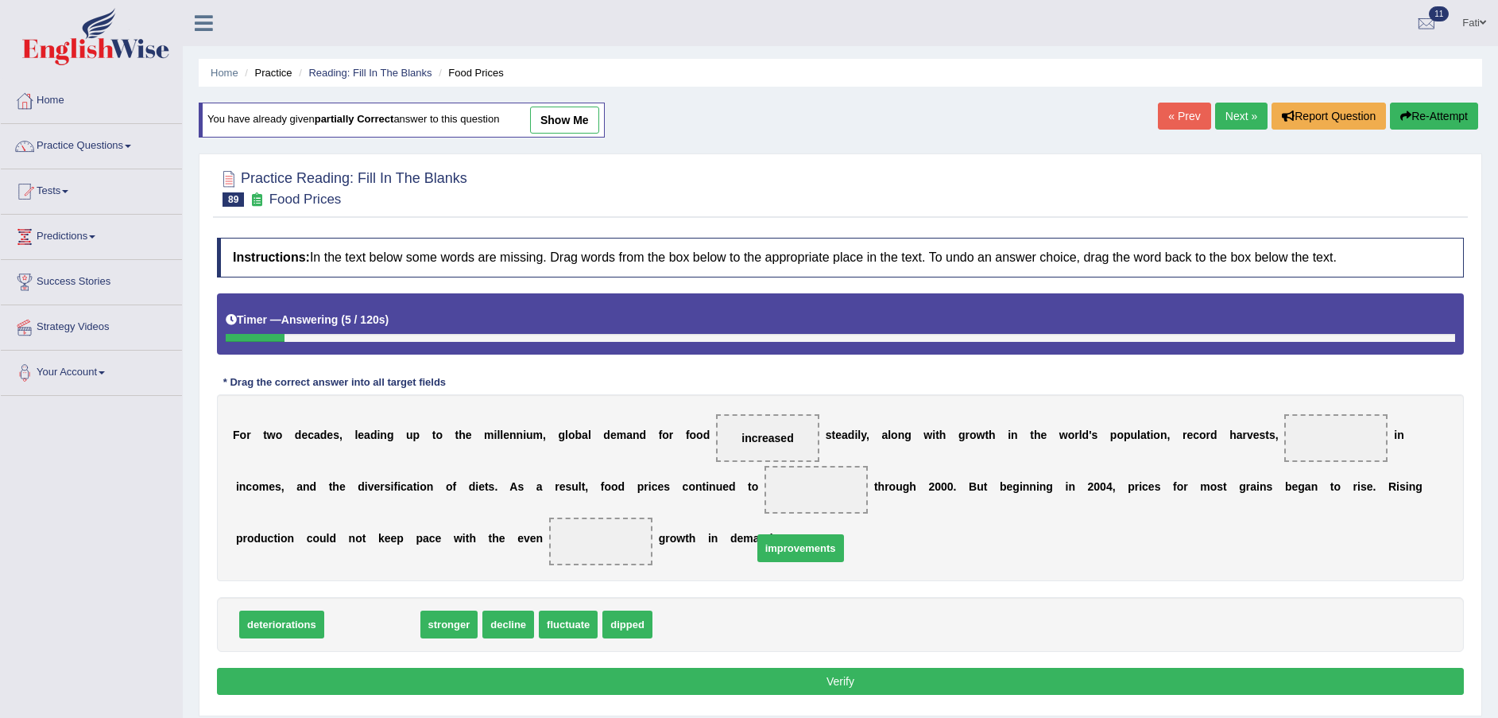
drag, startPoint x: 337, startPoint y: 620, endPoint x: 1018, endPoint y: 474, distance: 696.6
click at [844, 534] on span "improvements" at bounding box center [800, 548] width 87 height 28
drag, startPoint x: 346, startPoint y: 625, endPoint x: 1240, endPoint y: 440, distance: 913.0
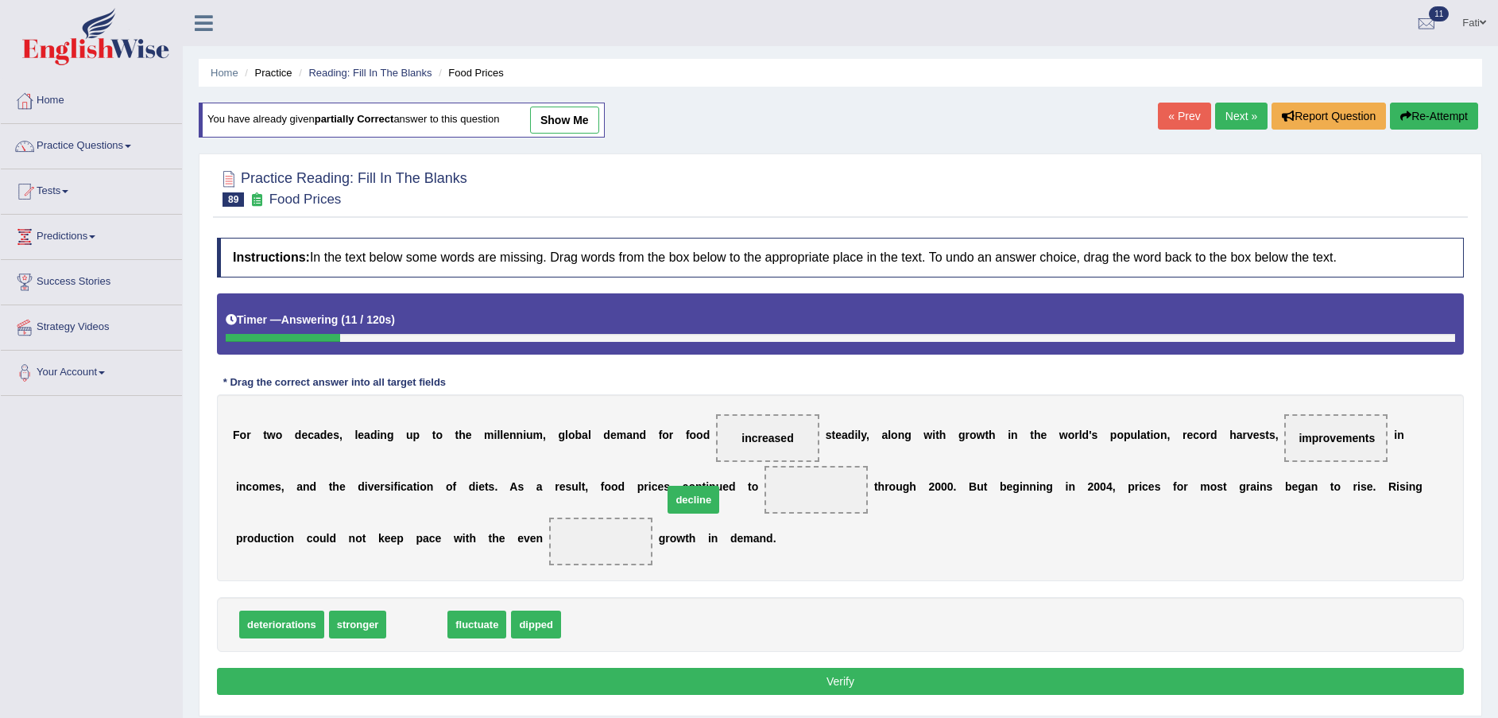
drag, startPoint x: 400, startPoint y: 614, endPoint x: 676, endPoint y: 488, distance: 304.1
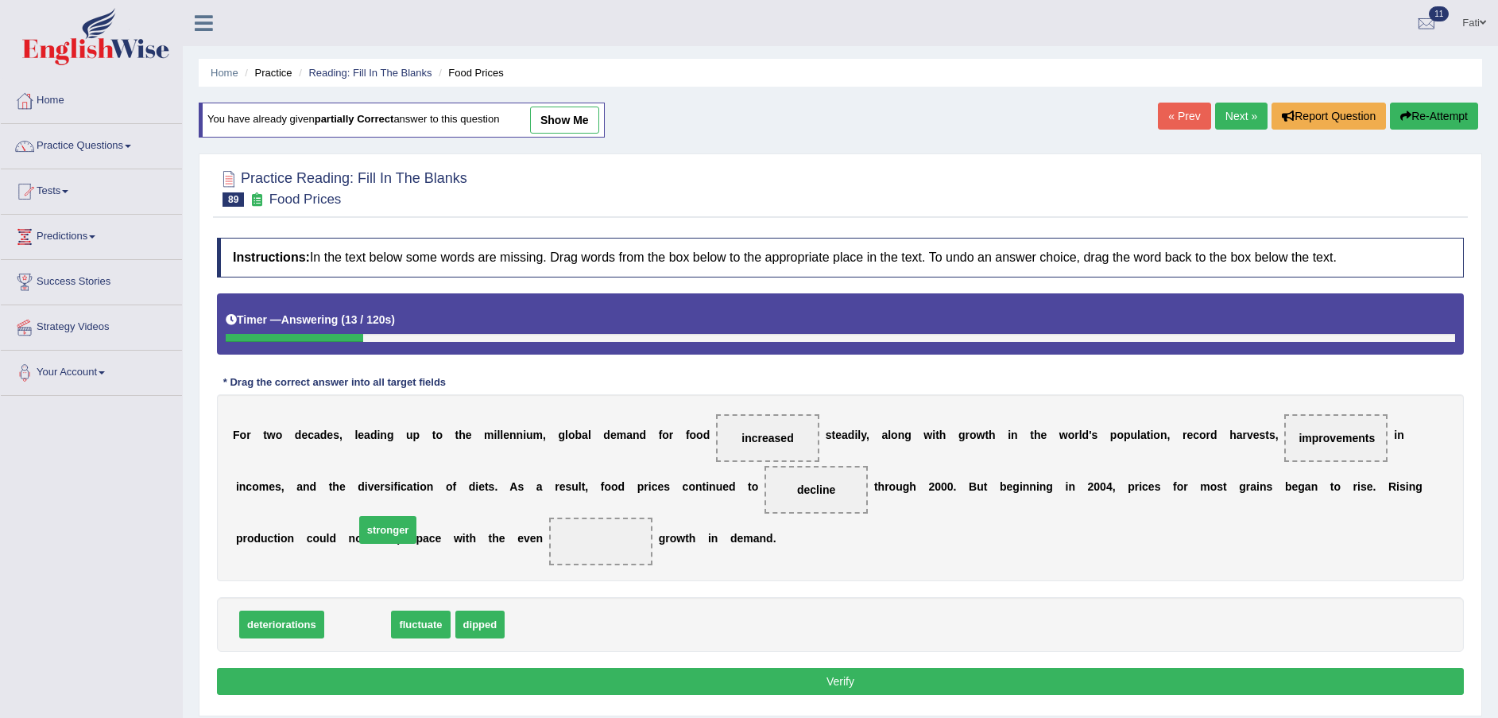
drag, startPoint x: 350, startPoint y: 623, endPoint x: 380, endPoint y: 528, distance: 100.0
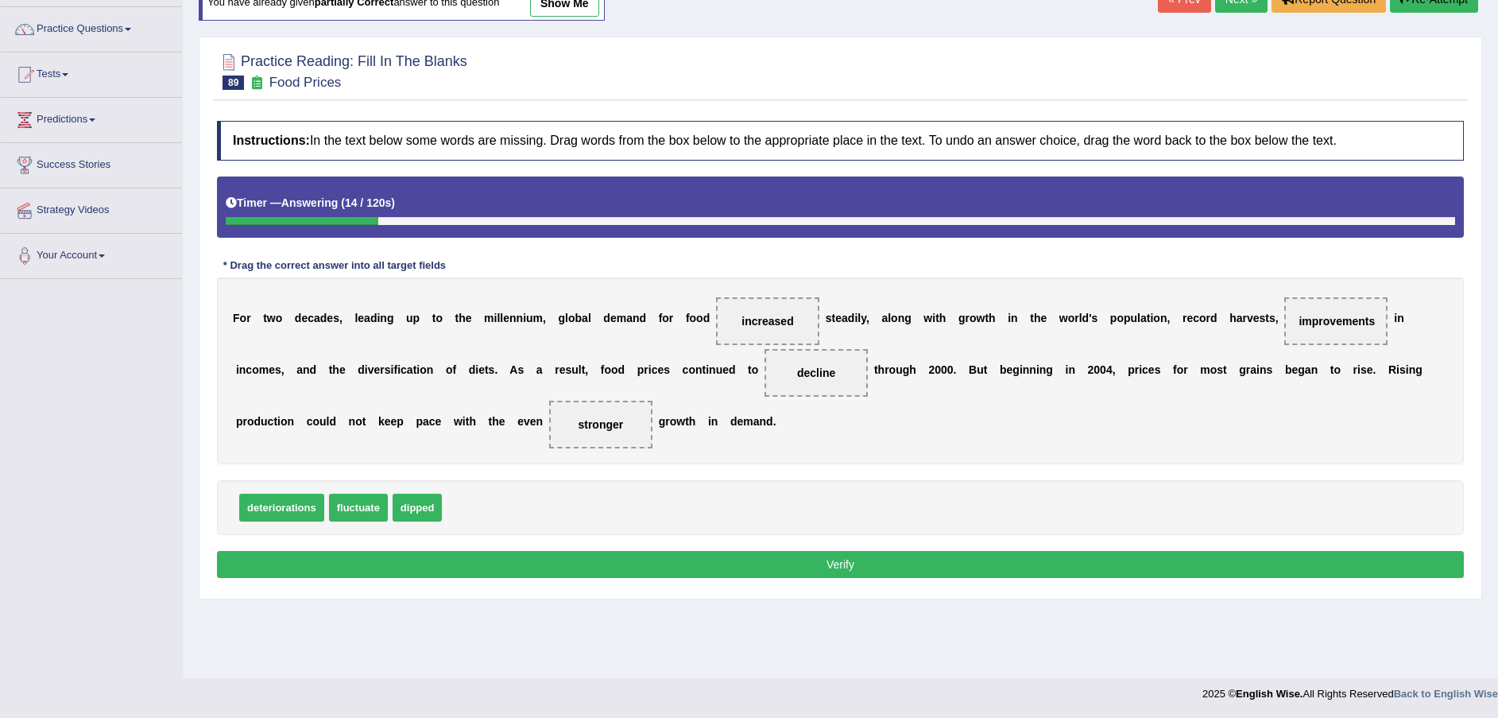
click at [564, 559] on button "Verify" at bounding box center [840, 564] width 1247 height 27
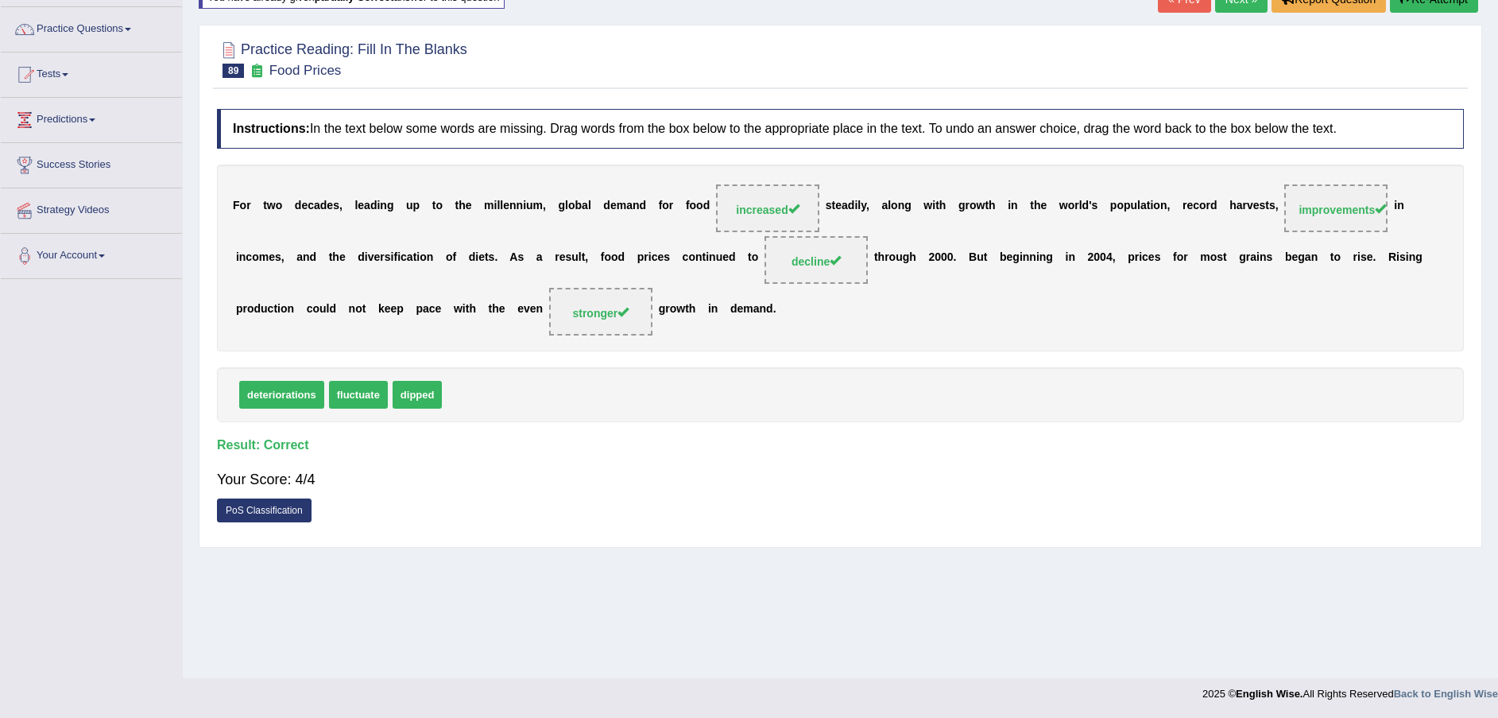
scroll to position [0, 0]
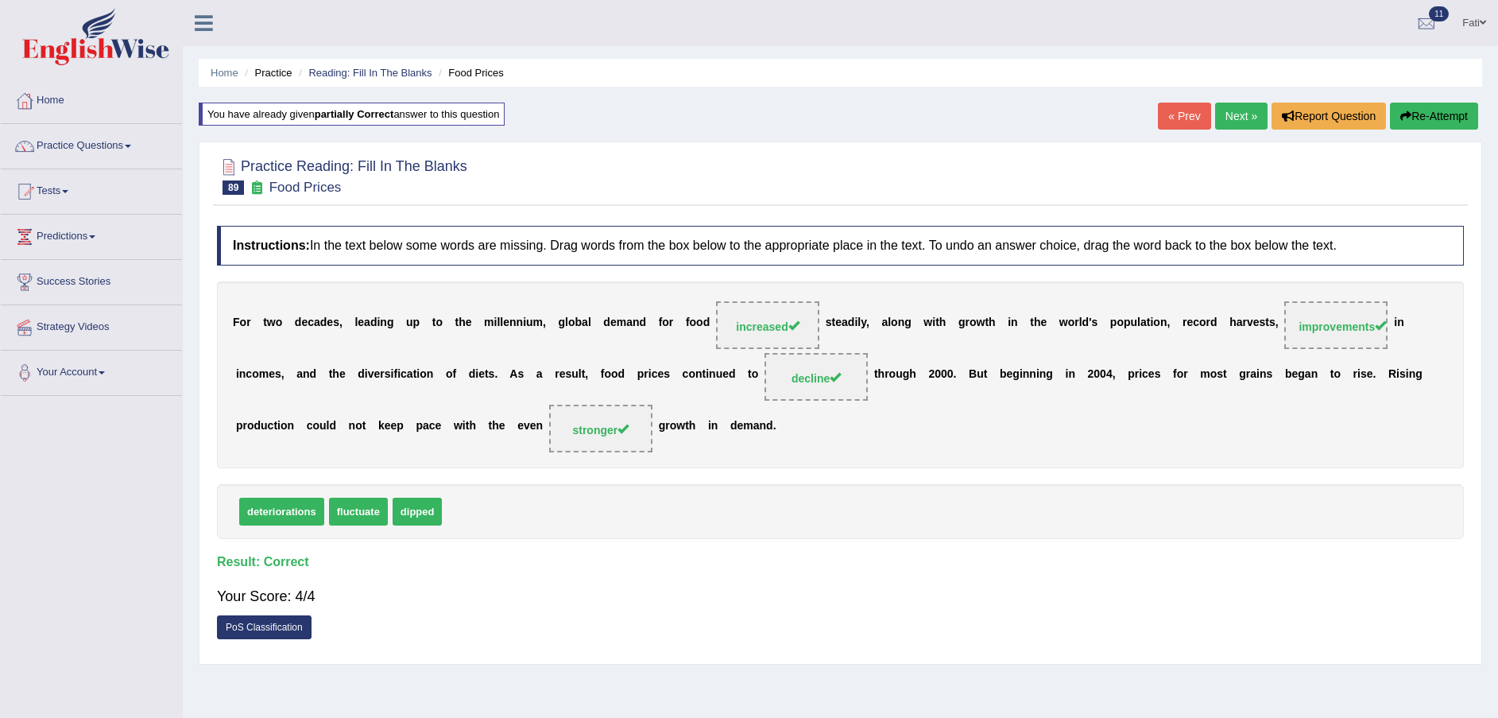
click at [1256, 109] on link "Next »" at bounding box center [1241, 116] width 52 height 27
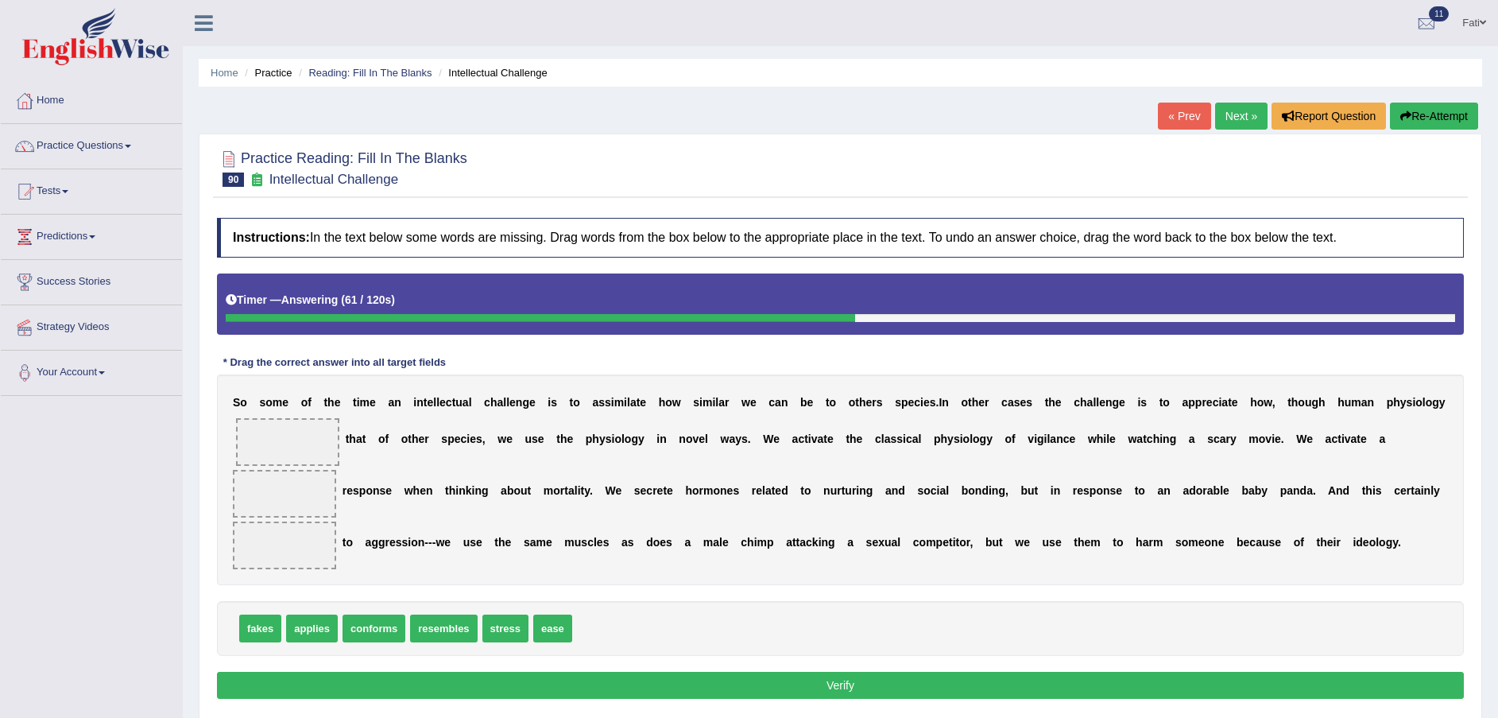
click at [458, 614] on span "resembles" at bounding box center [443, 628] width 67 height 28
drag, startPoint x: 313, startPoint y: 602, endPoint x: 304, endPoint y: 457, distance: 145.7
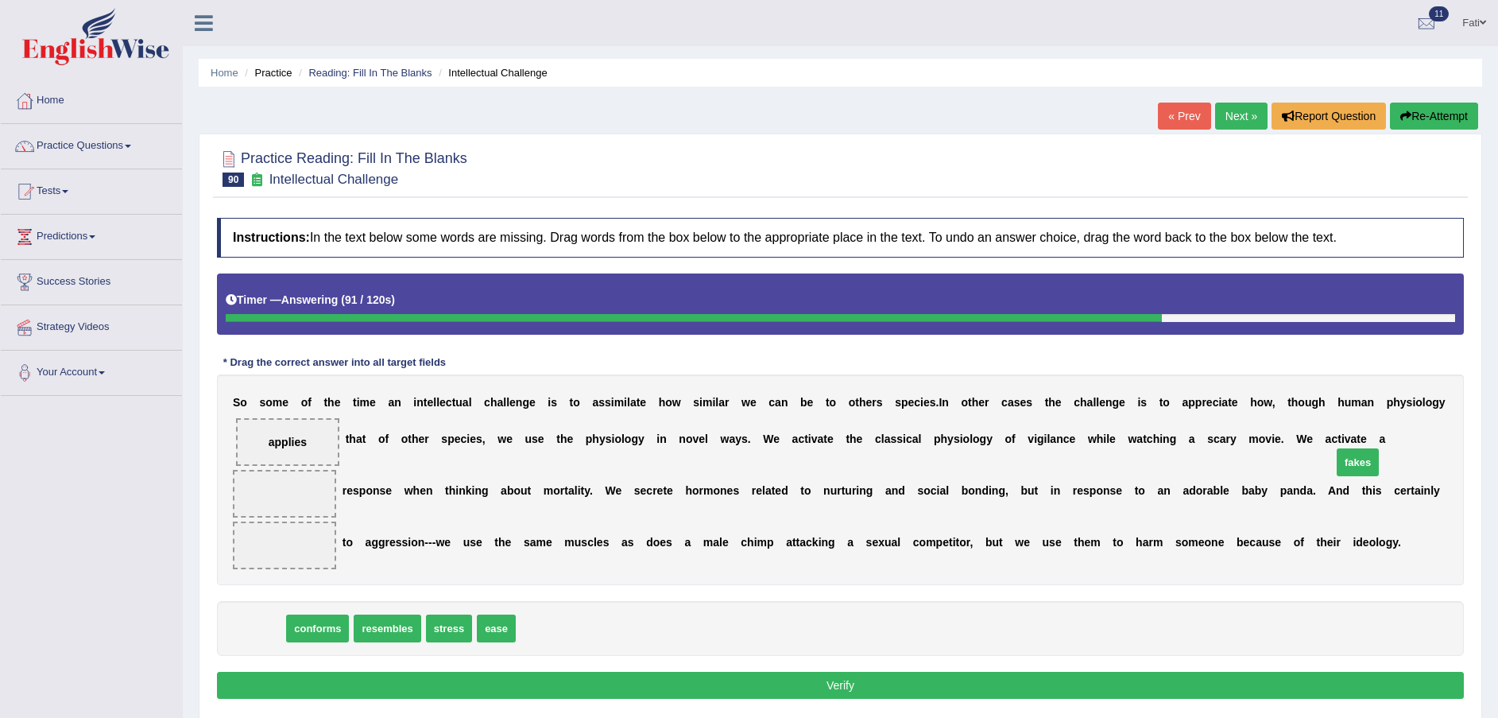
drag, startPoint x: 266, startPoint y: 606, endPoint x: 1364, endPoint y: 440, distance: 1110.0
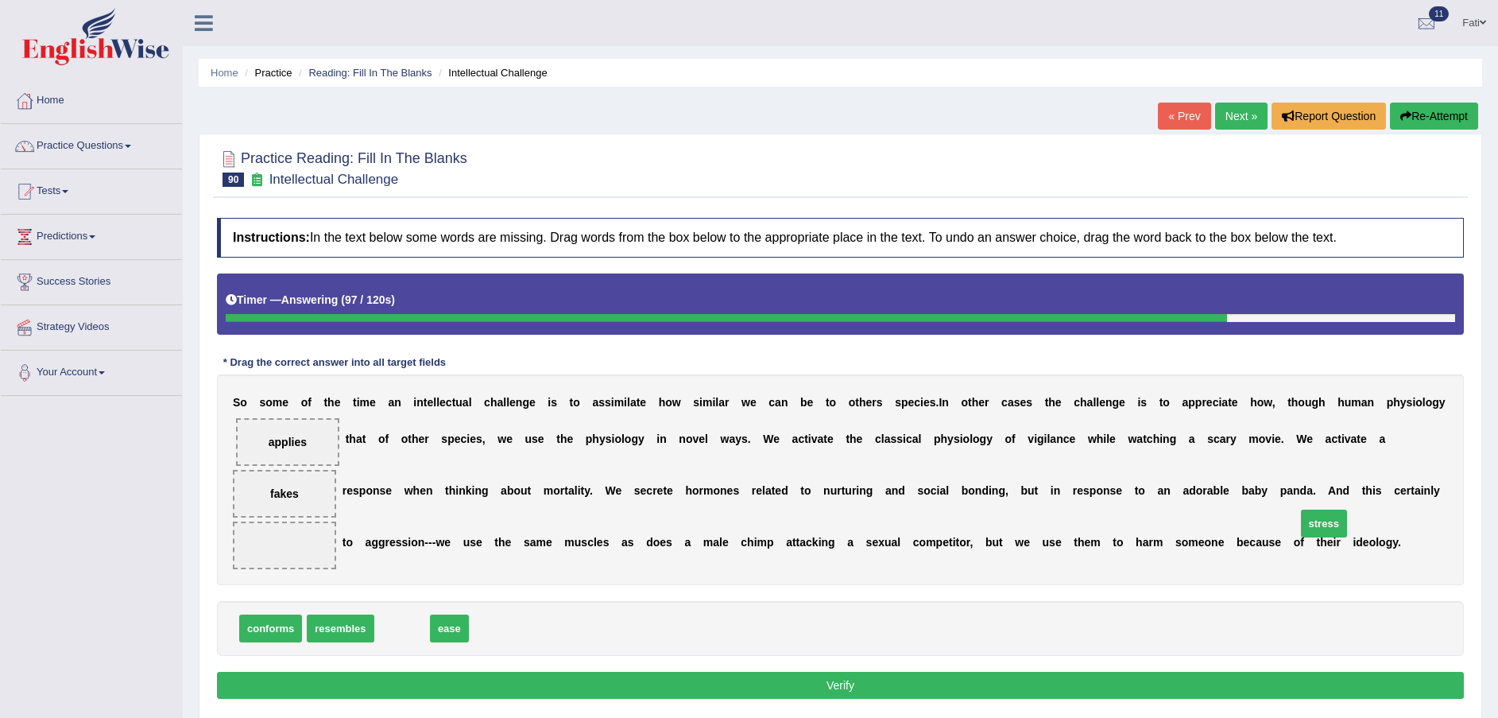
drag, startPoint x: 395, startPoint y: 601, endPoint x: 1317, endPoint y: 496, distance: 927.8
drag, startPoint x: 1317, startPoint y: 496, endPoint x: 573, endPoint y: 626, distance: 755.2
drag, startPoint x: 360, startPoint y: 610, endPoint x: 1361, endPoint y: 521, distance: 1004.5
drag, startPoint x: 1338, startPoint y: 495, endPoint x: 740, endPoint y: 611, distance: 608.8
drag, startPoint x: 319, startPoint y: 601, endPoint x: 1302, endPoint y: 494, distance: 988.1
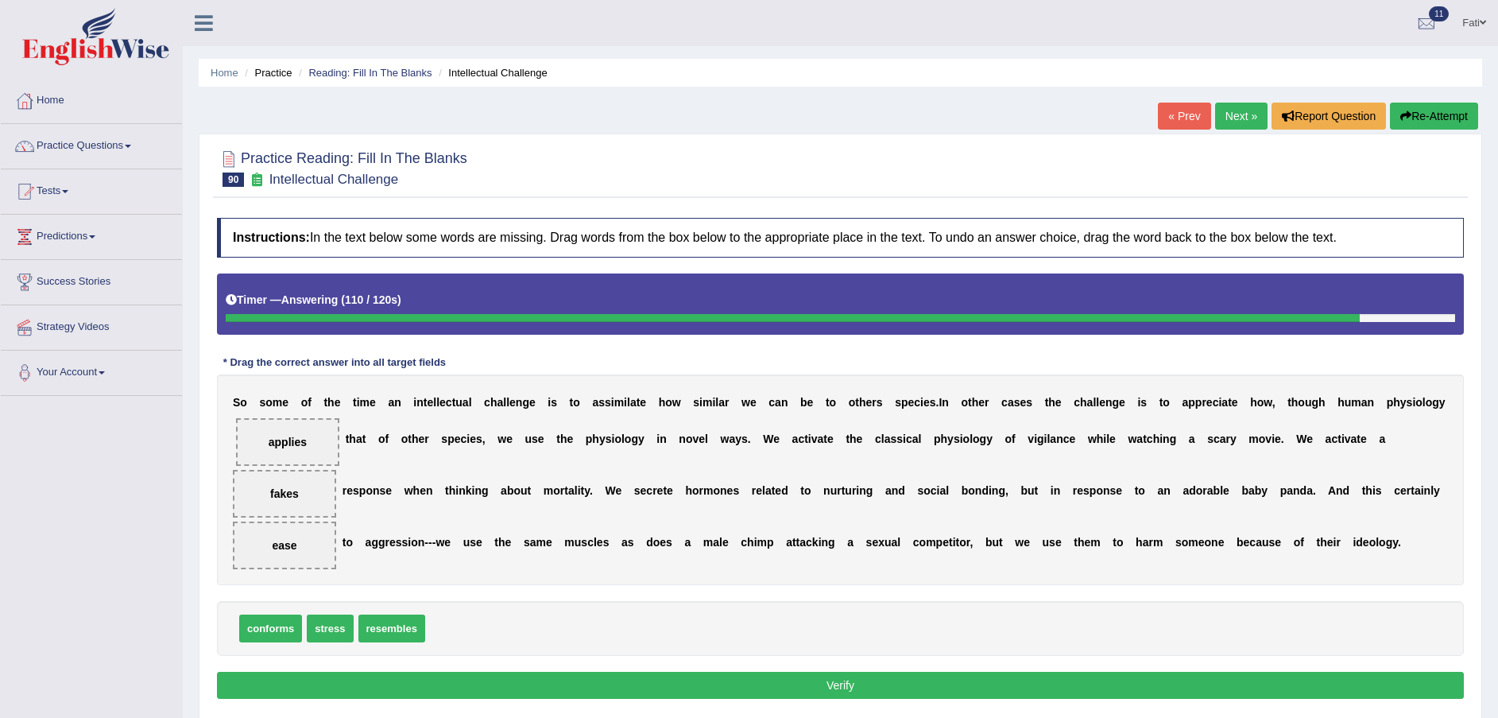
click at [1134, 672] on button "Verify" at bounding box center [840, 685] width 1247 height 27
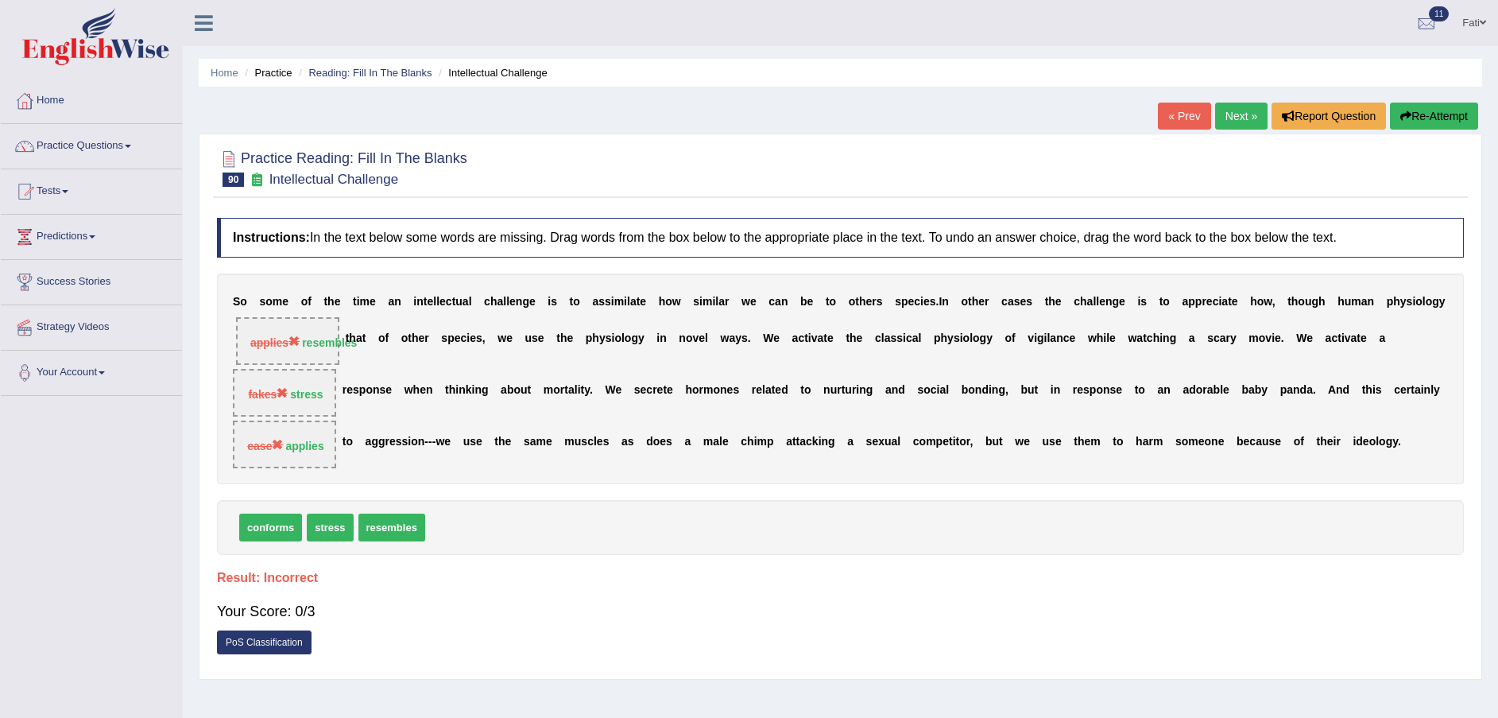
click at [1424, 112] on button "Re-Attempt" at bounding box center [1434, 116] width 88 height 27
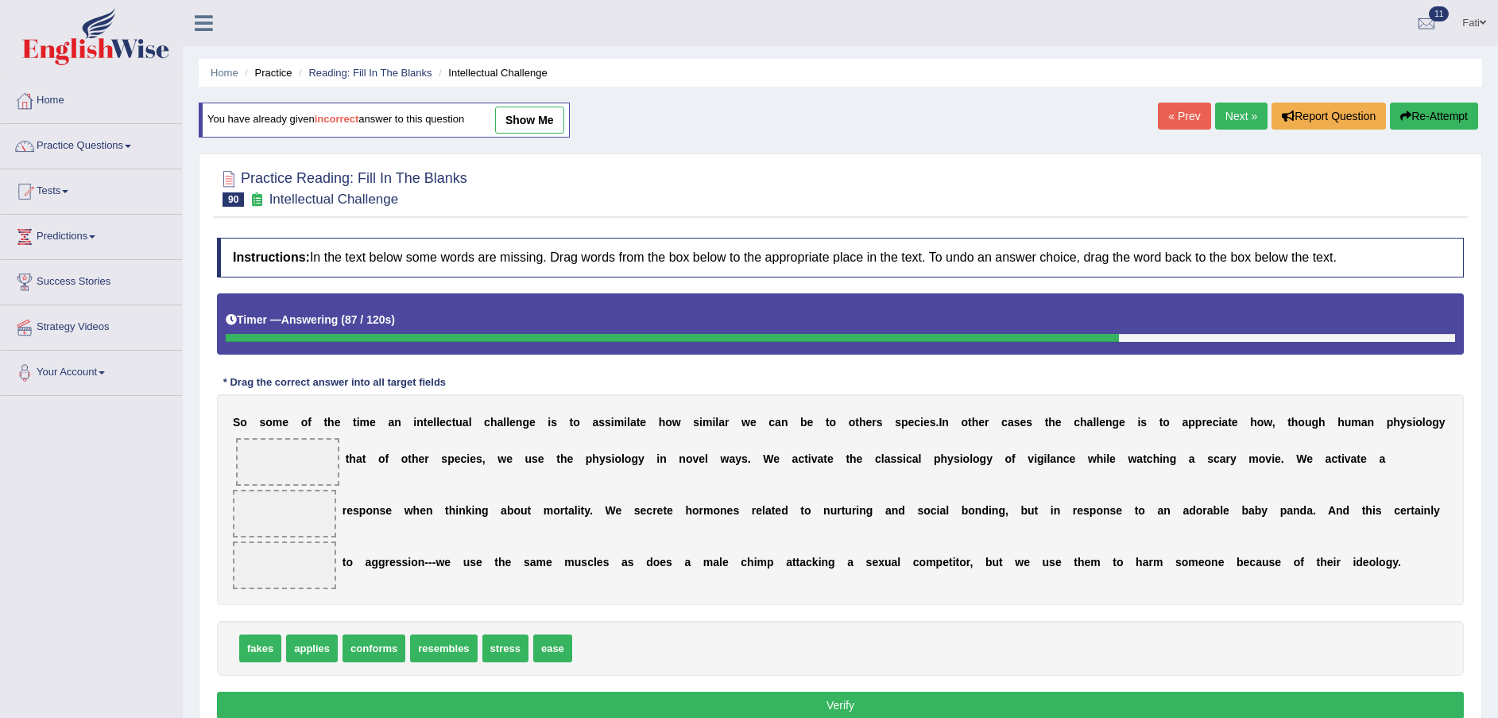
click at [1408, 110] on icon "button" at bounding box center [1405, 115] width 11 height 11
click at [1427, 117] on button "Re-Attempt" at bounding box center [1434, 116] width 88 height 27
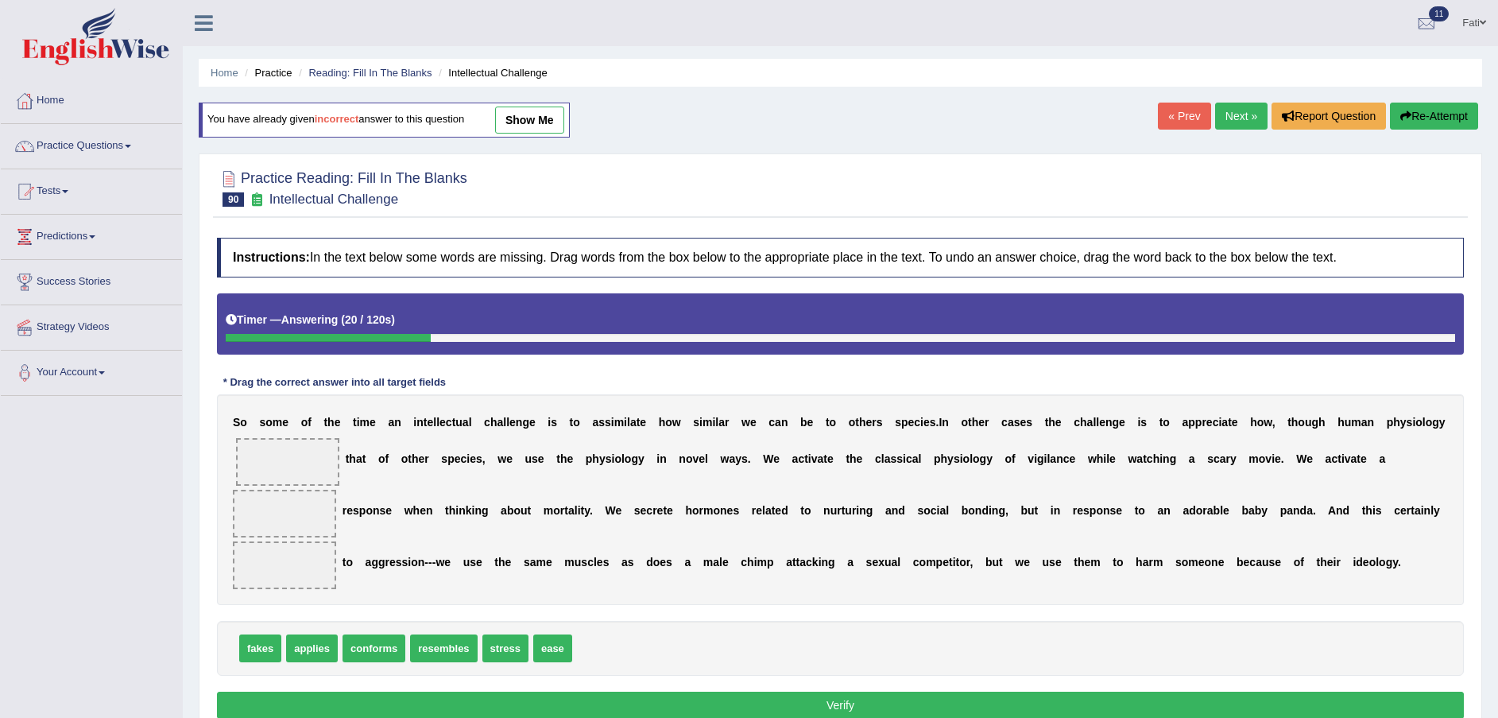
click at [508, 634] on span "stress" at bounding box center [505, 648] width 46 height 28
click at [300, 450] on span at bounding box center [287, 462] width 103 height 48
drag, startPoint x: 494, startPoint y: 616, endPoint x: 277, endPoint y: 452, distance: 272.4
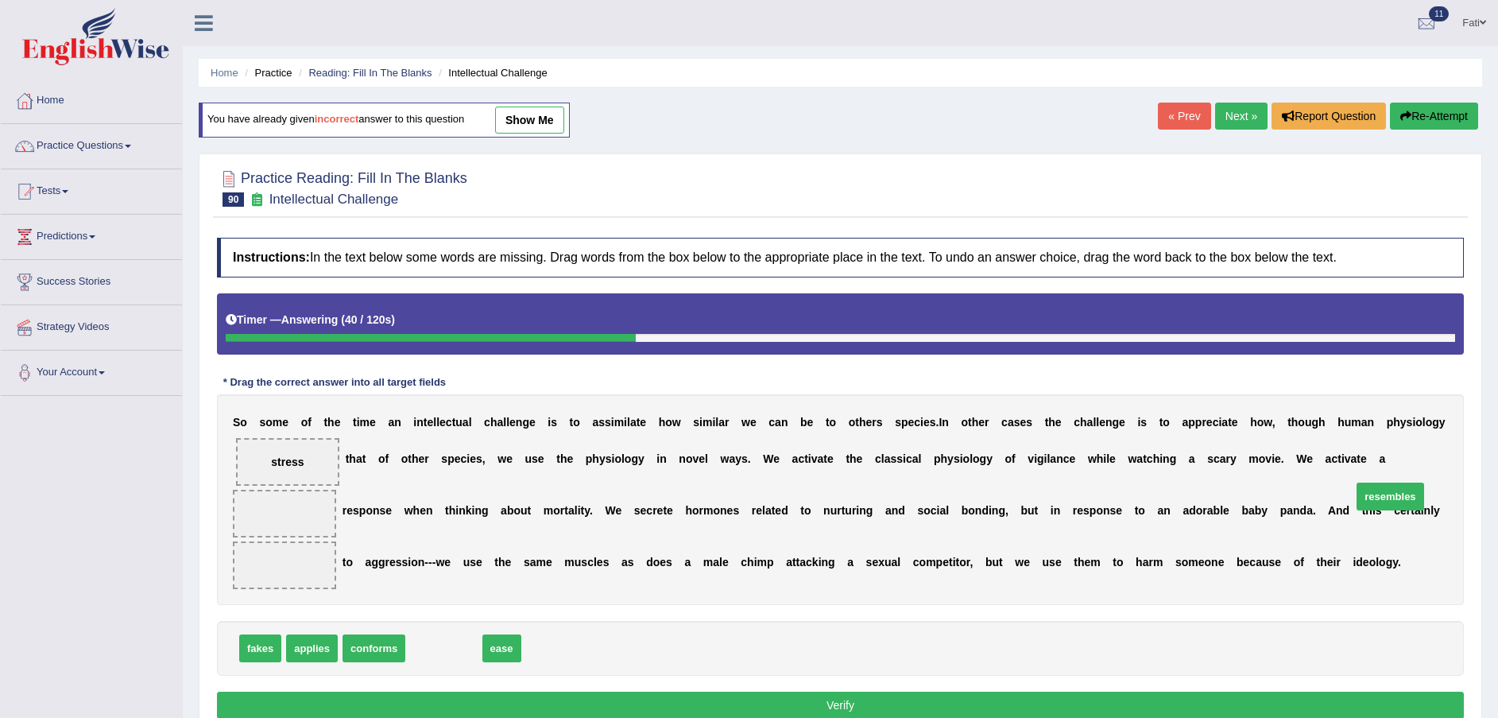
drag, startPoint x: 444, startPoint y: 618, endPoint x: 1386, endPoint y: 469, distance: 953.5
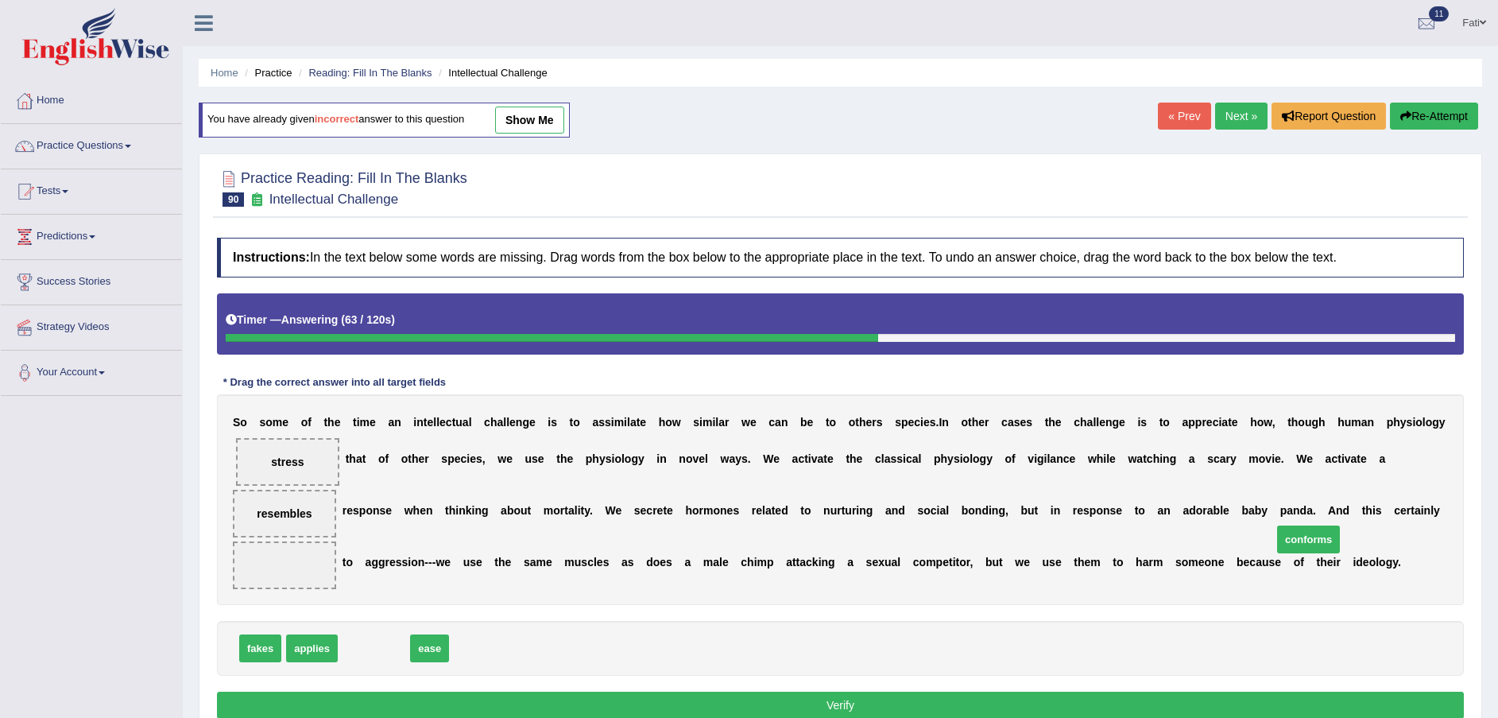
drag, startPoint x: 355, startPoint y: 619, endPoint x: 1290, endPoint y: 510, distance: 940.9
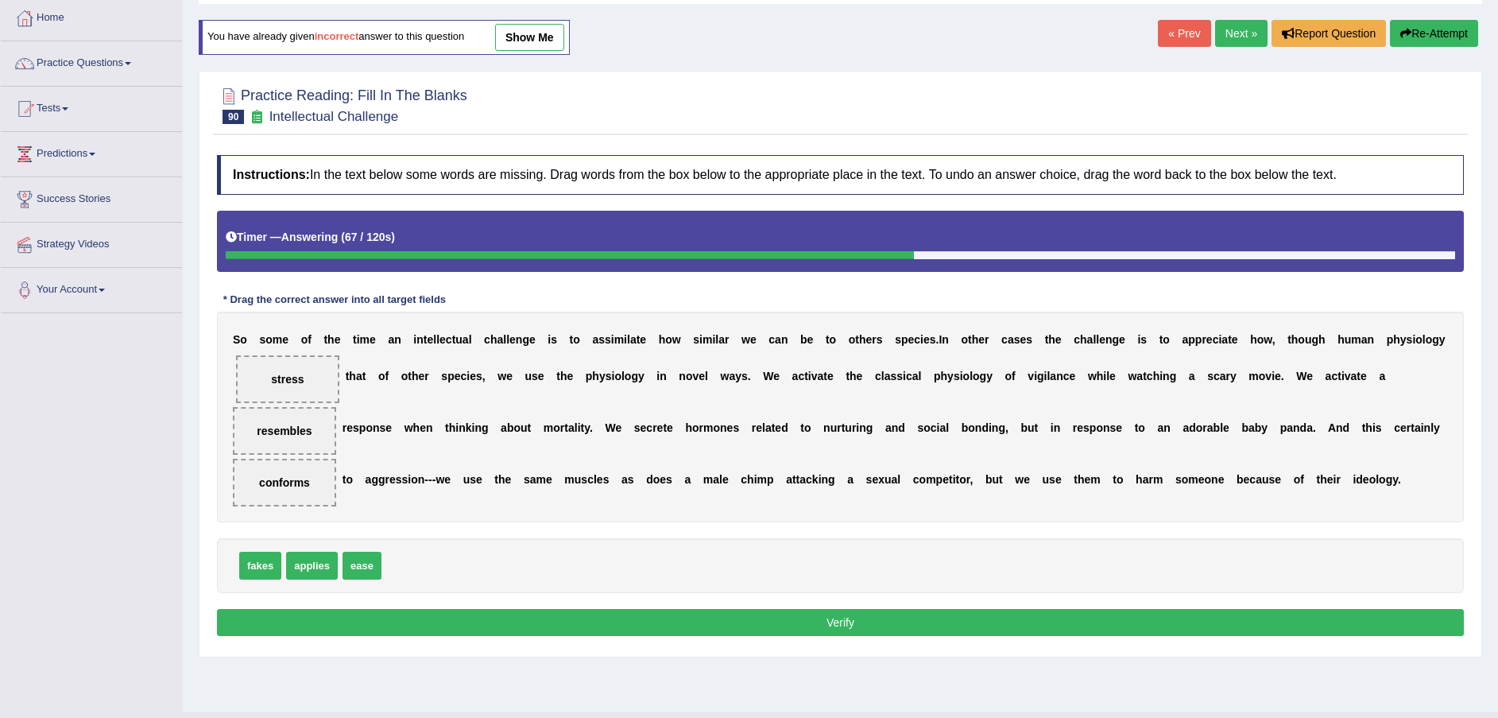
scroll to position [117, 0]
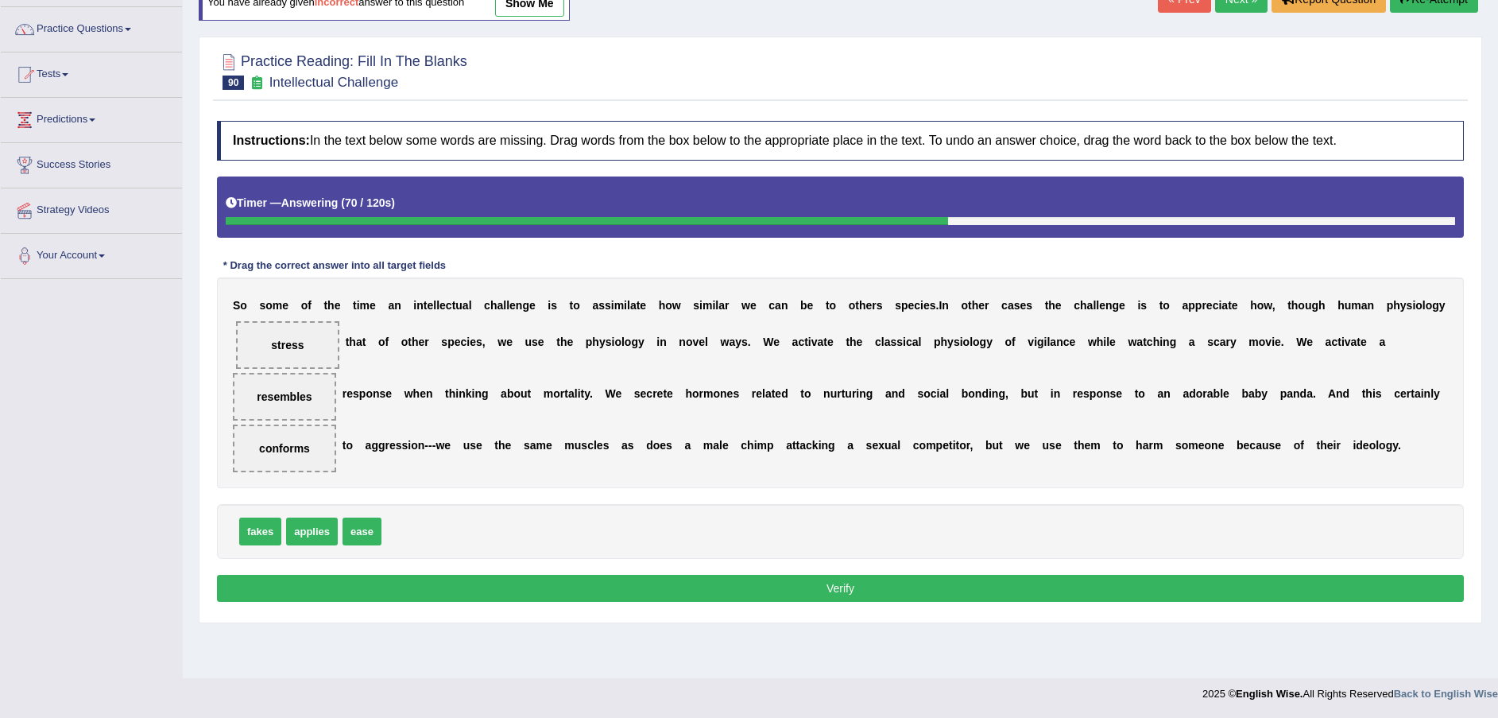
click at [832, 575] on button "Verify" at bounding box center [840, 588] width 1247 height 27
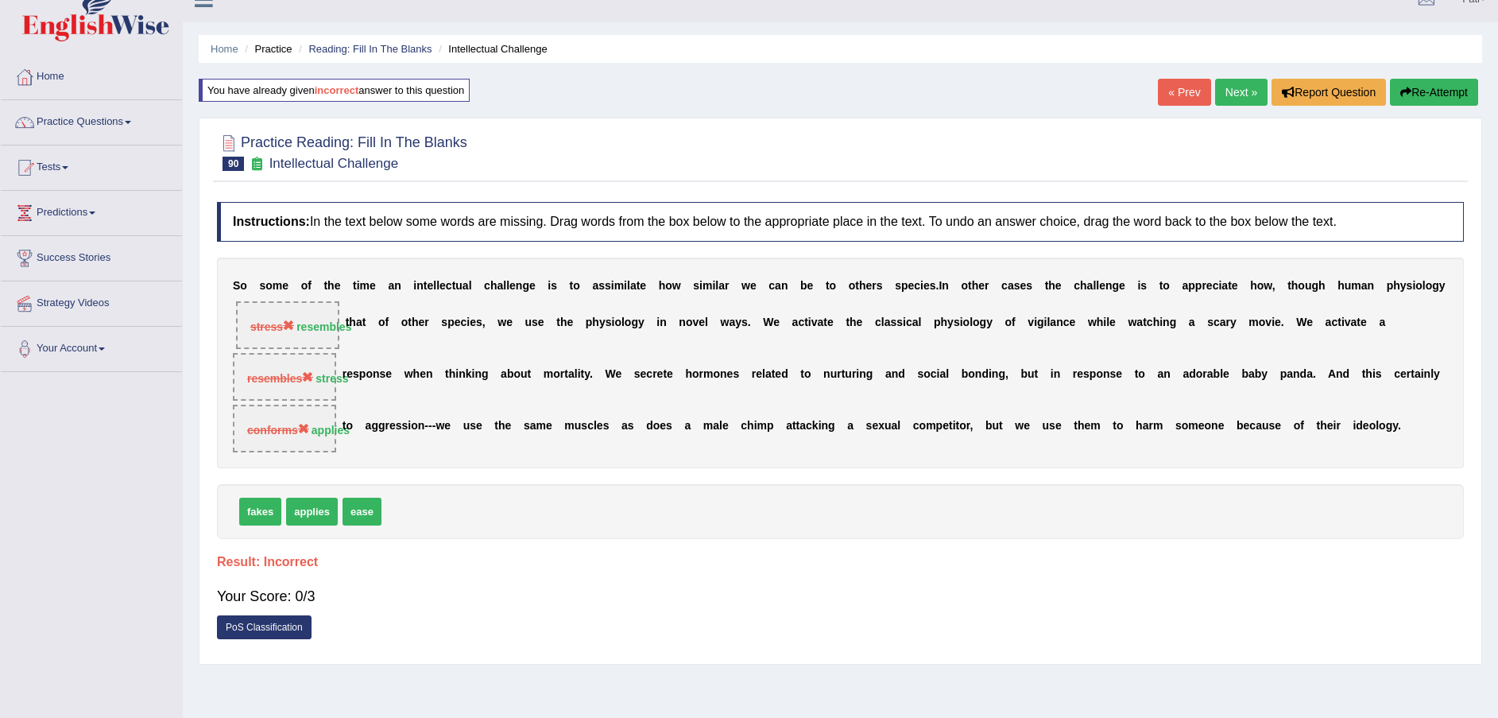
scroll to position [60, 0]
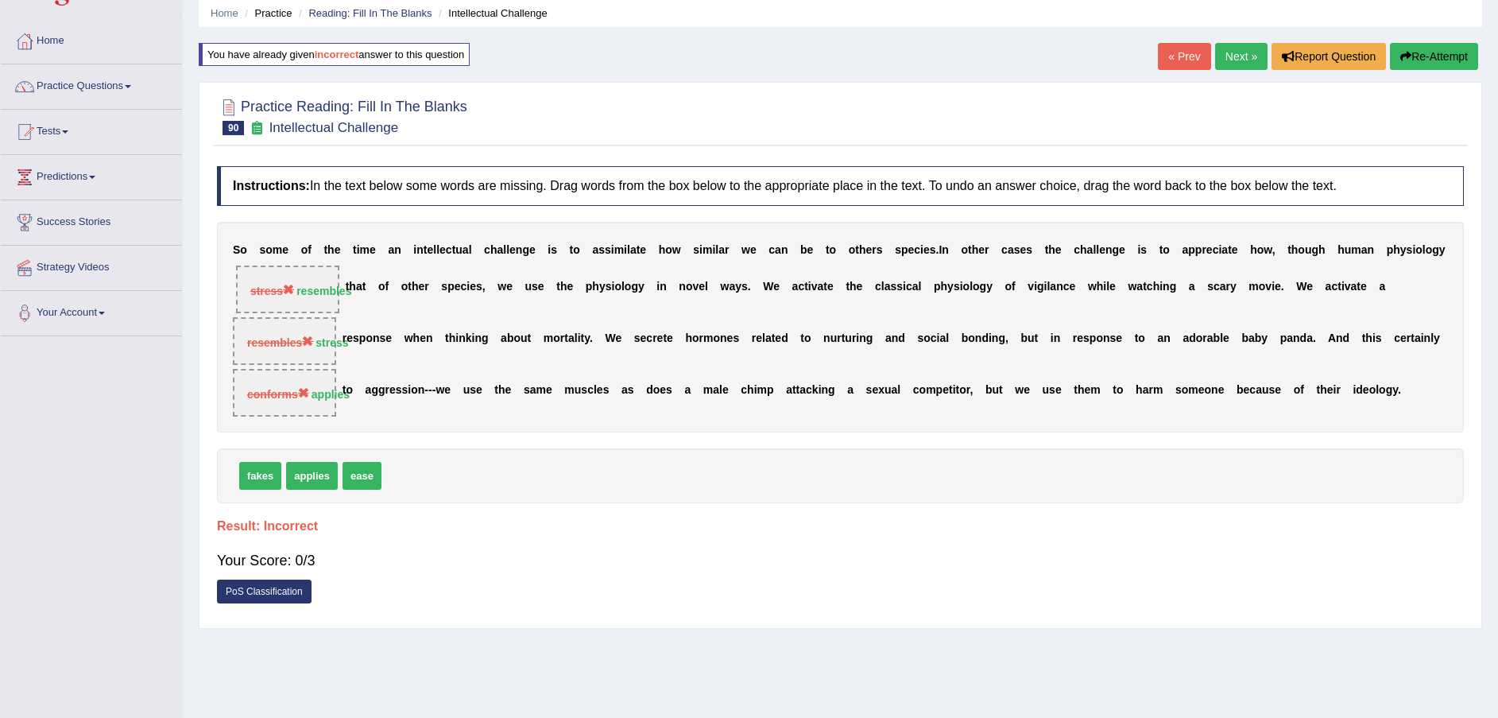
click at [1233, 60] on link "Next »" at bounding box center [1241, 56] width 52 height 27
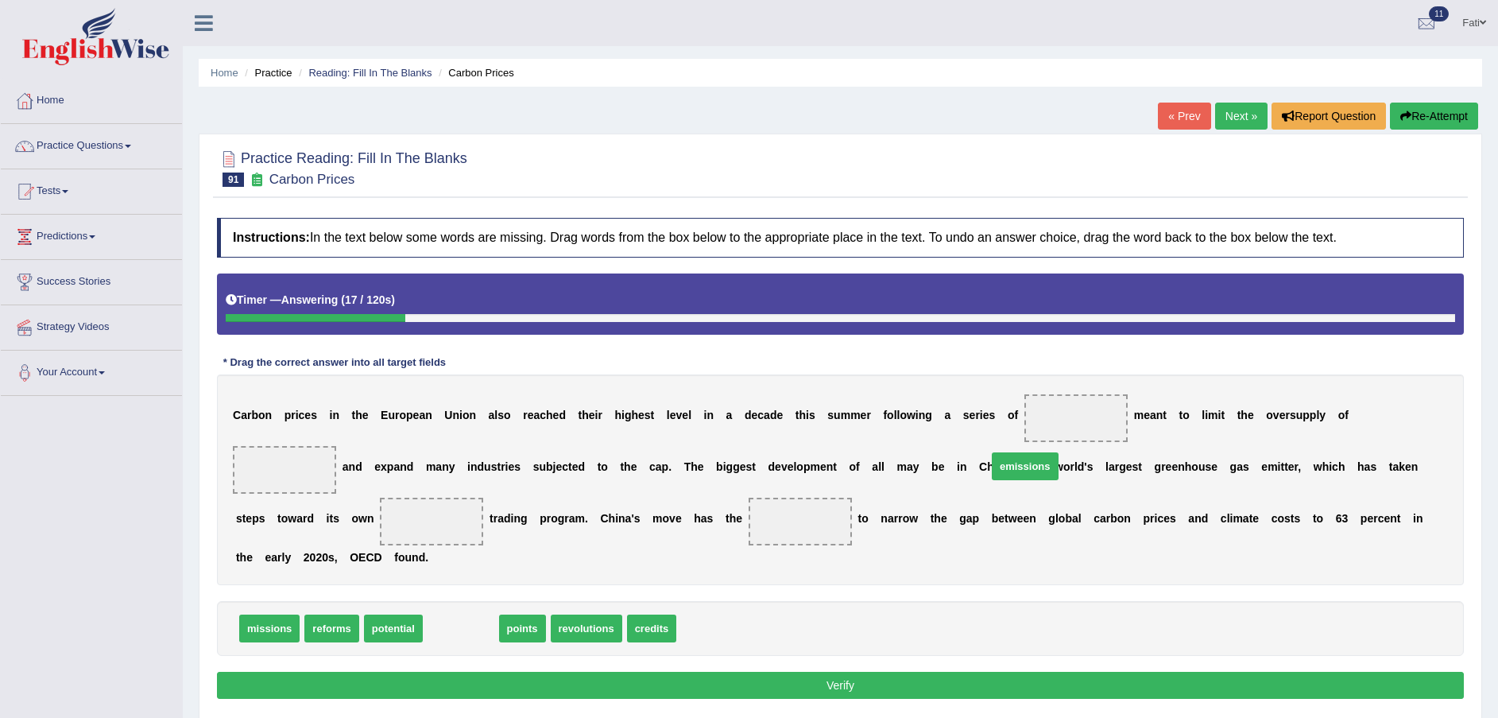
drag, startPoint x: 454, startPoint y: 578, endPoint x: 1017, endPoint y: 415, distance: 586.5
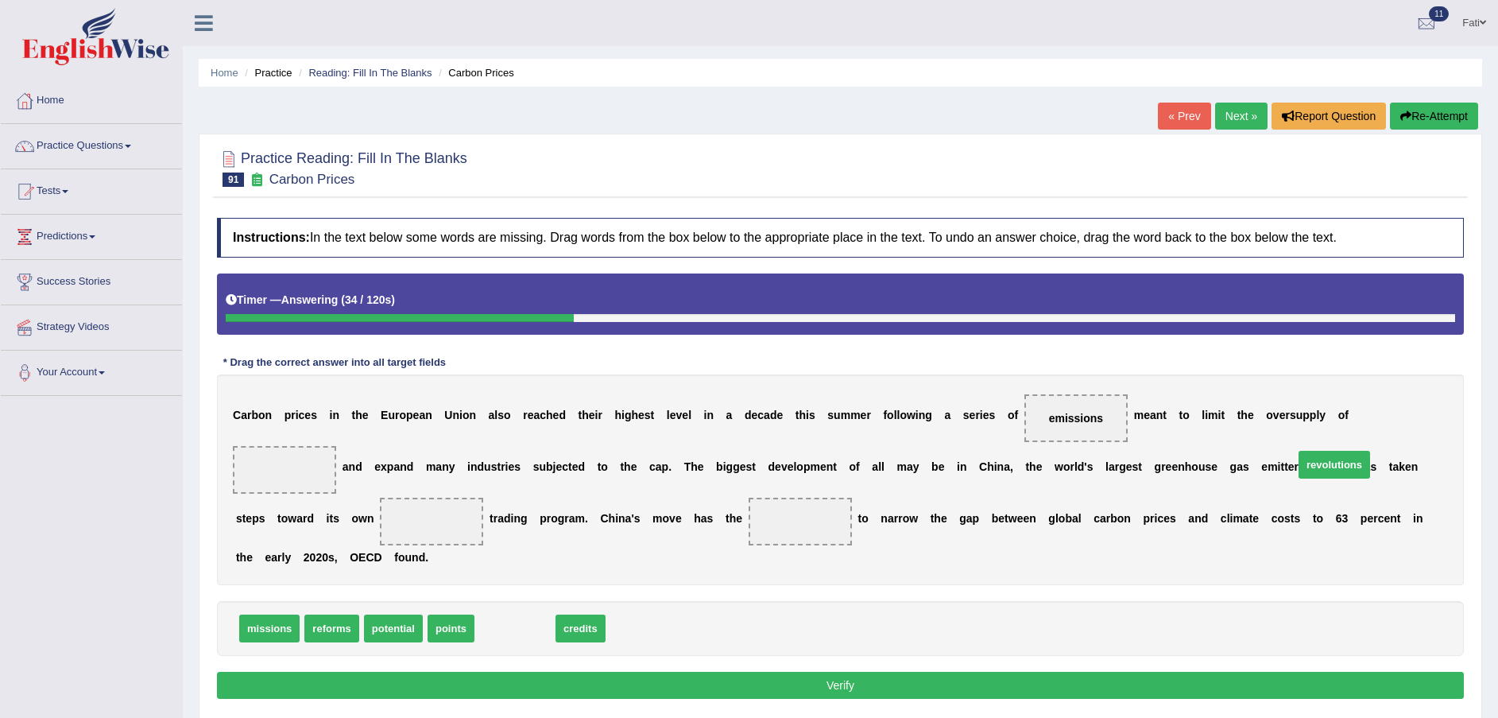
drag, startPoint x: 500, startPoint y: 579, endPoint x: 1320, endPoint y: 416, distance: 836.2
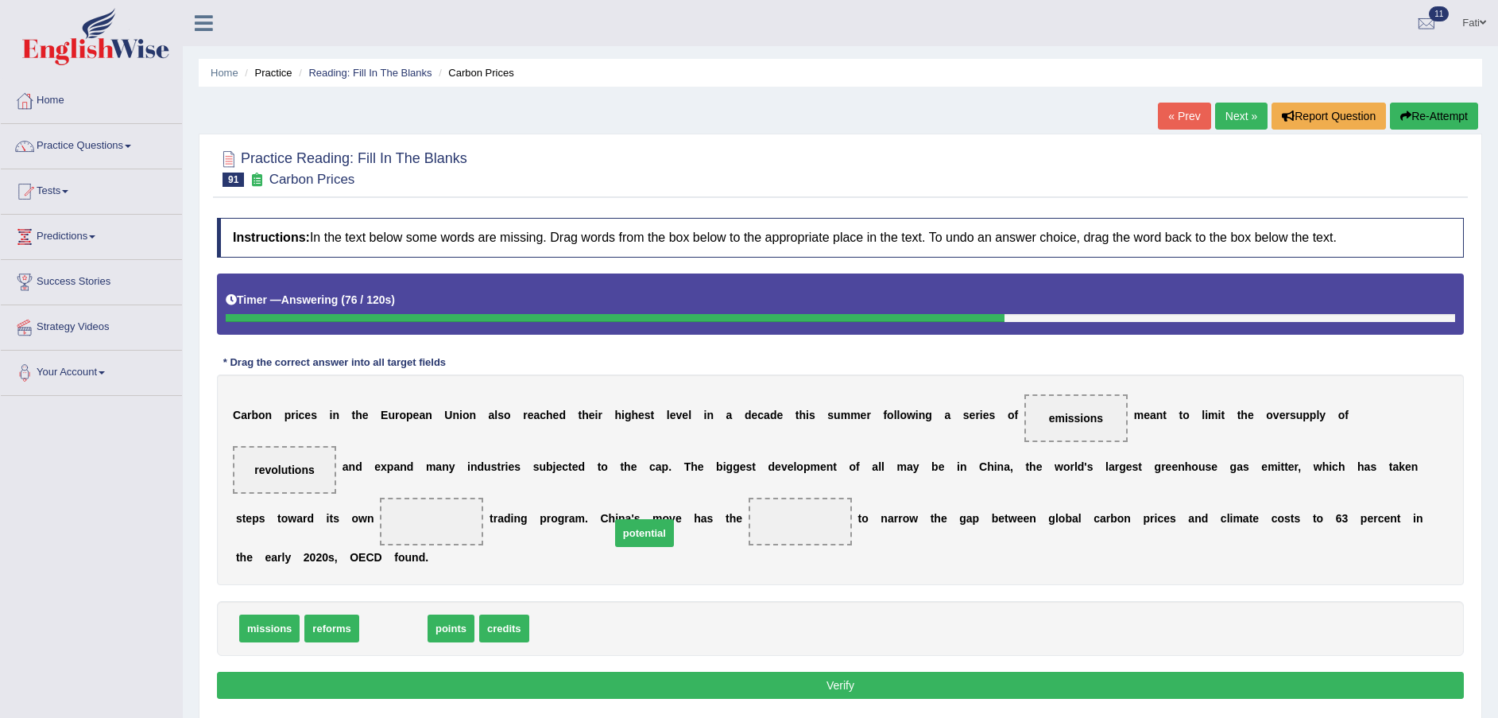
drag, startPoint x: 400, startPoint y: 583, endPoint x: 651, endPoint y: 486, distance: 268.9
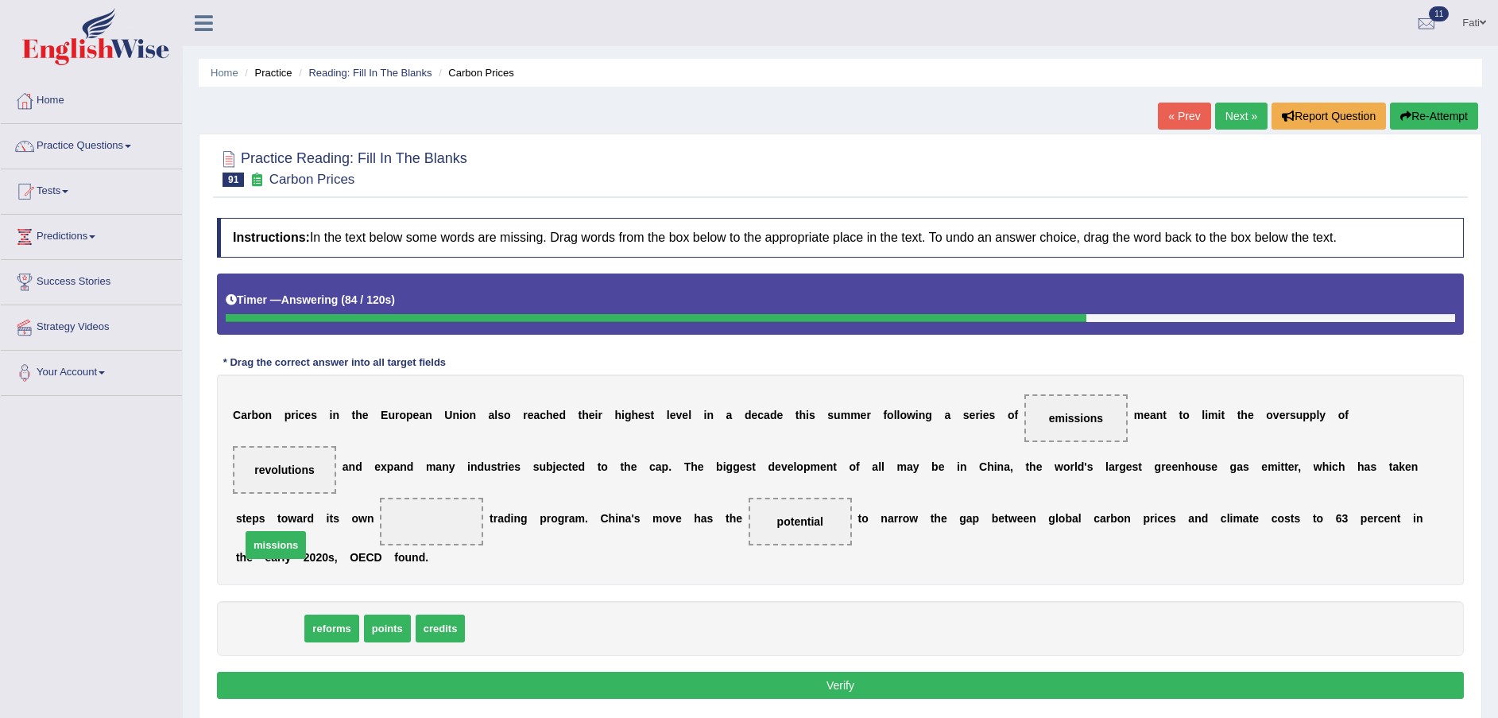
drag, startPoint x: 269, startPoint y: 583, endPoint x: 278, endPoint y: 498, distance: 84.7
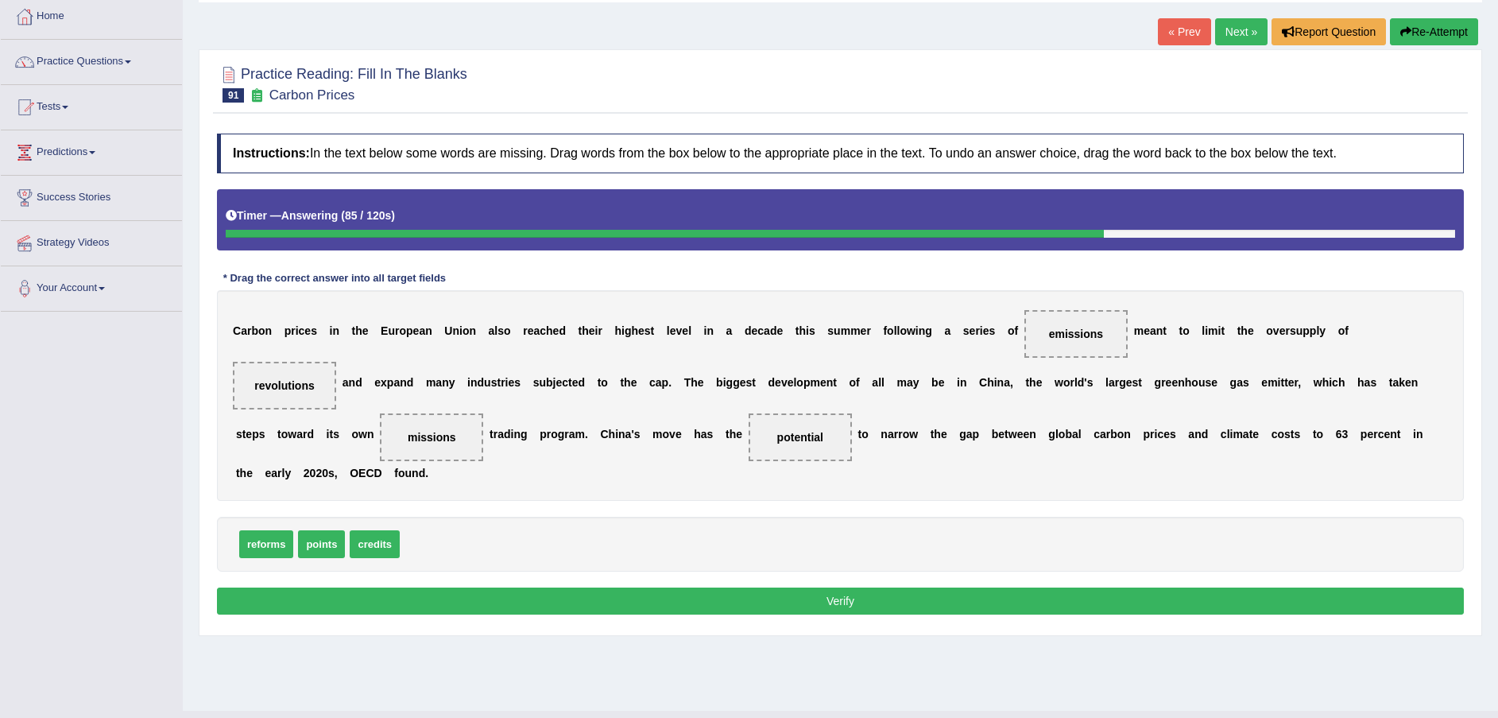
scroll to position [117, 0]
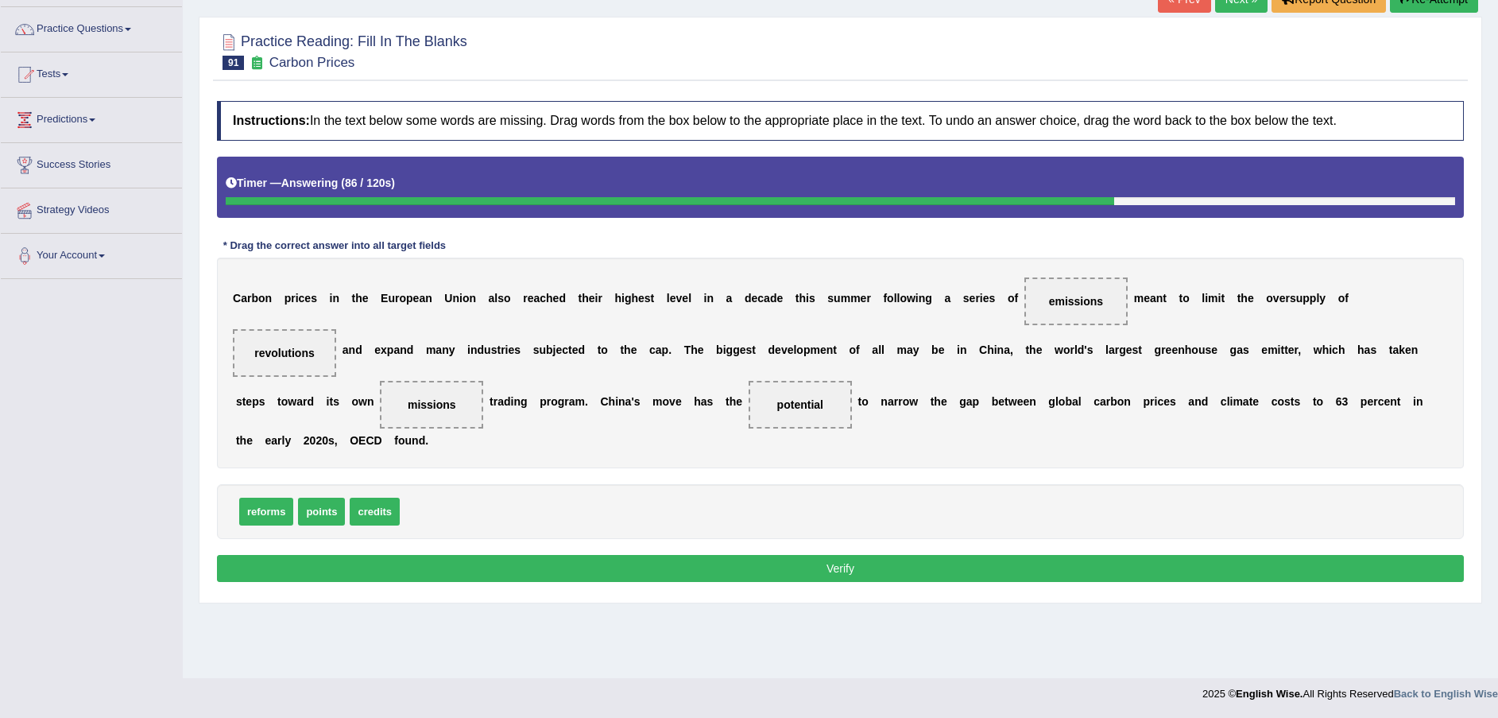
click at [838, 555] on button "Verify" at bounding box center [840, 568] width 1247 height 27
